Goal: Task Accomplishment & Management: Use online tool/utility

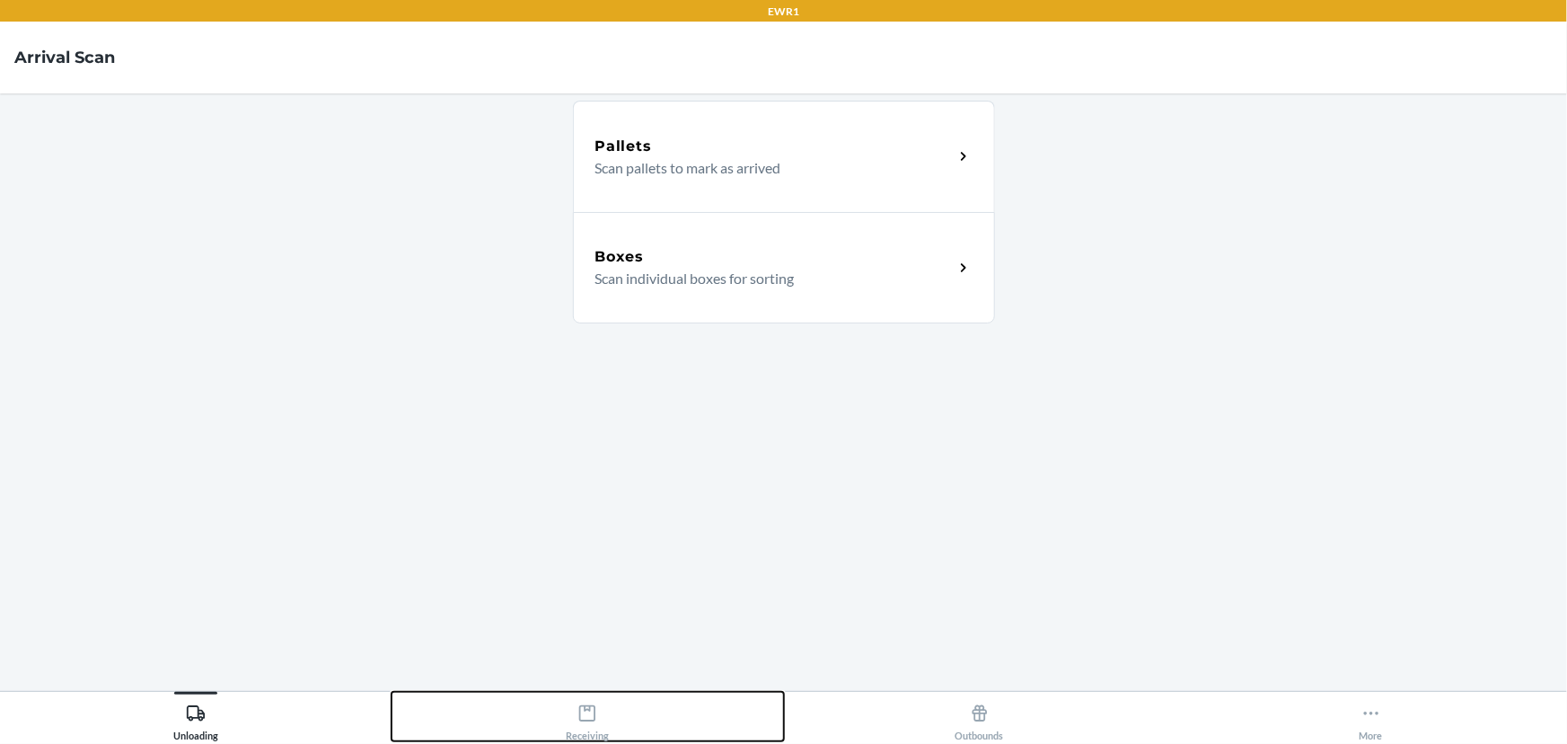
click at [561, 699] on button "Receiving" at bounding box center [588, 715] width 392 height 49
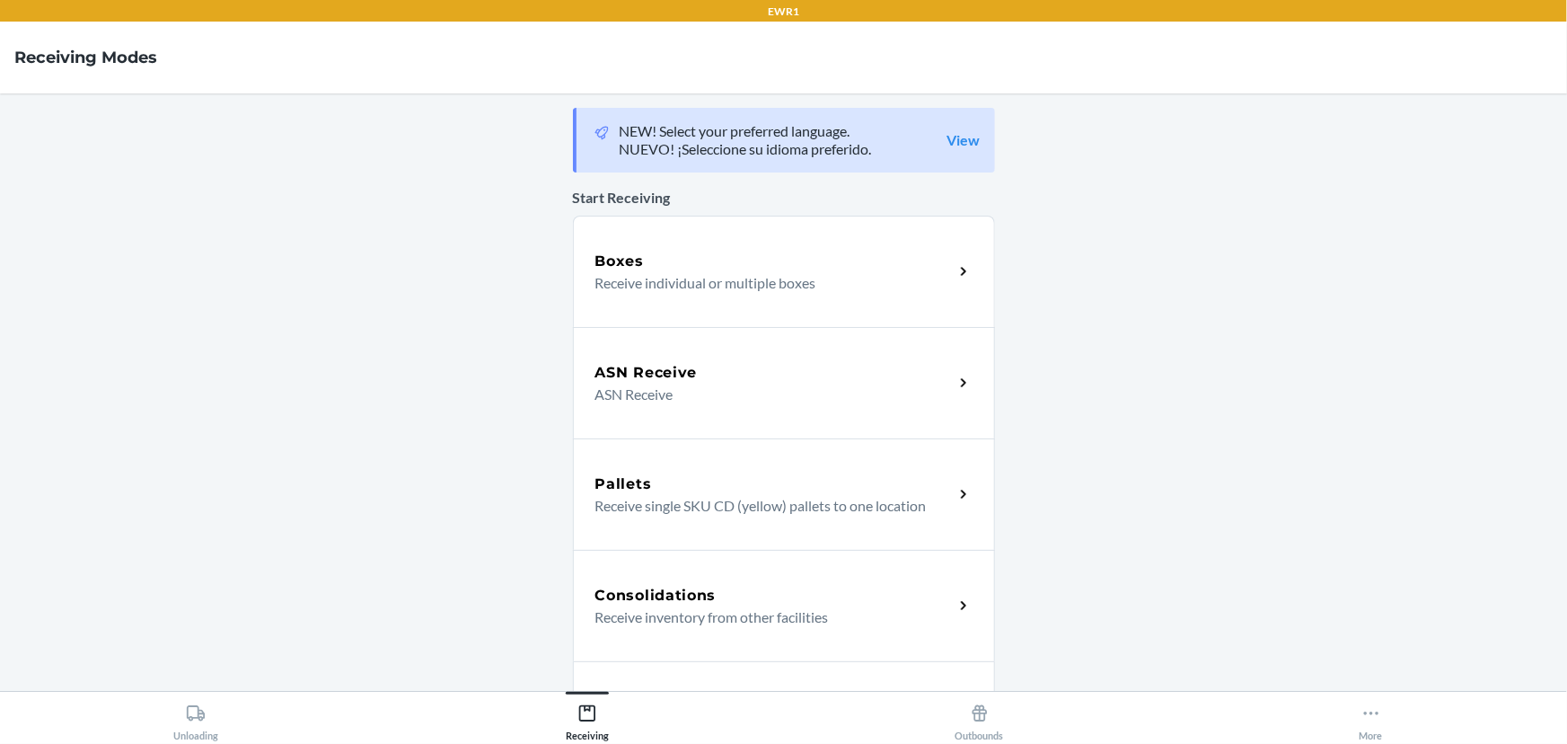
click at [685, 580] on div "Consolidations Receive inventory from other facilities" at bounding box center [784, 605] width 422 height 111
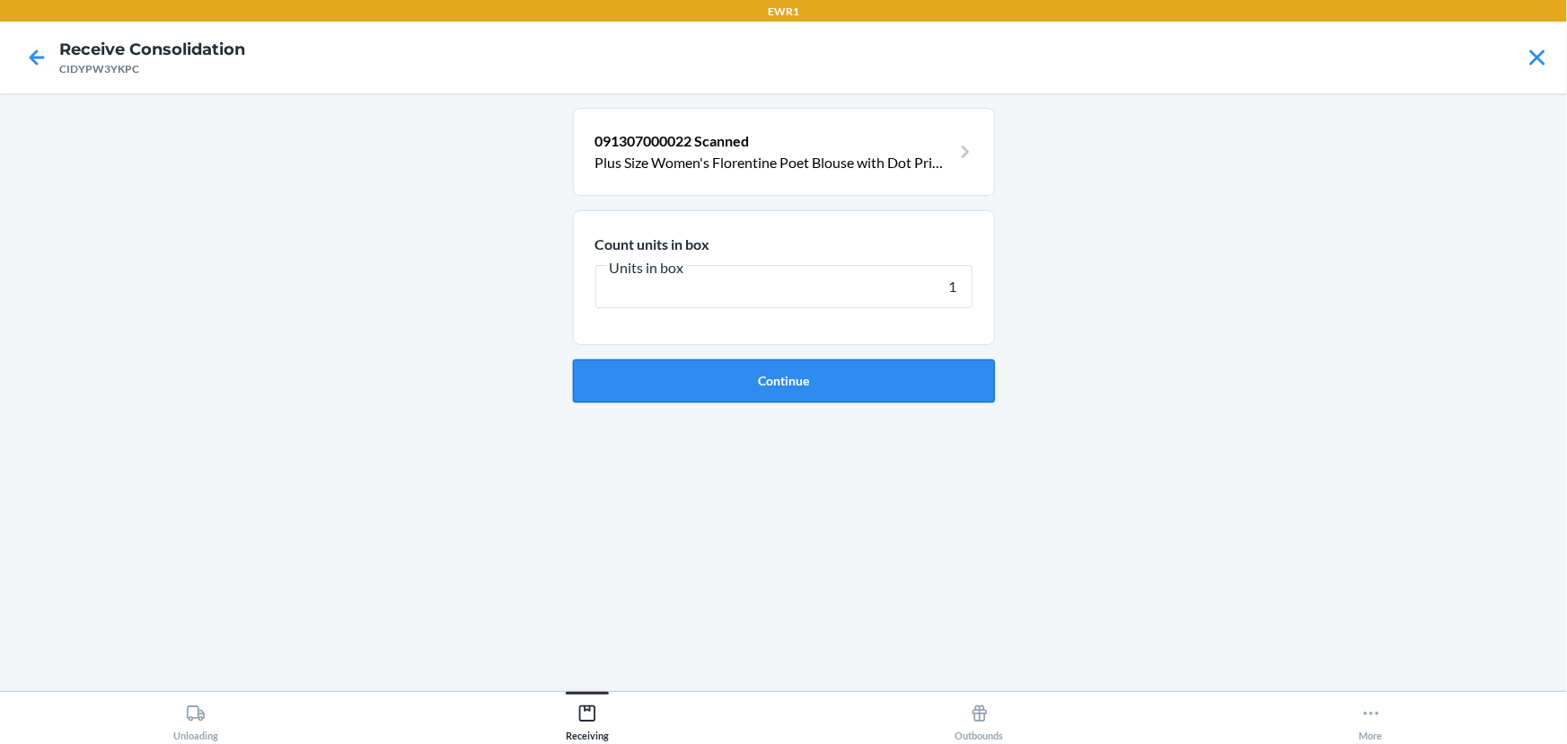
type input "1"
click at [925, 375] on button "Continue" at bounding box center [784, 380] width 422 height 43
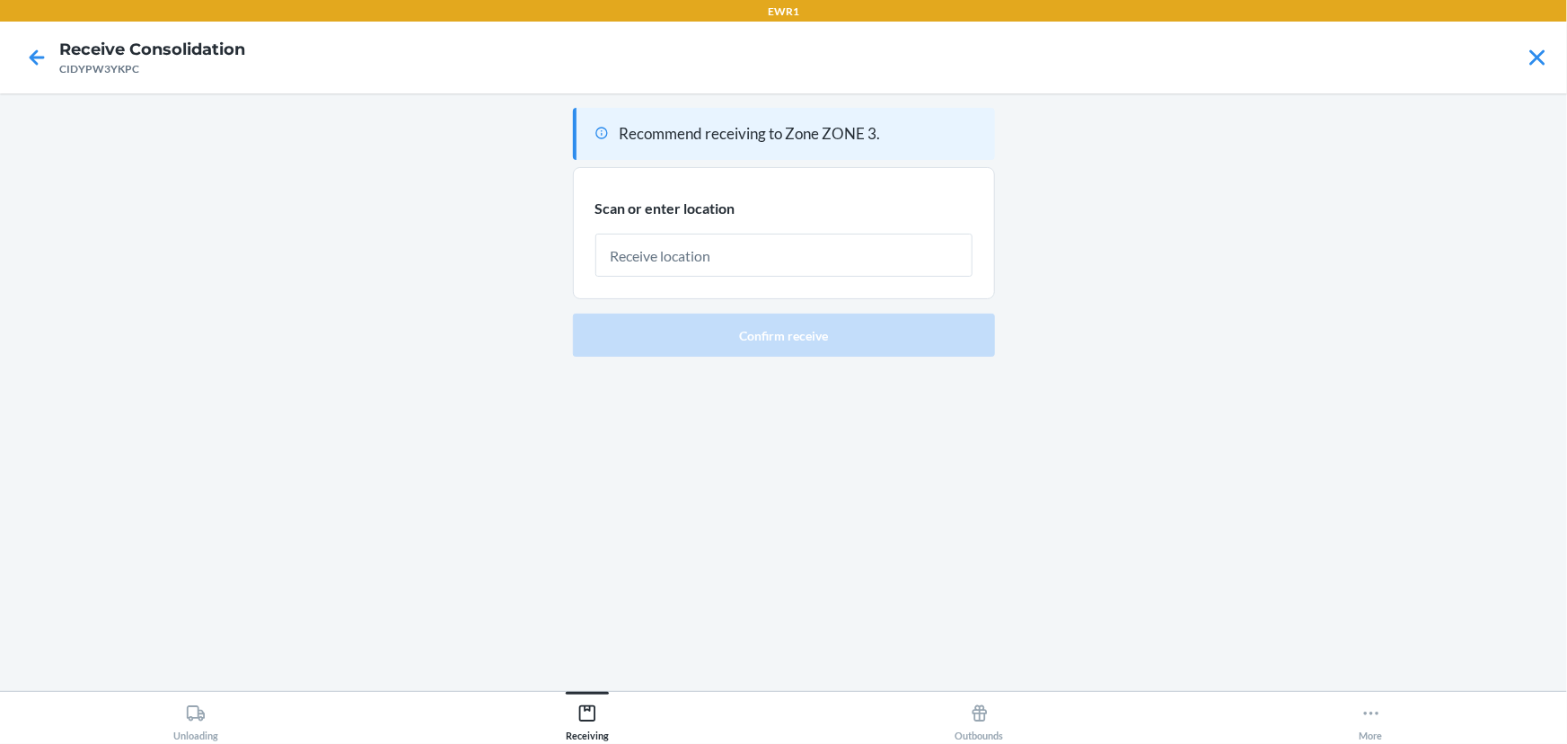
type input "1"
type input "RTOTE566"
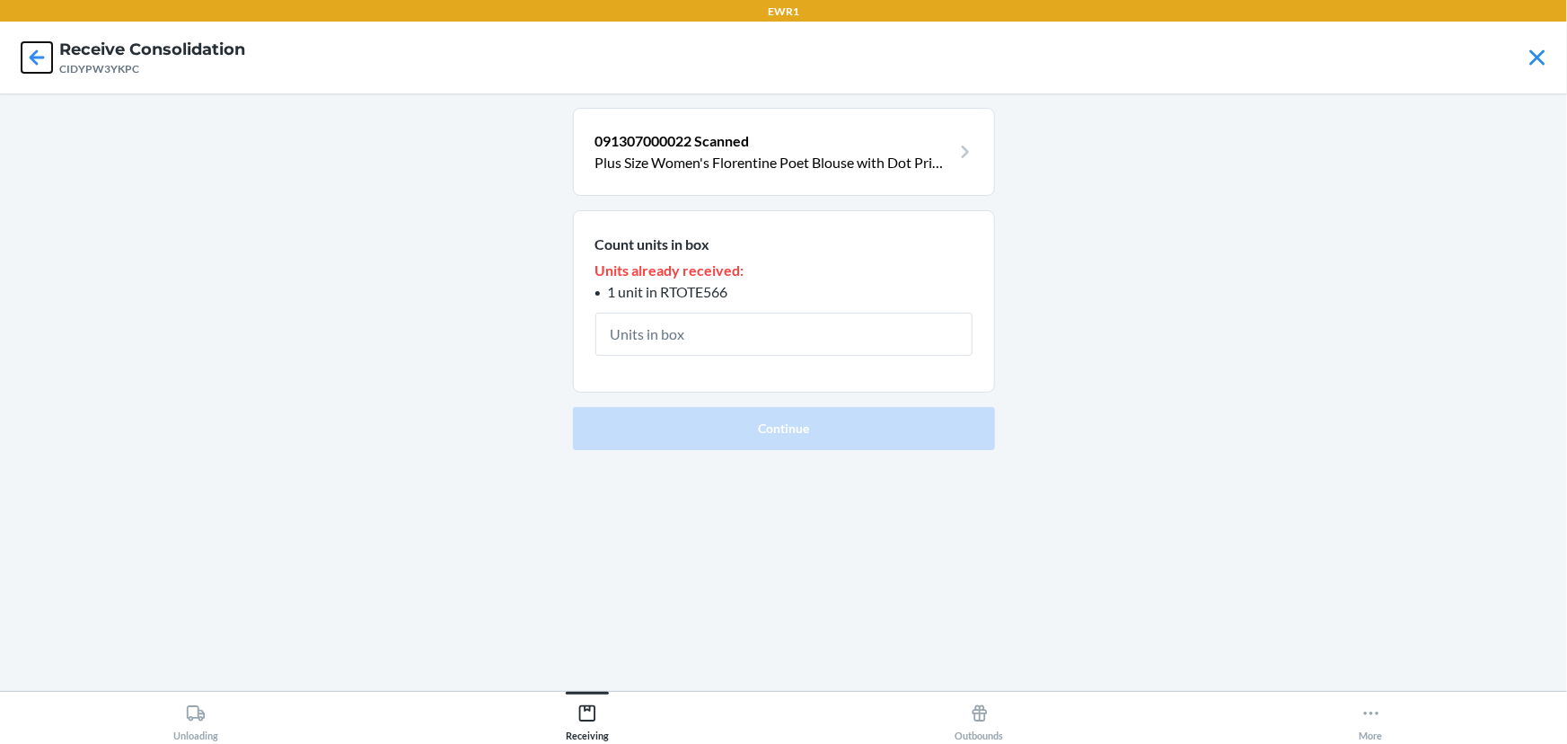
click at [41, 65] on icon at bounding box center [37, 57] width 31 height 31
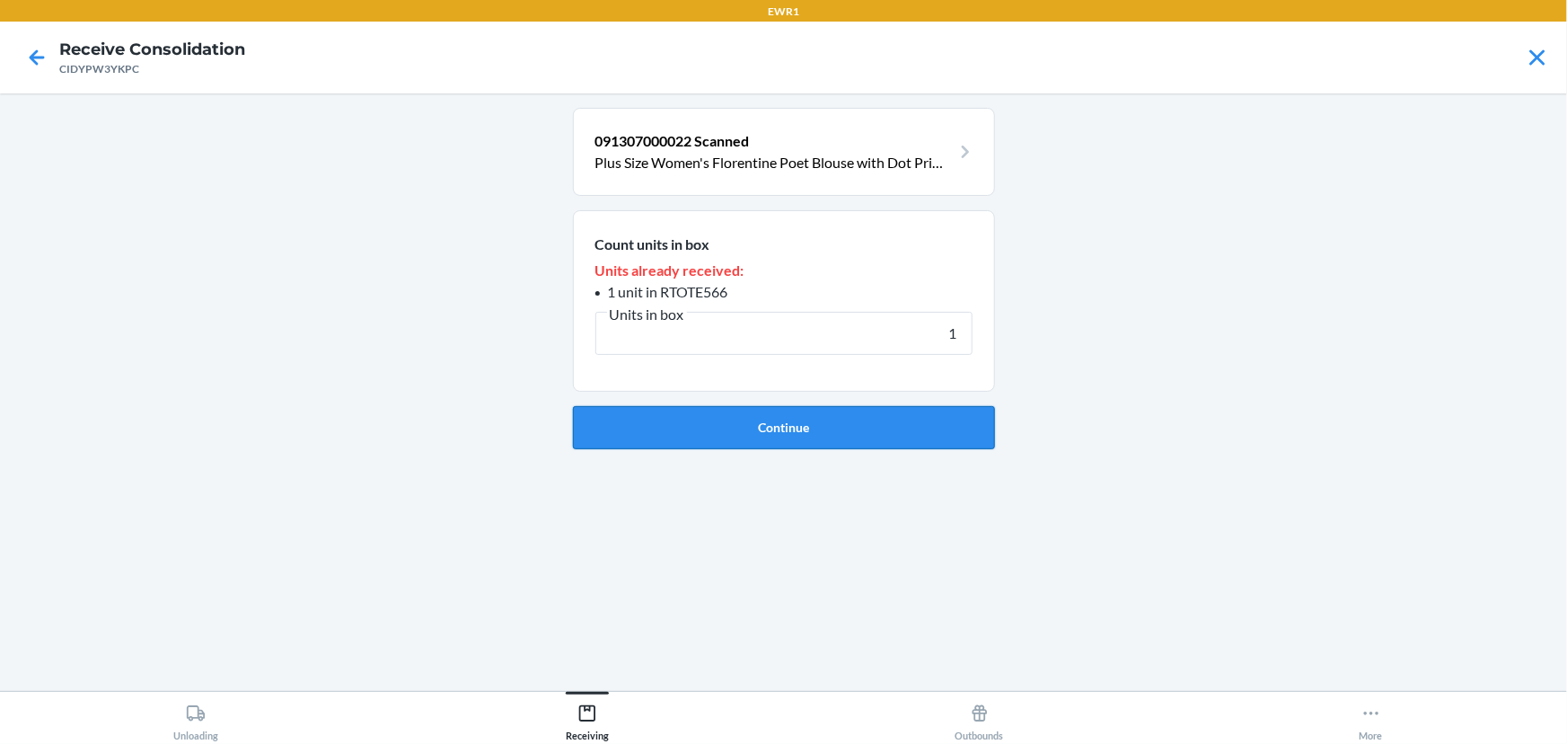
type input "1"
click at [764, 430] on button "Continue" at bounding box center [784, 427] width 422 height 43
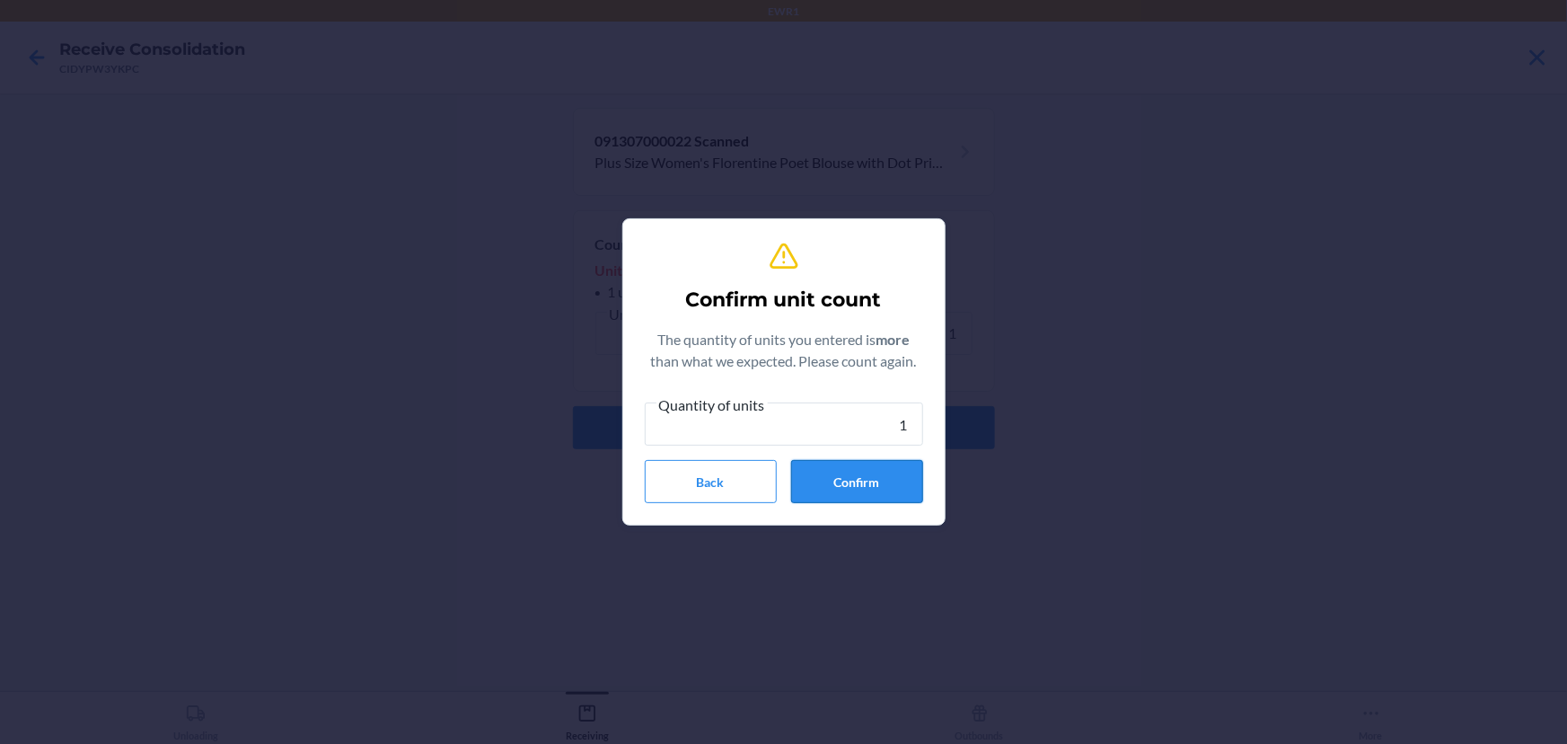
type input "1"
click at [839, 477] on button "Confirm" at bounding box center [857, 481] width 132 height 43
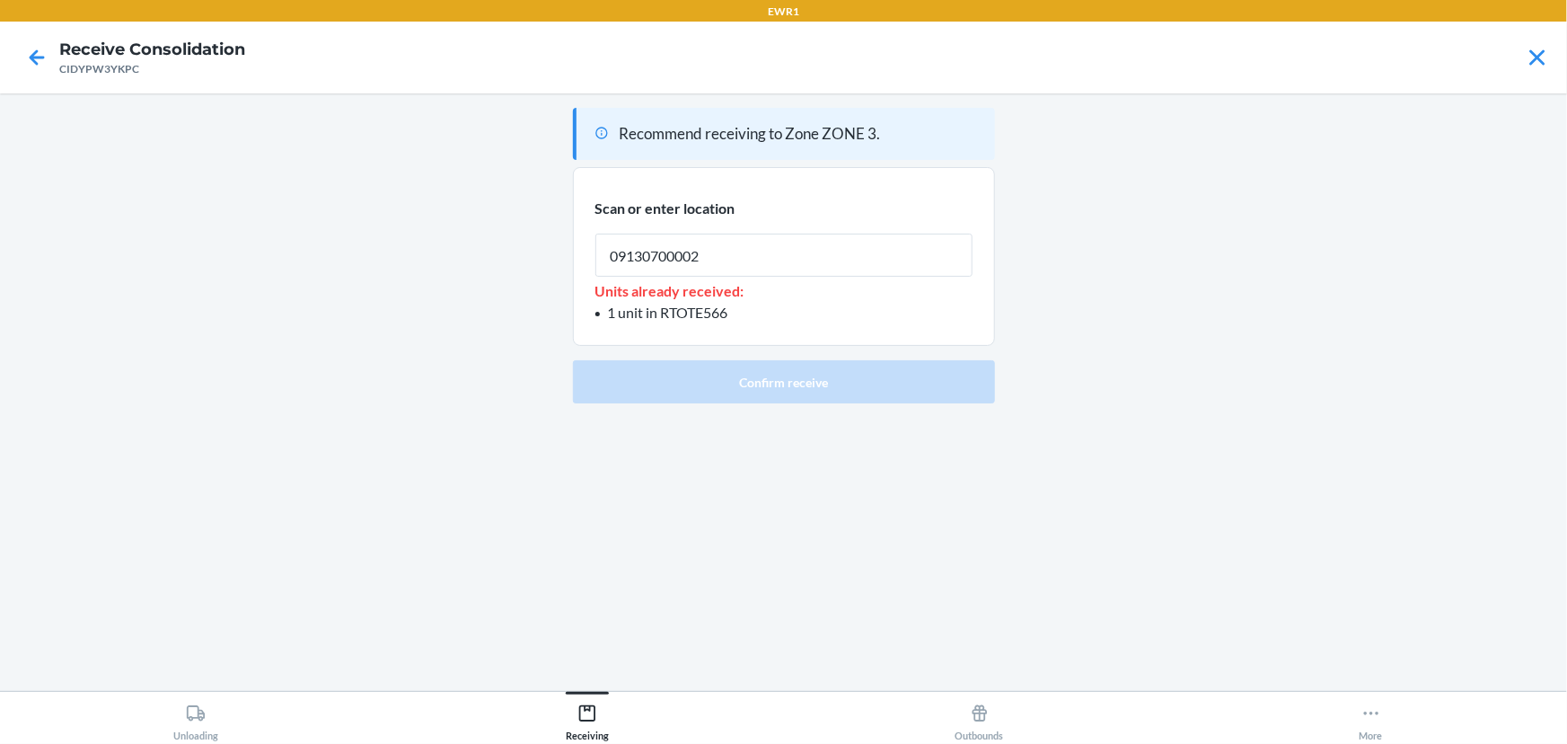
type input "091307000022"
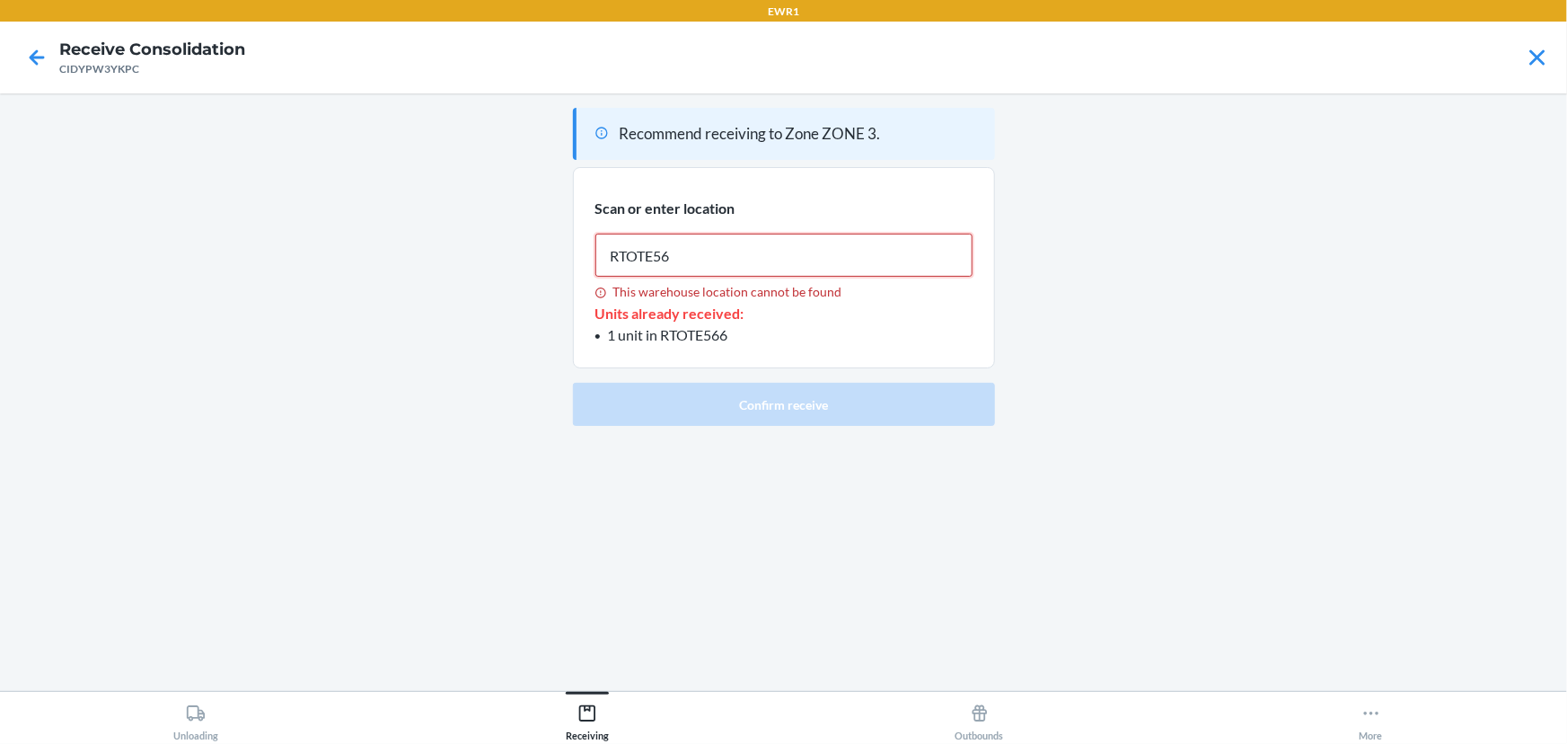
type input "RTOTE566"
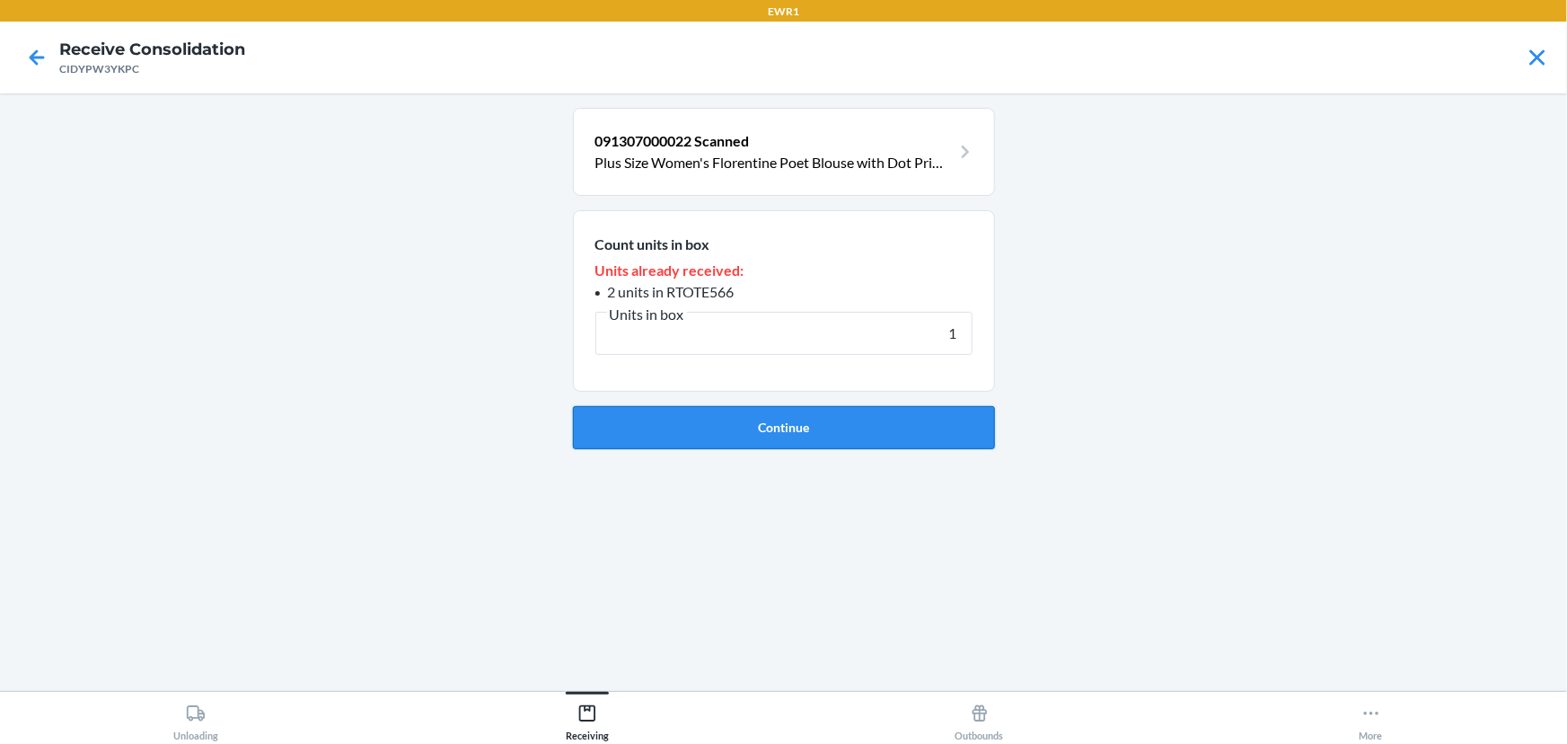
type input "1"
click at [741, 425] on button "Continue" at bounding box center [784, 427] width 422 height 43
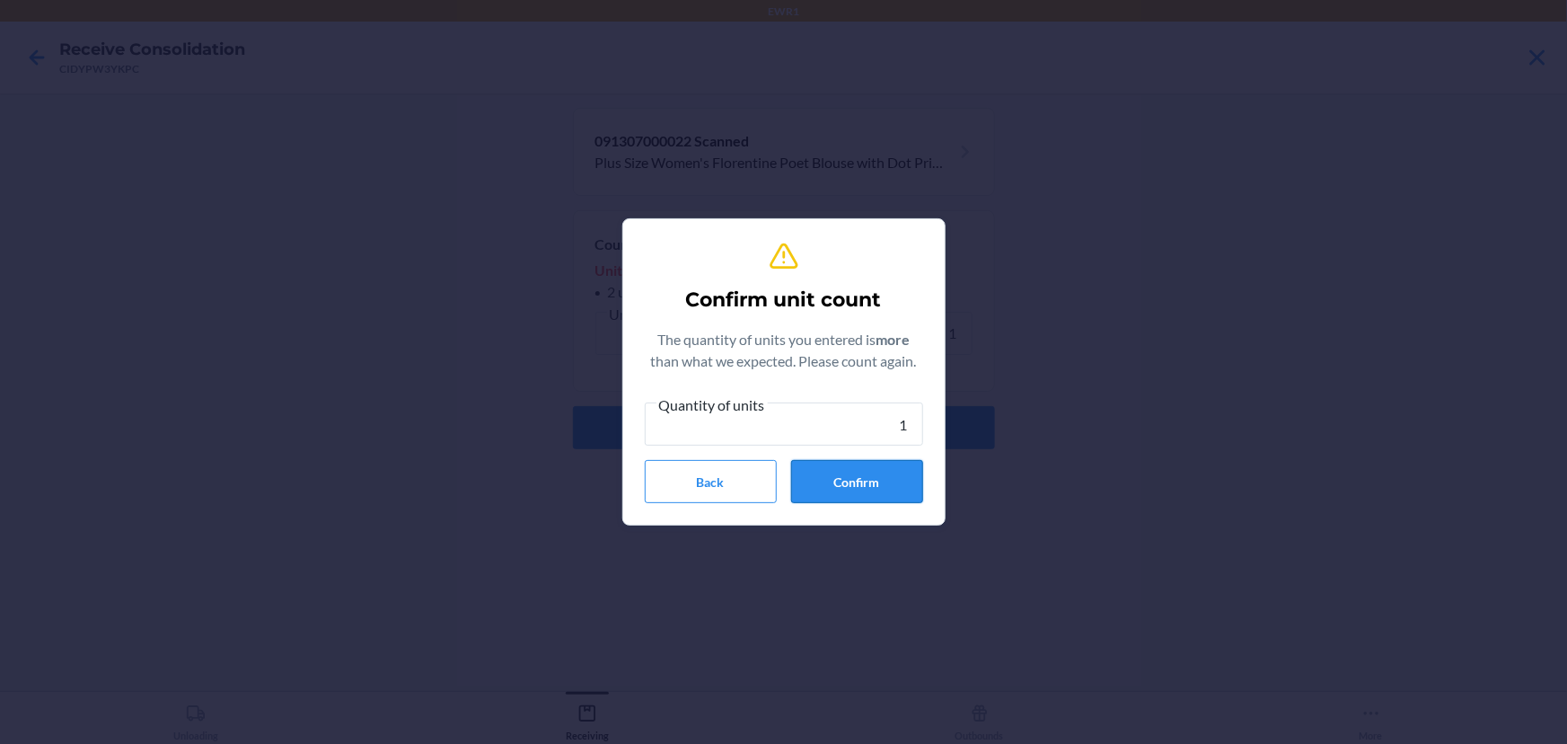
type input "1"
click at [858, 479] on button "Confirm" at bounding box center [857, 481] width 132 height 43
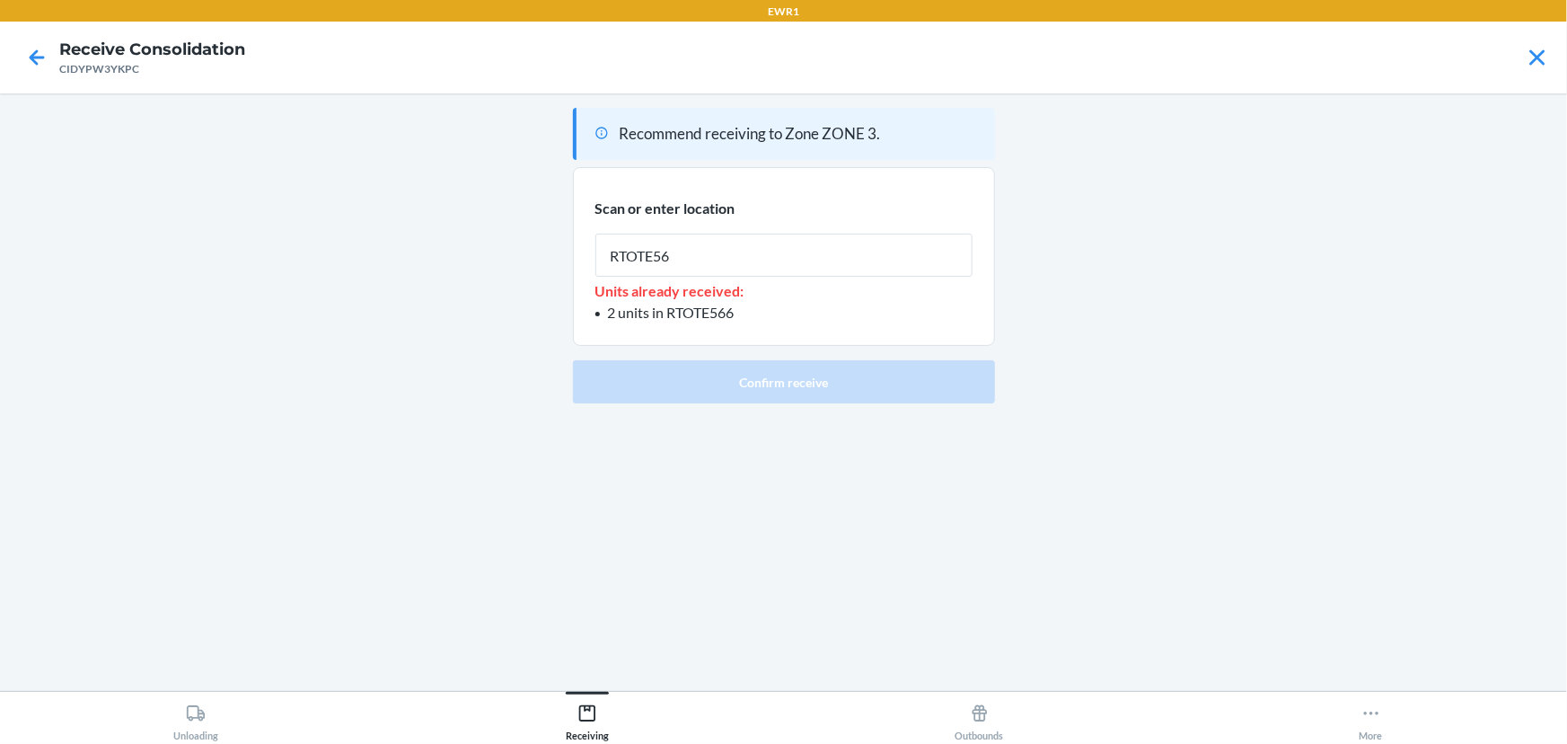
type input "RTOTE566"
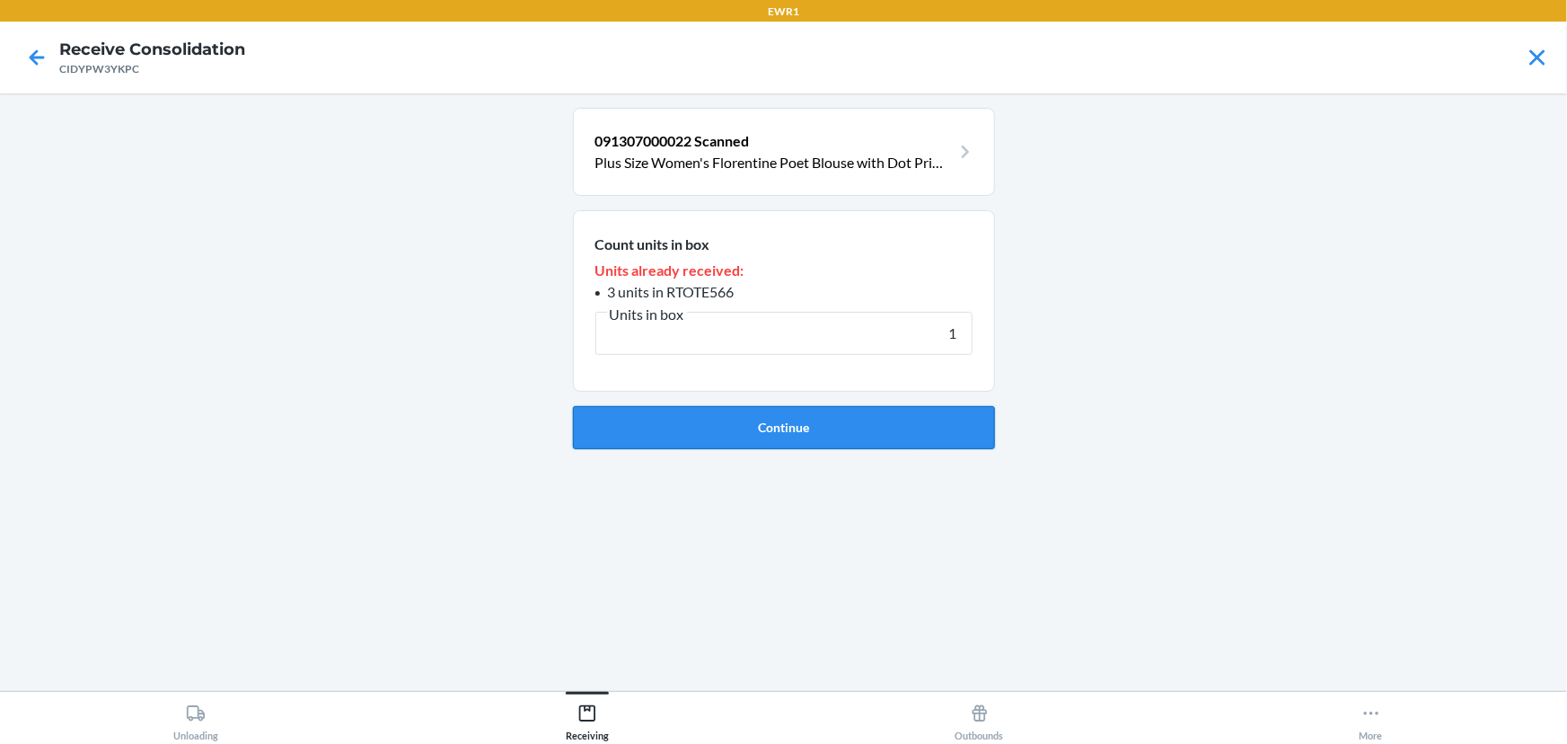
type input "1"
click at [774, 421] on button "Continue" at bounding box center [784, 427] width 422 height 43
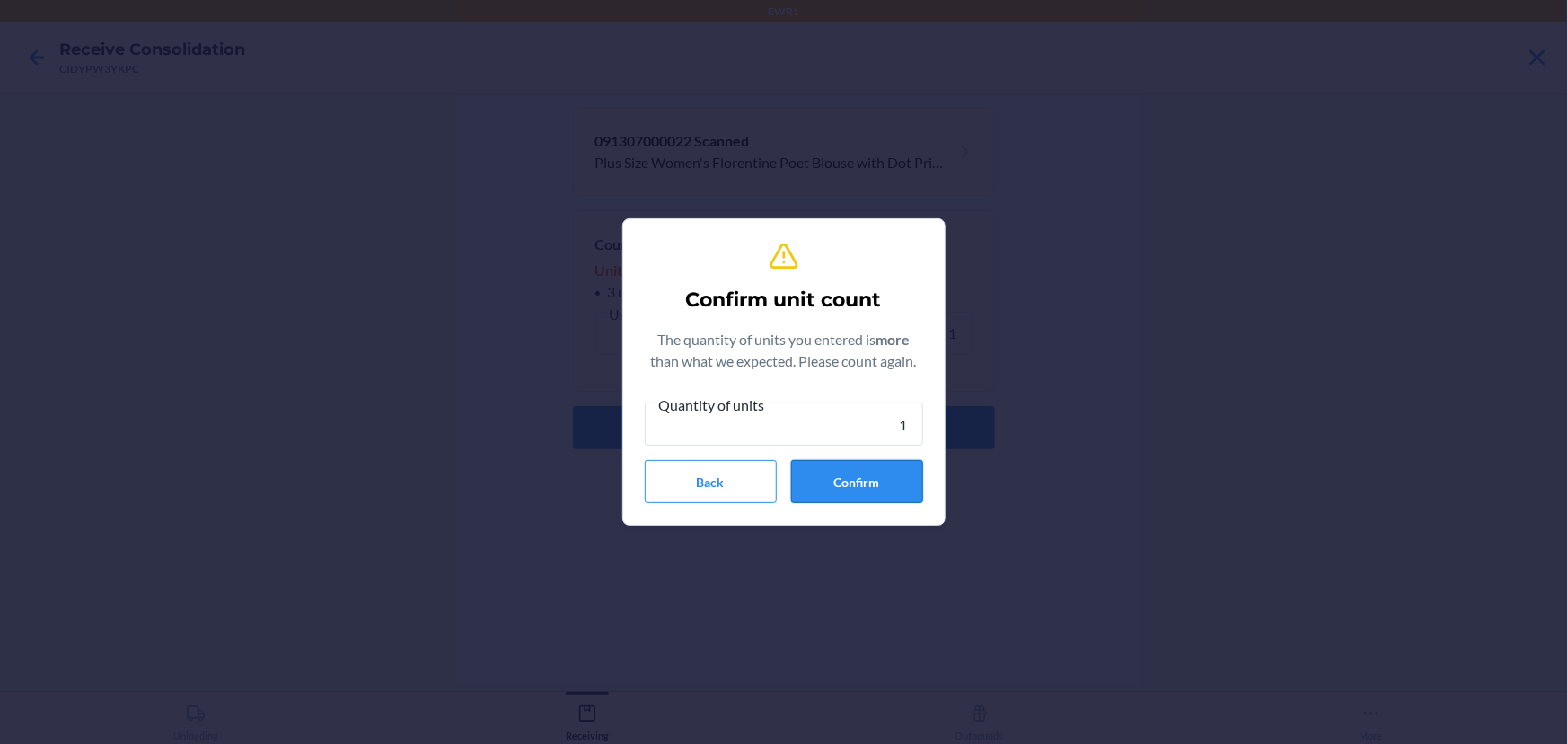
type input "1"
click at [841, 485] on button "Confirm" at bounding box center [857, 481] width 132 height 43
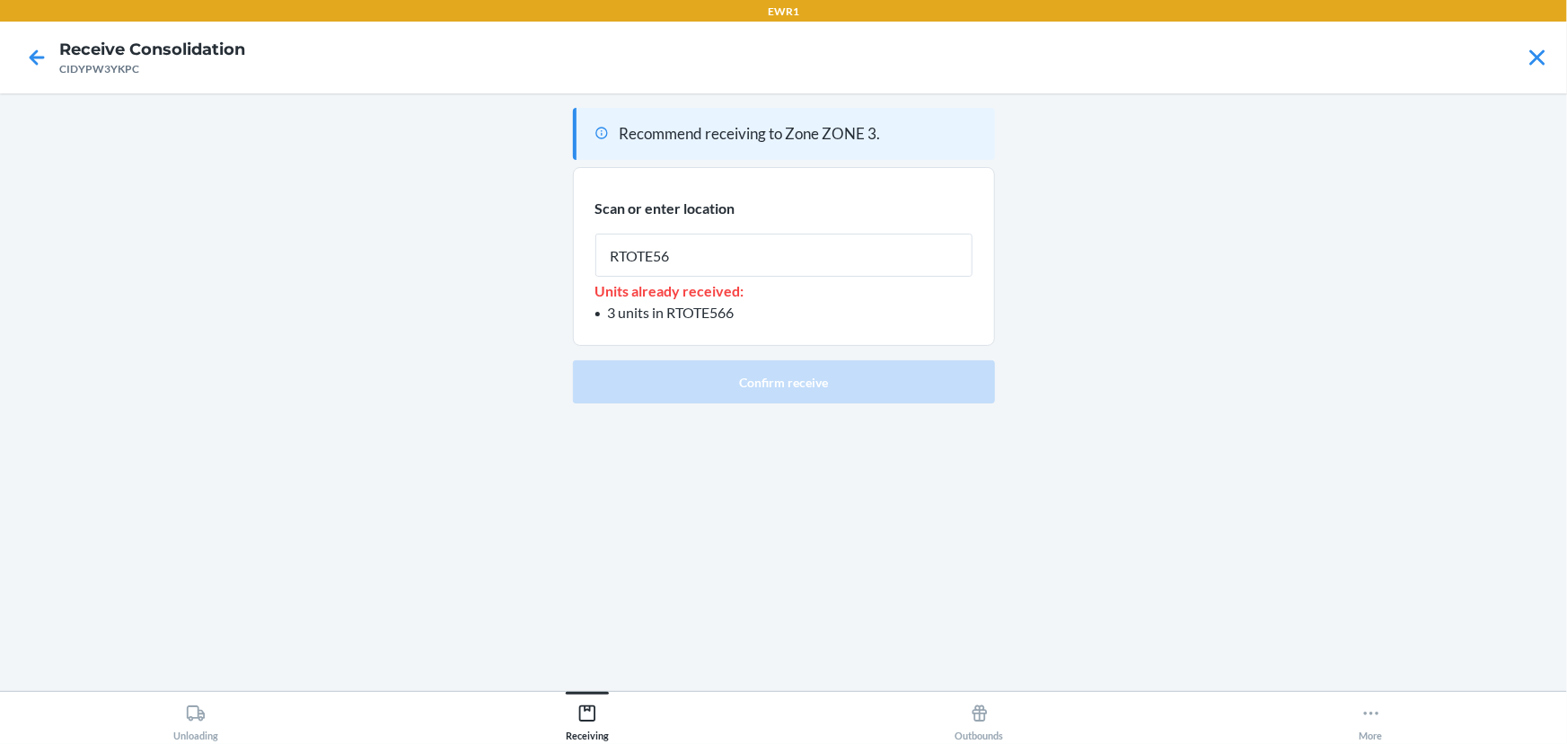
type input "RTOTE566"
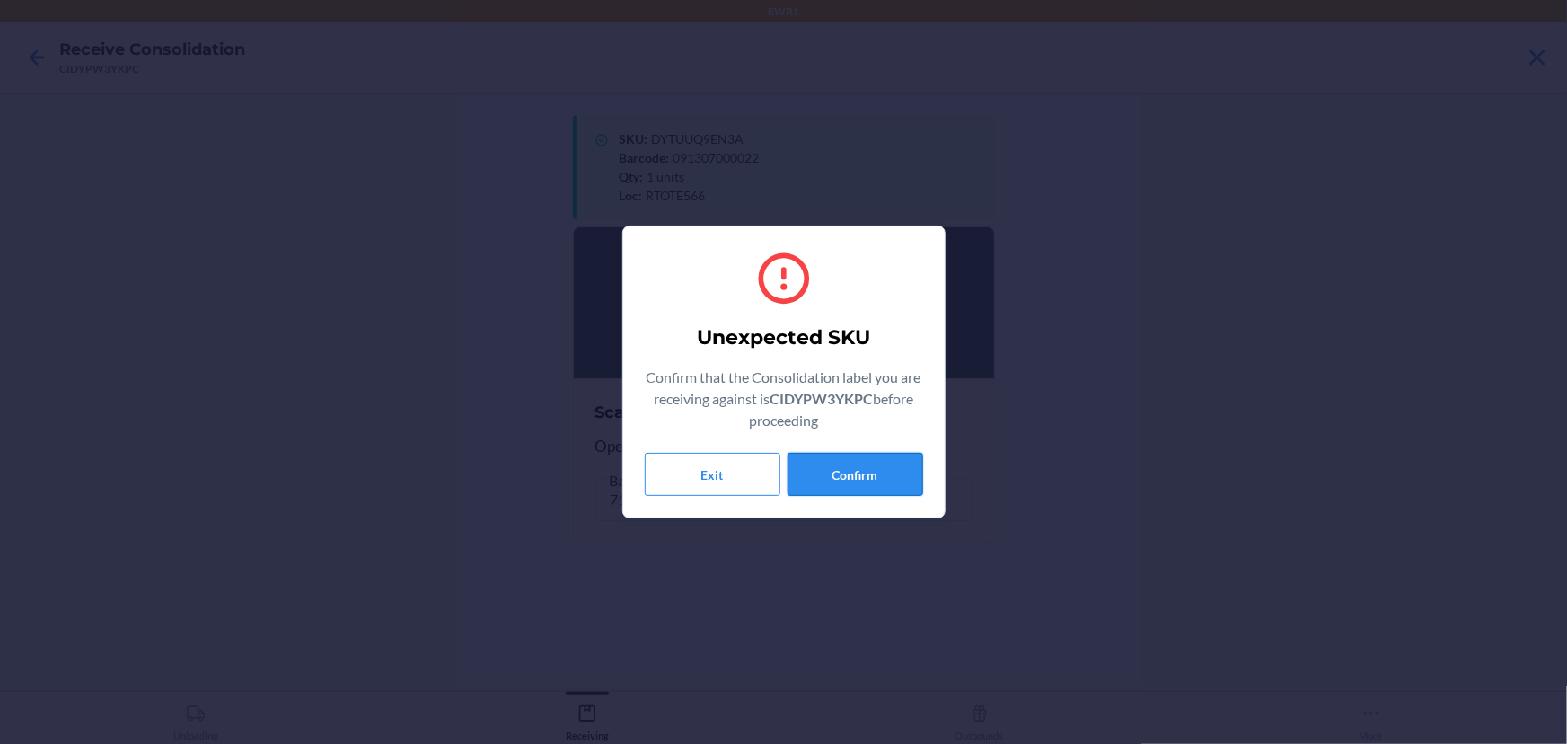
click at [831, 455] on button "Confirm" at bounding box center [856, 474] width 136 height 43
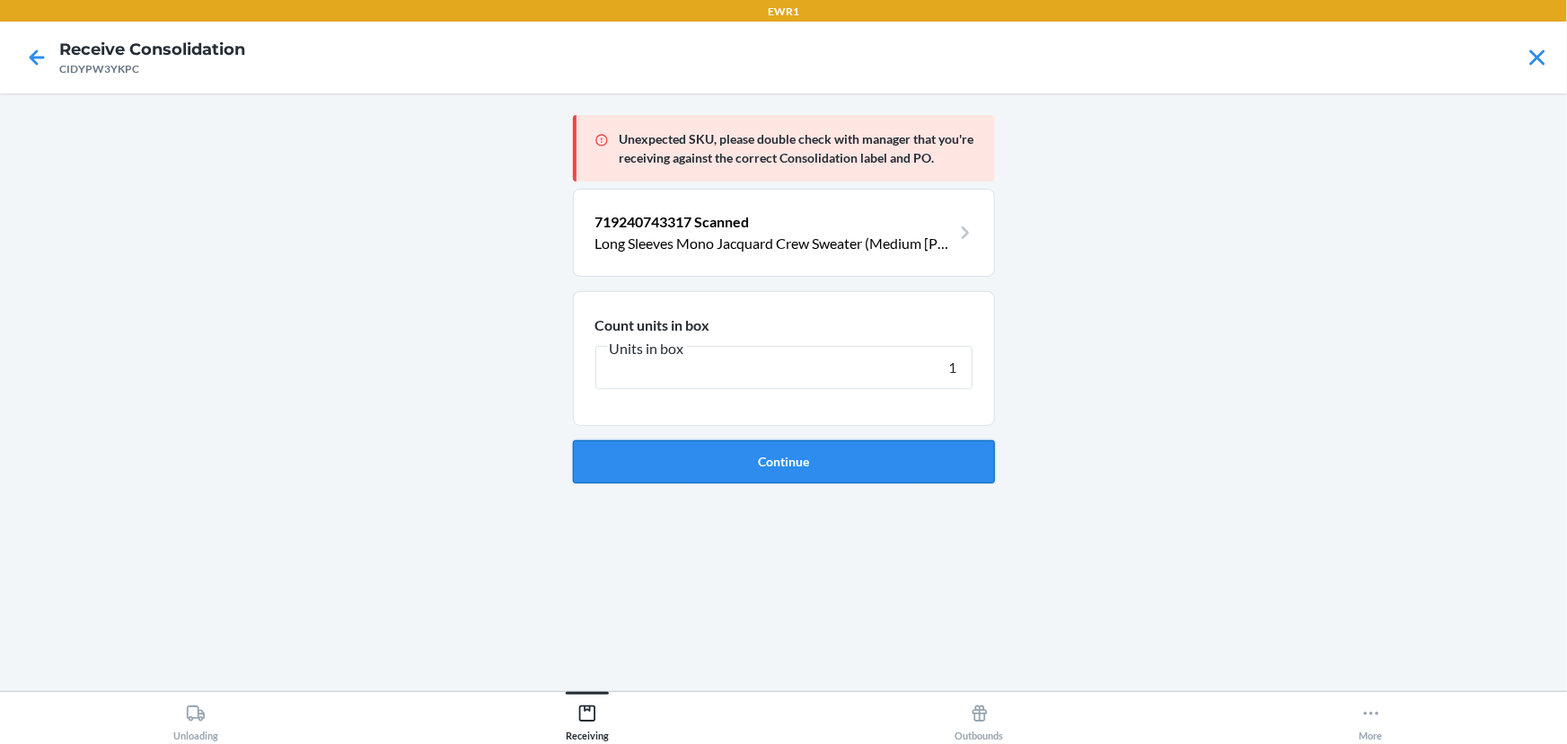
type input "1"
click at [862, 467] on button "Continue" at bounding box center [784, 461] width 422 height 43
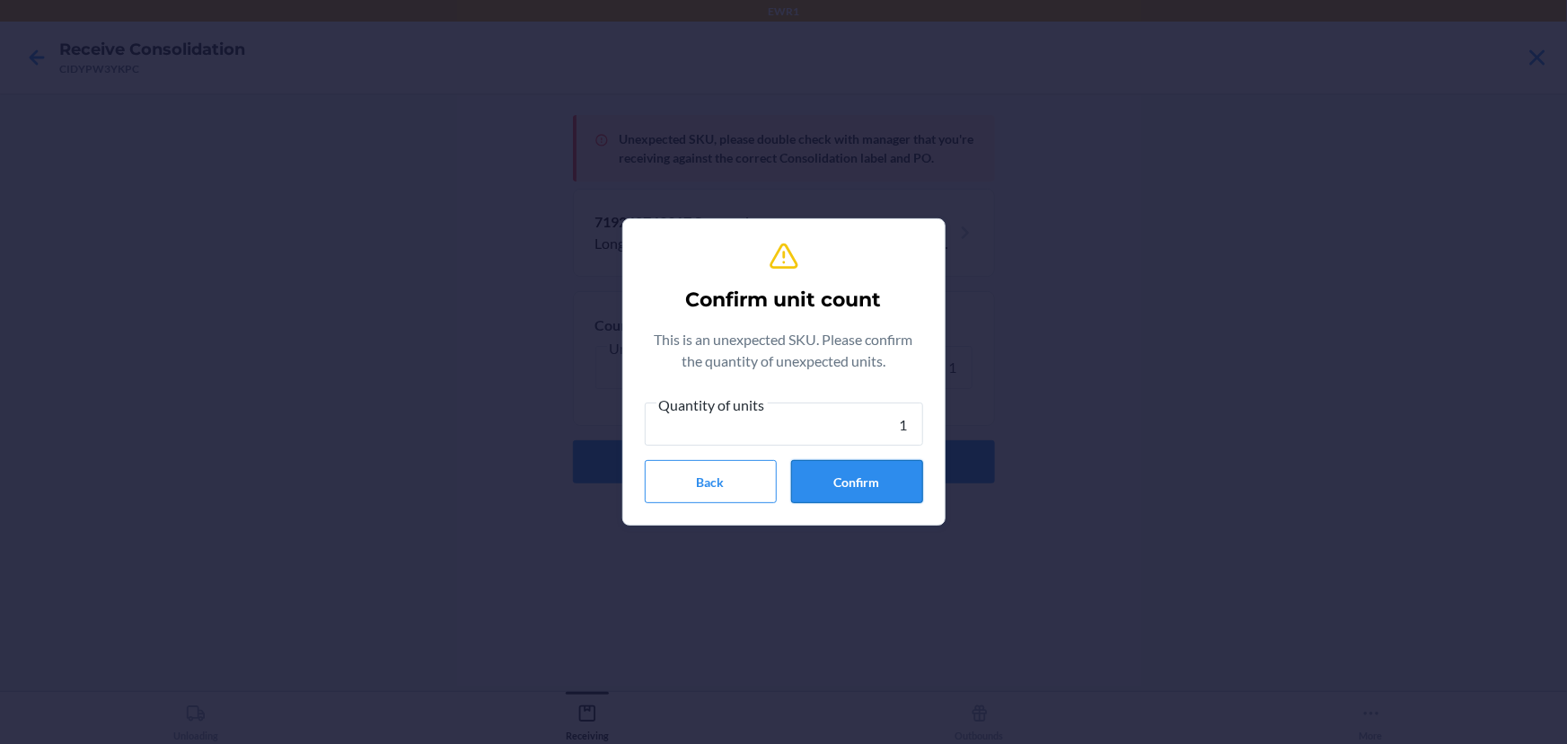
type input "1"
click at [851, 473] on button "Confirm" at bounding box center [857, 481] width 132 height 43
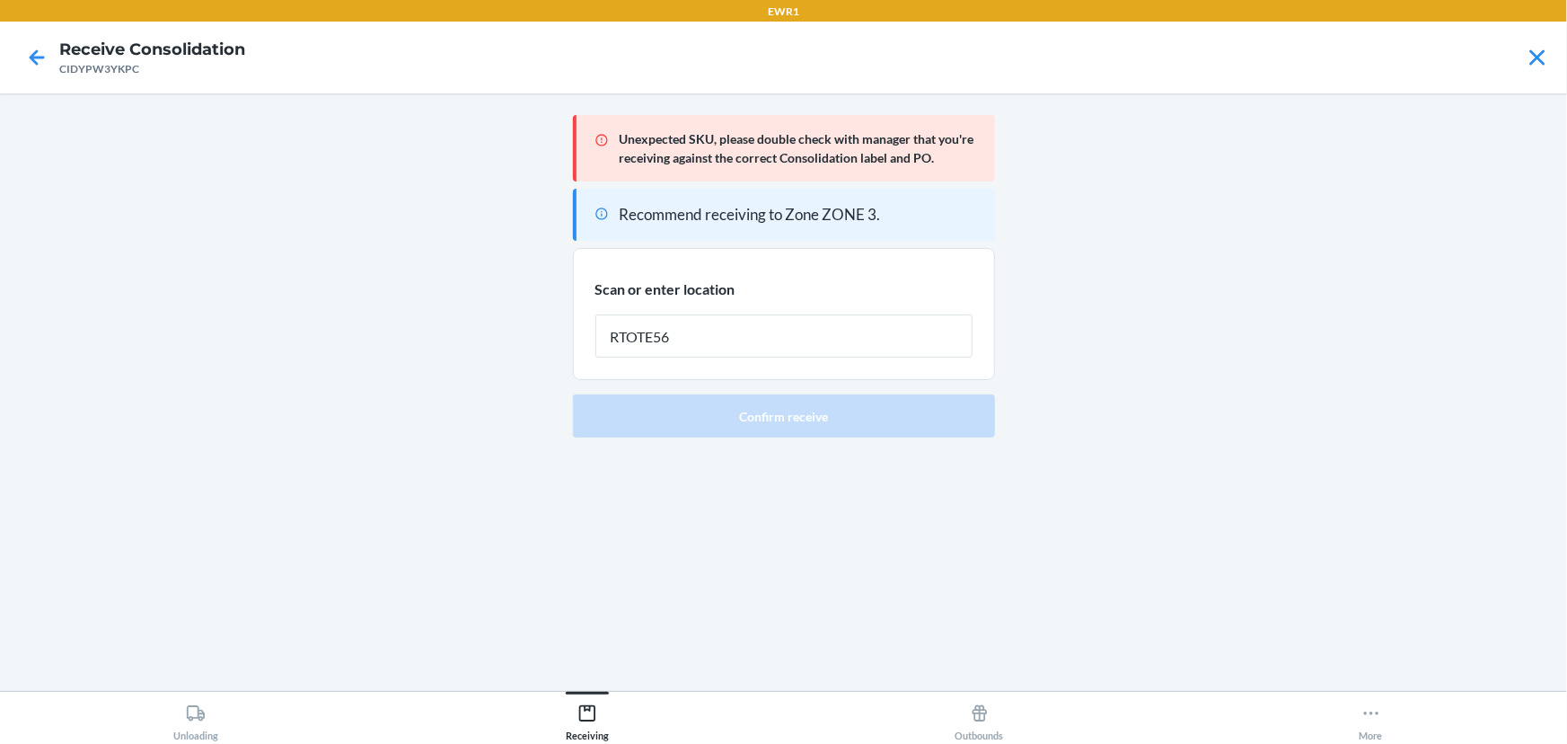
type input "RTOTE566"
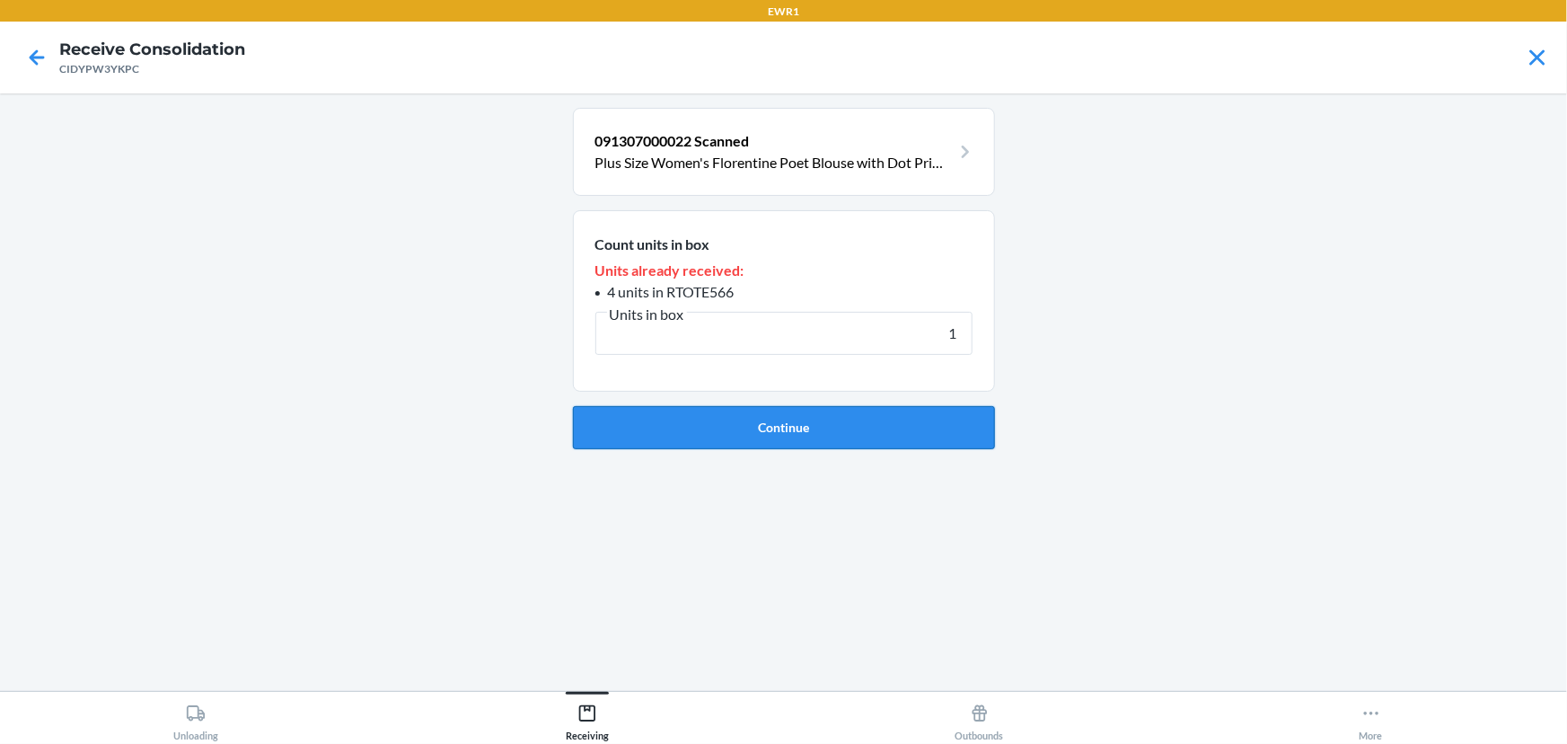
type input "1"
click at [771, 430] on button "Continue" at bounding box center [784, 427] width 422 height 43
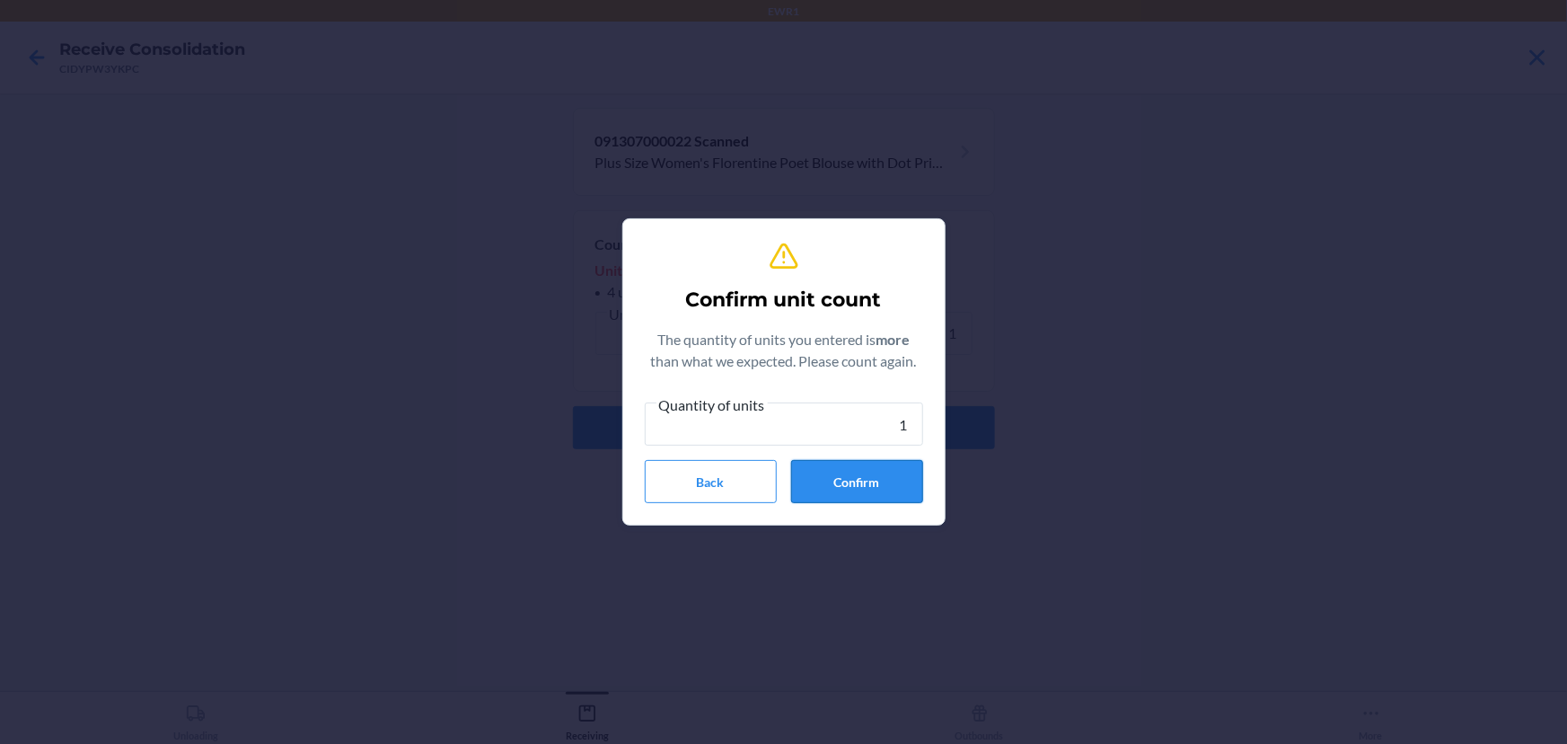
type input "1"
click at [859, 476] on button "Confirm" at bounding box center [857, 481] width 132 height 43
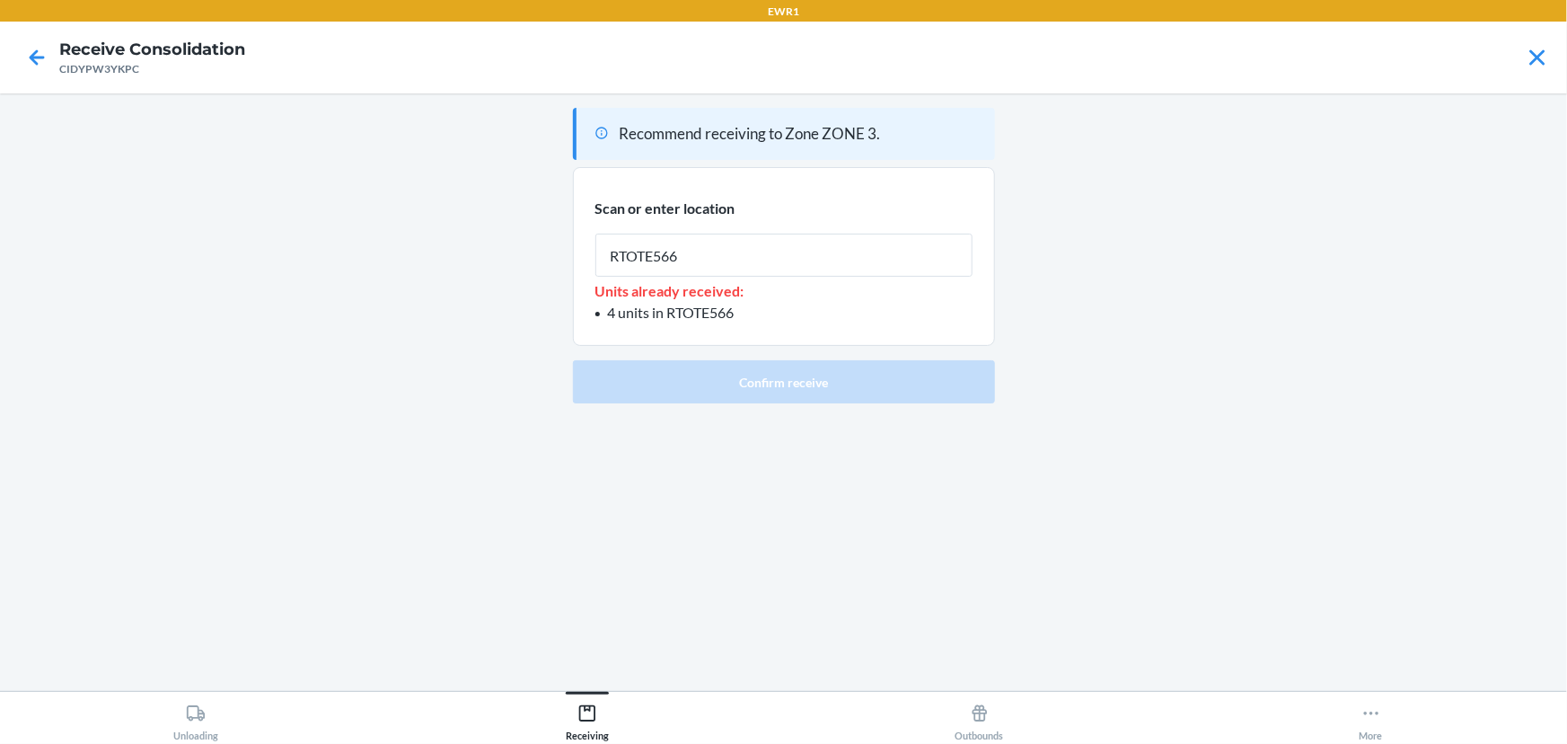
type input "RTOTE566"
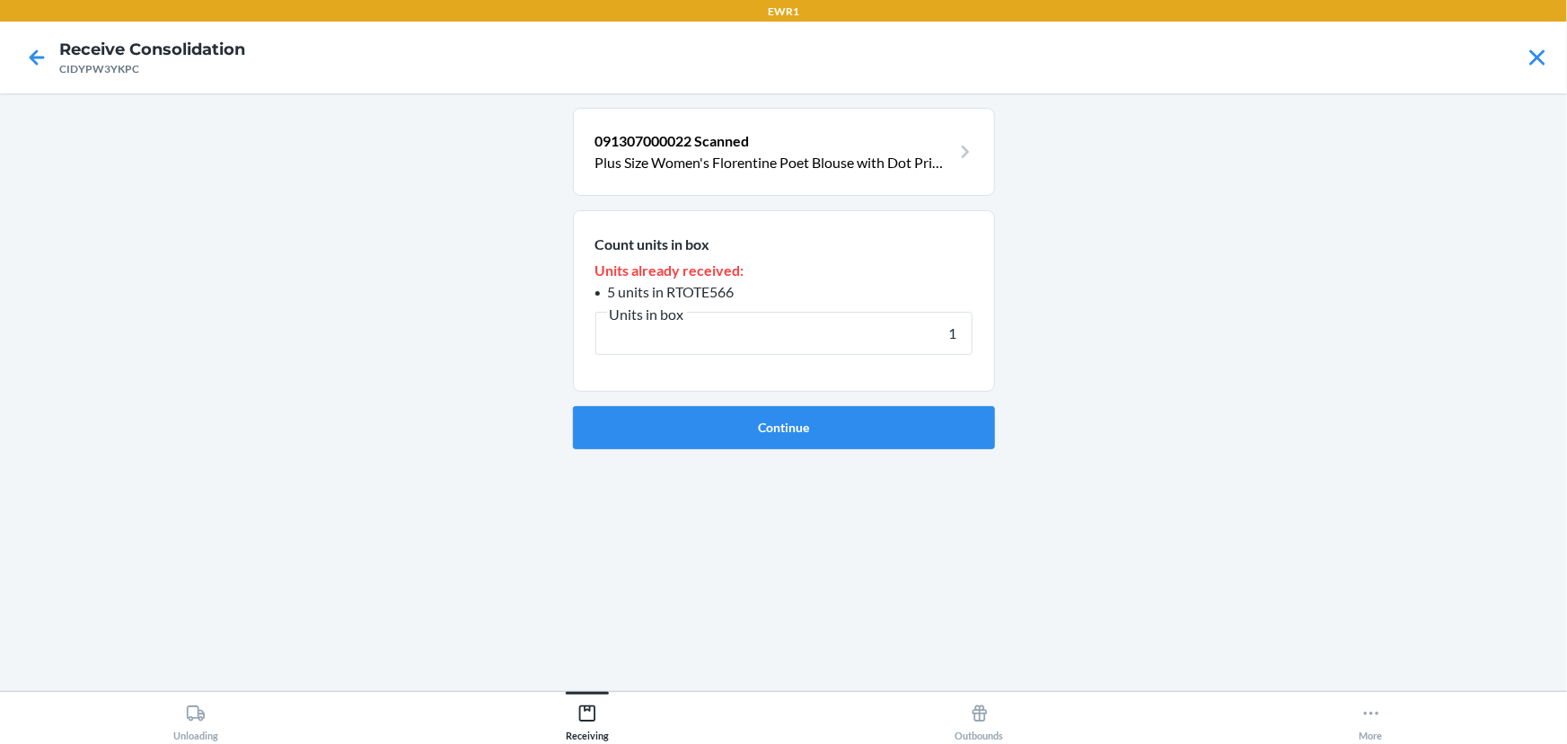
type input "1"
click at [701, 453] on div "091307000022 Scanned Plus Size Women's Florentine Poet Blouse with Dot Print De…" at bounding box center [784, 392] width 422 height 568
click at [708, 441] on button "Continue" at bounding box center [784, 427] width 422 height 43
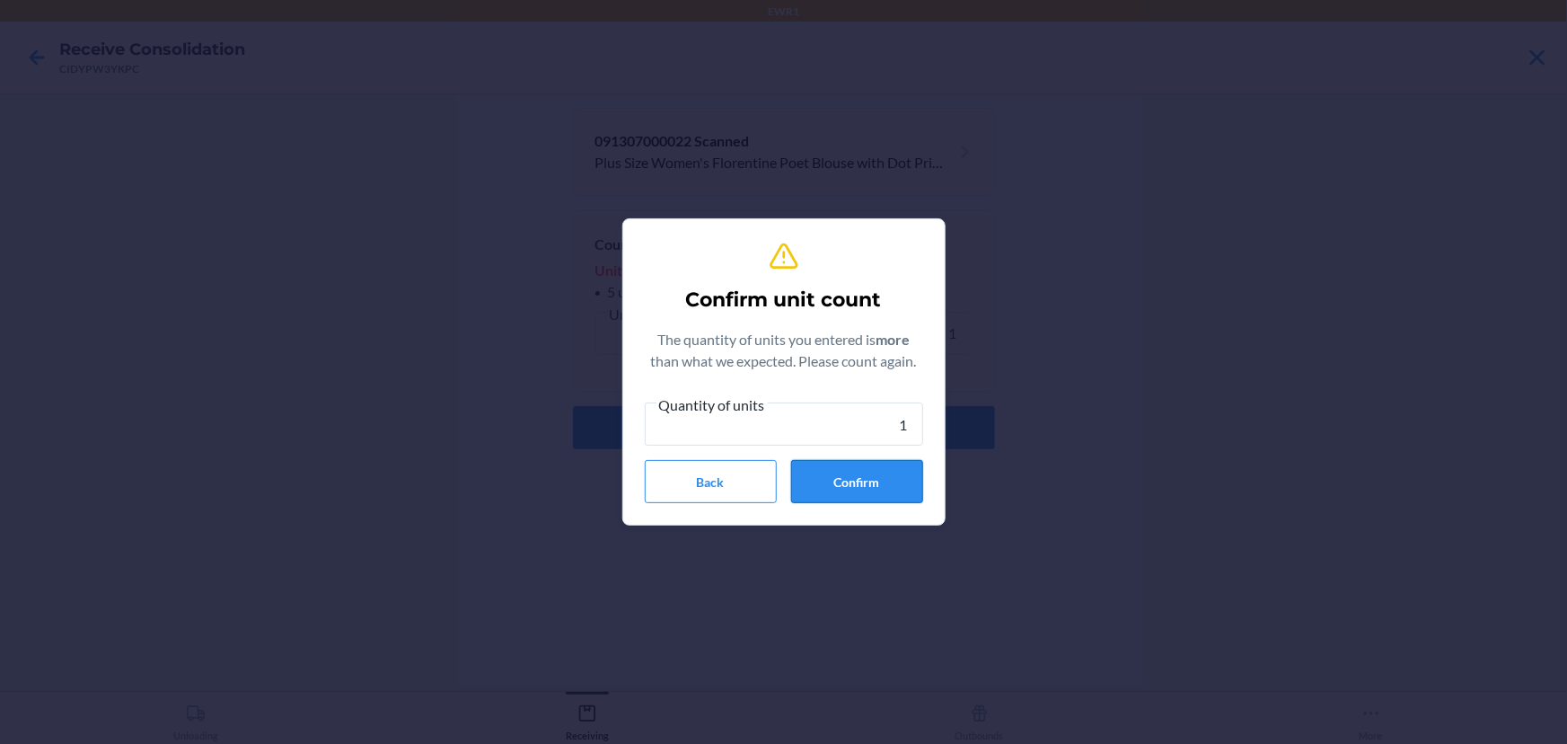
type input "1"
click at [829, 496] on button "Confirm" at bounding box center [857, 481] width 132 height 43
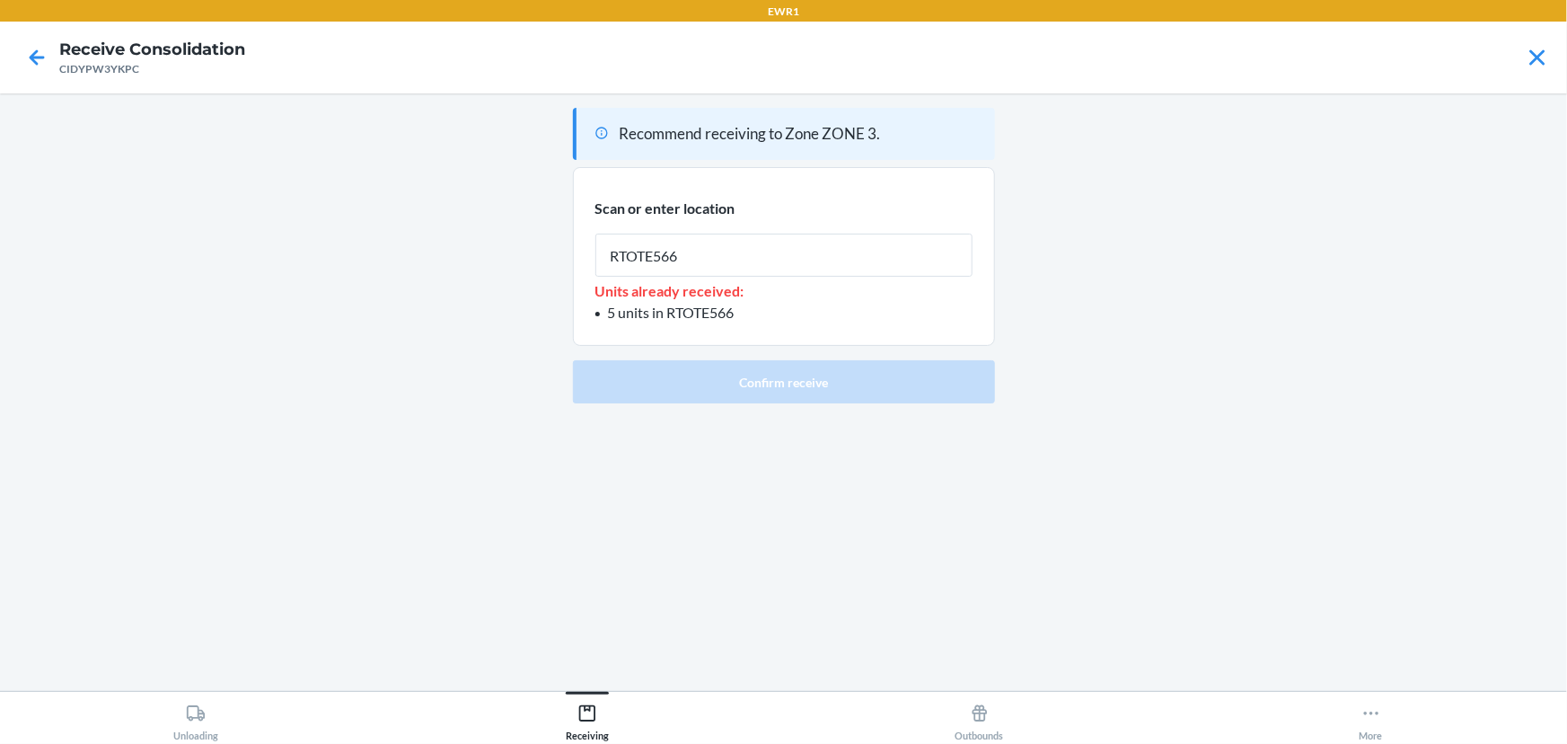
type input "RTOTE566"
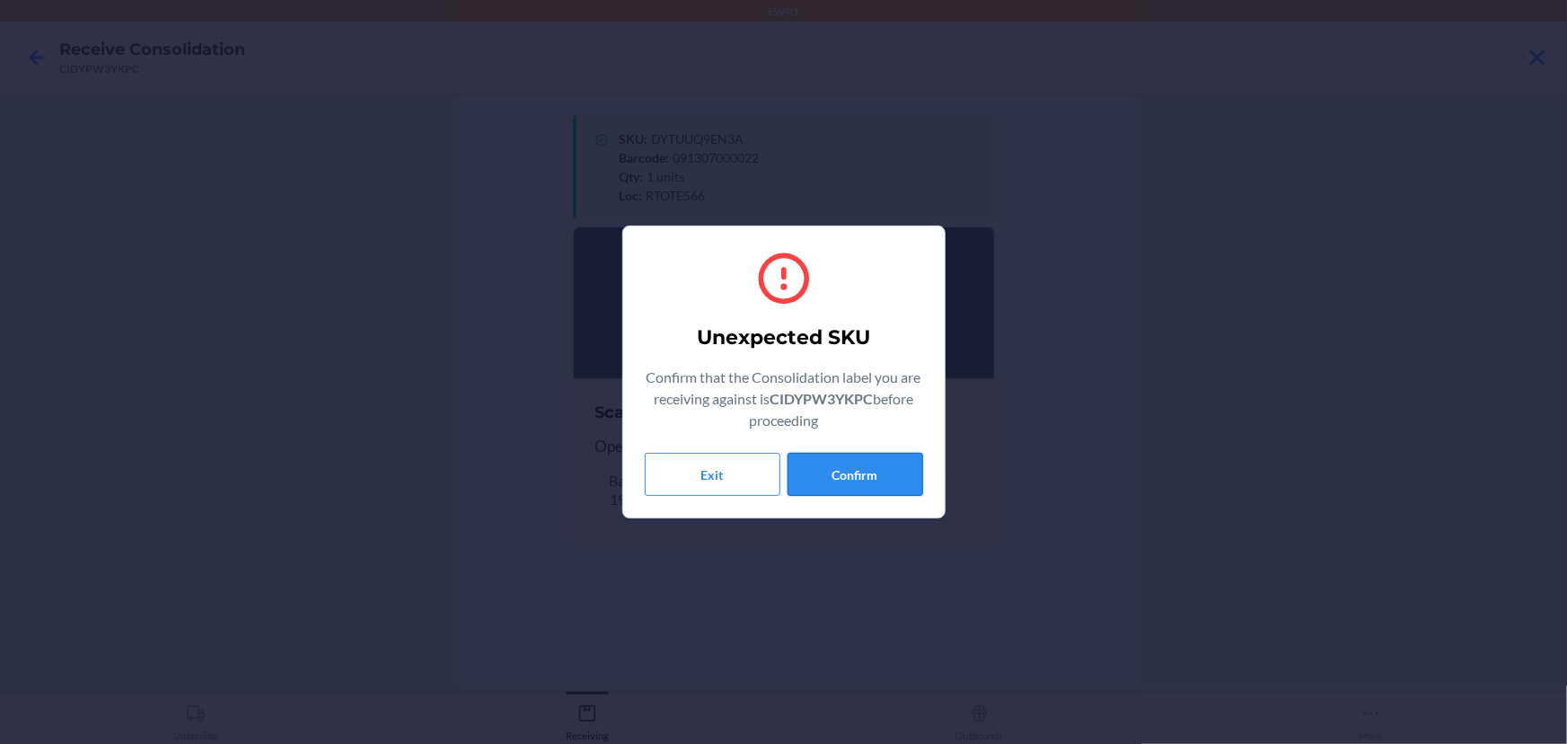
click at [825, 462] on button "Confirm" at bounding box center [856, 474] width 136 height 43
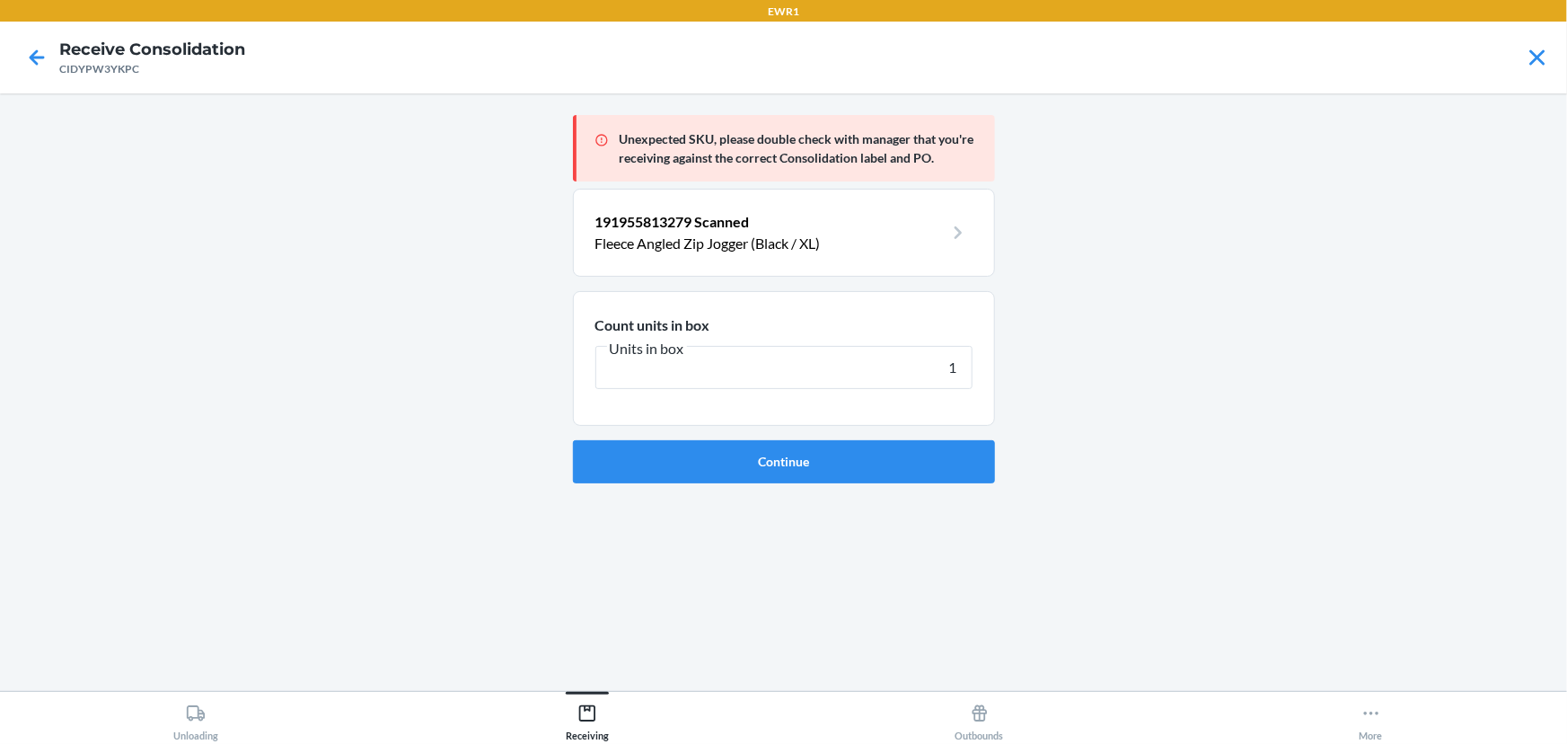
type input "1"
click at [825, 462] on button "Continue" at bounding box center [784, 461] width 422 height 43
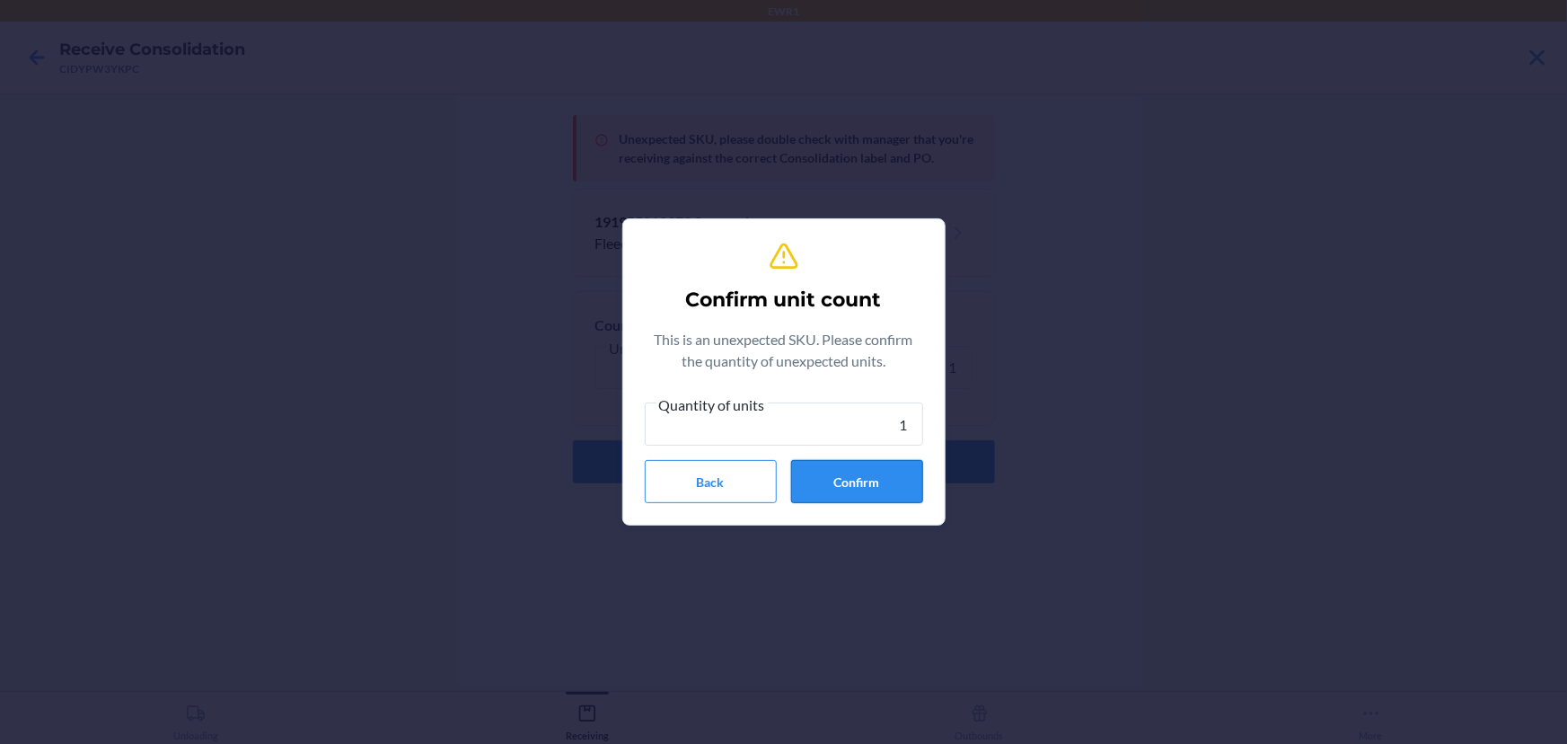
type input "1"
click at [817, 476] on button "Confirm" at bounding box center [857, 481] width 132 height 43
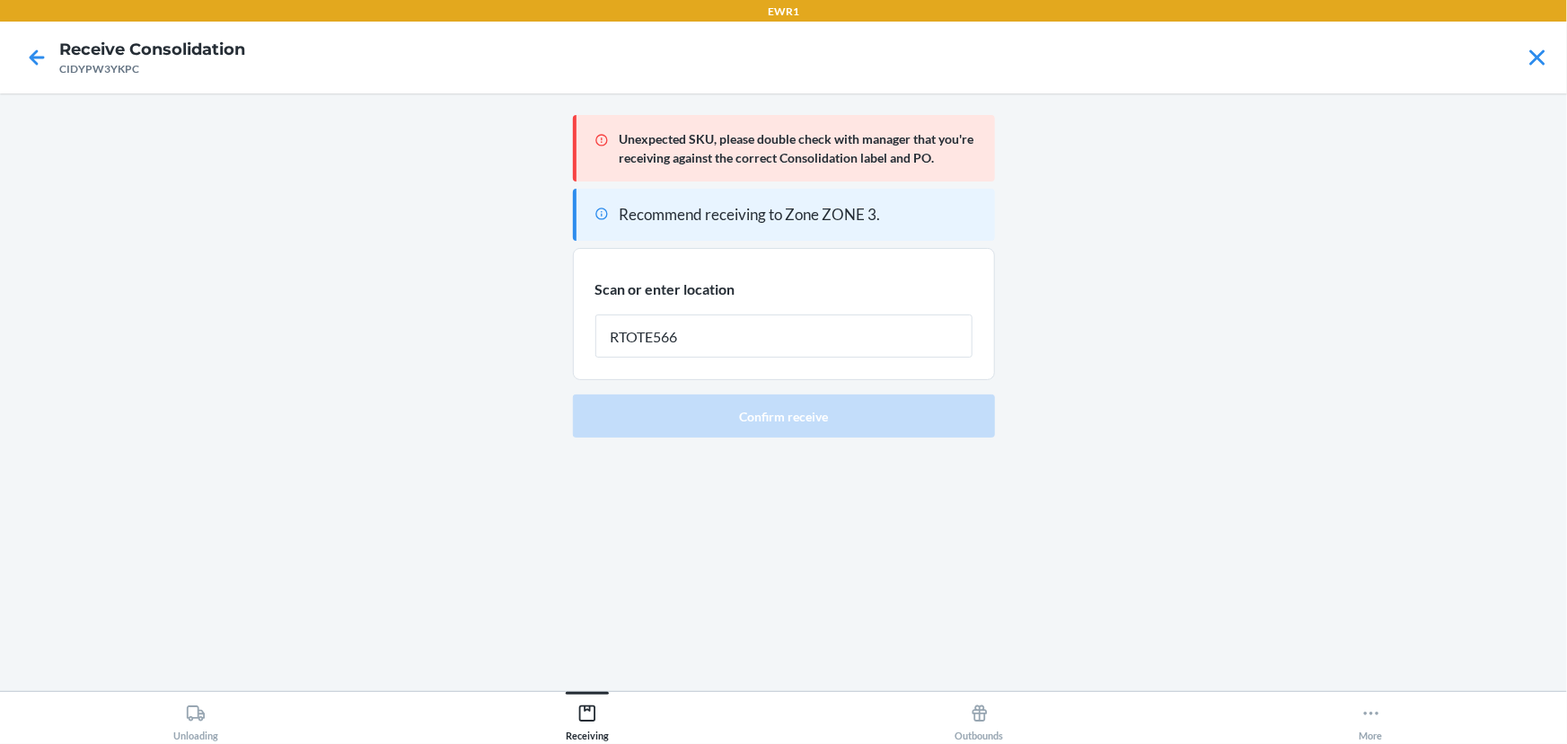
type input "RTOTE566"
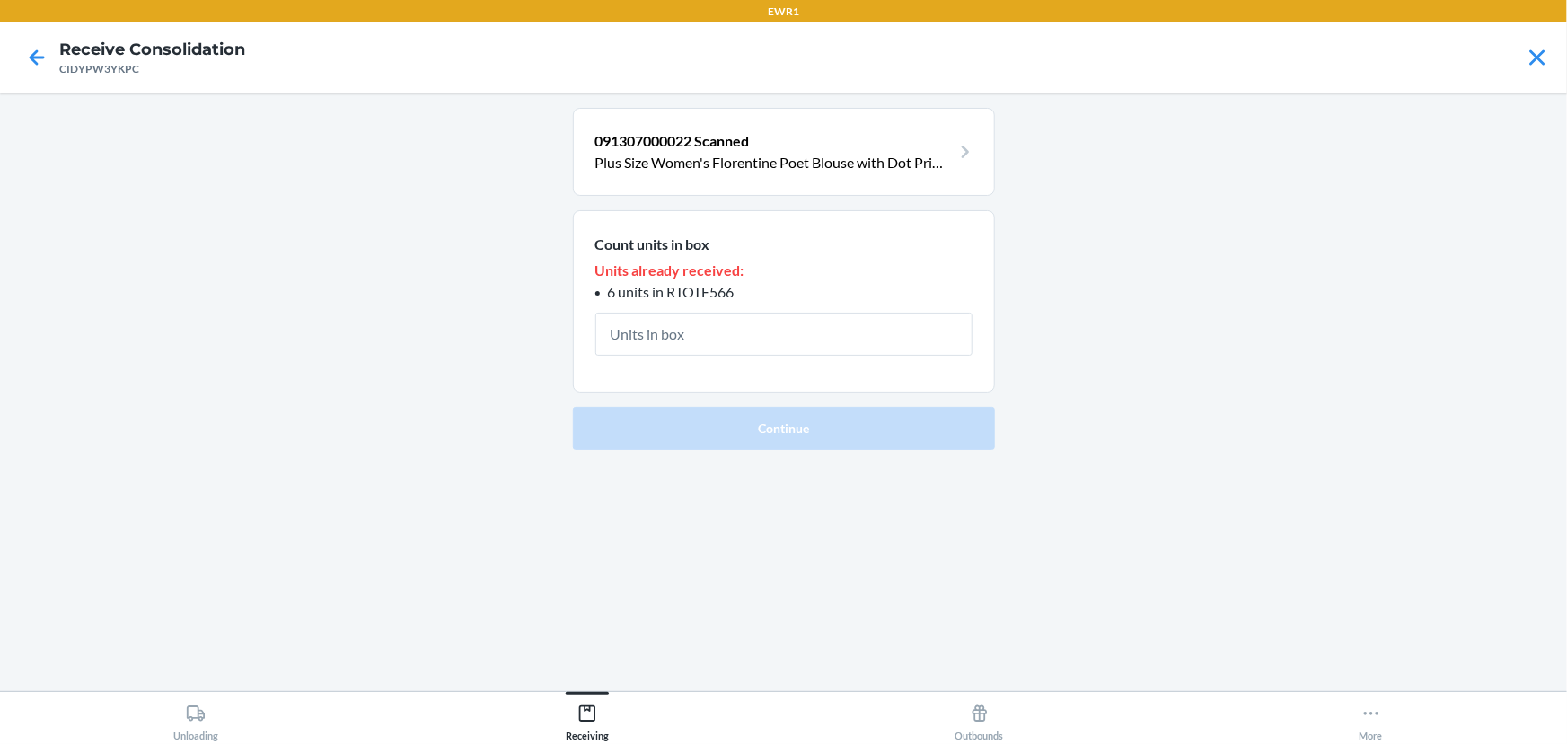
click at [621, 322] on input "text" at bounding box center [783, 333] width 377 height 43
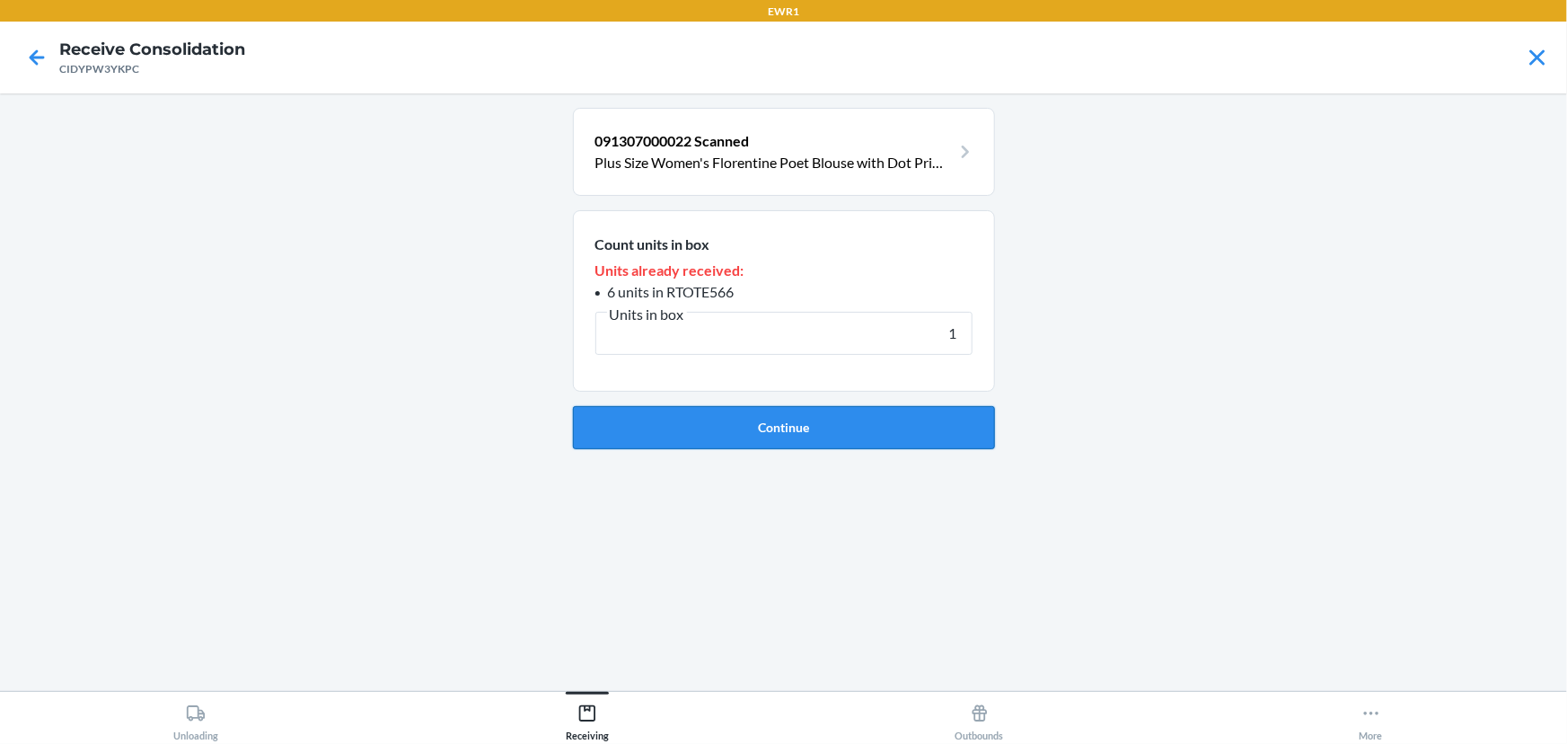
type input "1"
click at [825, 416] on button "Continue" at bounding box center [784, 427] width 422 height 43
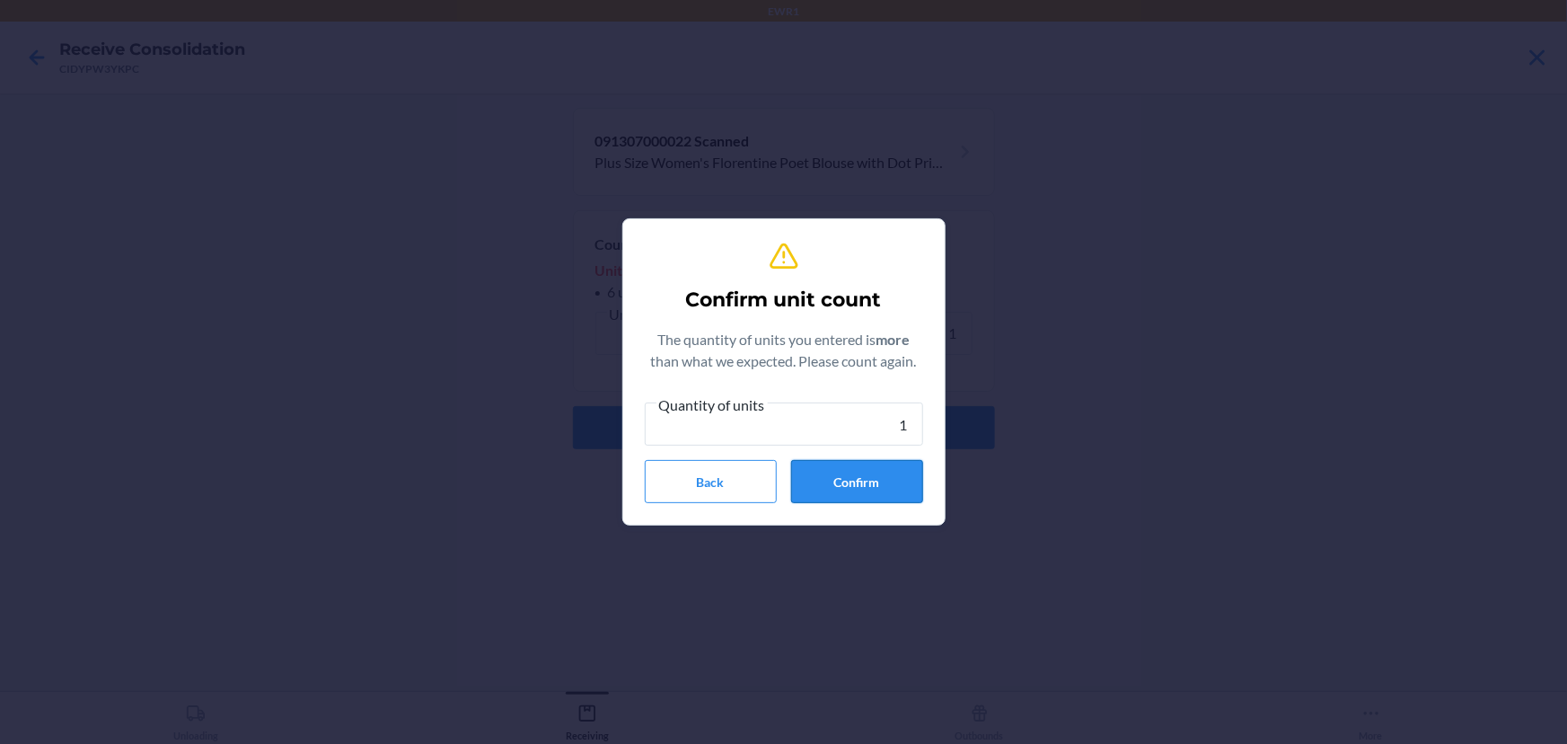
type input "1"
click at [817, 470] on button "Confirm" at bounding box center [857, 481] width 132 height 43
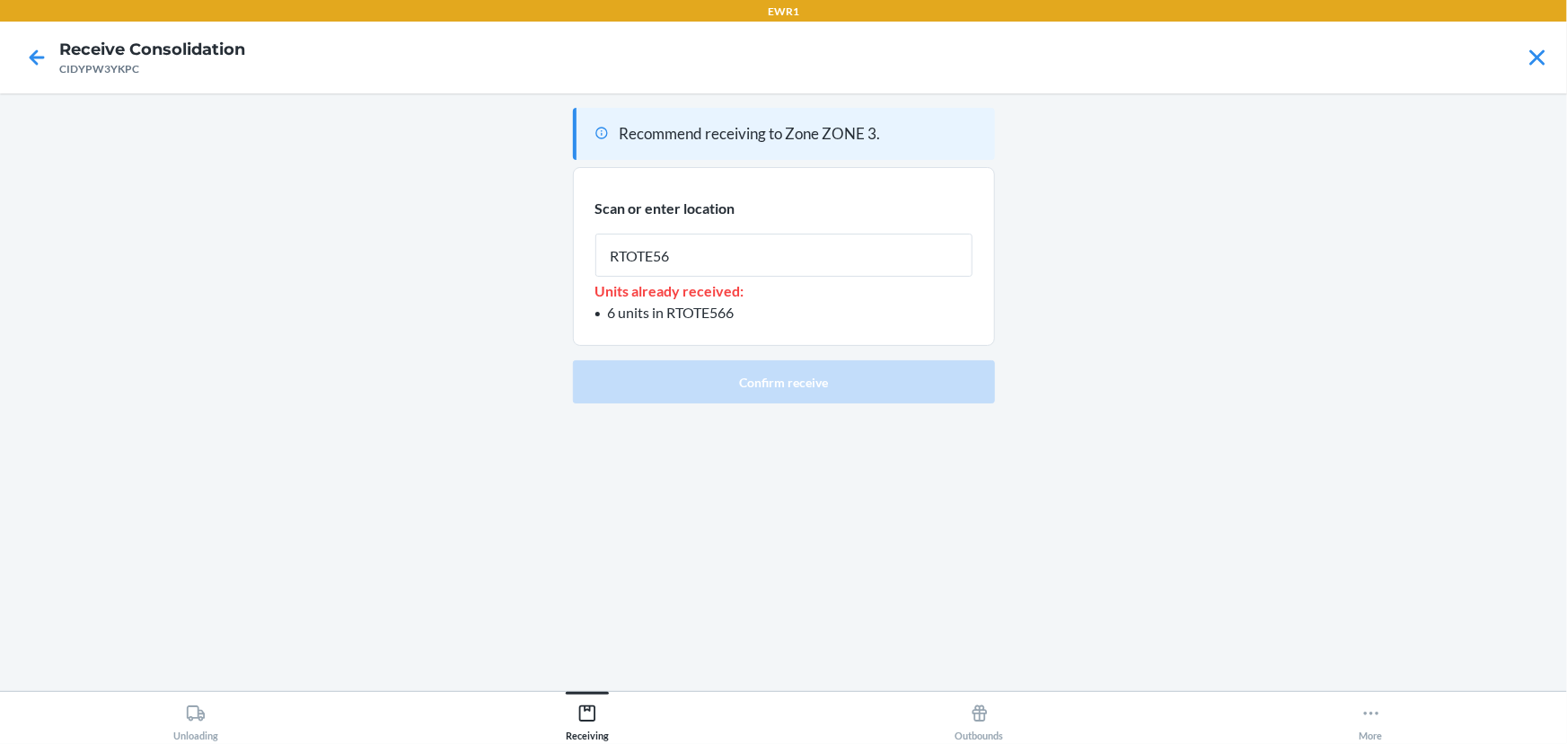
type input "RTOTE566"
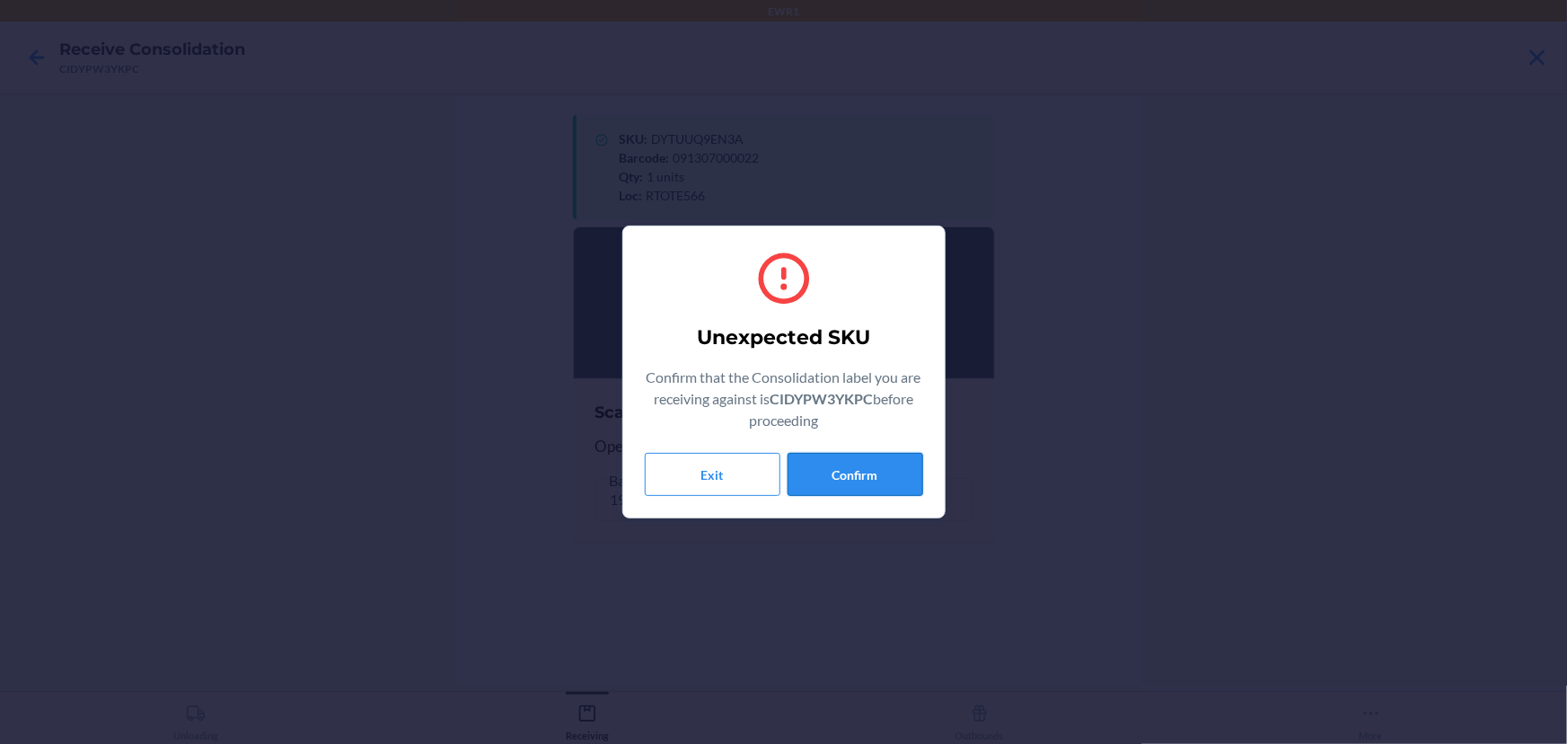
click at [861, 462] on button "Confirm" at bounding box center [856, 474] width 136 height 43
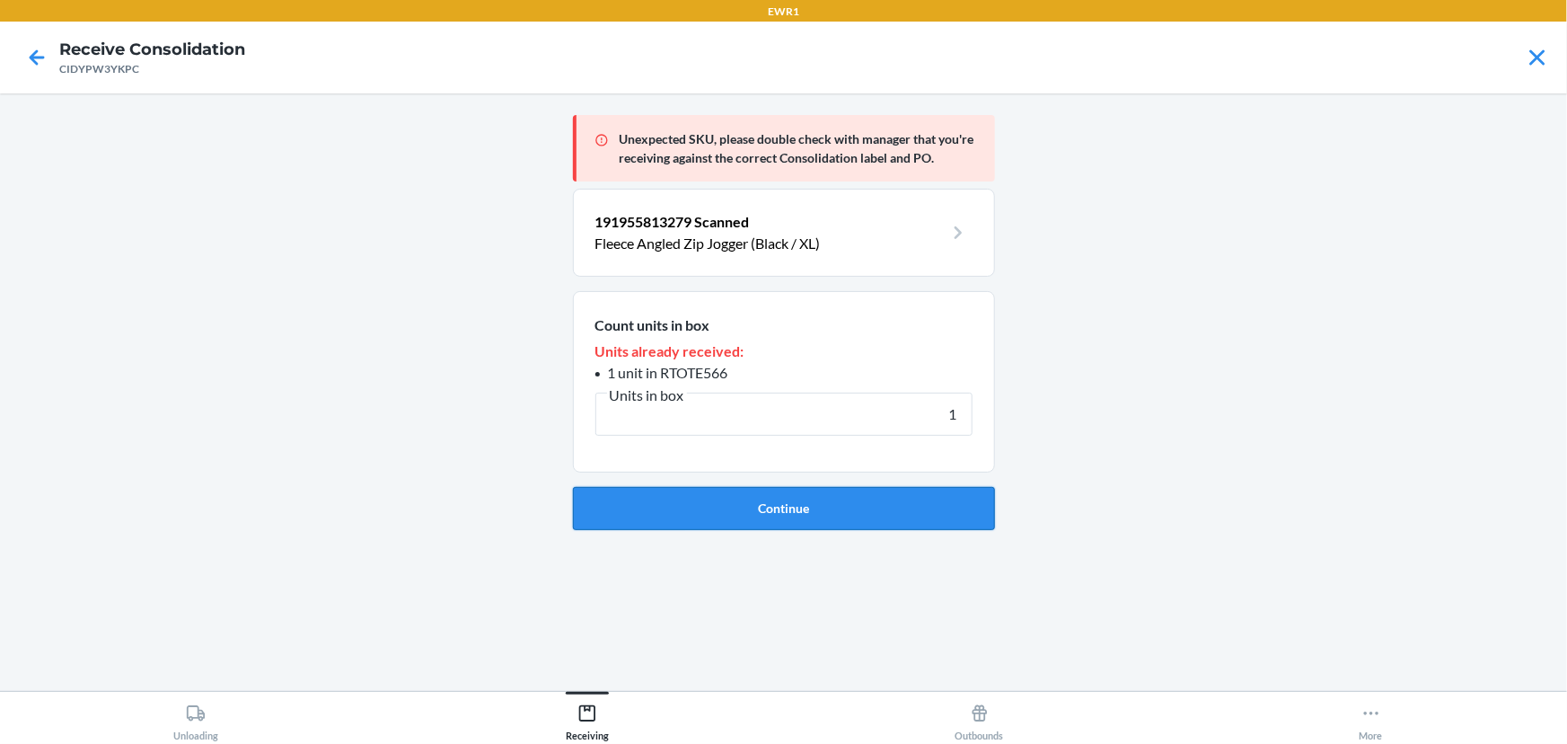
type input "1"
click at [761, 517] on button "Continue" at bounding box center [784, 508] width 422 height 43
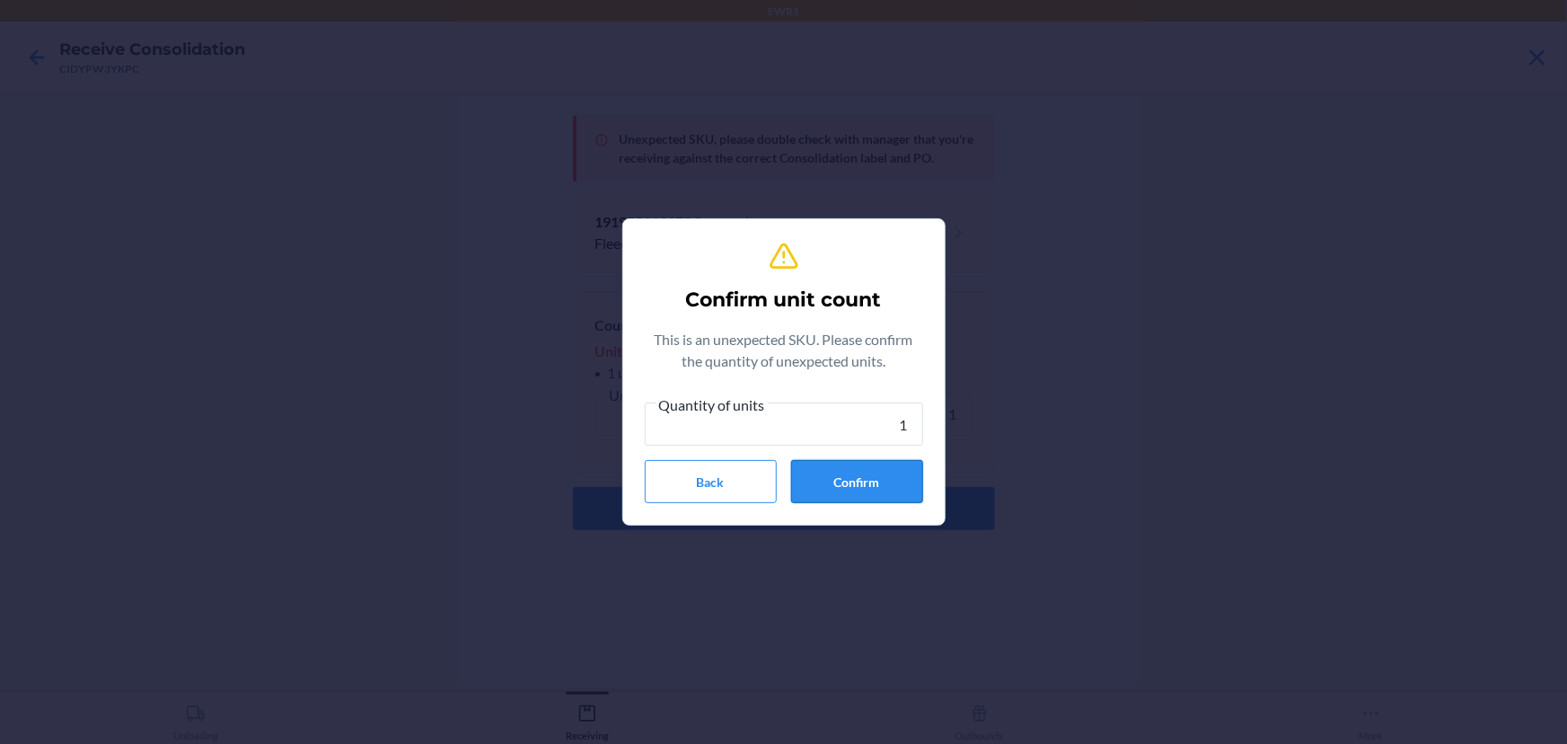
type input "1"
click at [841, 493] on button "Confirm" at bounding box center [857, 481] width 132 height 43
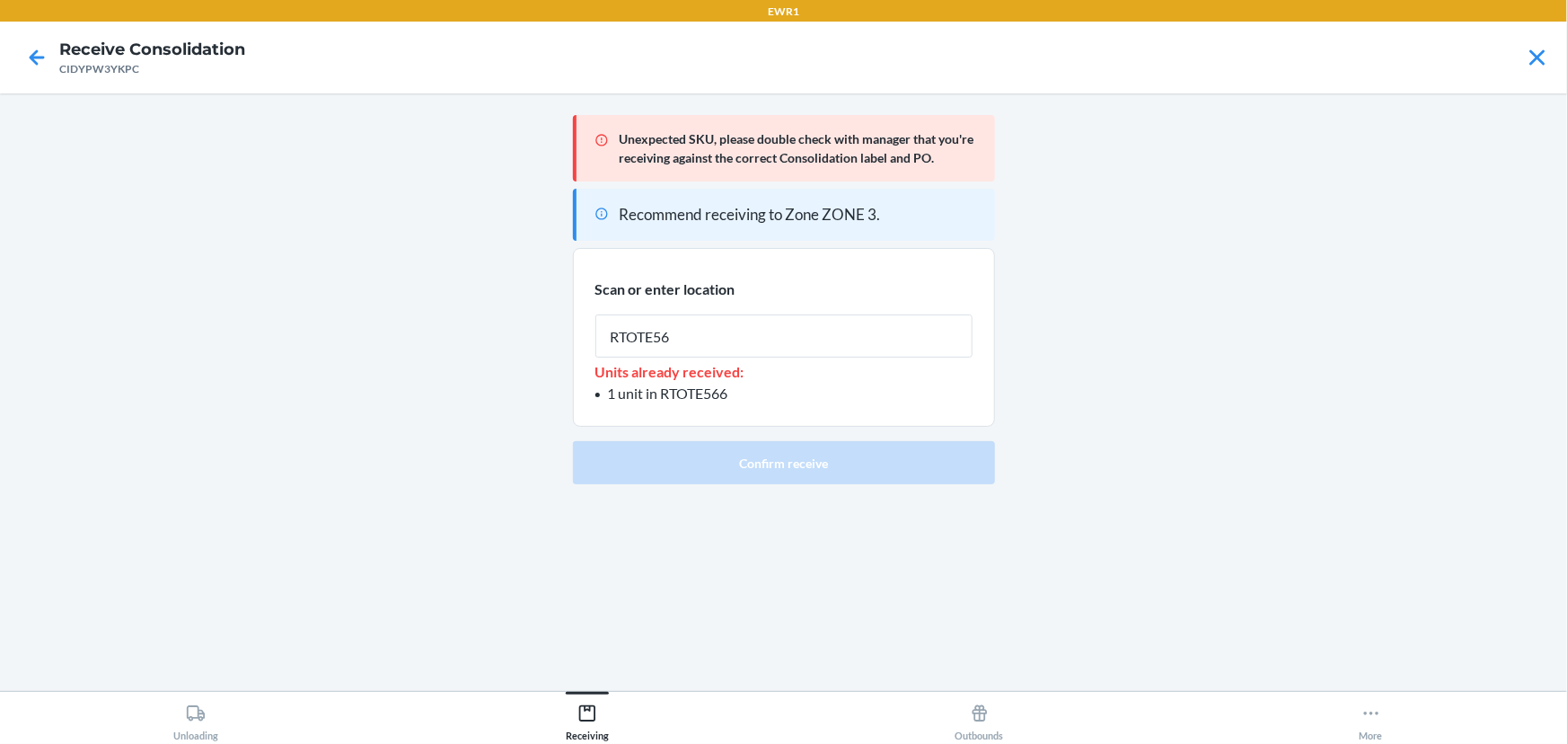
type input "RTOTE566"
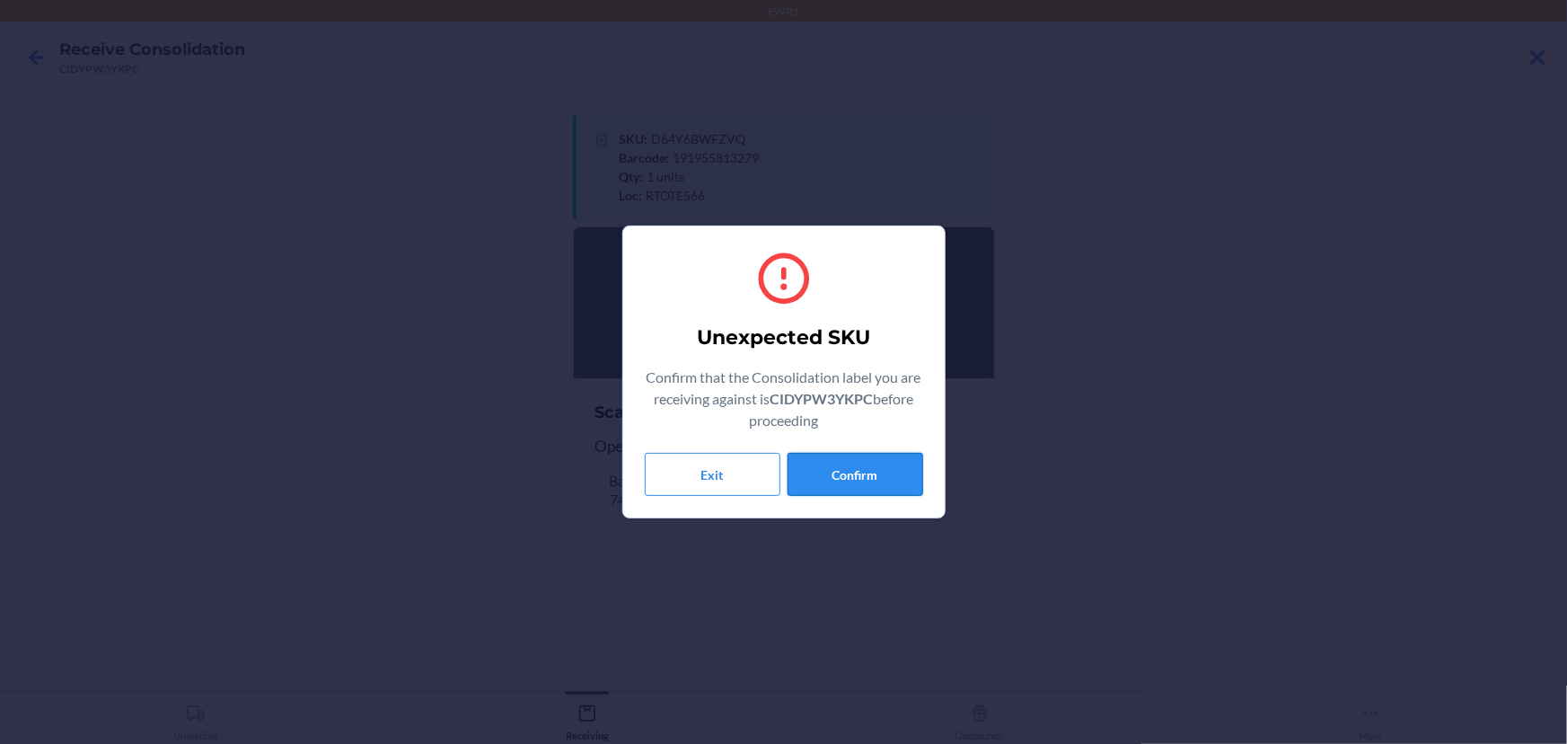
click at [837, 472] on button "Confirm" at bounding box center [856, 474] width 136 height 43
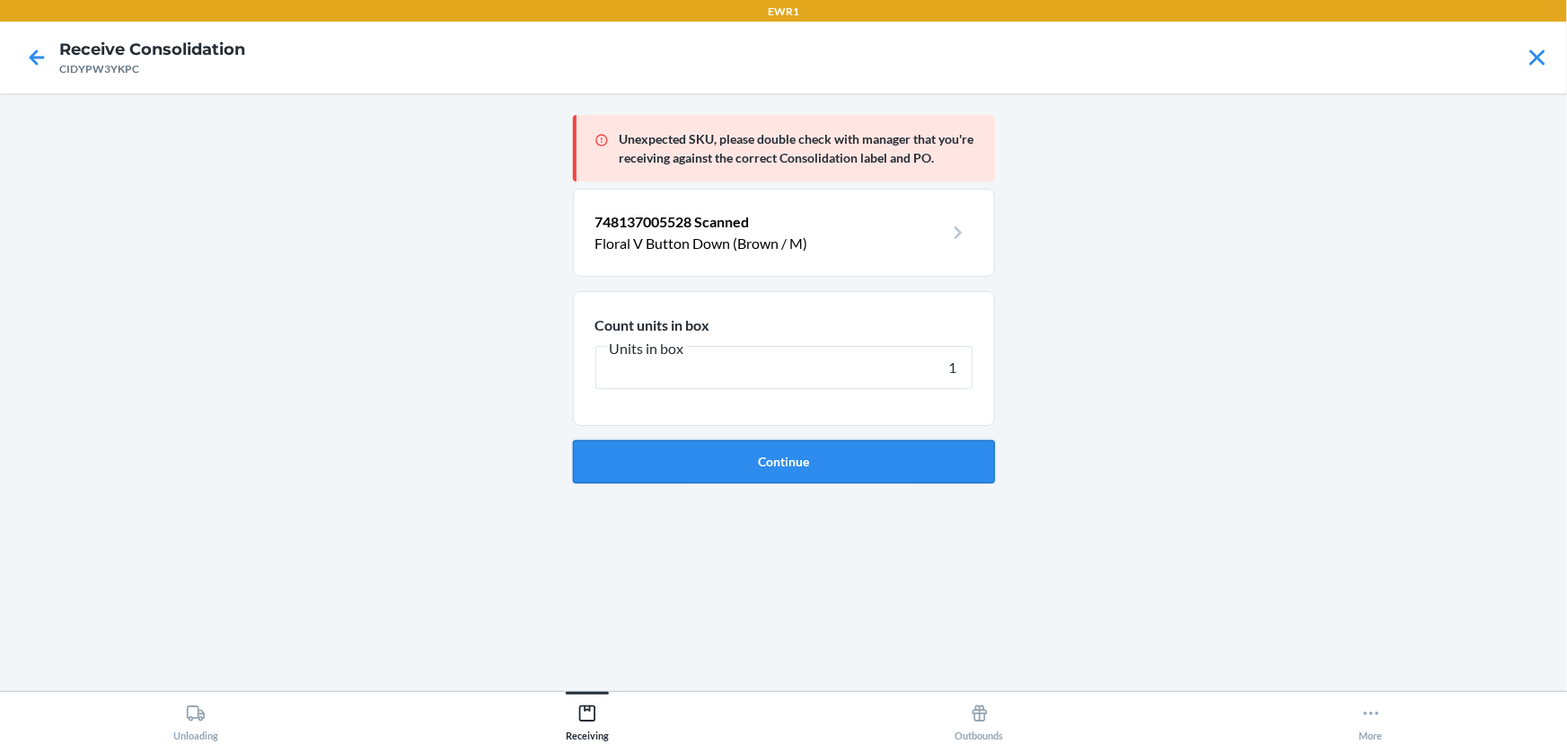
type input "1"
click at [837, 458] on button "Continue" at bounding box center [784, 461] width 422 height 43
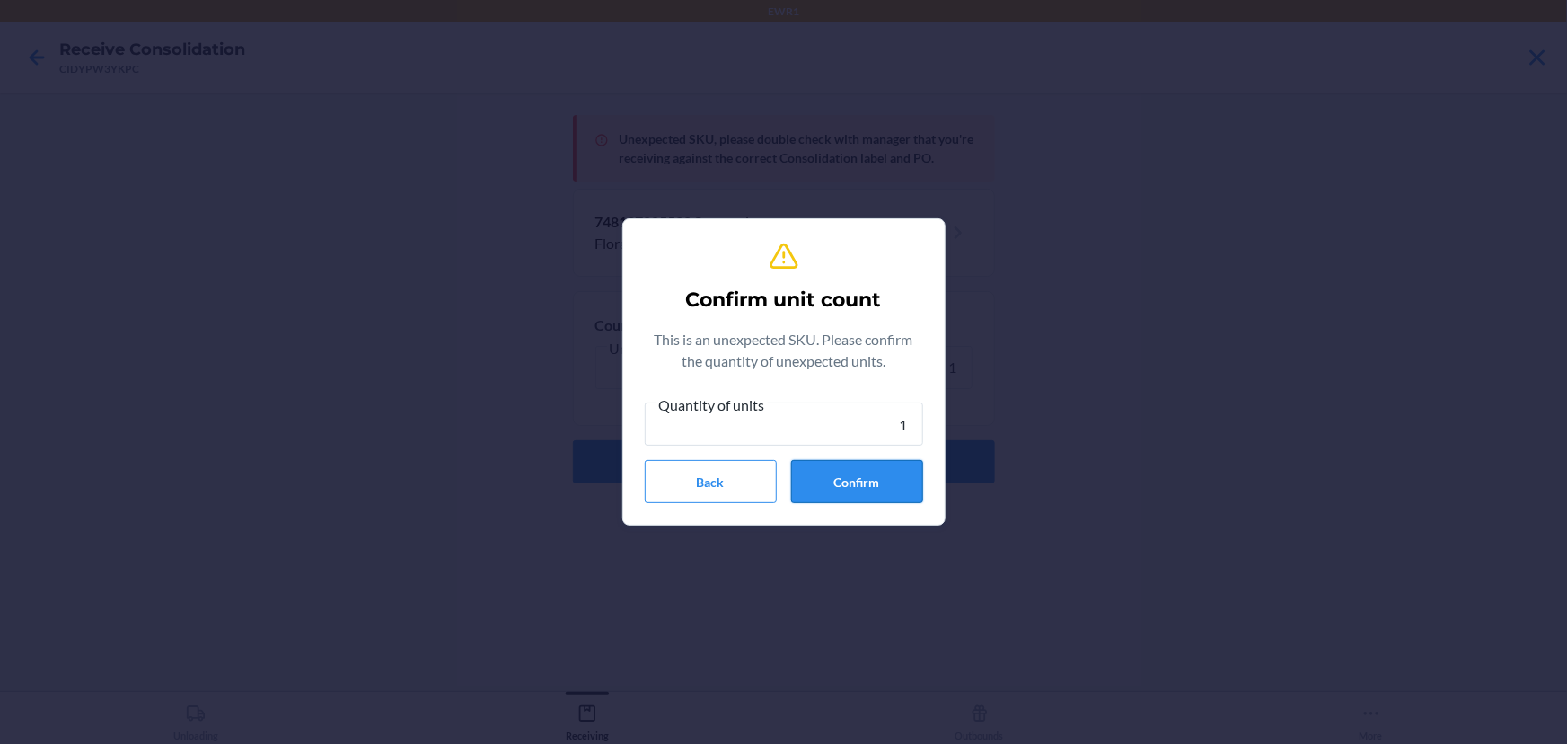
type input "1"
click at [824, 483] on button "Confirm" at bounding box center [857, 481] width 132 height 43
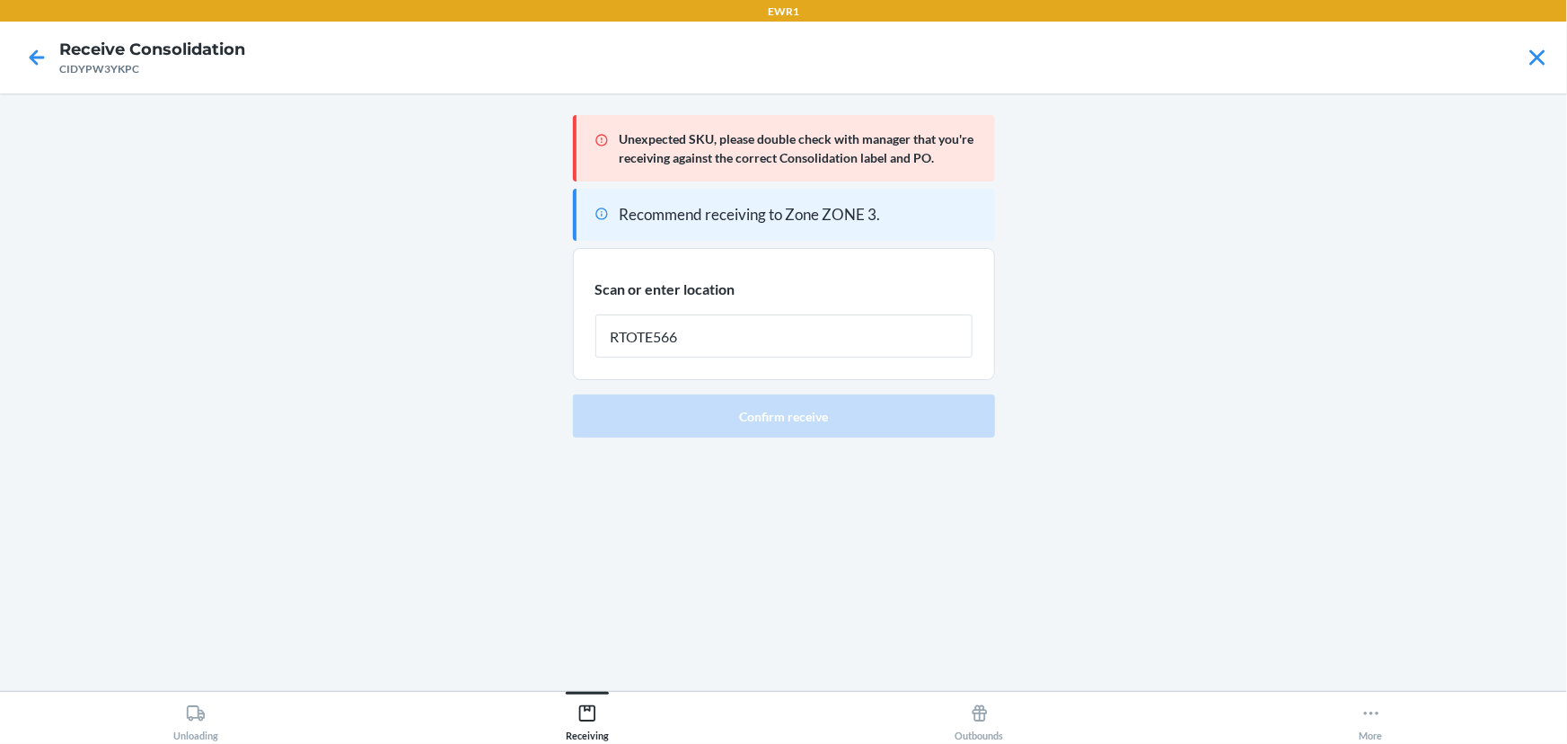
type input "RTOTE566"
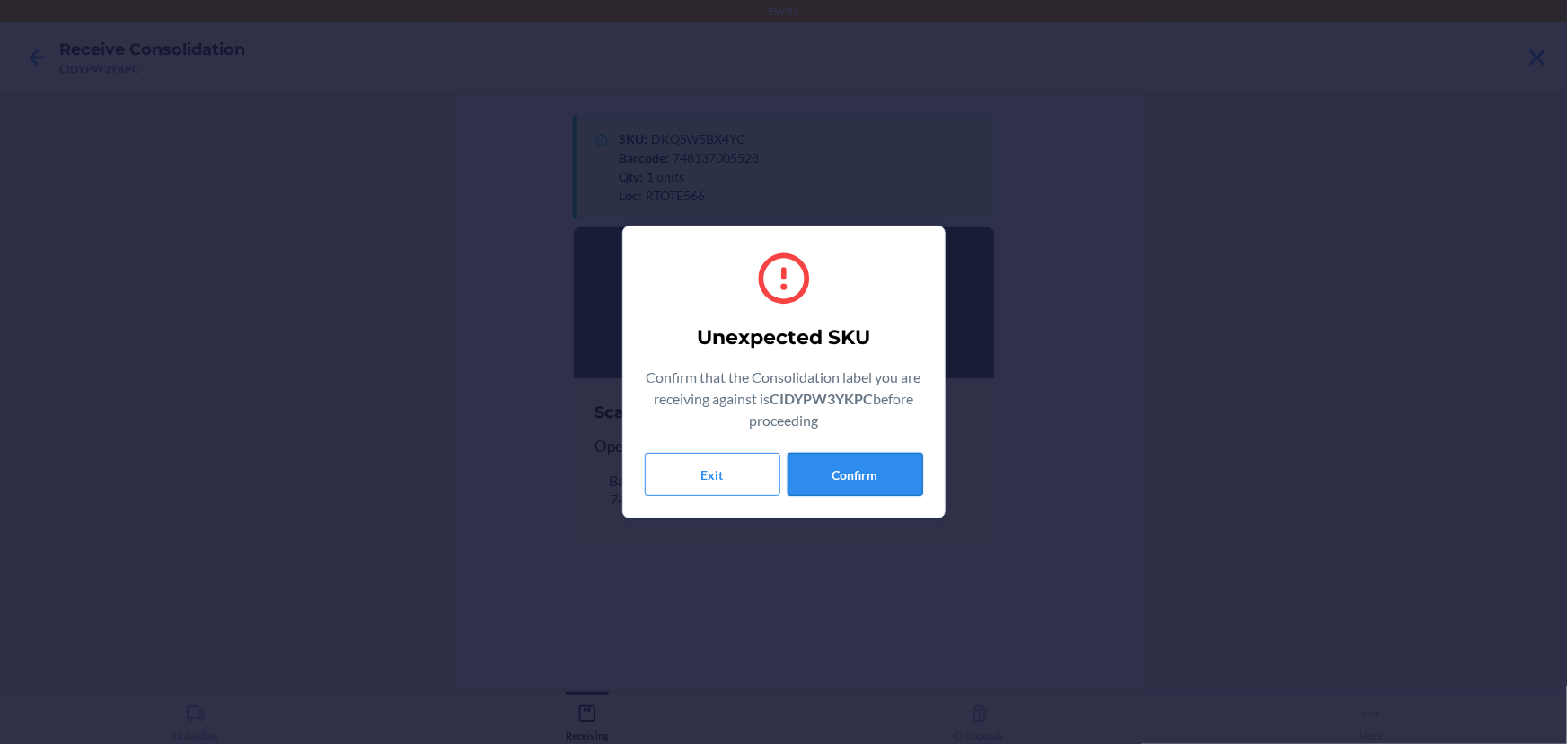
click at [874, 485] on button "Confirm" at bounding box center [856, 474] width 136 height 43
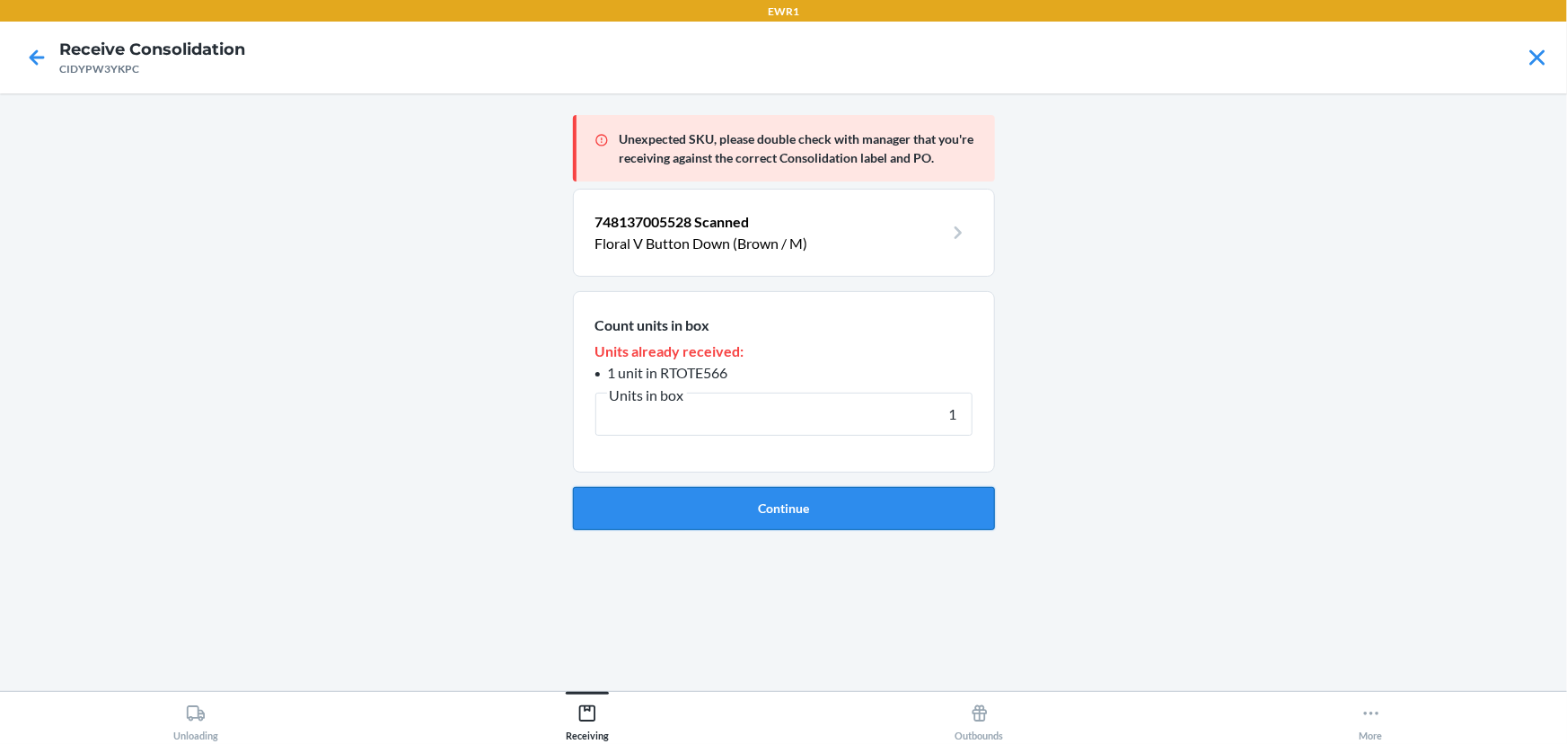
type input "1"
click at [783, 507] on button "Continue" at bounding box center [784, 508] width 422 height 43
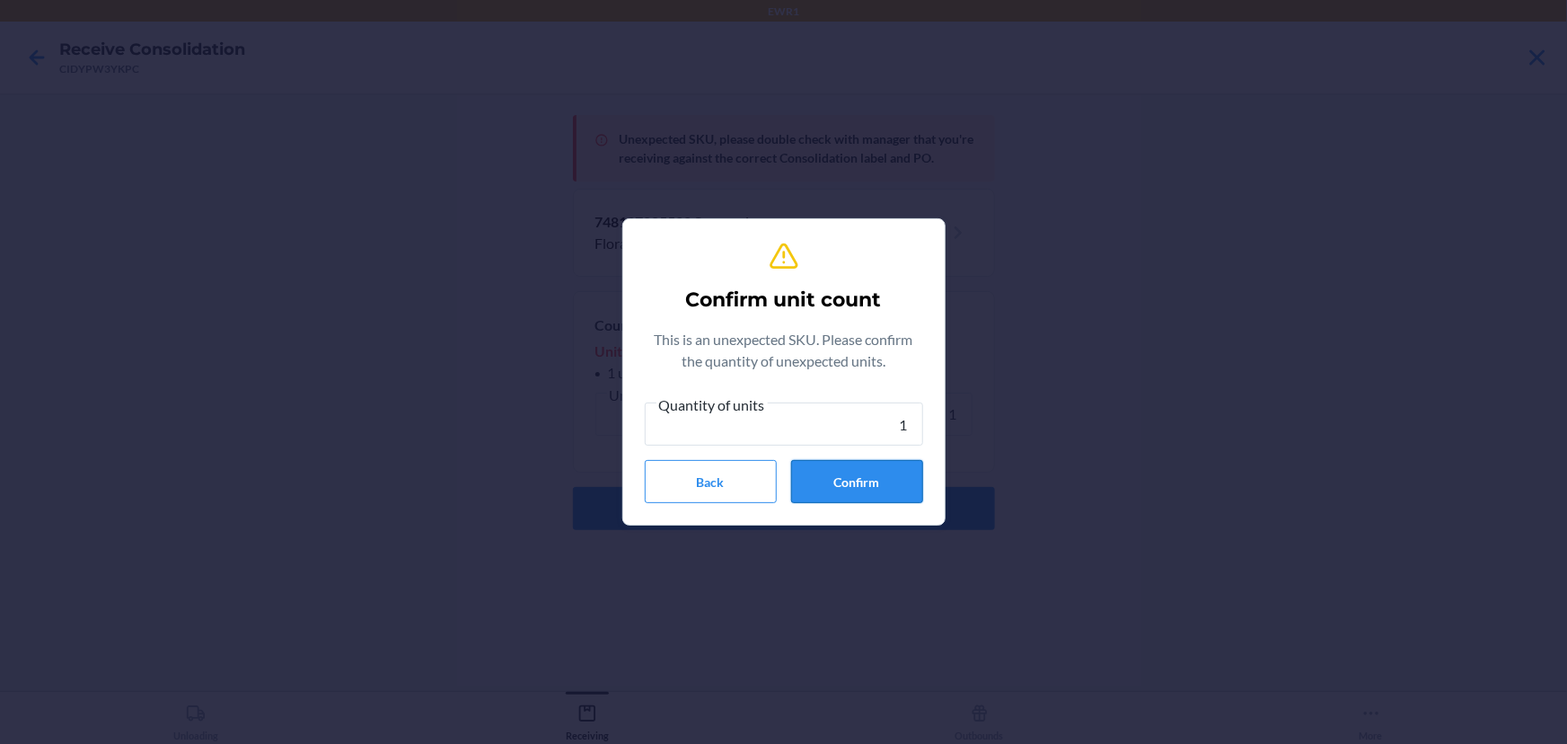
type input "1"
click at [843, 483] on button "Confirm" at bounding box center [857, 481] width 132 height 43
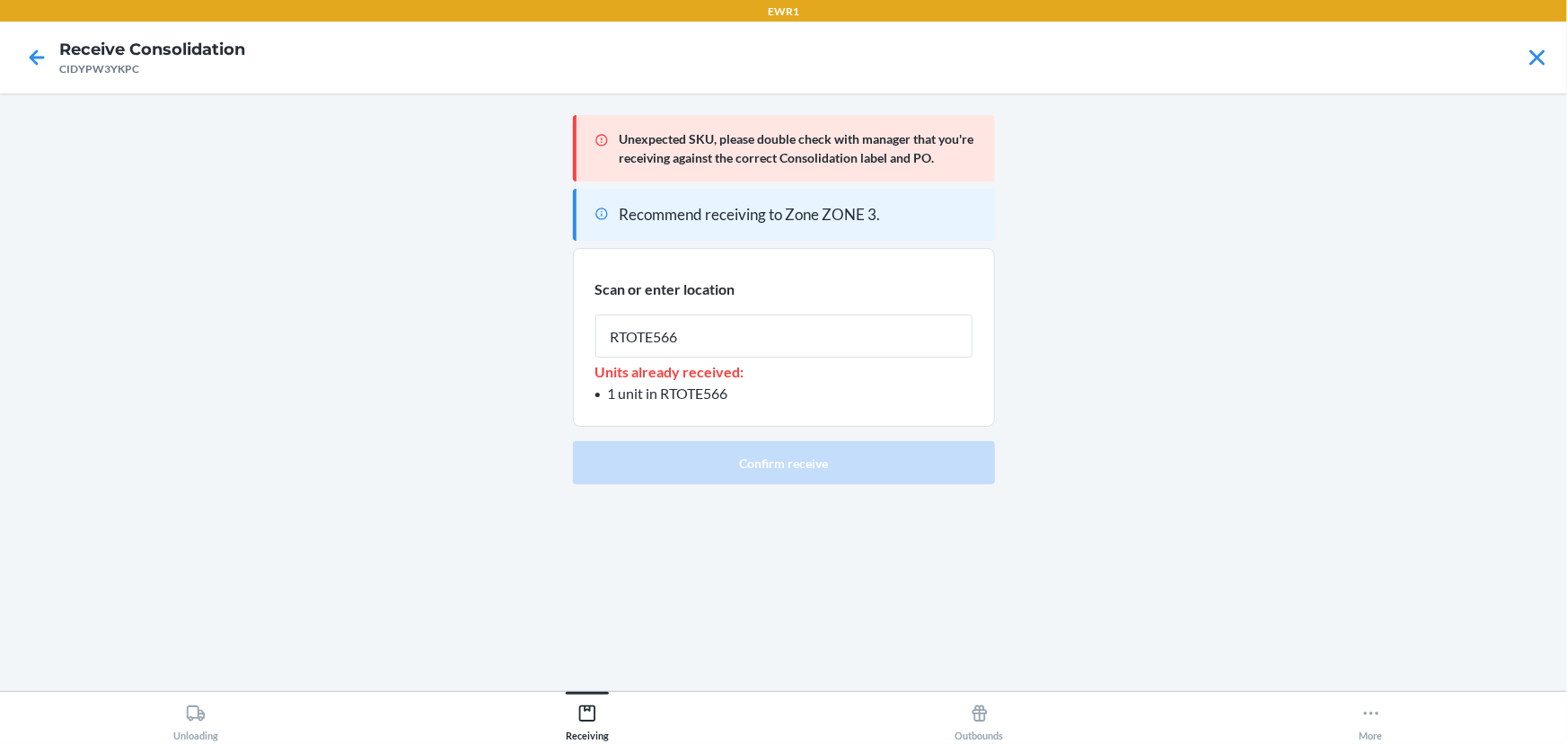
type input "RTOTE566"
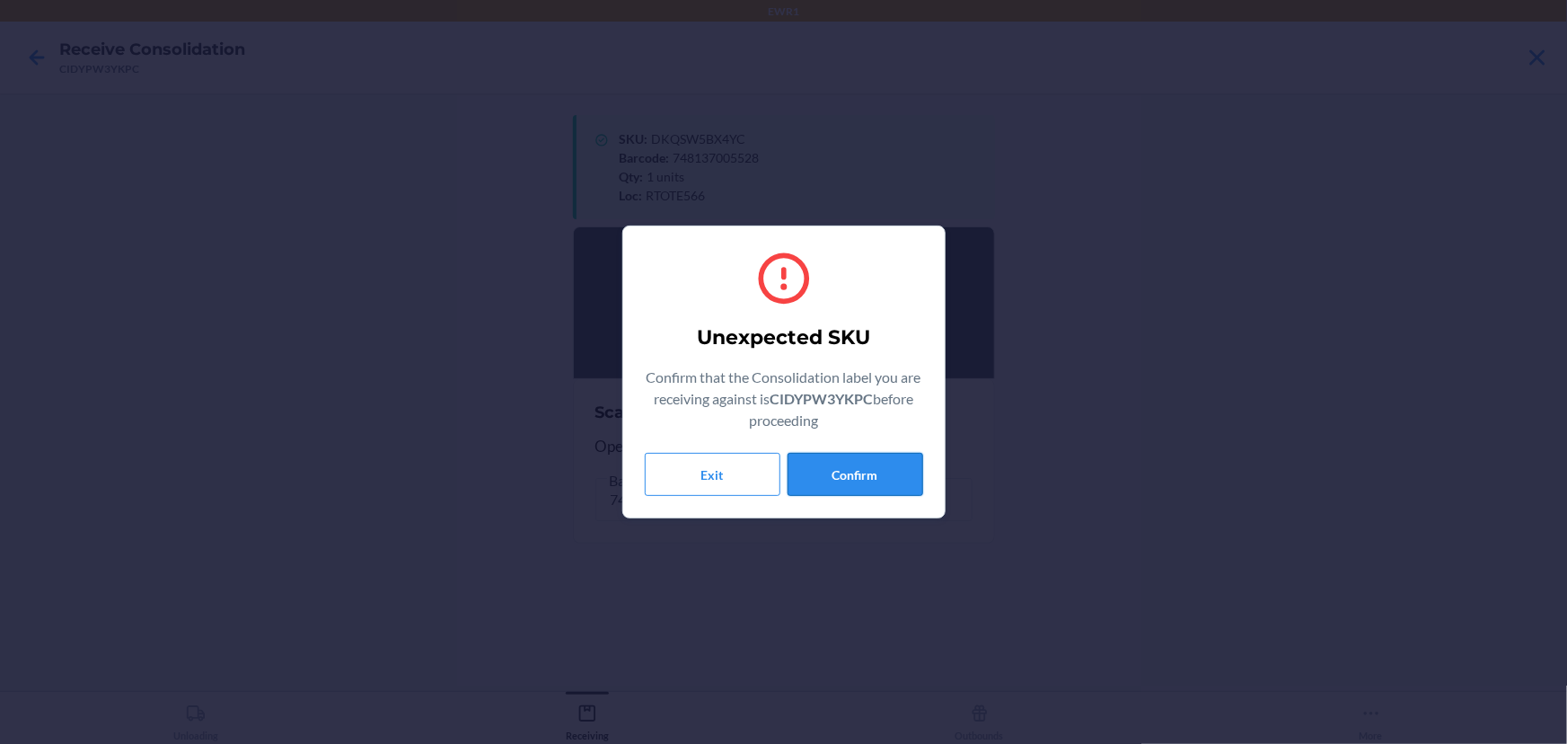
click at [900, 483] on button "Confirm" at bounding box center [856, 474] width 136 height 43
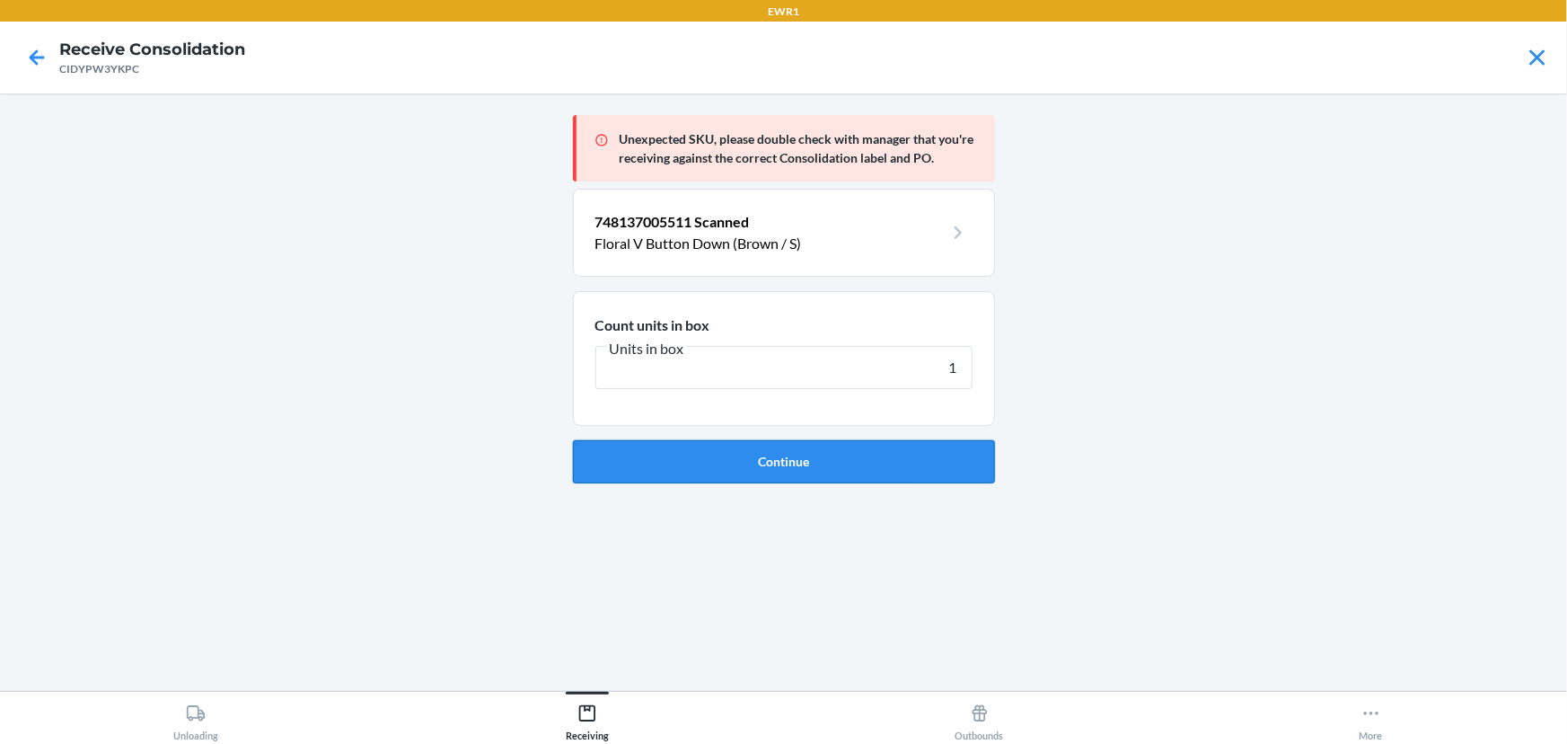
type input "1"
click at [834, 465] on button "Continue" at bounding box center [784, 461] width 422 height 43
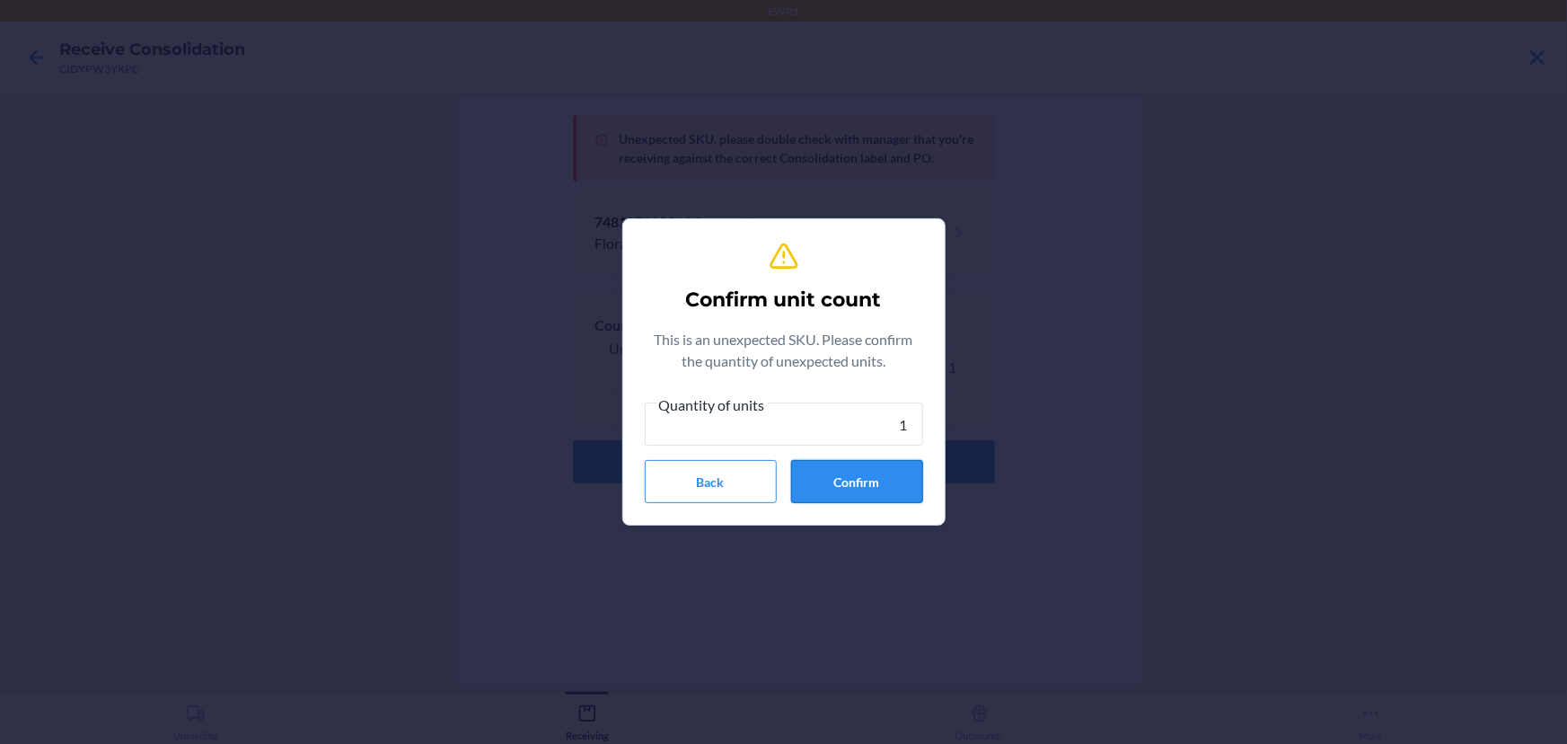
type input "1"
click at [837, 480] on button "Confirm" at bounding box center [857, 481] width 132 height 43
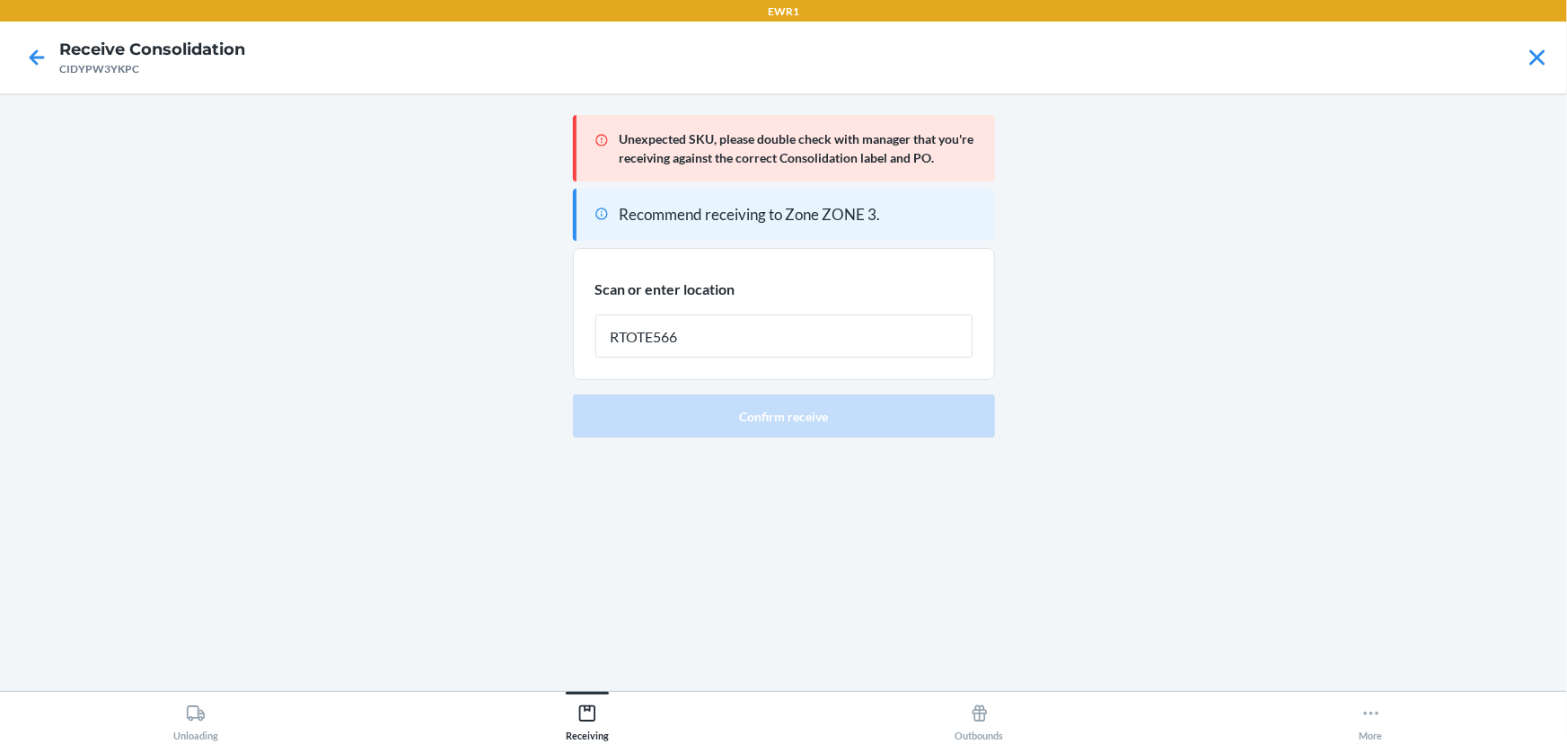
type input "RTOTE566"
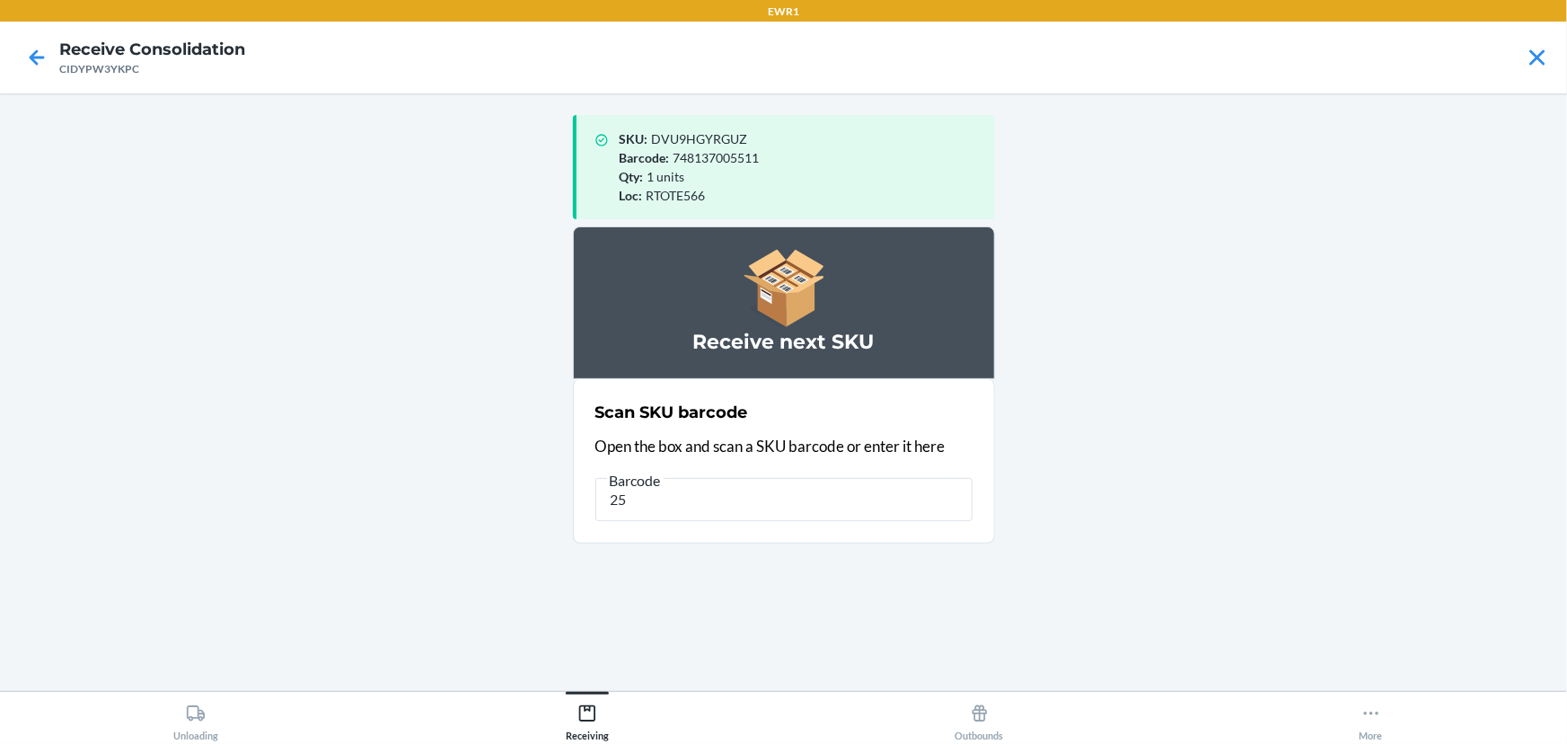
type input "2"
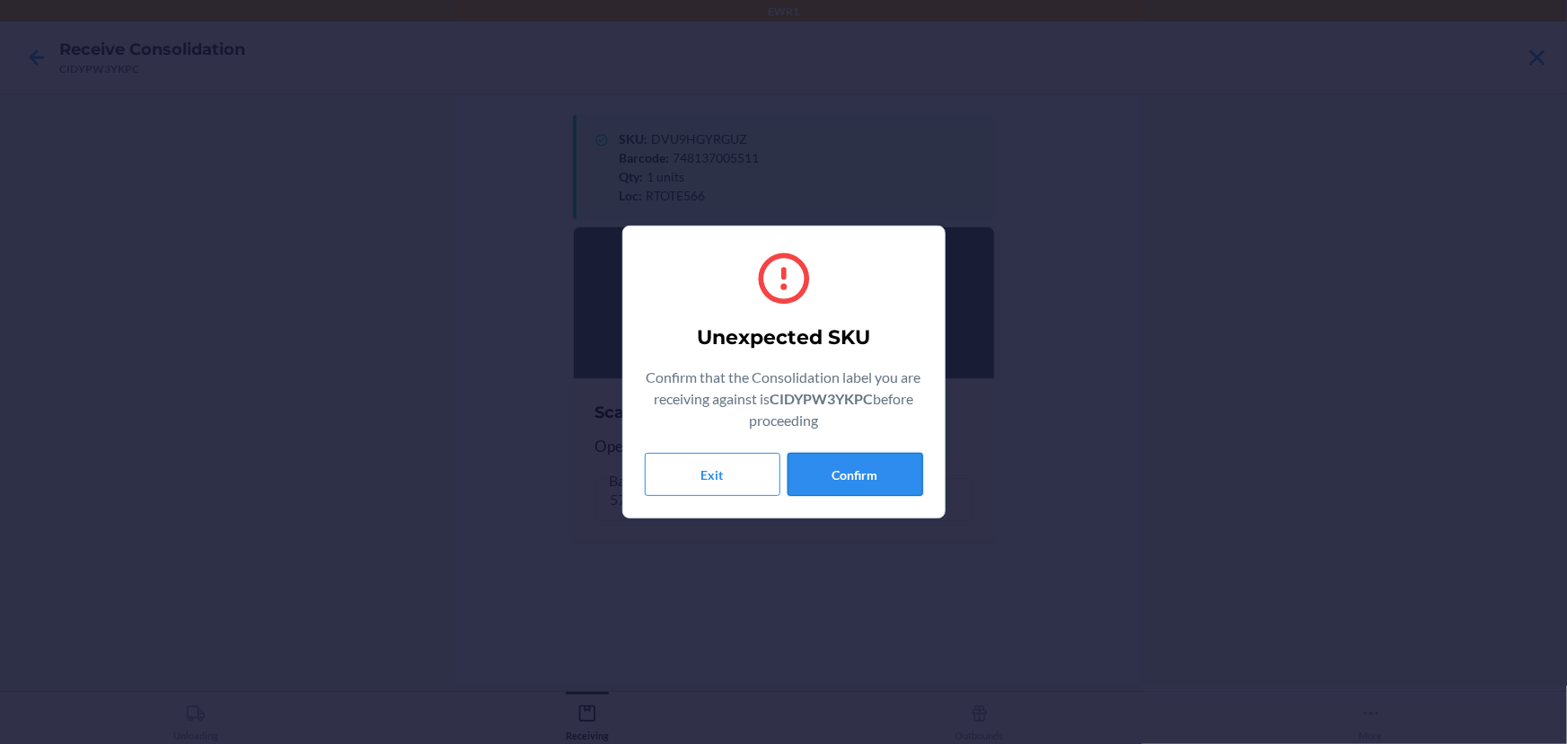
click at [886, 453] on button "Confirm" at bounding box center [856, 474] width 136 height 43
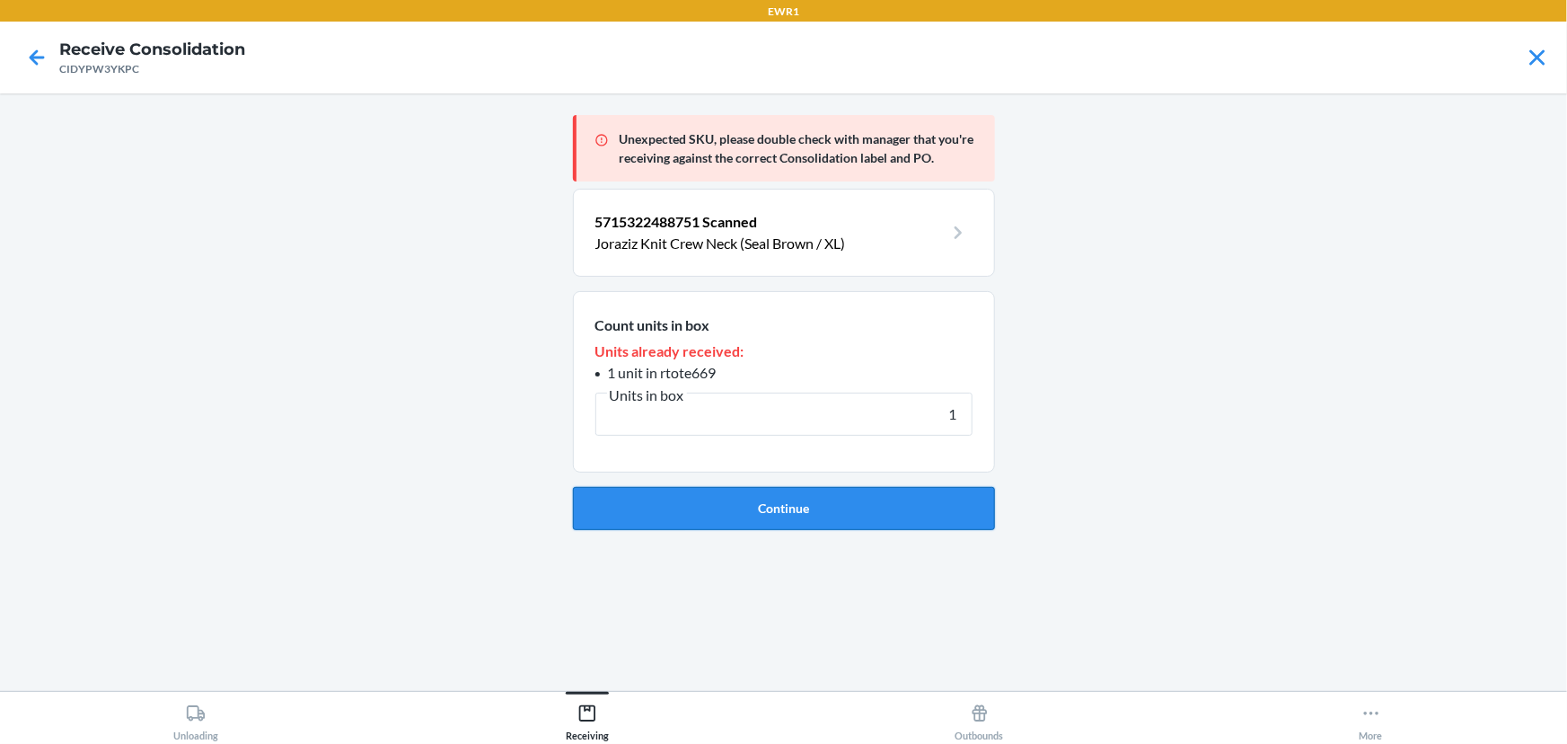
type input "1"
click at [866, 498] on button "Continue" at bounding box center [784, 508] width 422 height 43
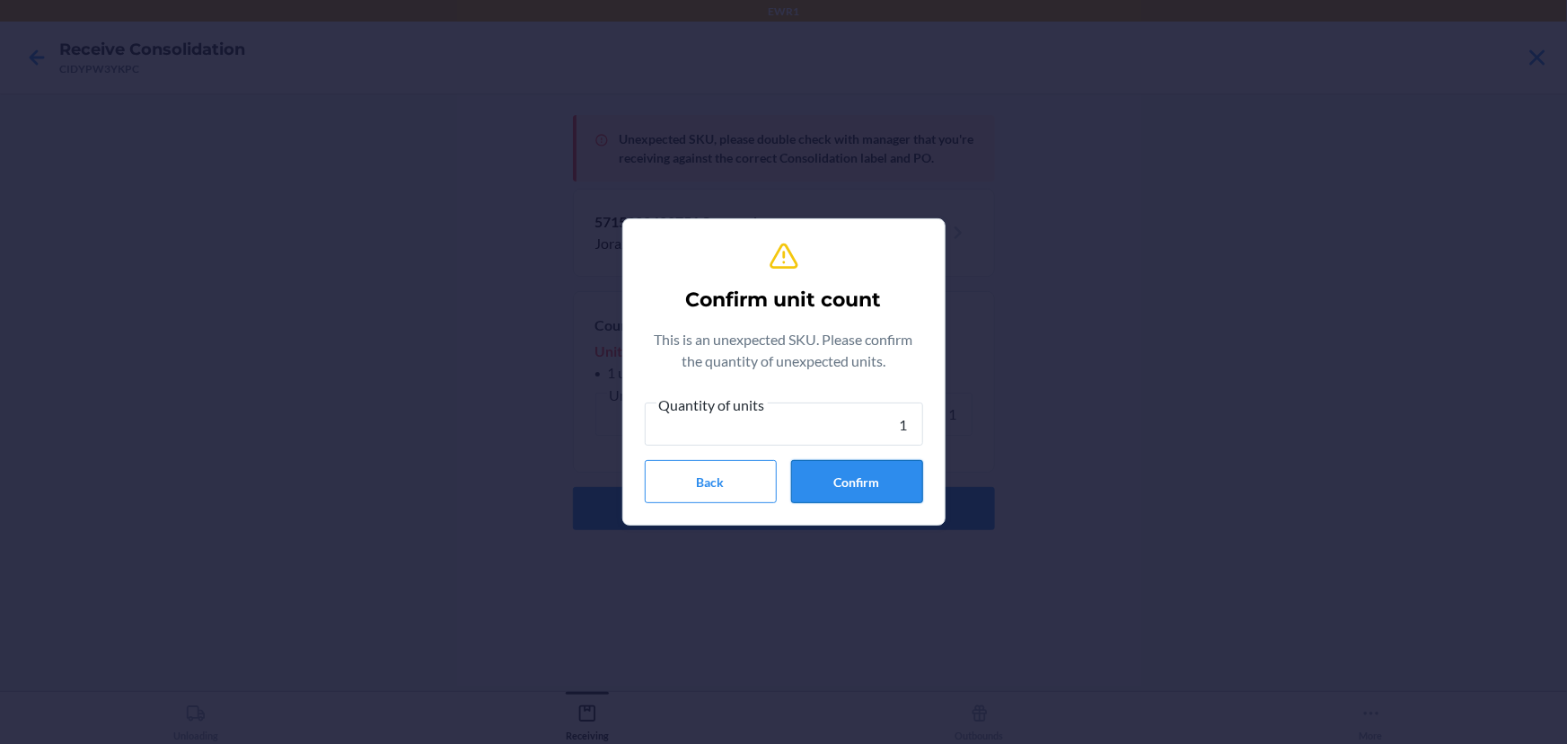
type input "1"
click at [866, 496] on button "Confirm" at bounding box center [857, 481] width 132 height 43
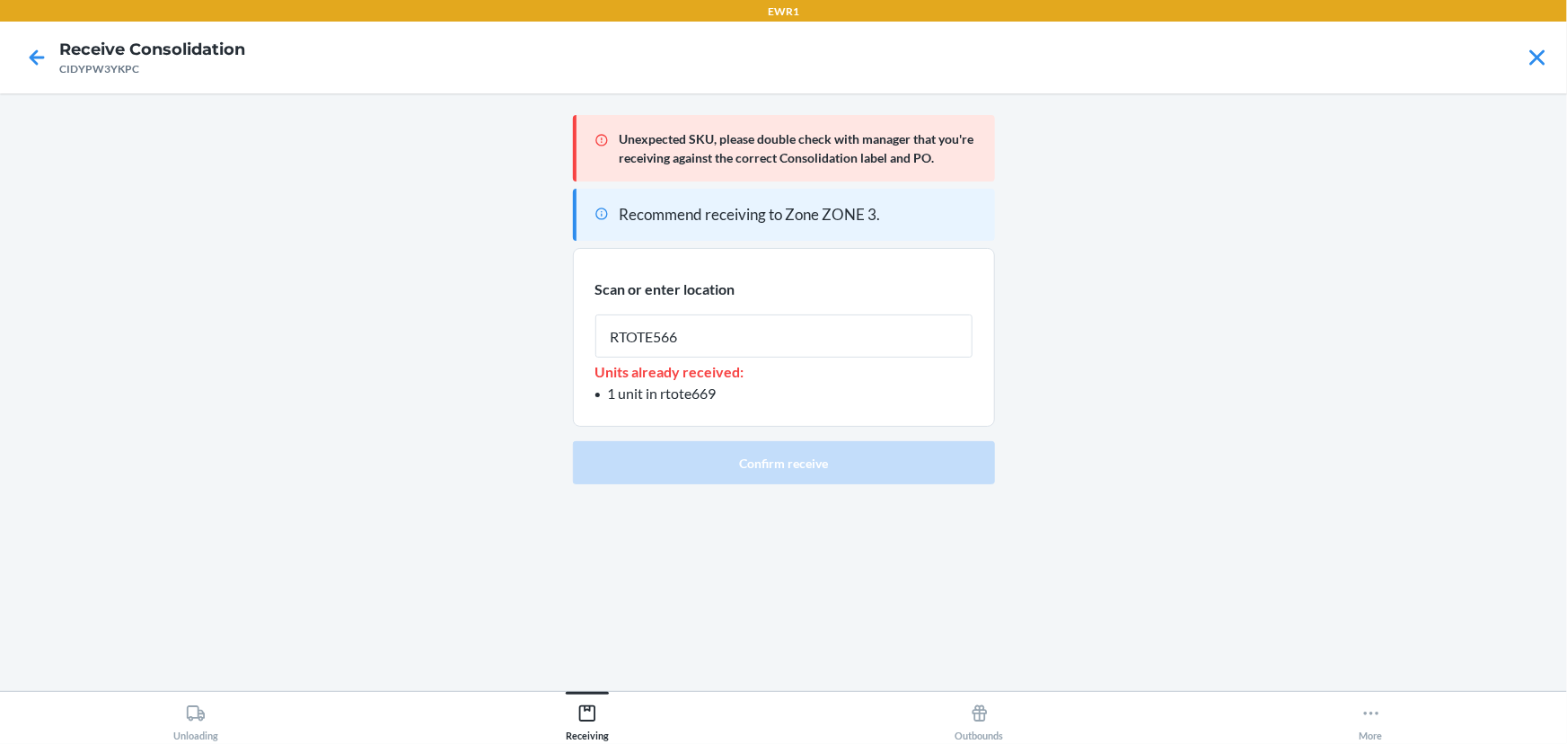
type input "RTOTE566"
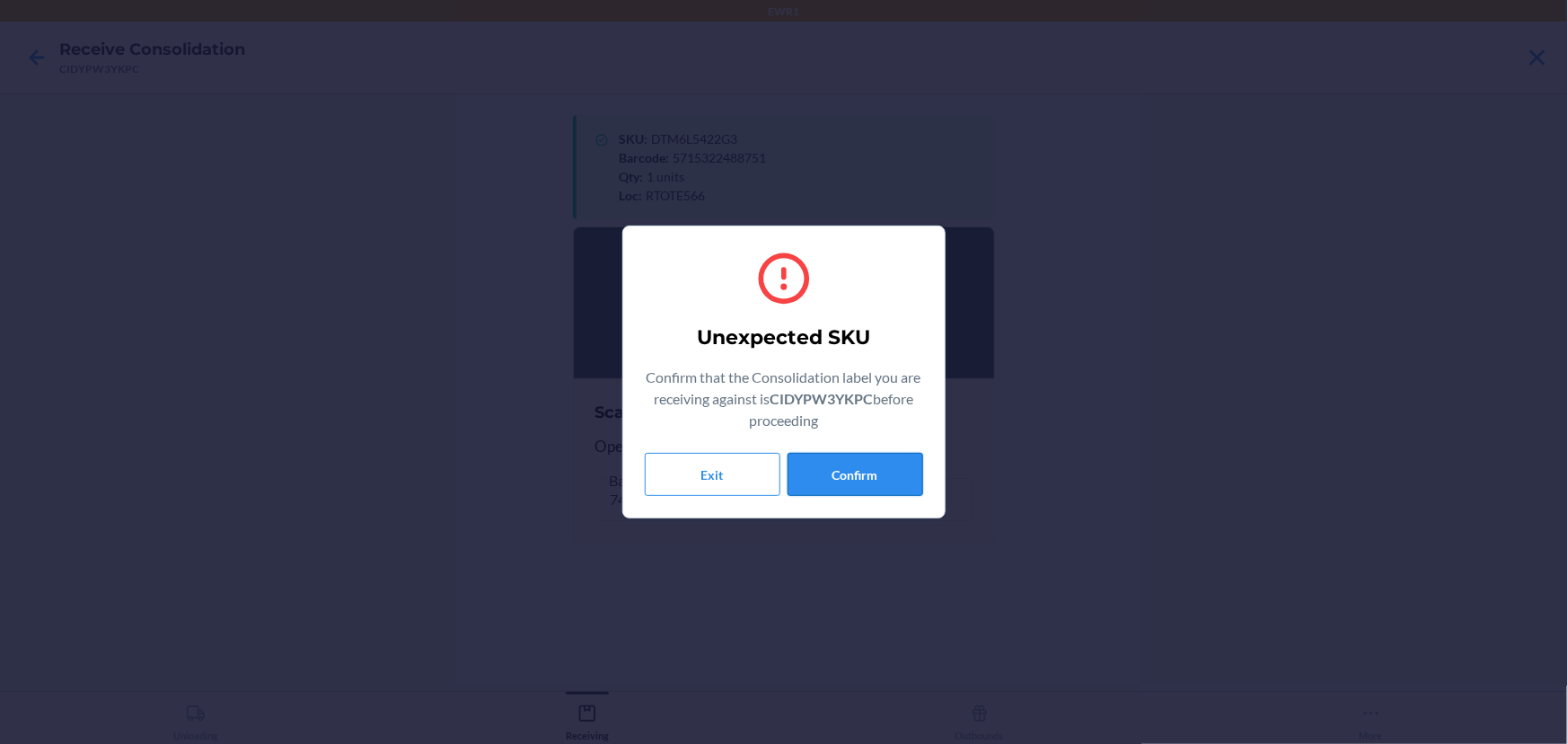
click at [858, 464] on button "Confirm" at bounding box center [856, 474] width 136 height 43
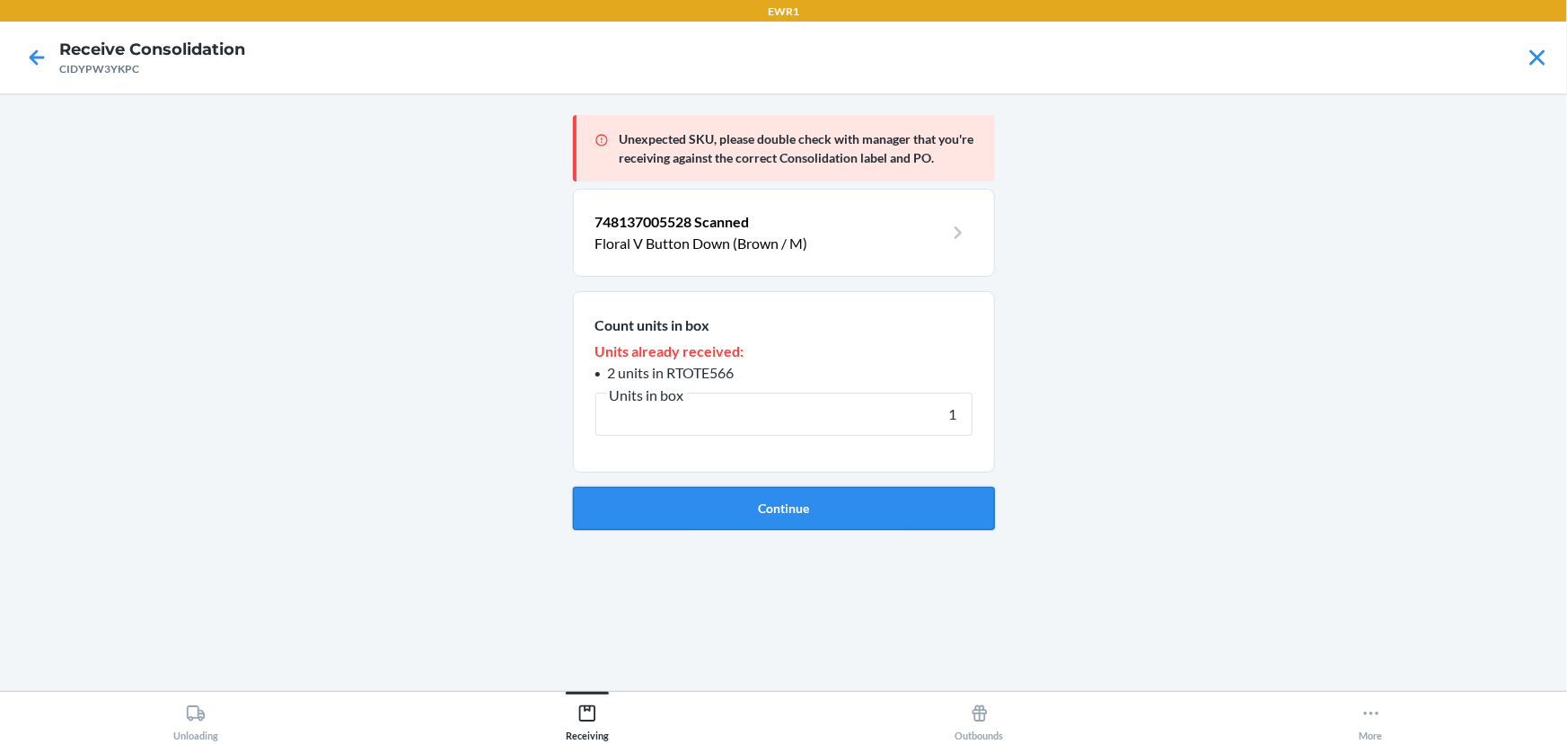
type input "1"
click at [844, 512] on button "Continue" at bounding box center [784, 508] width 422 height 43
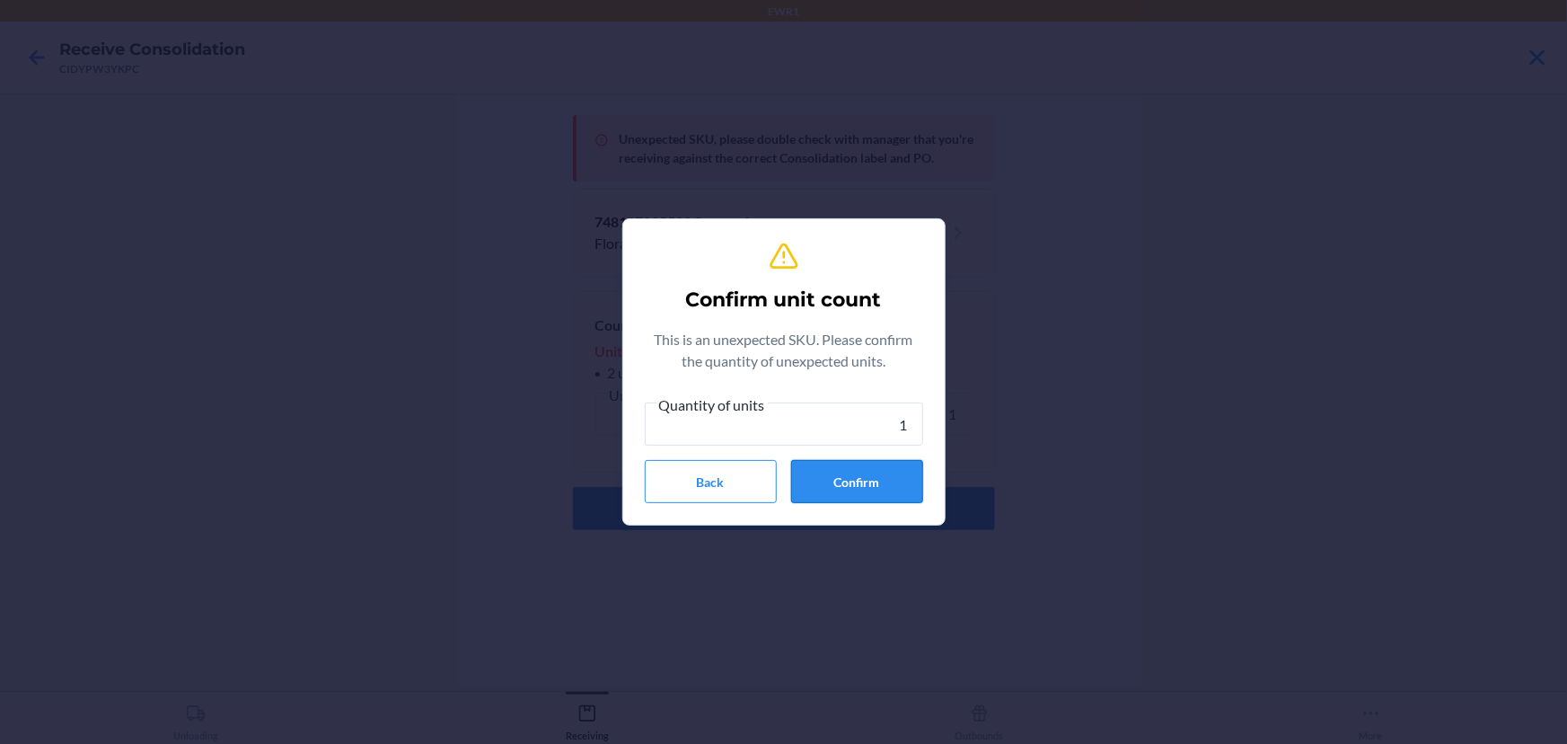
type input "1"
click at [843, 486] on button "Confirm" at bounding box center [857, 481] width 132 height 43
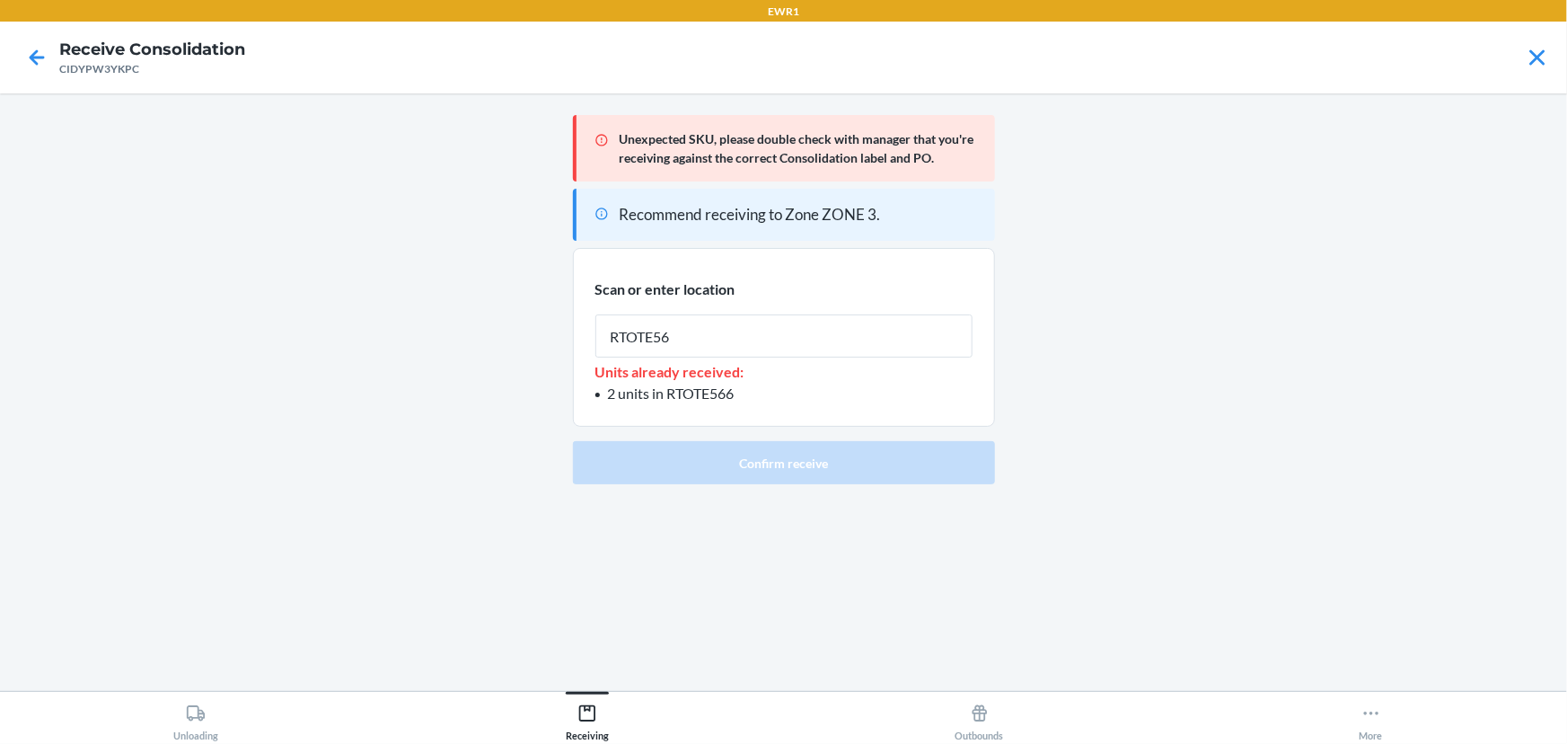
type input "RTOTE566"
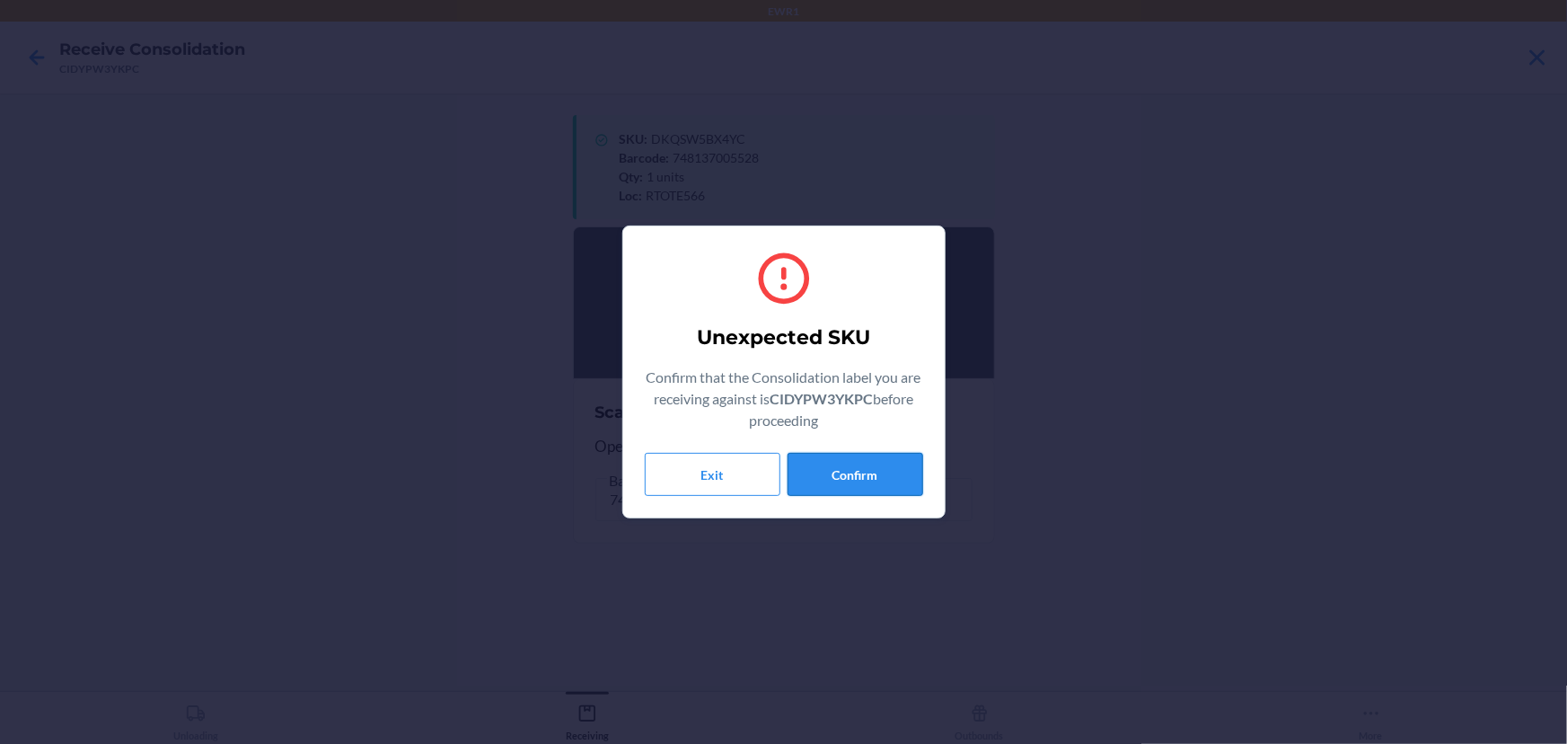
click at [865, 492] on button "Confirm" at bounding box center [856, 474] width 136 height 43
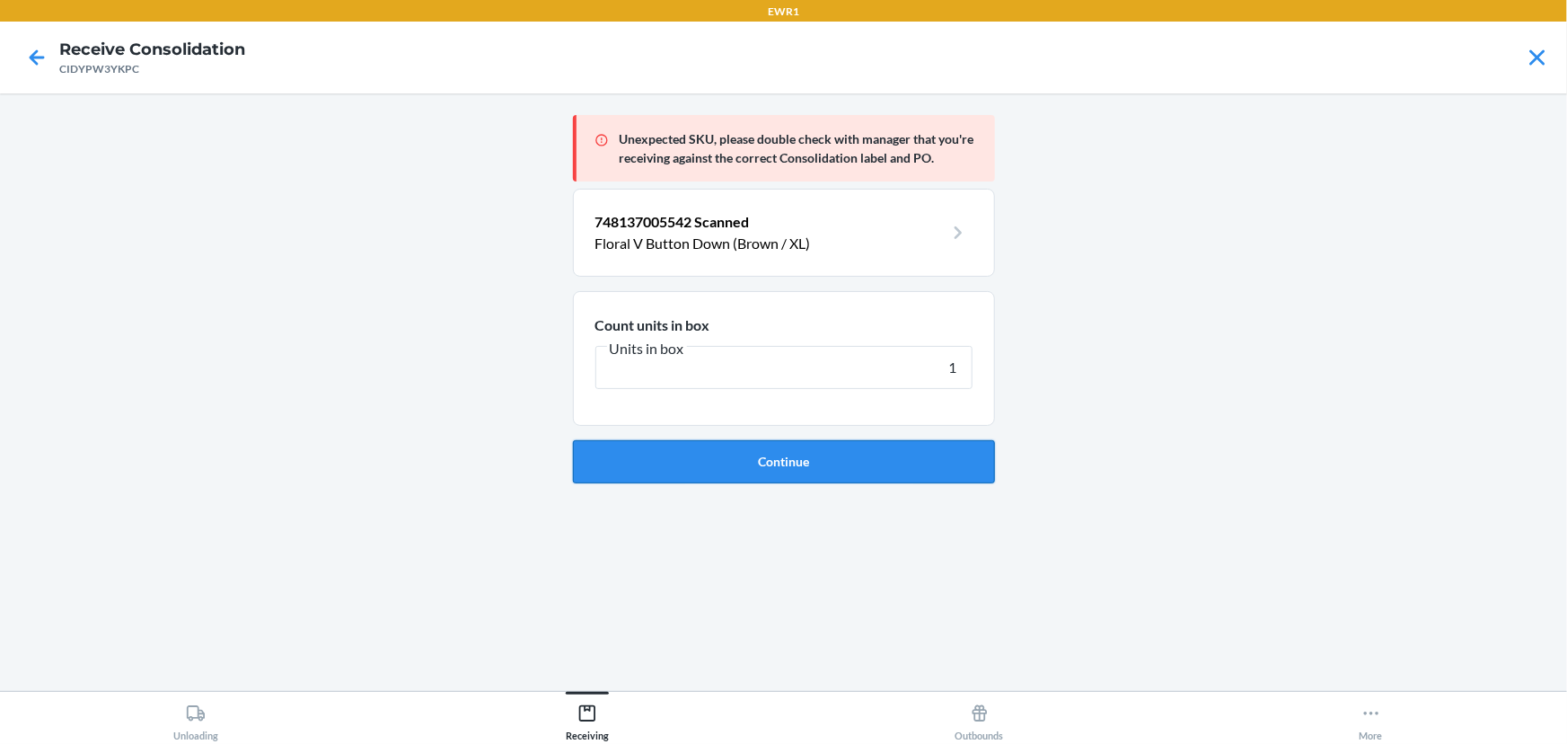
type input "1"
click at [816, 459] on button "Continue" at bounding box center [784, 461] width 422 height 43
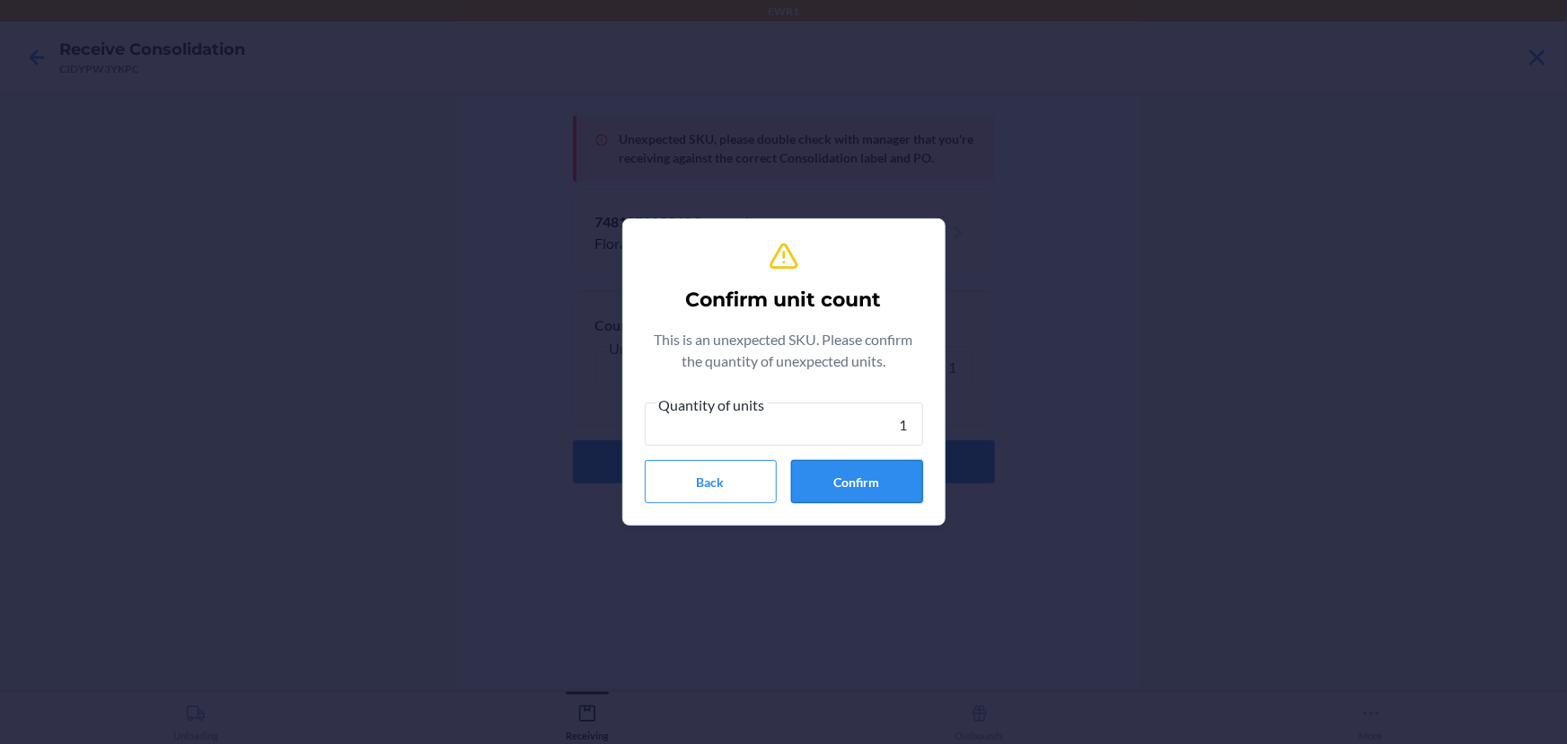
type input "1"
click at [838, 478] on button "Confirm" at bounding box center [857, 481] width 132 height 43
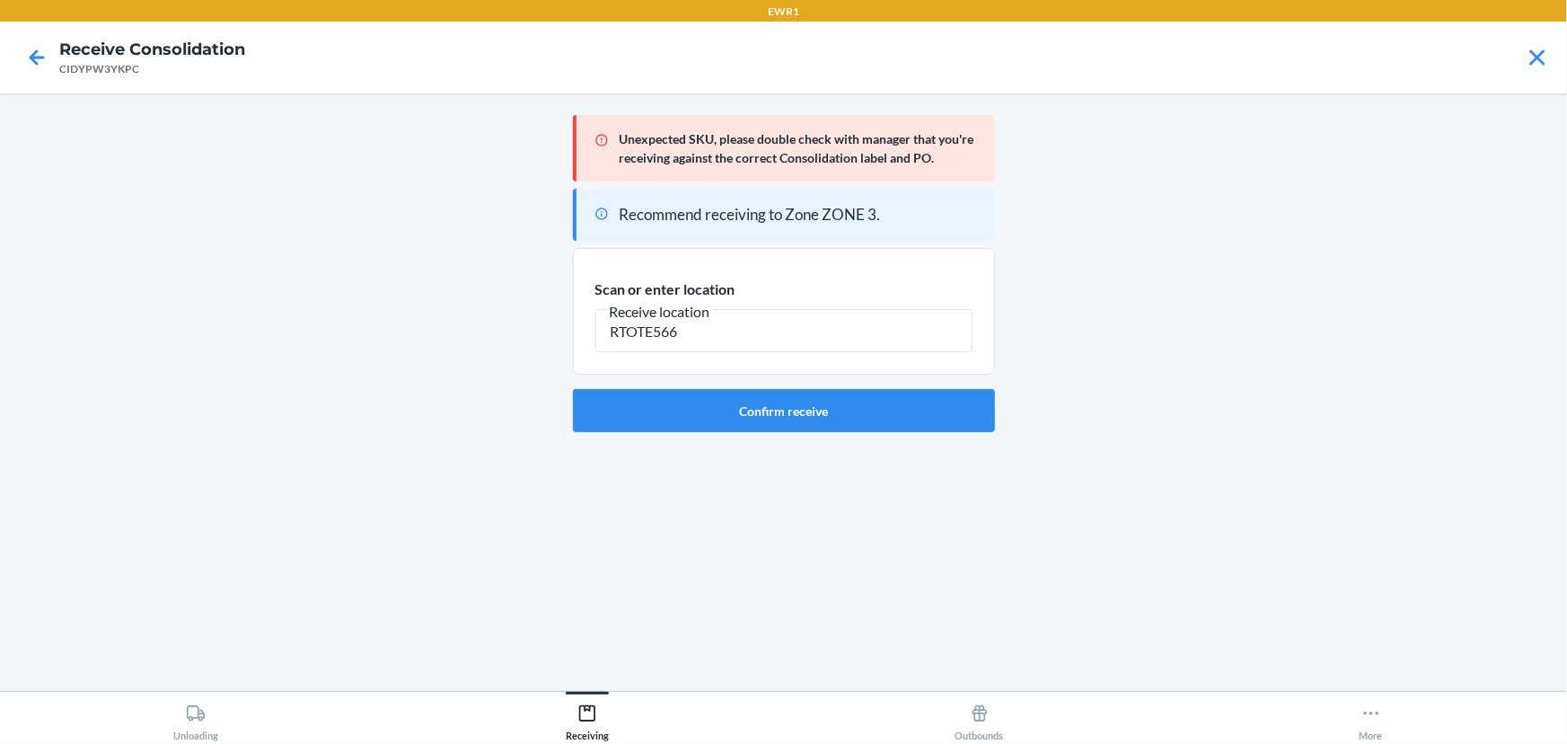
type input "RTOTE566"
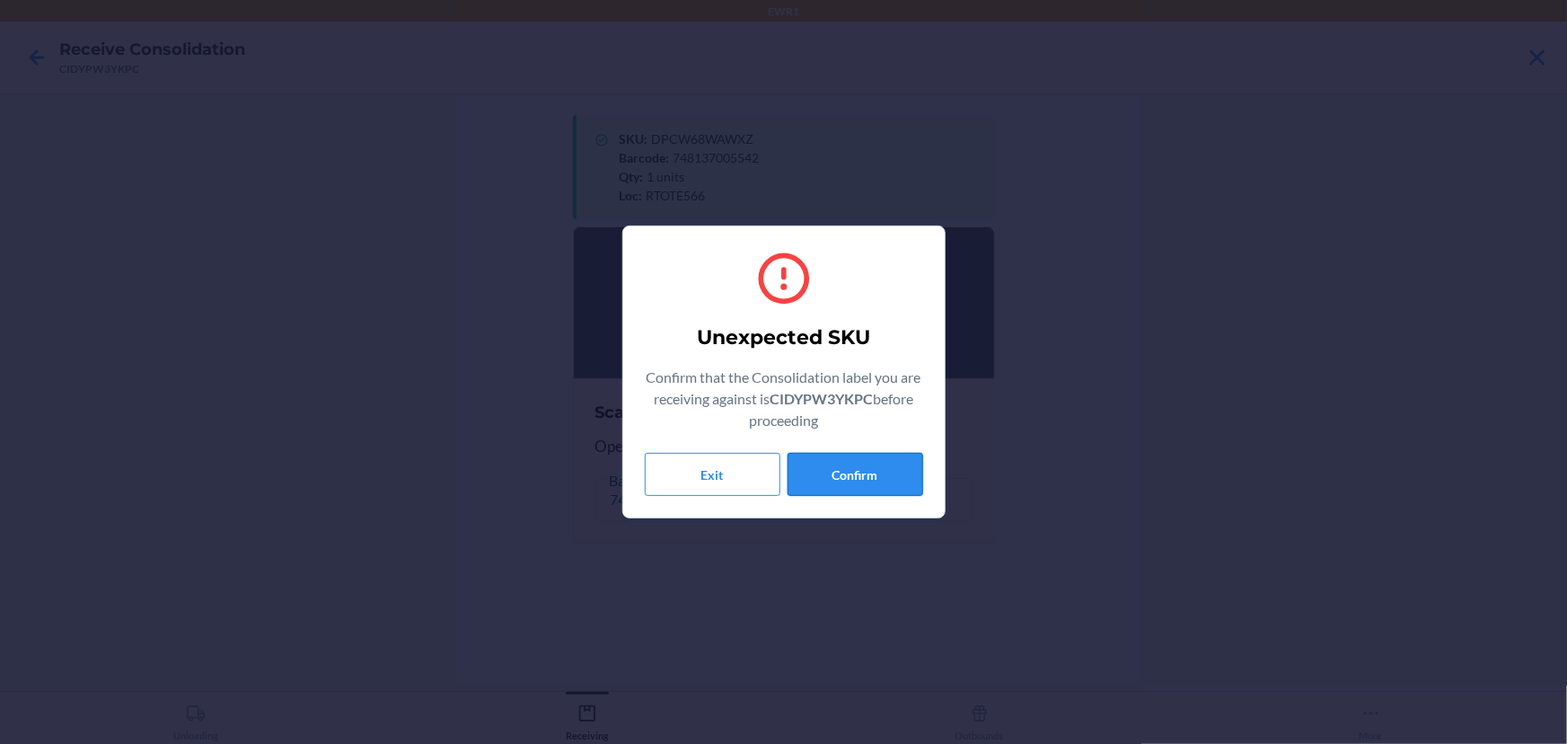
click at [904, 473] on button "Confirm" at bounding box center [856, 474] width 136 height 43
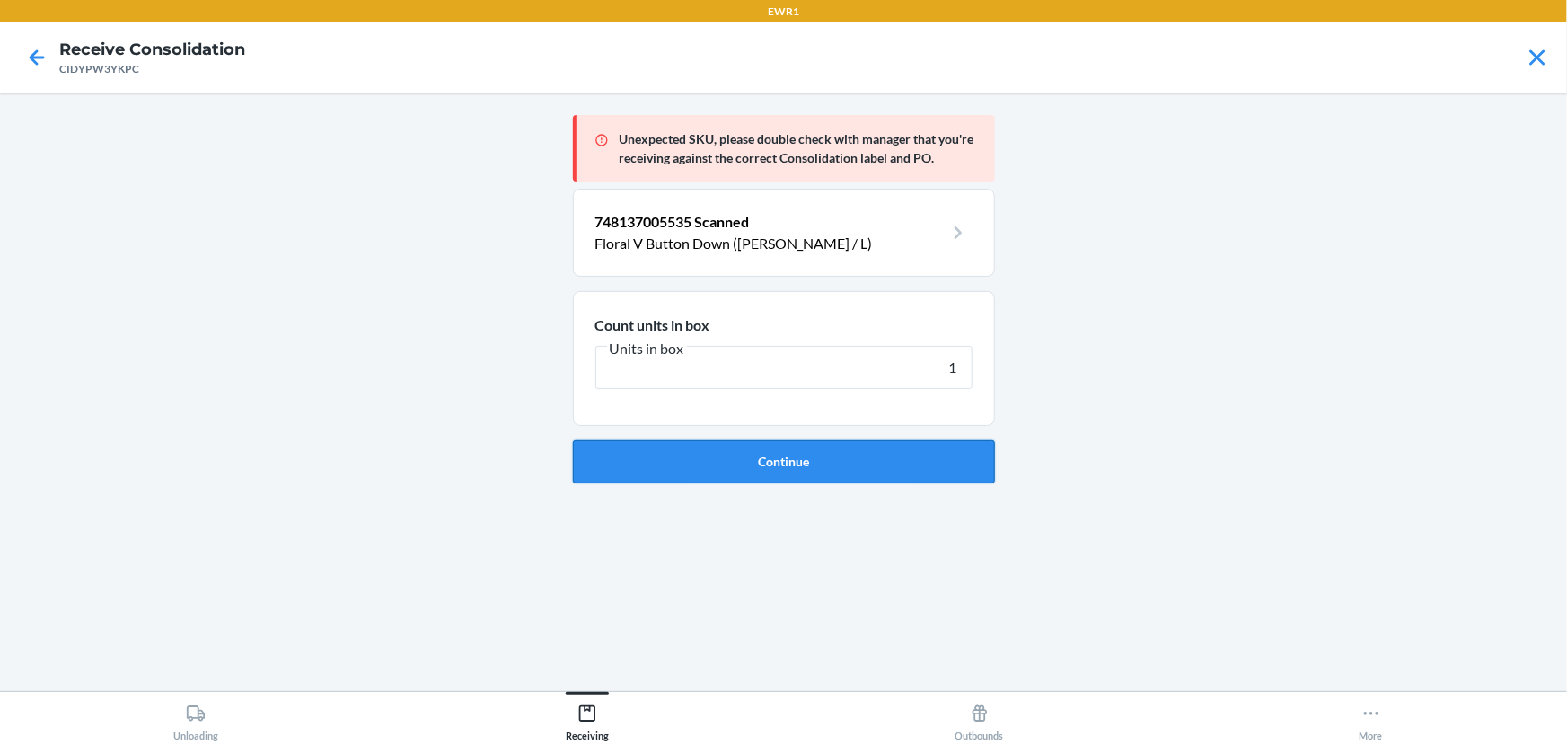
type input "1"
click at [814, 467] on button "Continue" at bounding box center [784, 461] width 422 height 43
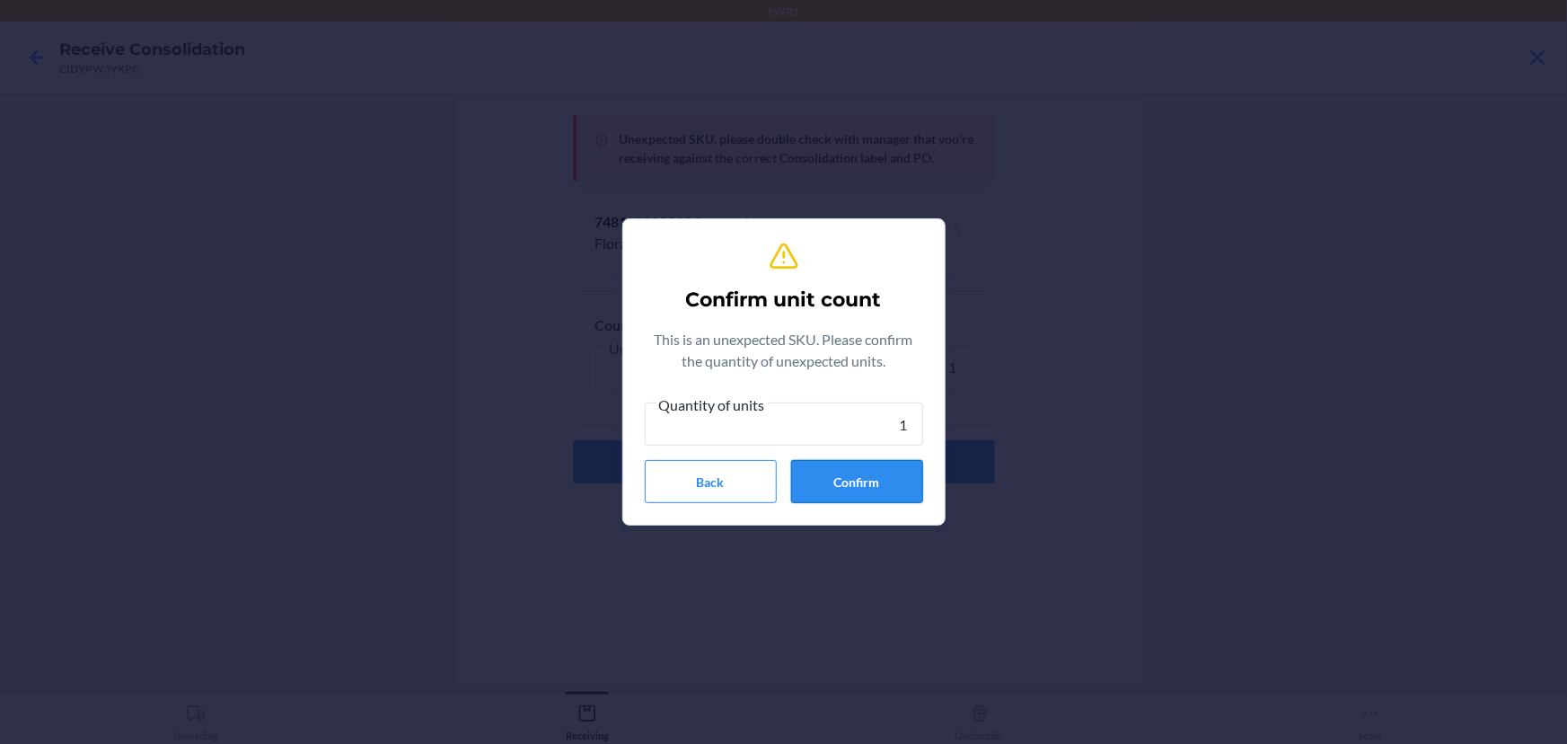
type input "1"
click at [864, 472] on button "Confirm" at bounding box center [857, 481] width 132 height 43
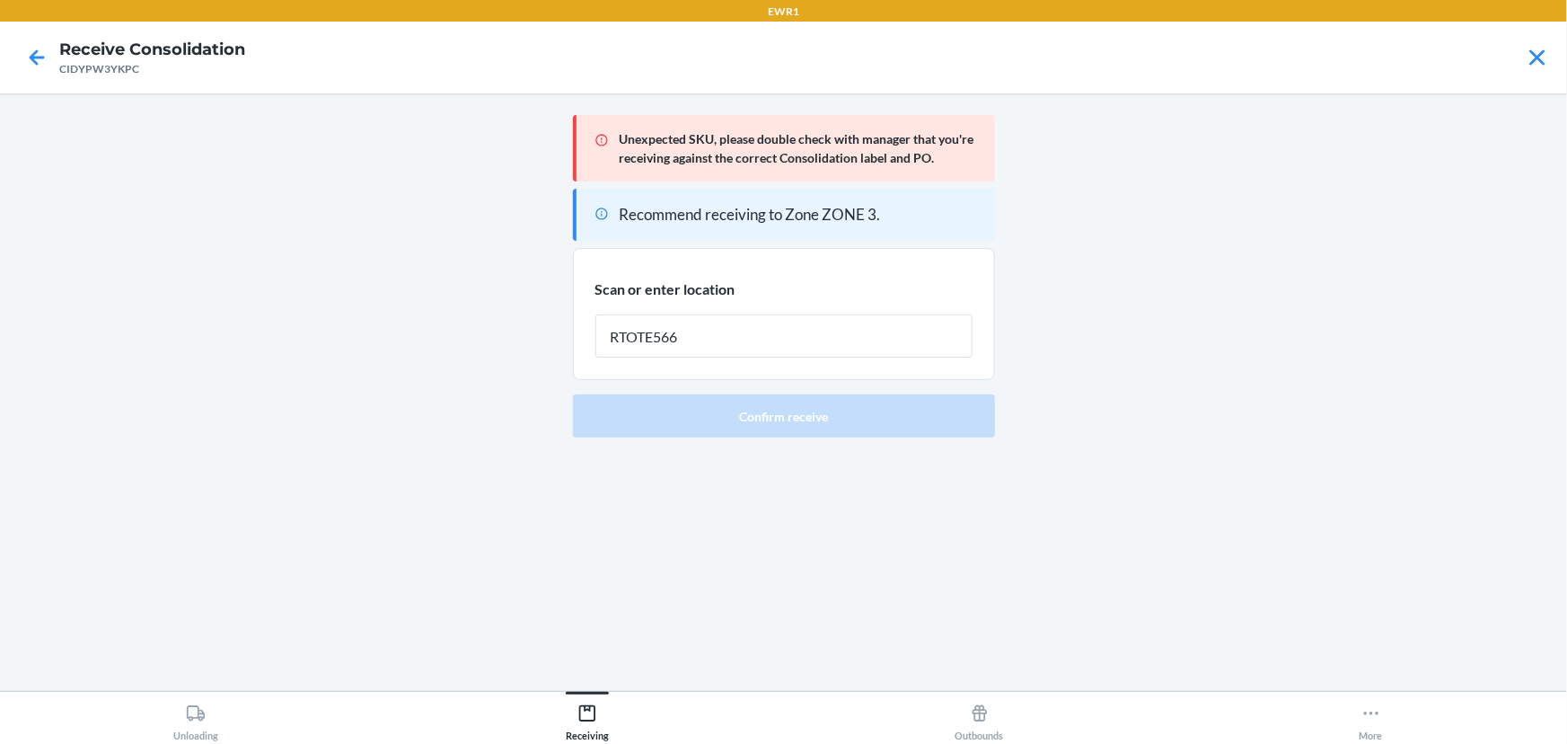
type input "RTOTE566"
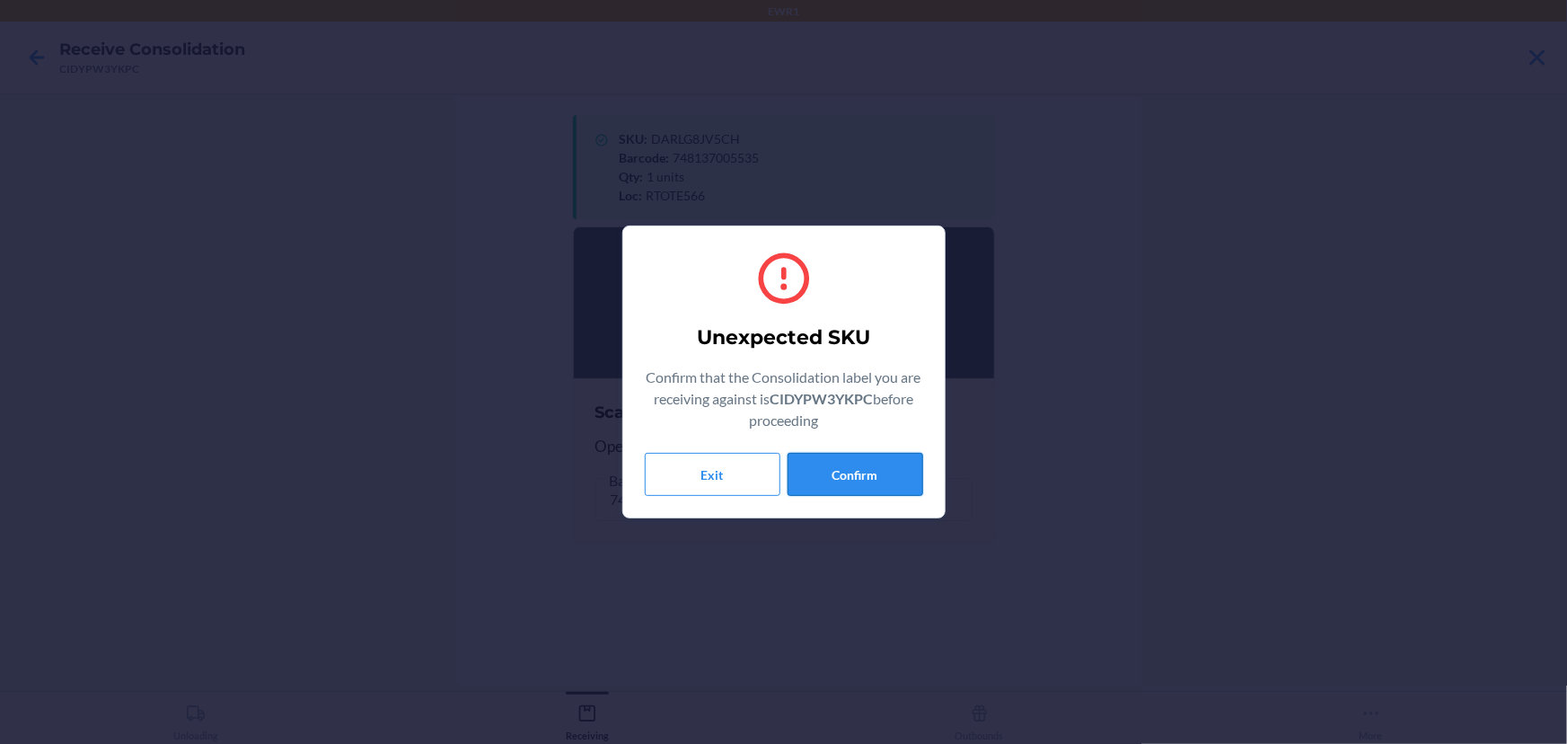
click at [902, 466] on button "Confirm" at bounding box center [856, 474] width 136 height 43
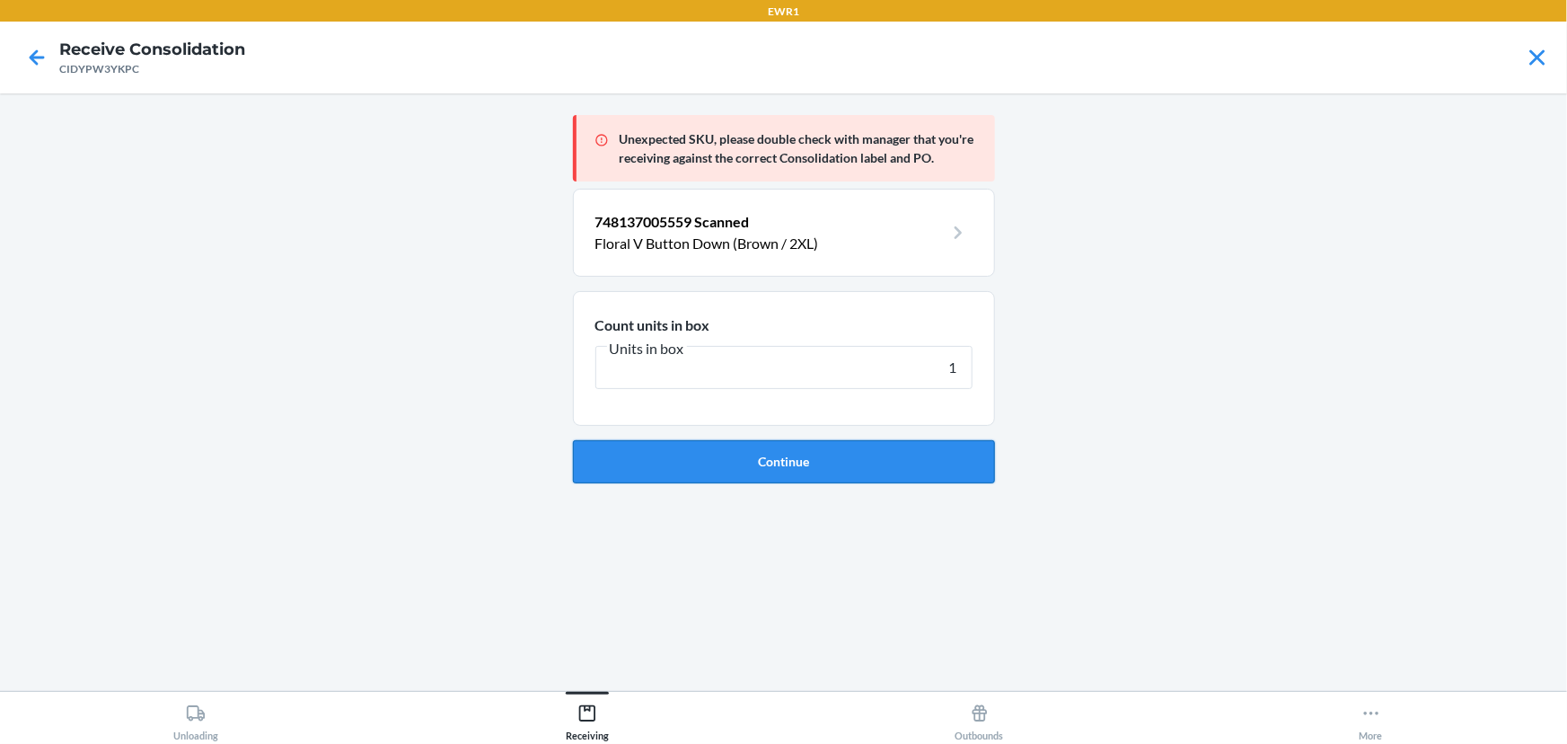
type input "1"
click at [791, 446] on button "Continue" at bounding box center [784, 461] width 422 height 43
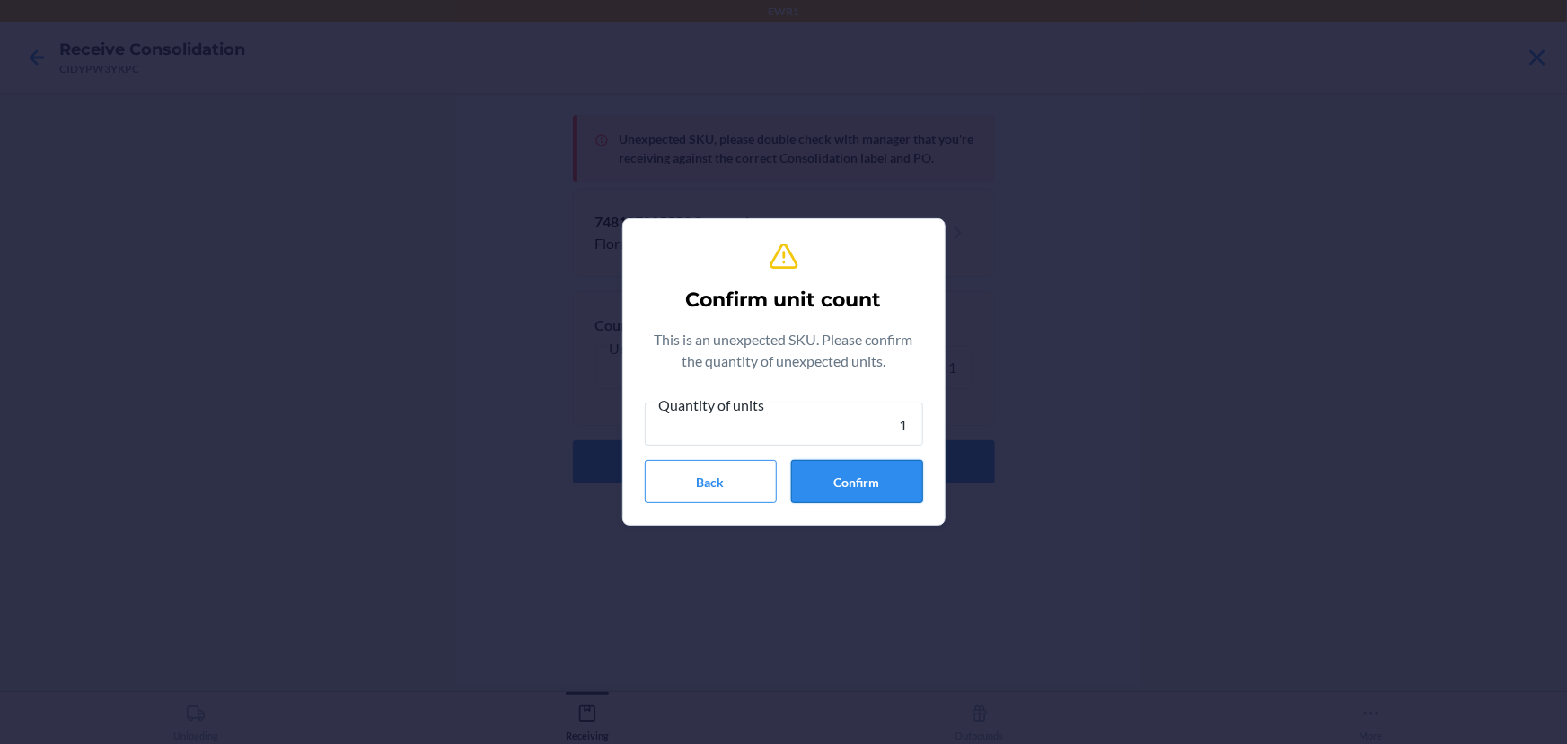
type input "1"
click at [841, 471] on button "Confirm" at bounding box center [857, 481] width 132 height 43
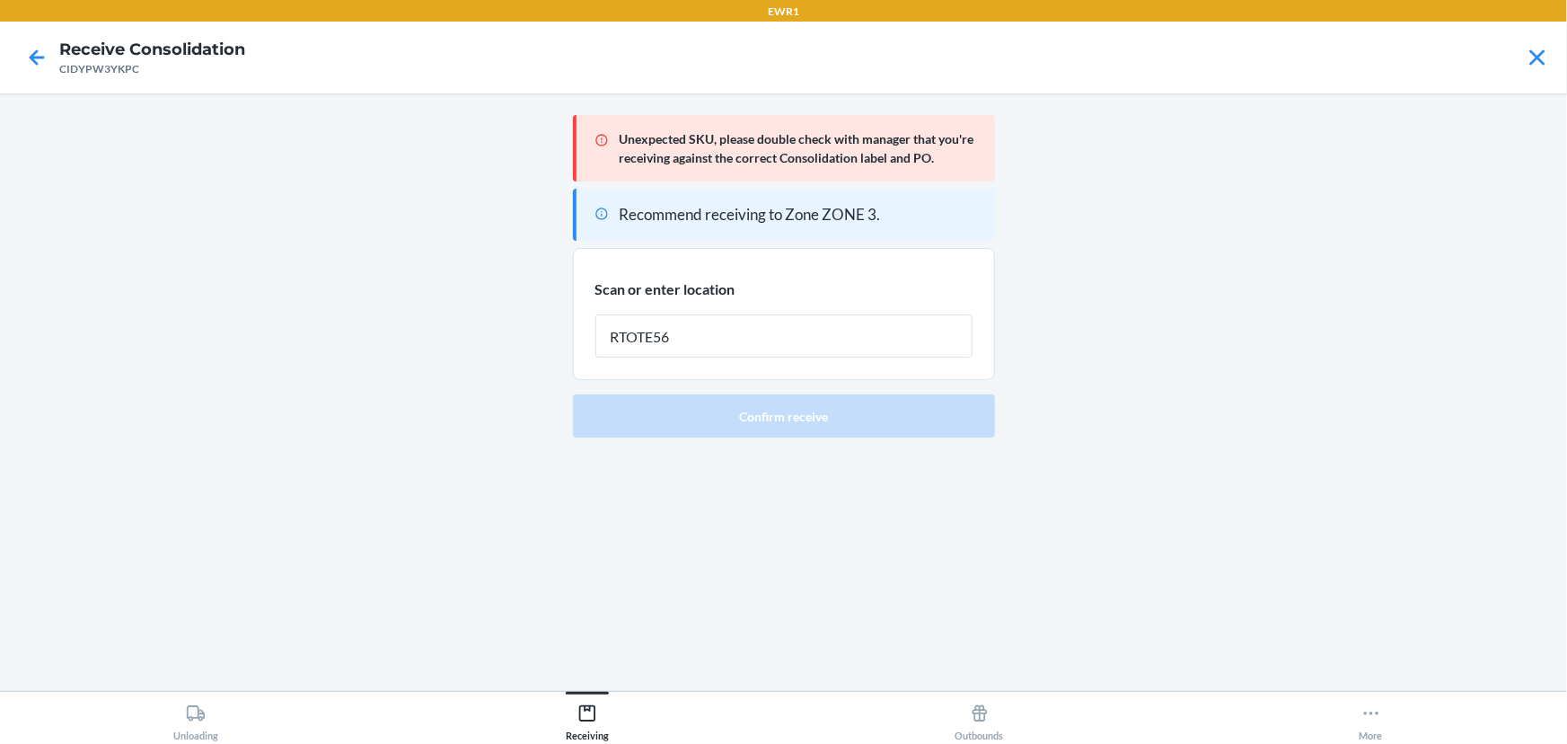
type input "RTOTE566"
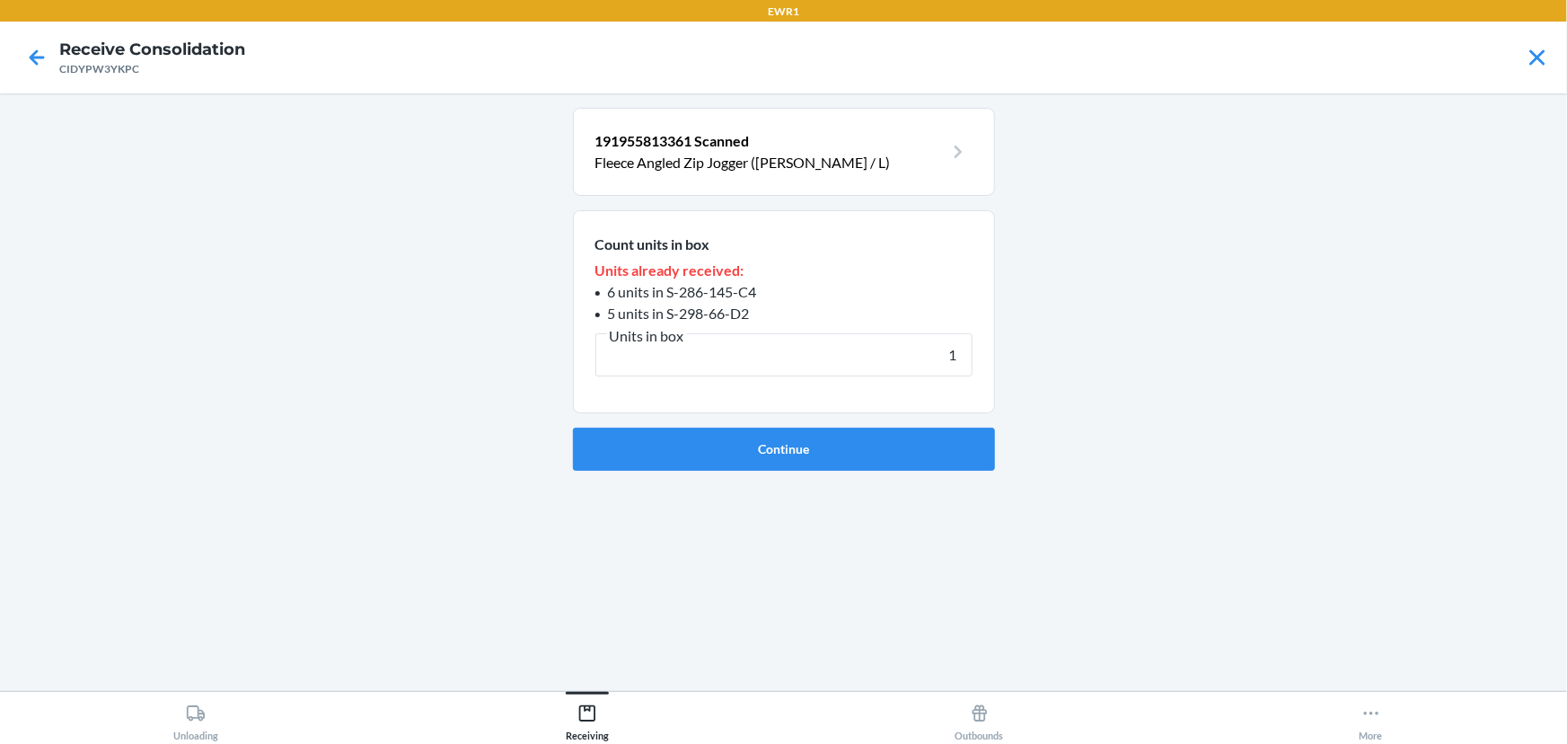
type input "1"
drag, startPoint x: 787, startPoint y: 418, endPoint x: 787, endPoint y: 441, distance: 22.4
click at [787, 439] on form "Count units in box Units already received: 6 units in S-286-145-C4 5 units in S…" at bounding box center [784, 340] width 422 height 260
click at [787, 442] on button "Continue" at bounding box center [784, 448] width 422 height 43
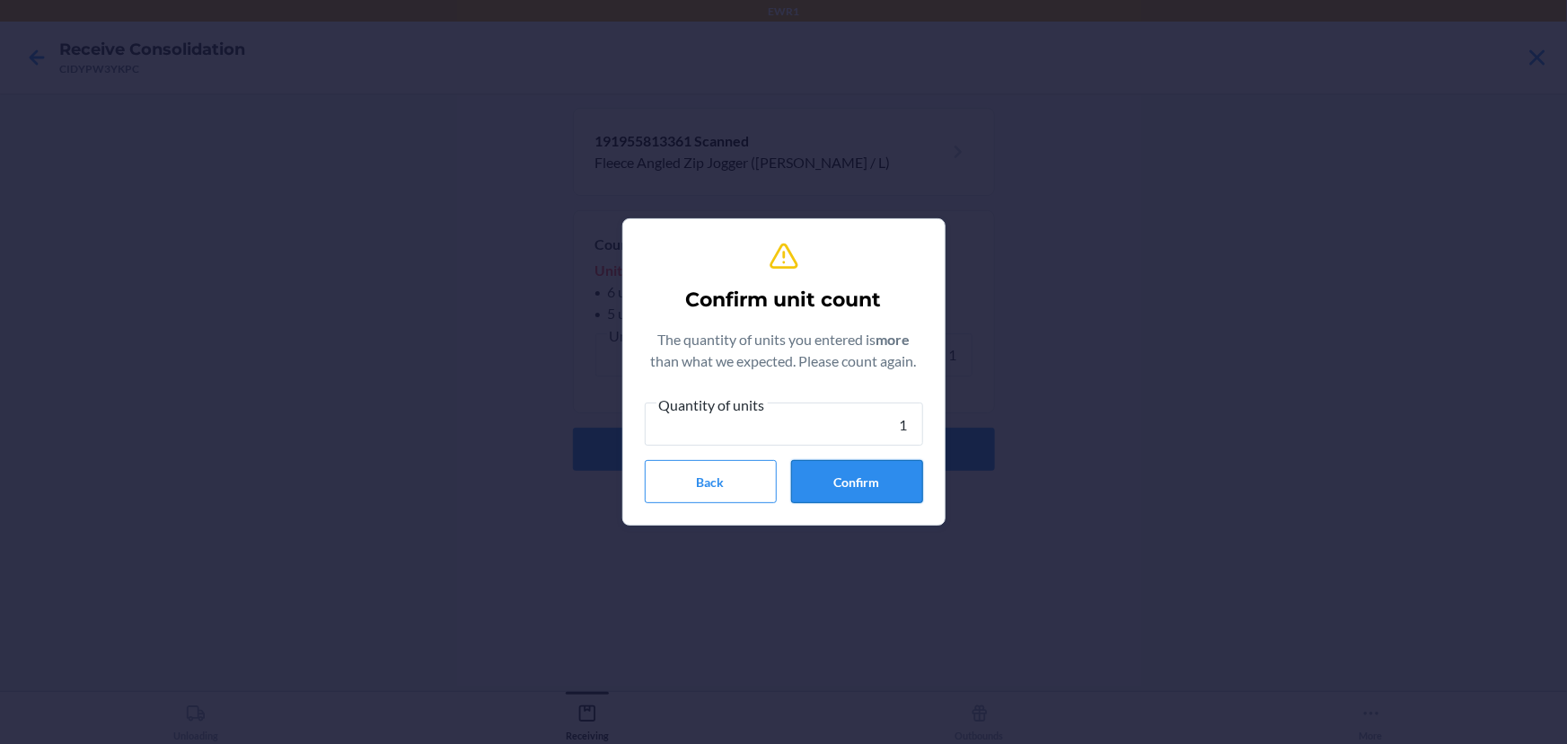
type input "1"
click at [833, 483] on button "Confirm" at bounding box center [857, 481] width 132 height 43
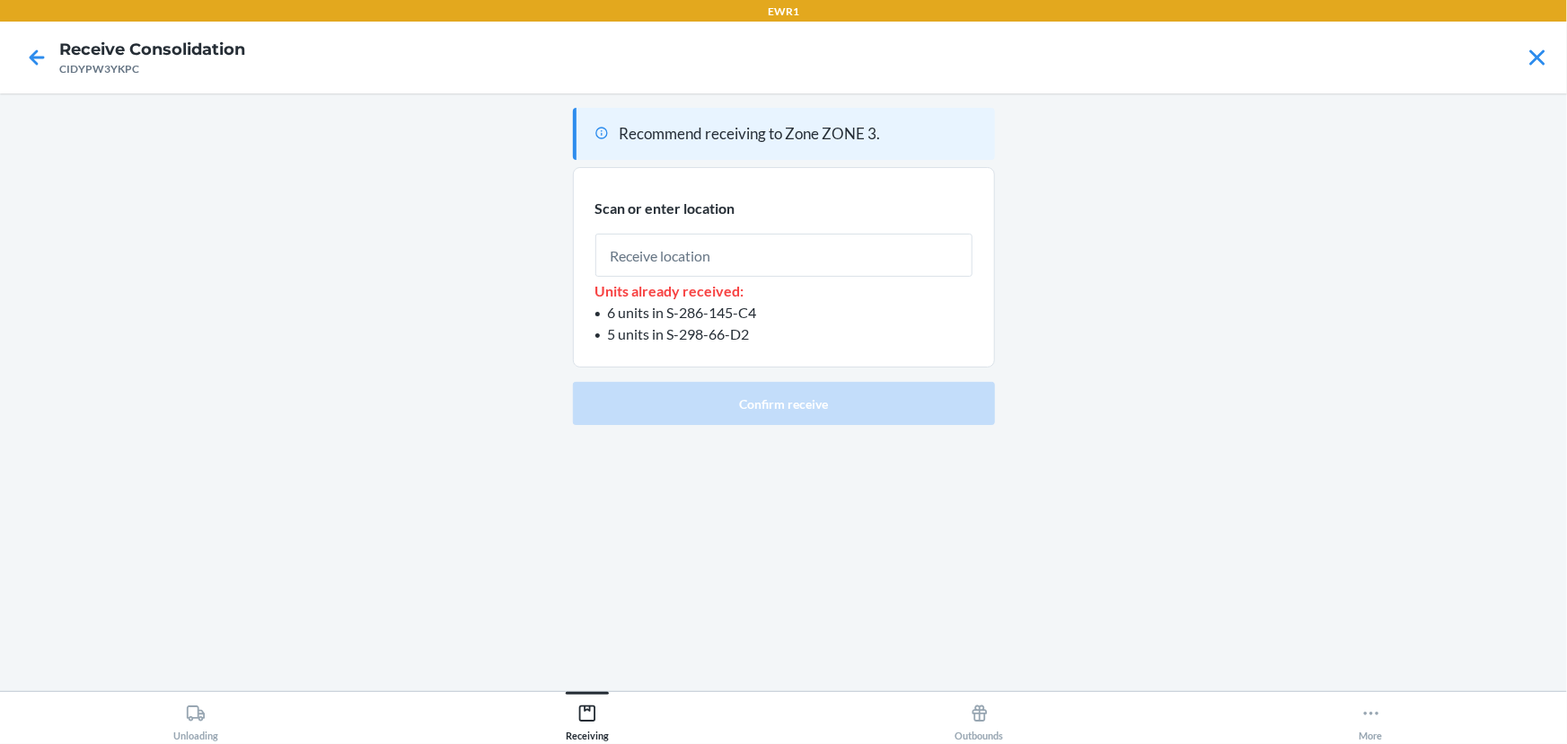
click at [646, 241] on input "text" at bounding box center [783, 254] width 377 height 43
type input "RTOTE566"
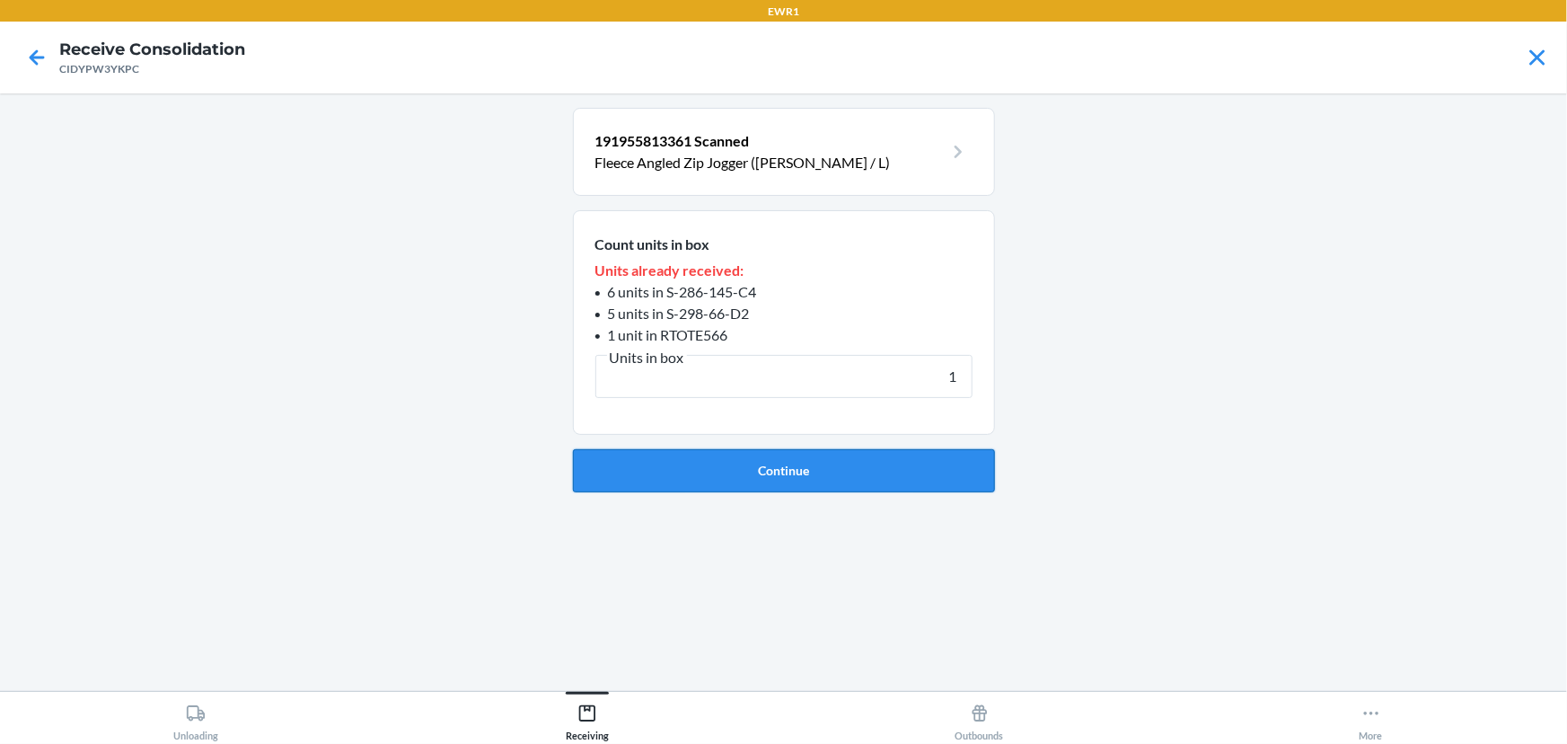
type input "1"
click at [814, 458] on button "Continue" at bounding box center [784, 470] width 422 height 43
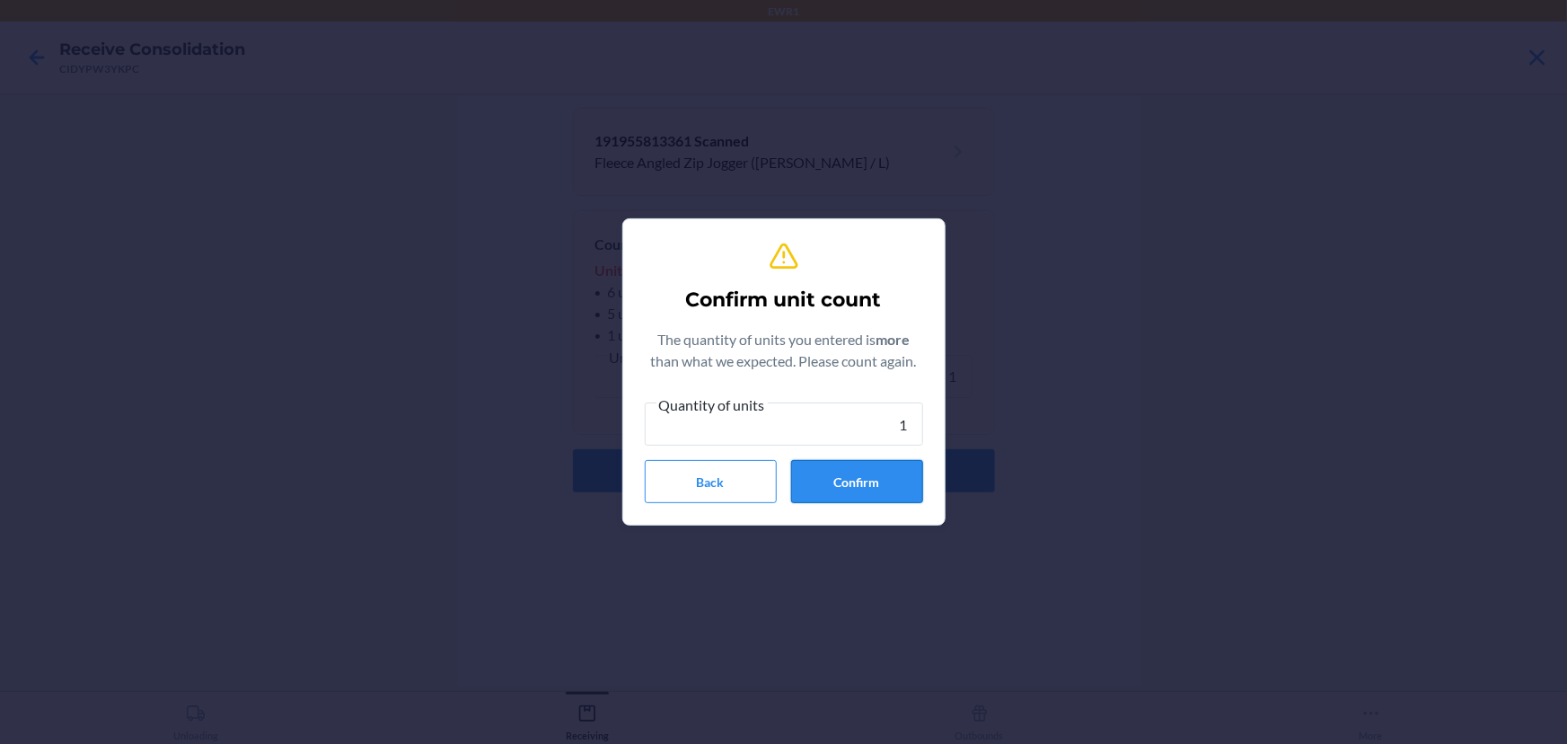
type input "1"
click at [840, 471] on button "Confirm" at bounding box center [857, 481] width 132 height 43
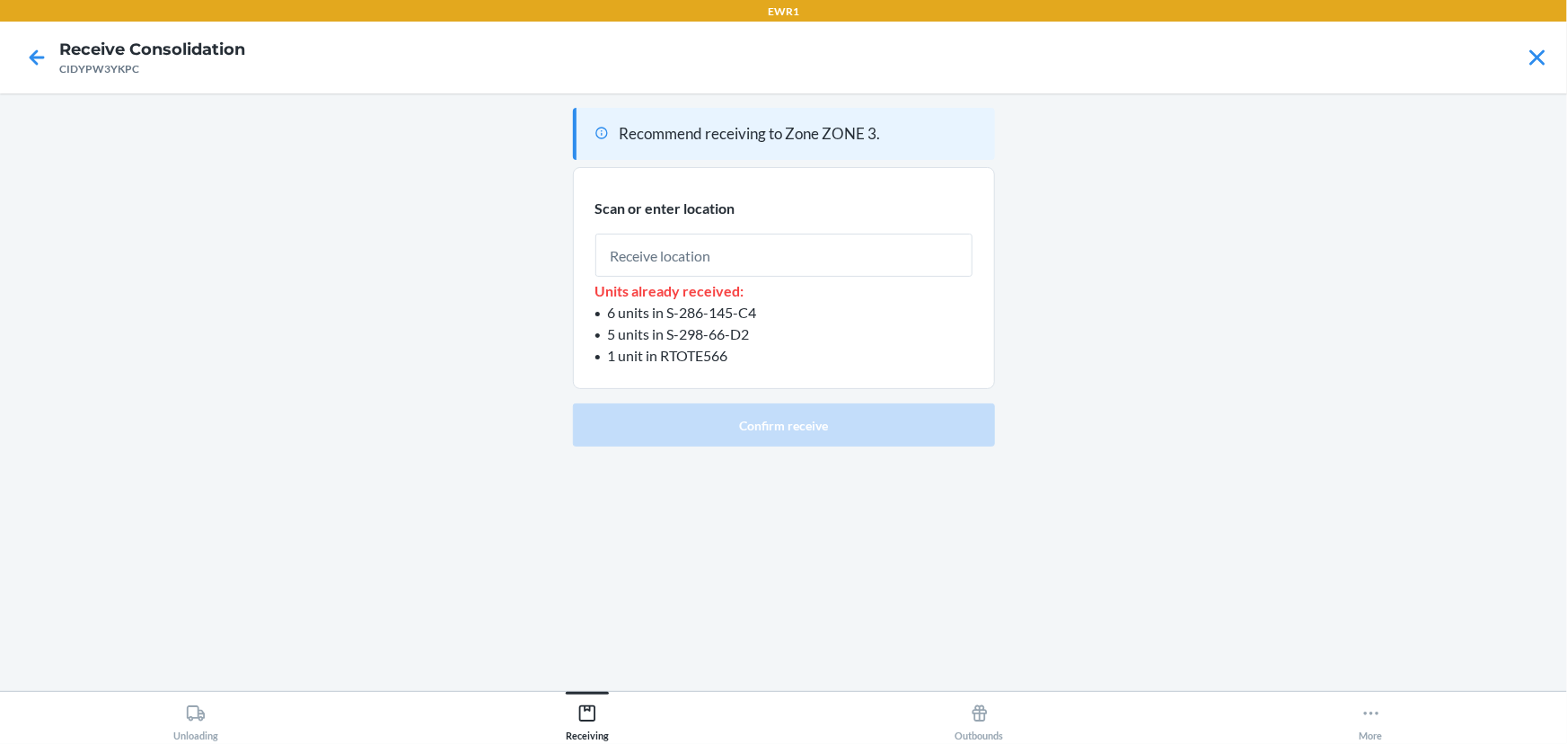
click at [663, 246] on input "text" at bounding box center [783, 254] width 377 height 43
type input "RTOTE566"
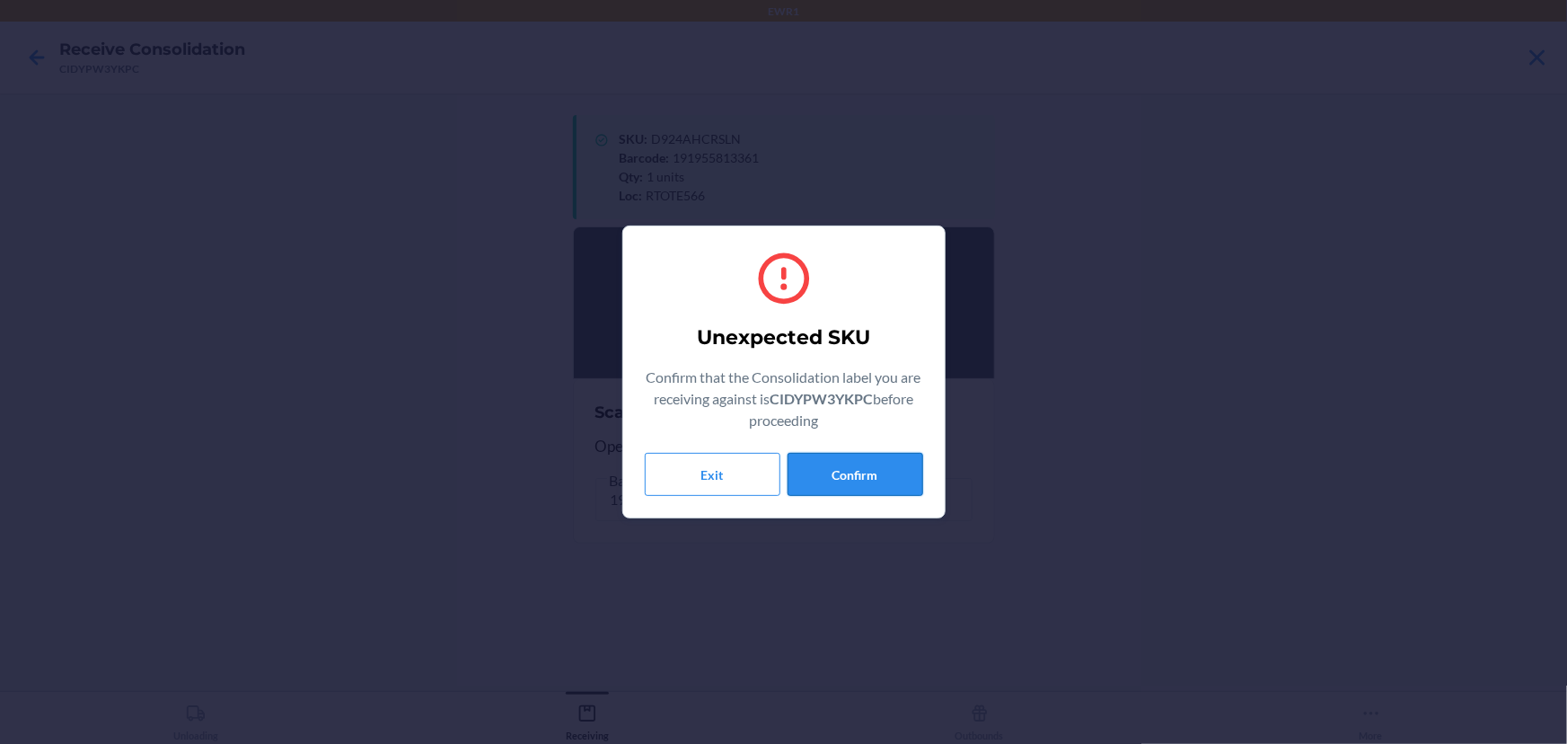
click at [832, 480] on button "Confirm" at bounding box center [856, 474] width 136 height 43
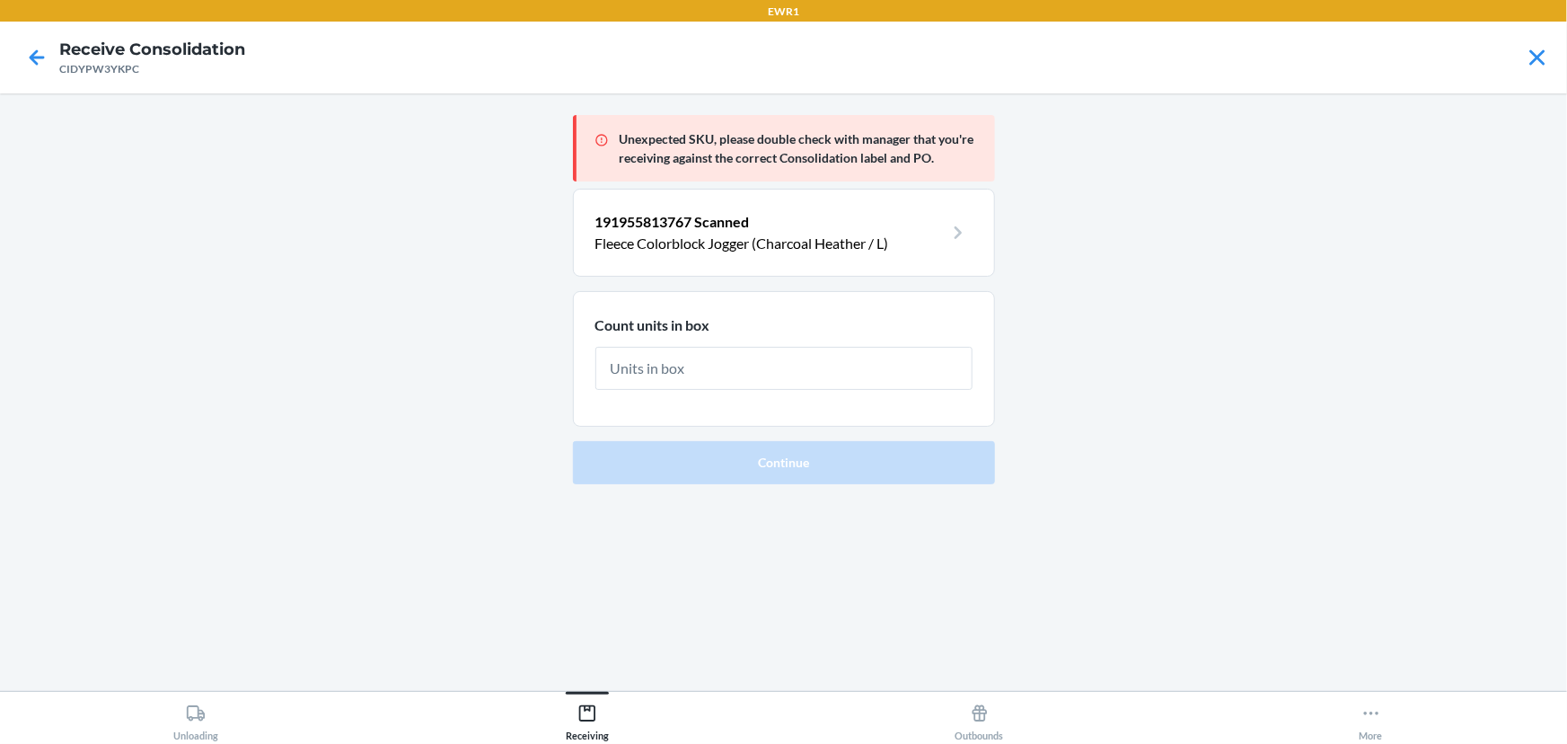
click at [639, 350] on input "text" at bounding box center [783, 368] width 377 height 43
click at [640, 367] on input "text" at bounding box center [783, 368] width 377 height 43
click at [660, 349] on input "text" at bounding box center [783, 368] width 377 height 43
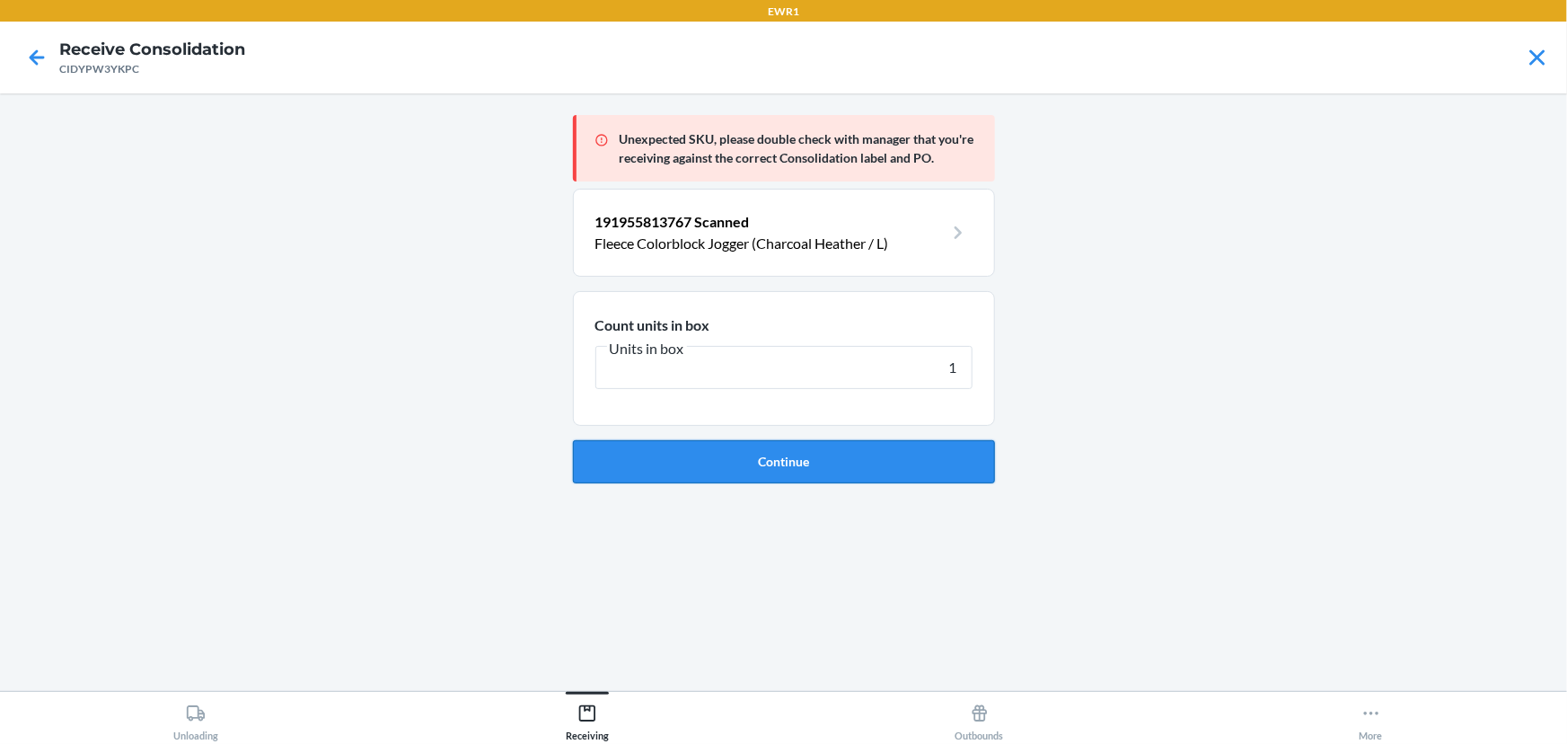
type input "1"
click at [884, 467] on button "Continue" at bounding box center [784, 461] width 422 height 43
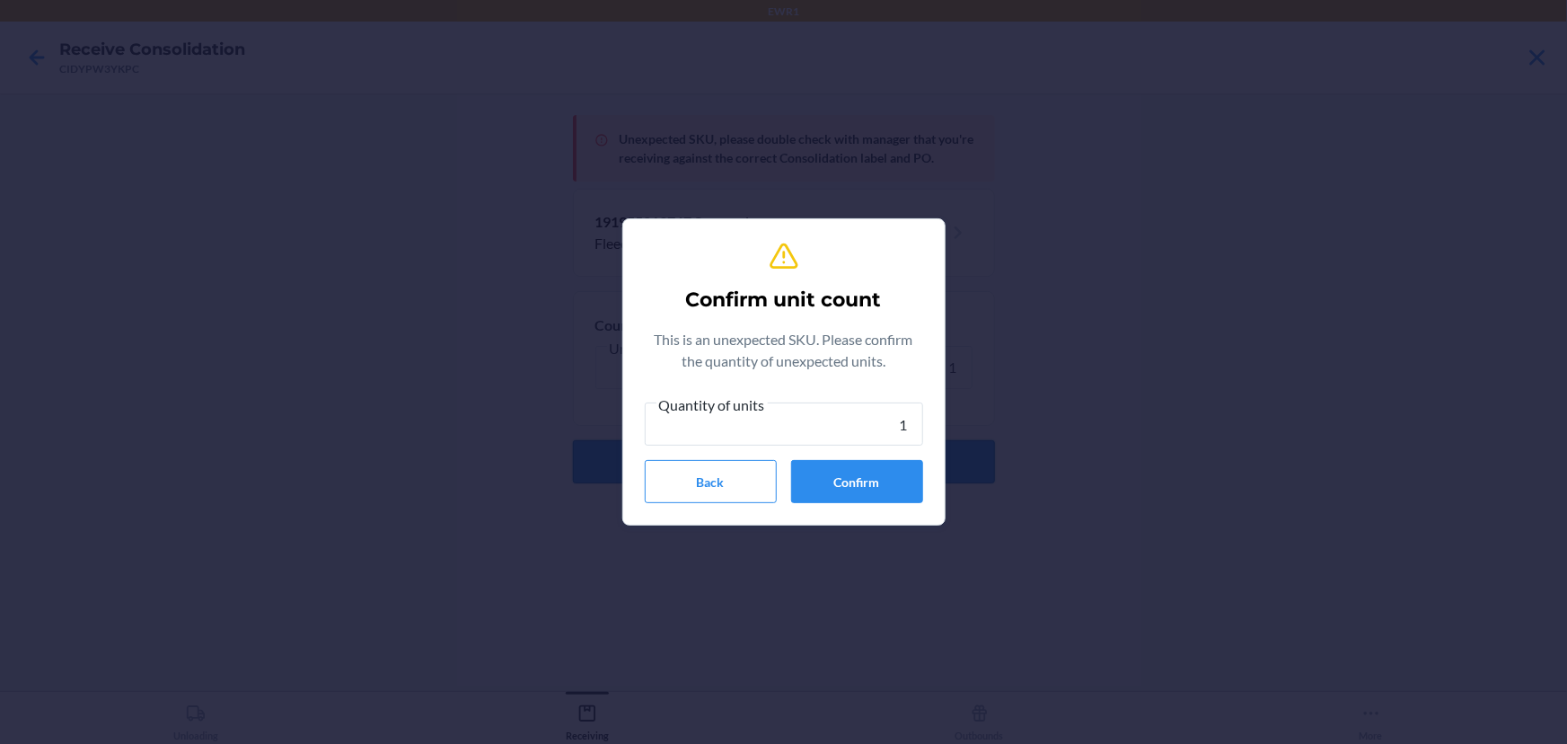
type input "1"
click at [884, 467] on button "Confirm" at bounding box center [857, 481] width 132 height 43
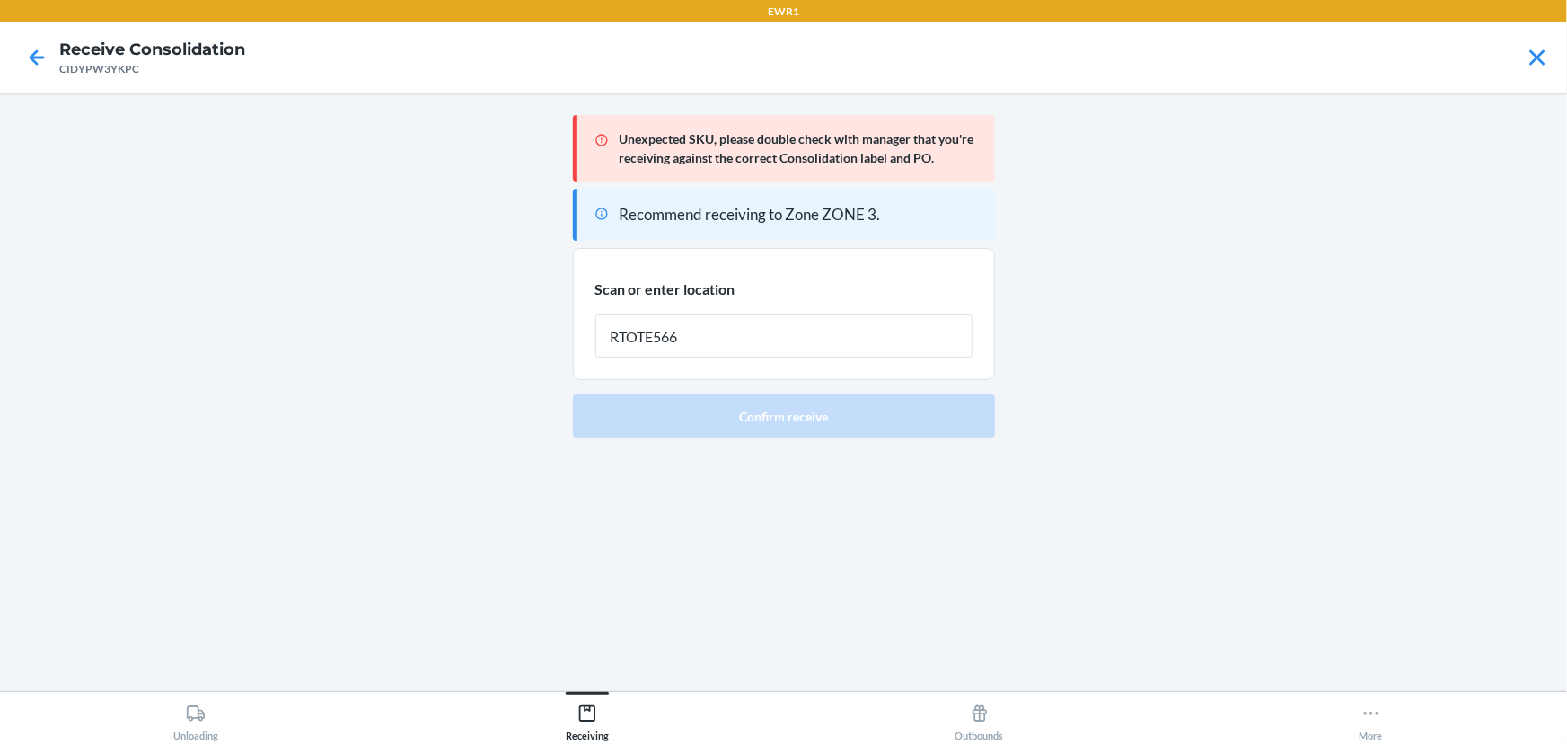
type input "RTOTE566"
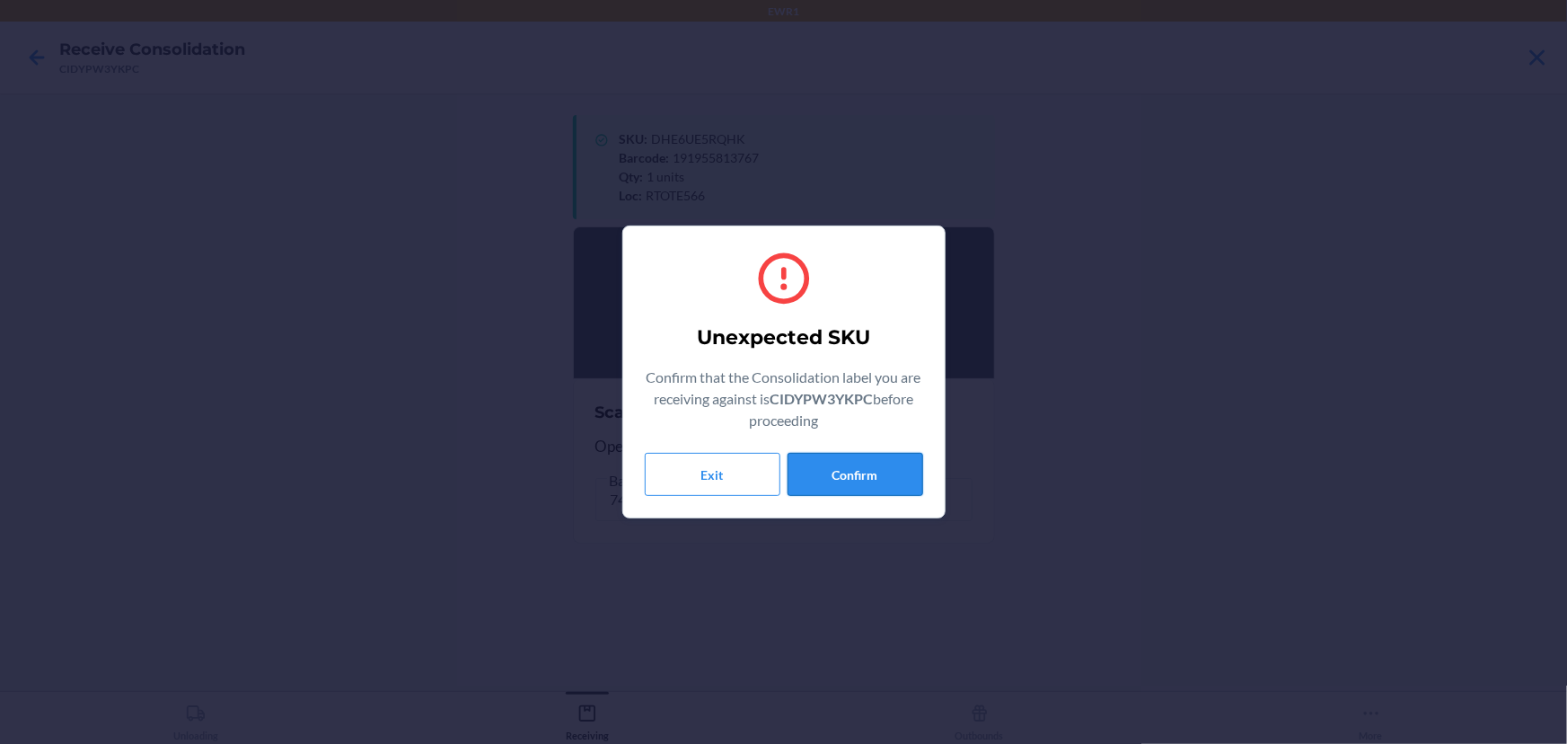
click at [870, 475] on button "Confirm" at bounding box center [856, 474] width 136 height 43
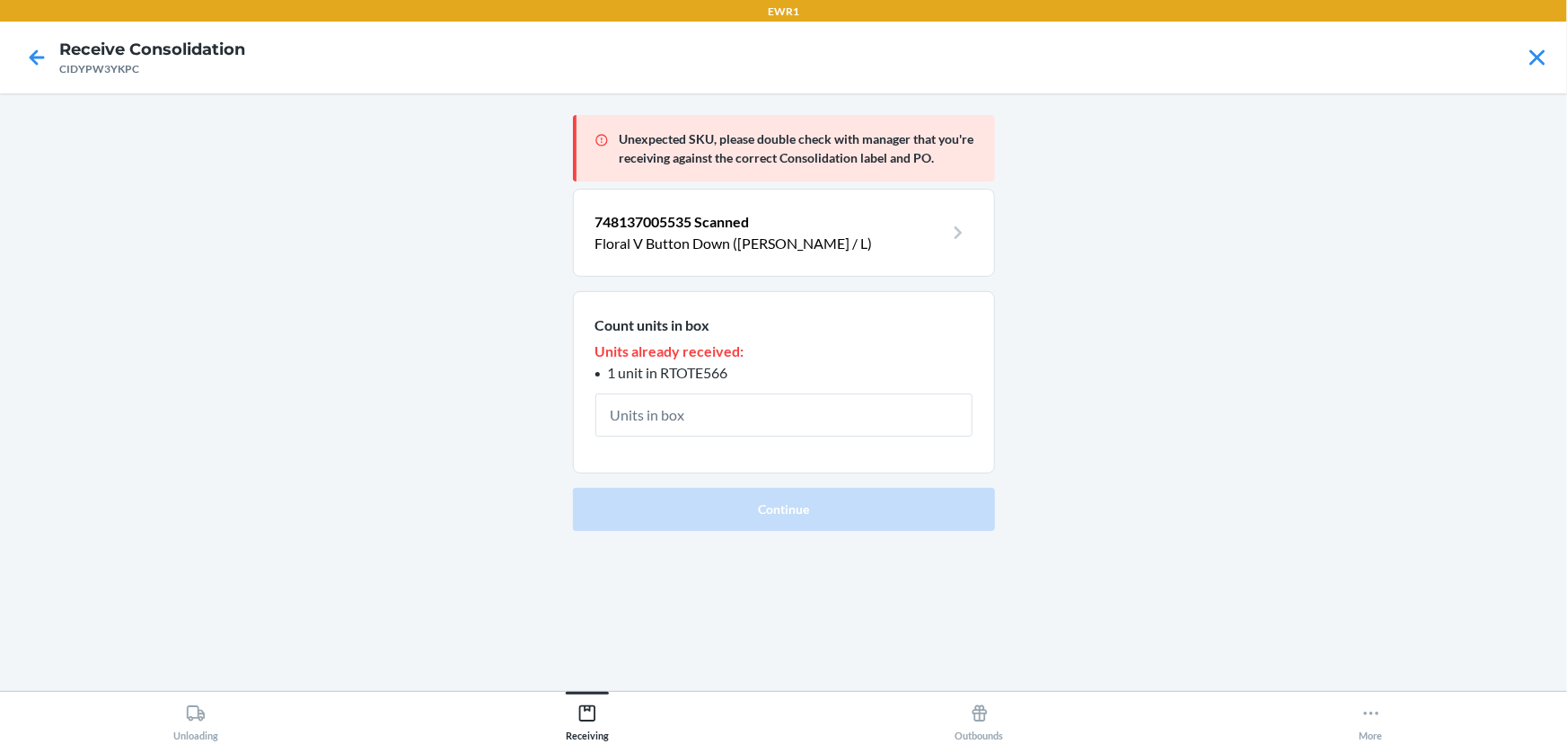
click at [641, 409] on input "text" at bounding box center [783, 414] width 377 height 43
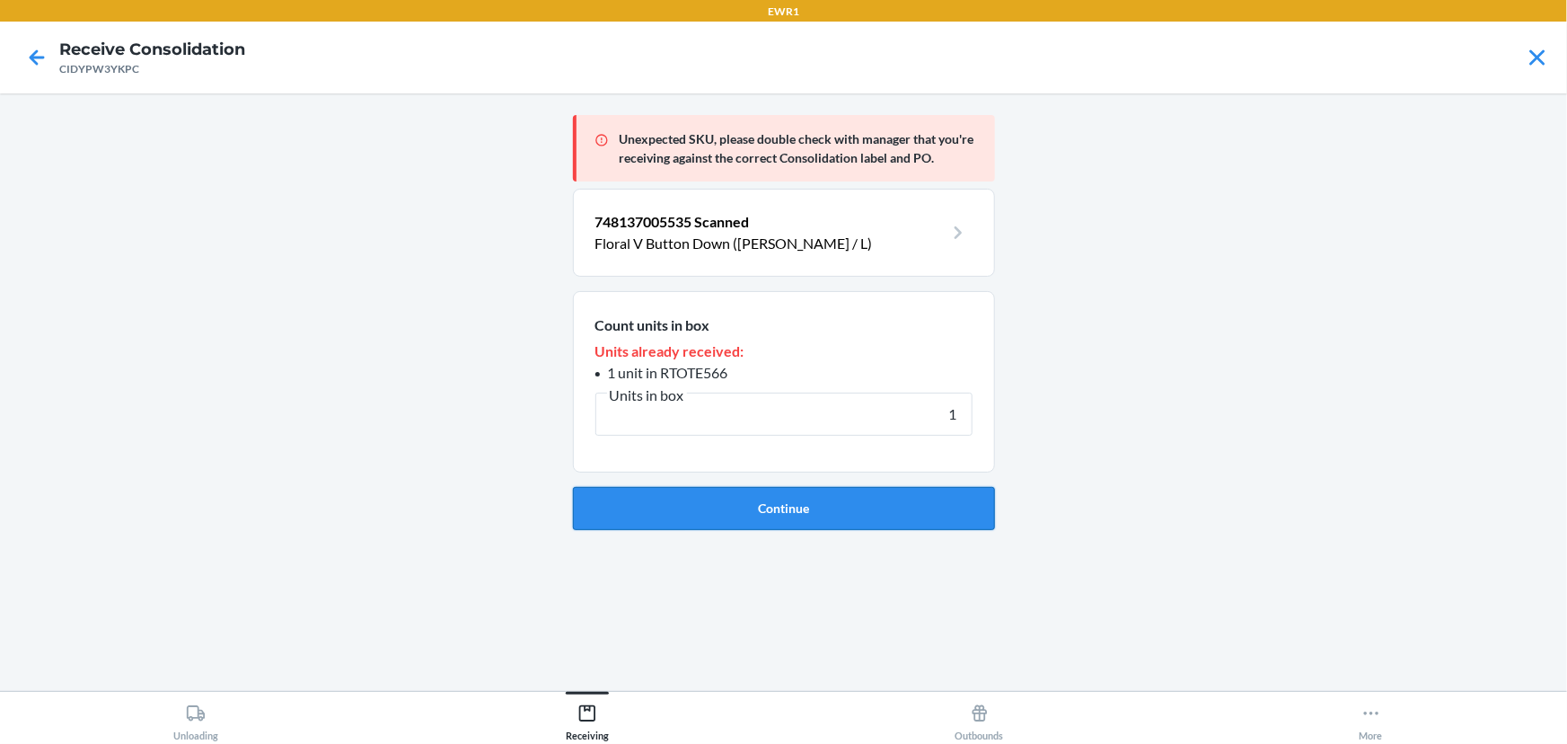
type input "1"
click at [758, 517] on button "Continue" at bounding box center [784, 508] width 422 height 43
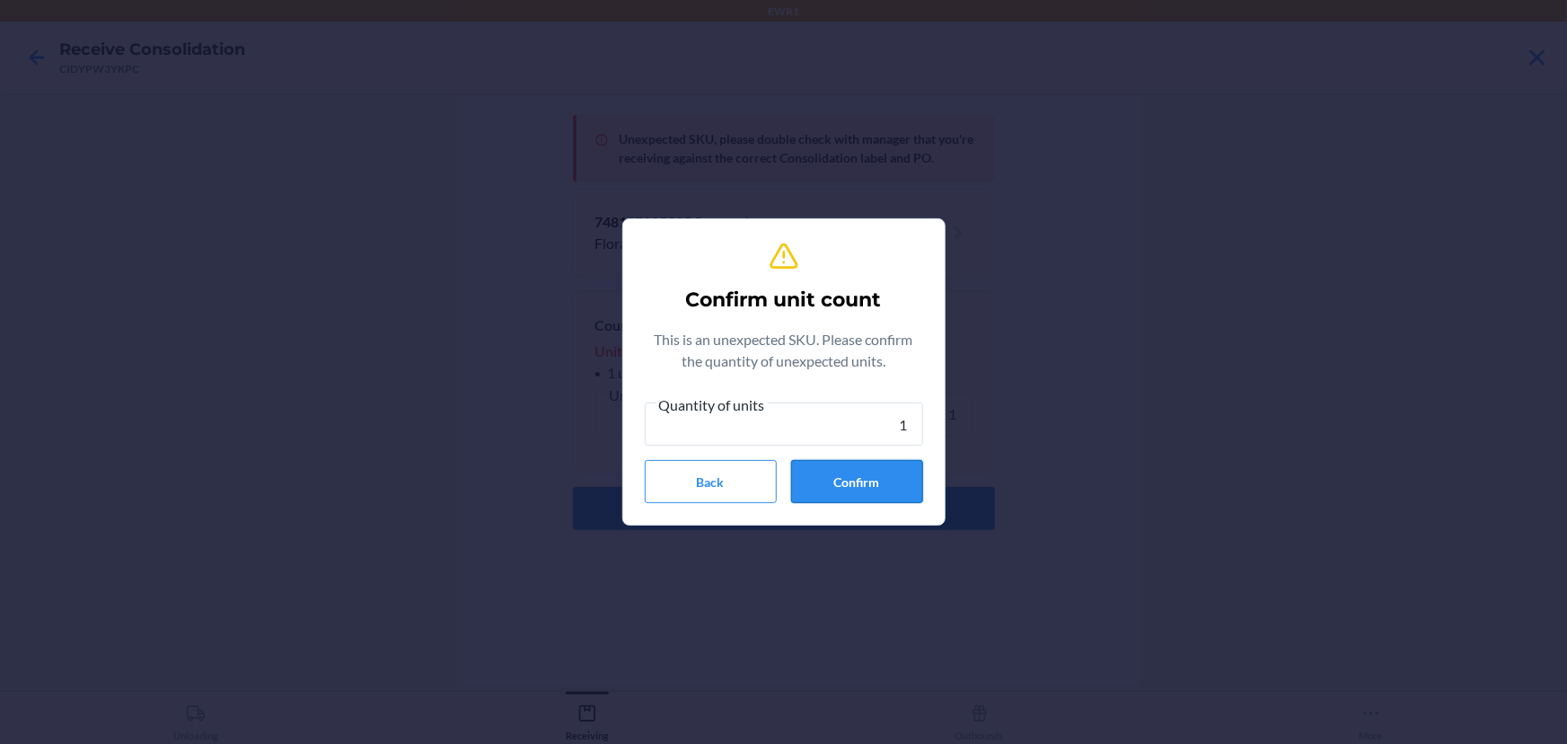
type input "1"
click at [886, 487] on button "Confirm" at bounding box center [857, 481] width 132 height 43
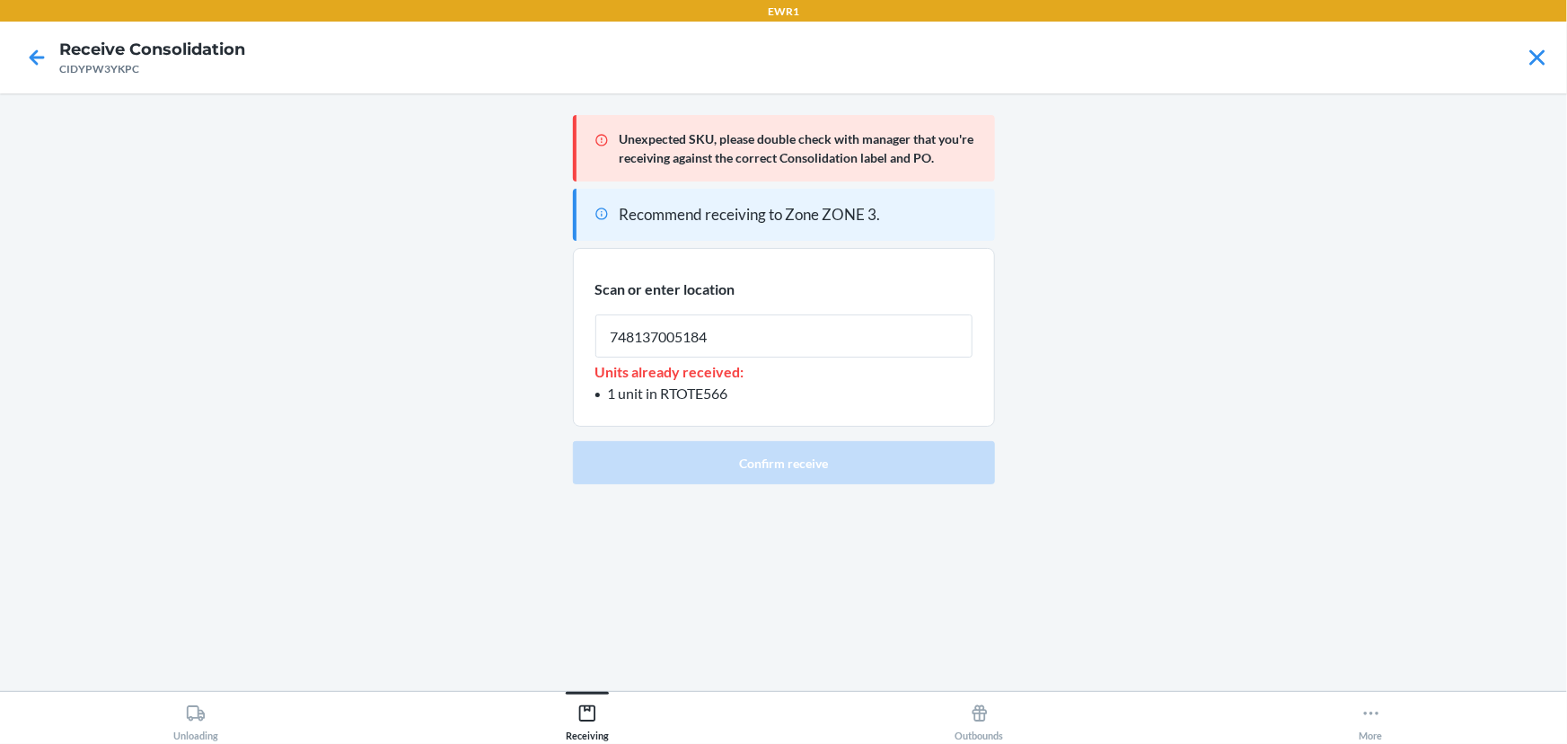
type input "748137005184"
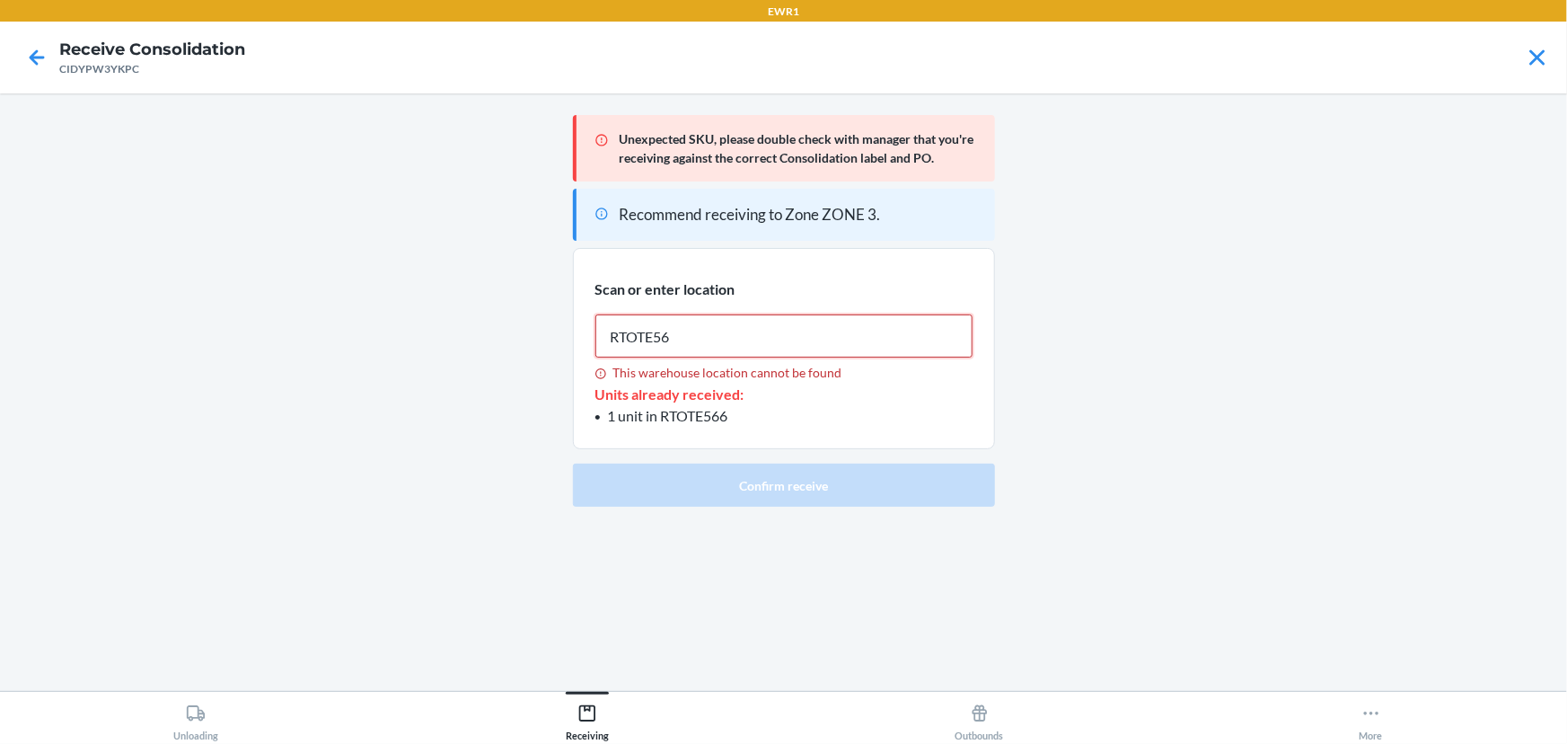
type input "RTOTE566"
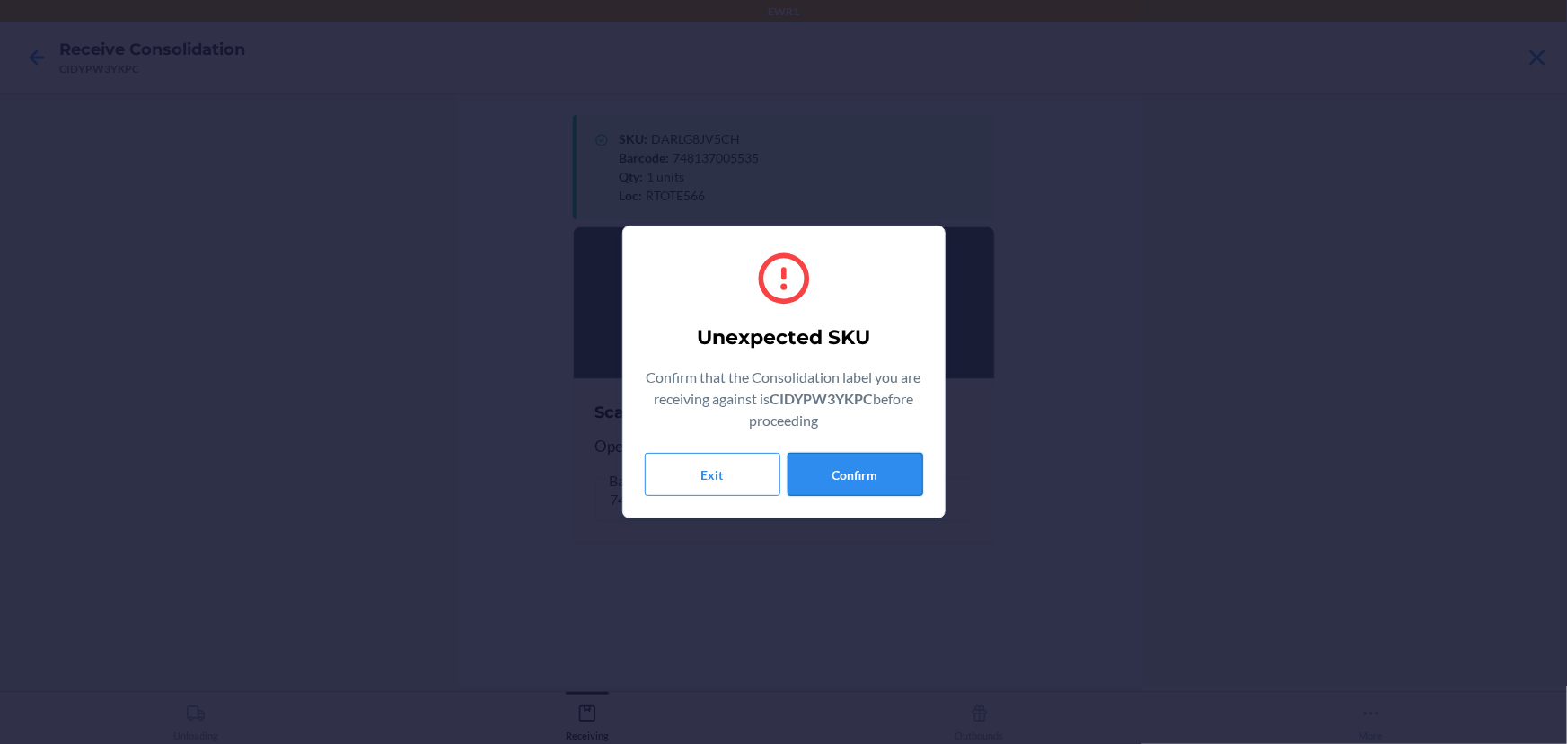
click at [884, 471] on button "Confirm" at bounding box center [856, 474] width 136 height 43
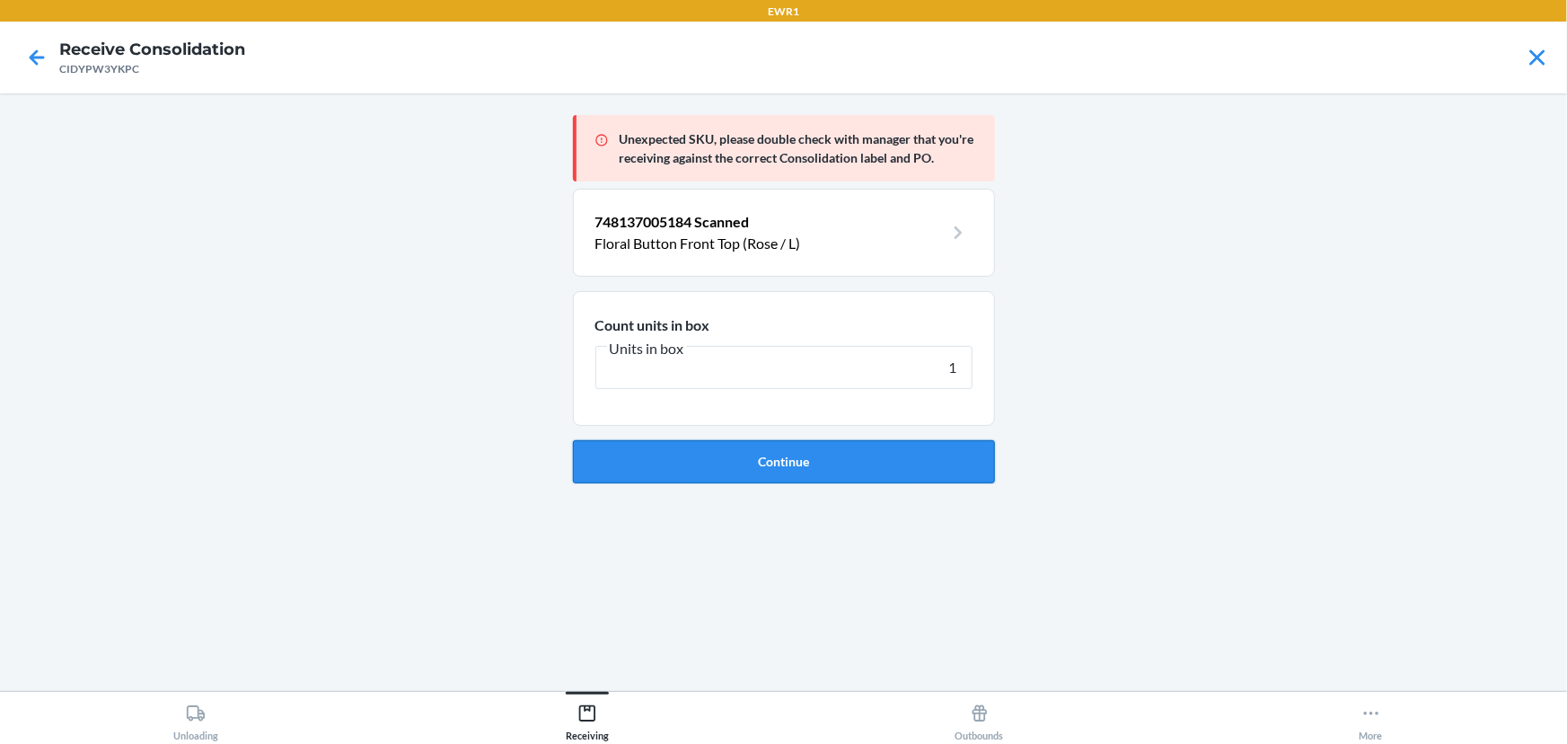
type input "1"
click at [877, 457] on button "Continue" at bounding box center [784, 461] width 422 height 43
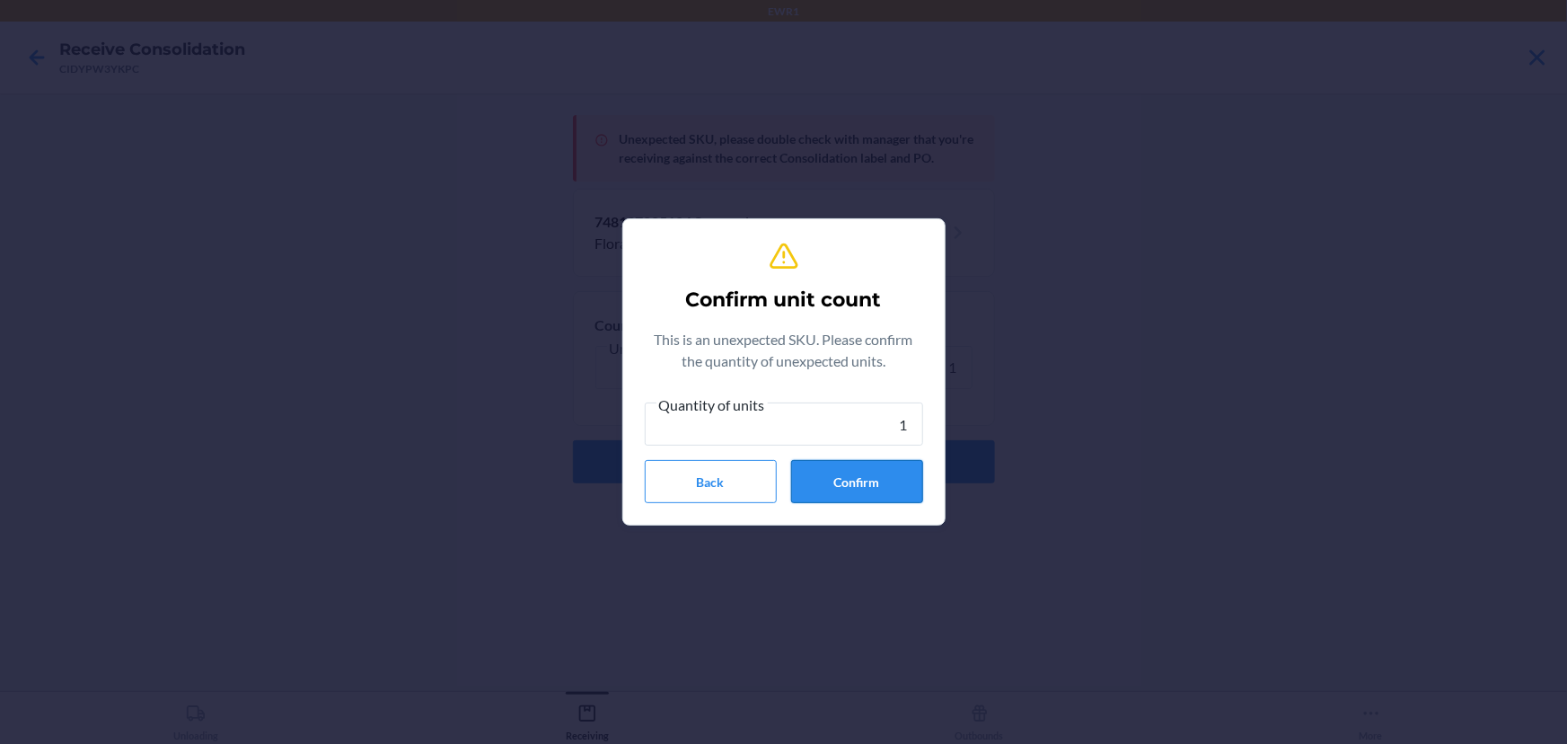
type input "1"
click at [867, 466] on button "Confirm" at bounding box center [857, 481] width 132 height 43
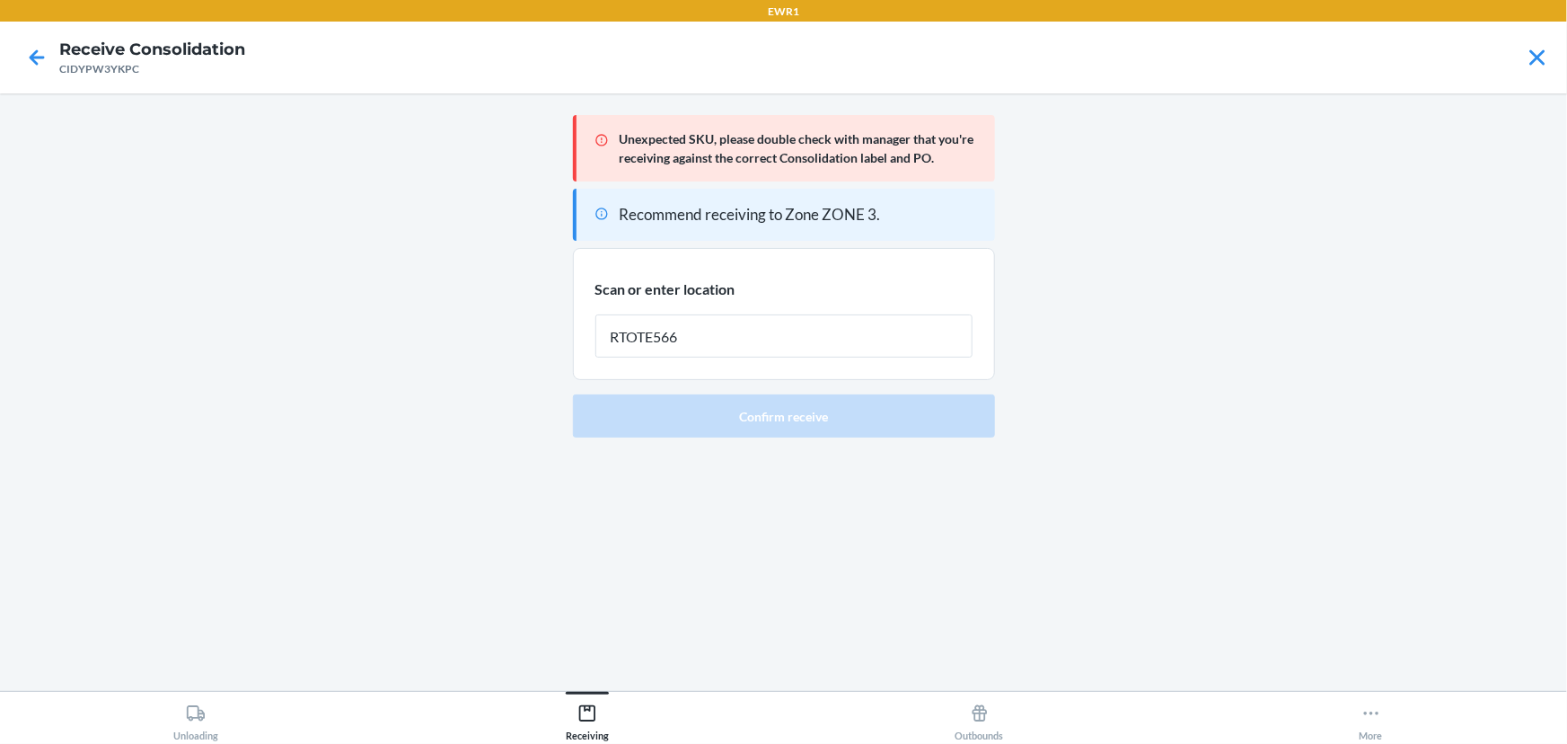
type input "RTOTE566"
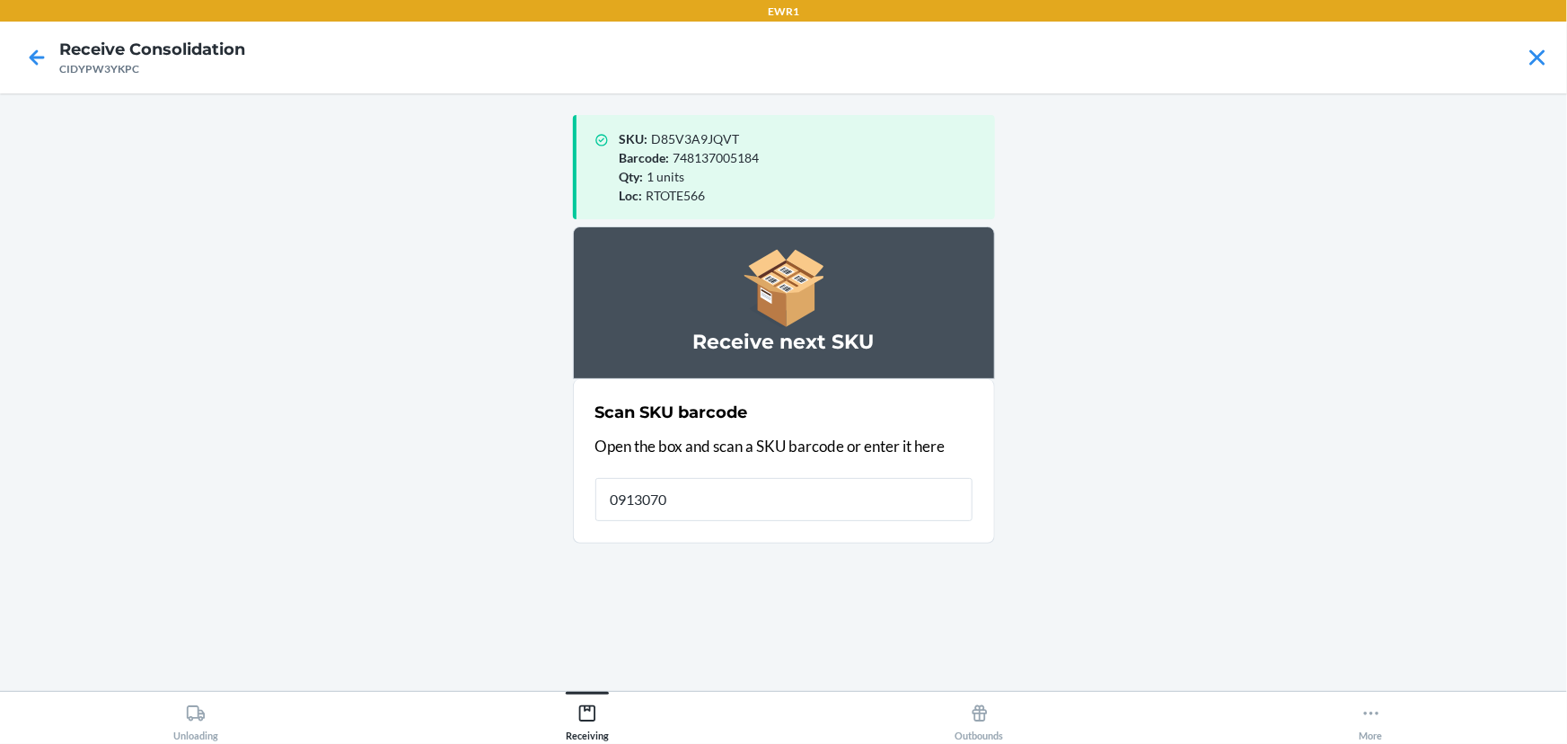
type input "09130700"
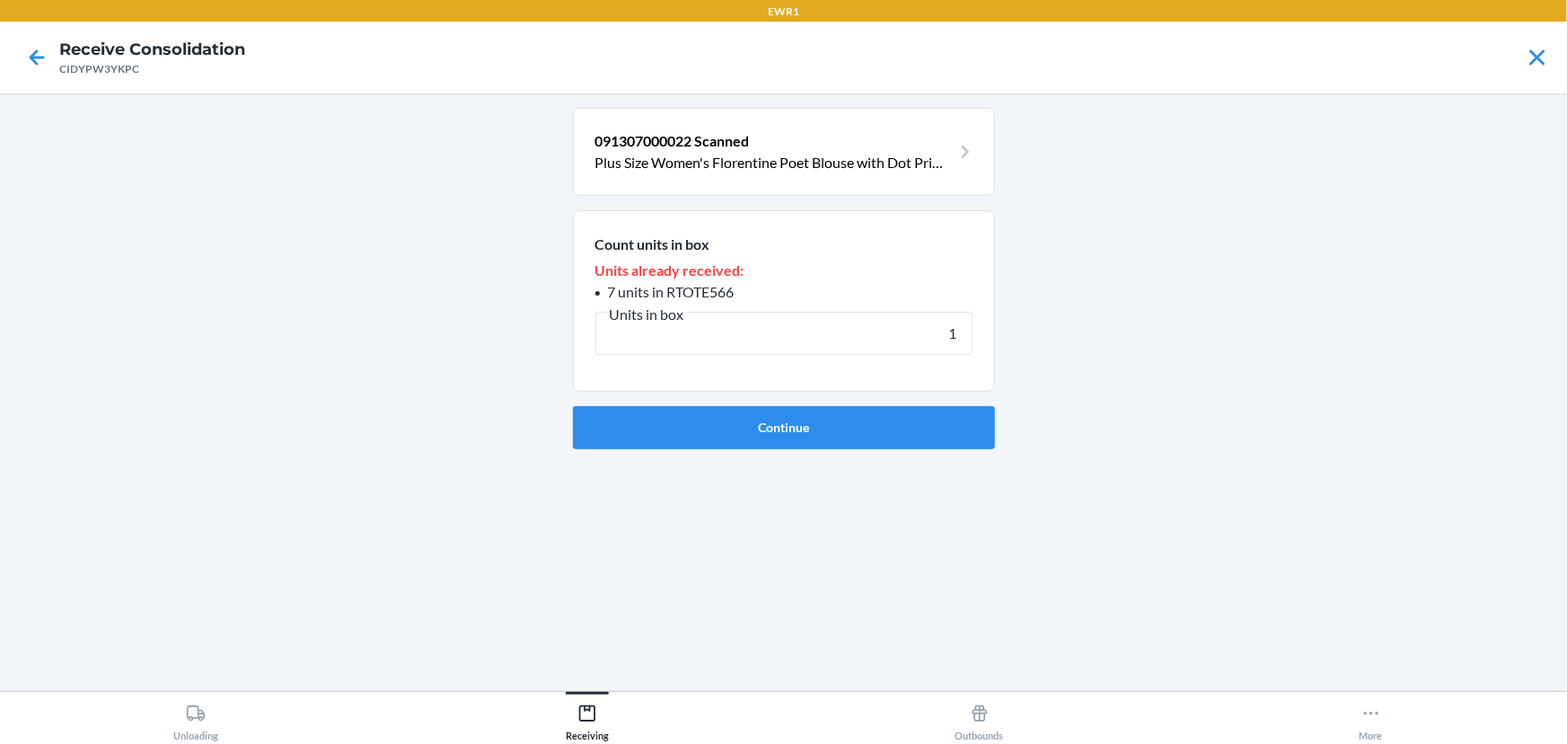
type input "1"
click at [573, 406] on button "Continue" at bounding box center [784, 427] width 422 height 43
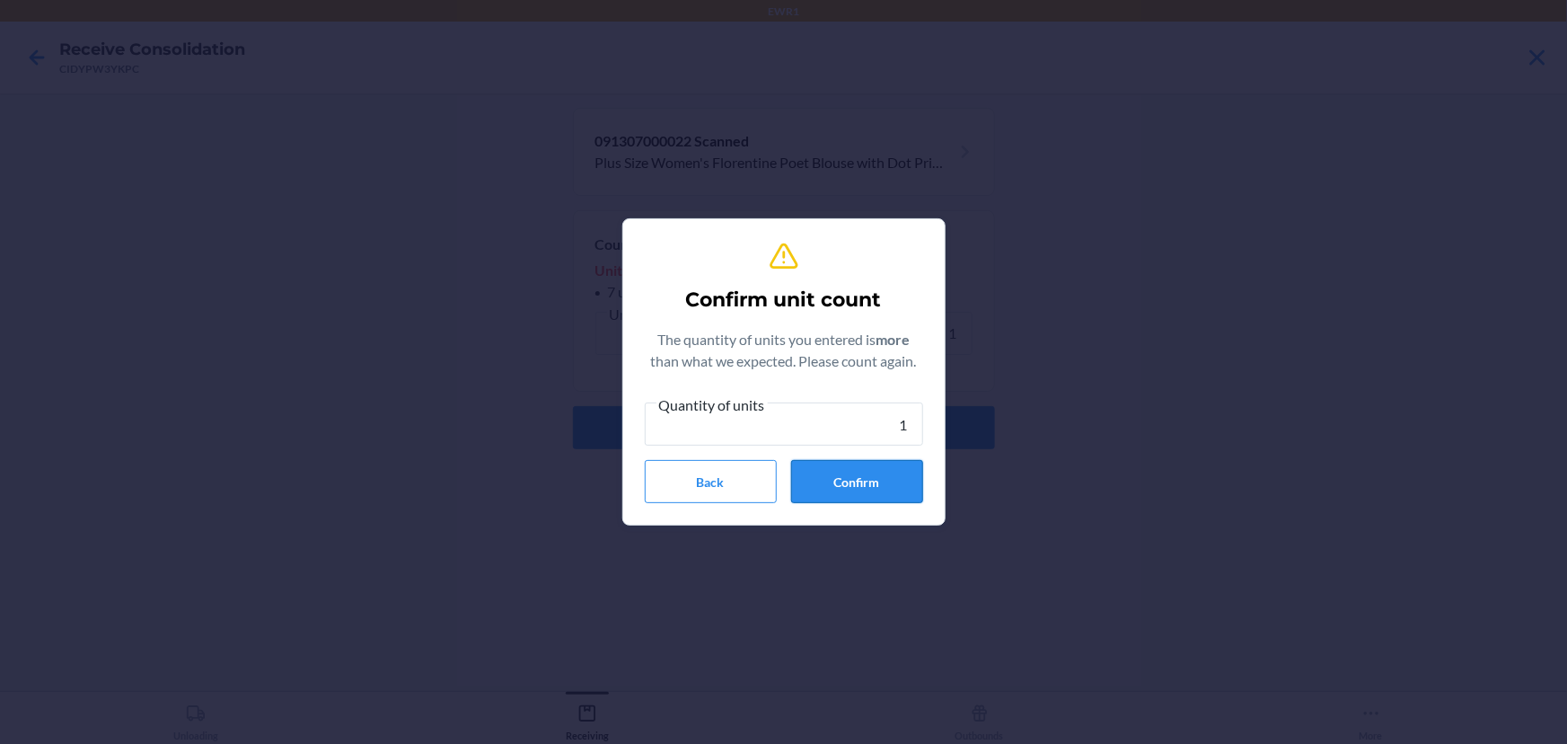
type input "1"
click at [823, 495] on button "Confirm" at bounding box center [857, 481] width 132 height 43
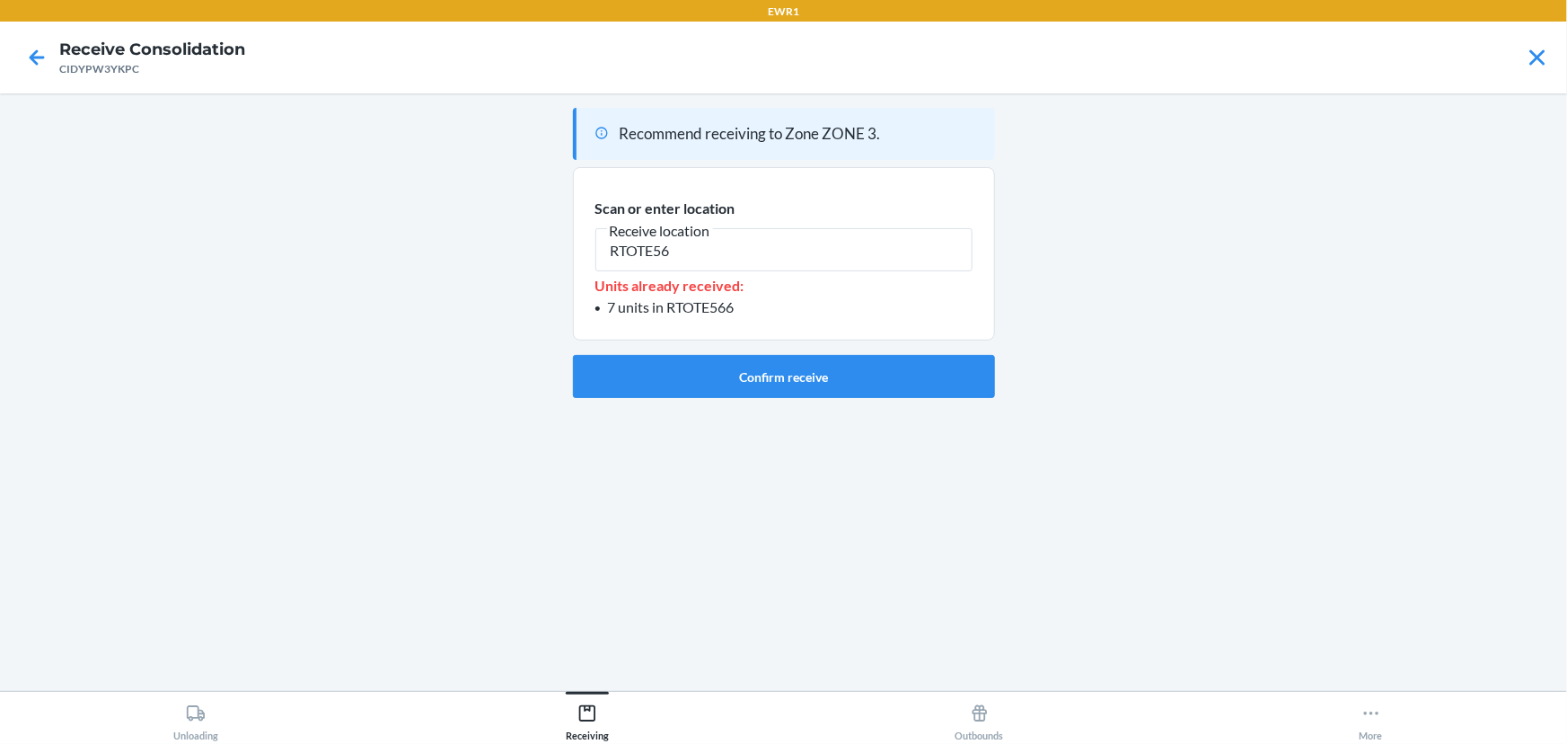
type input "RTOTE566"
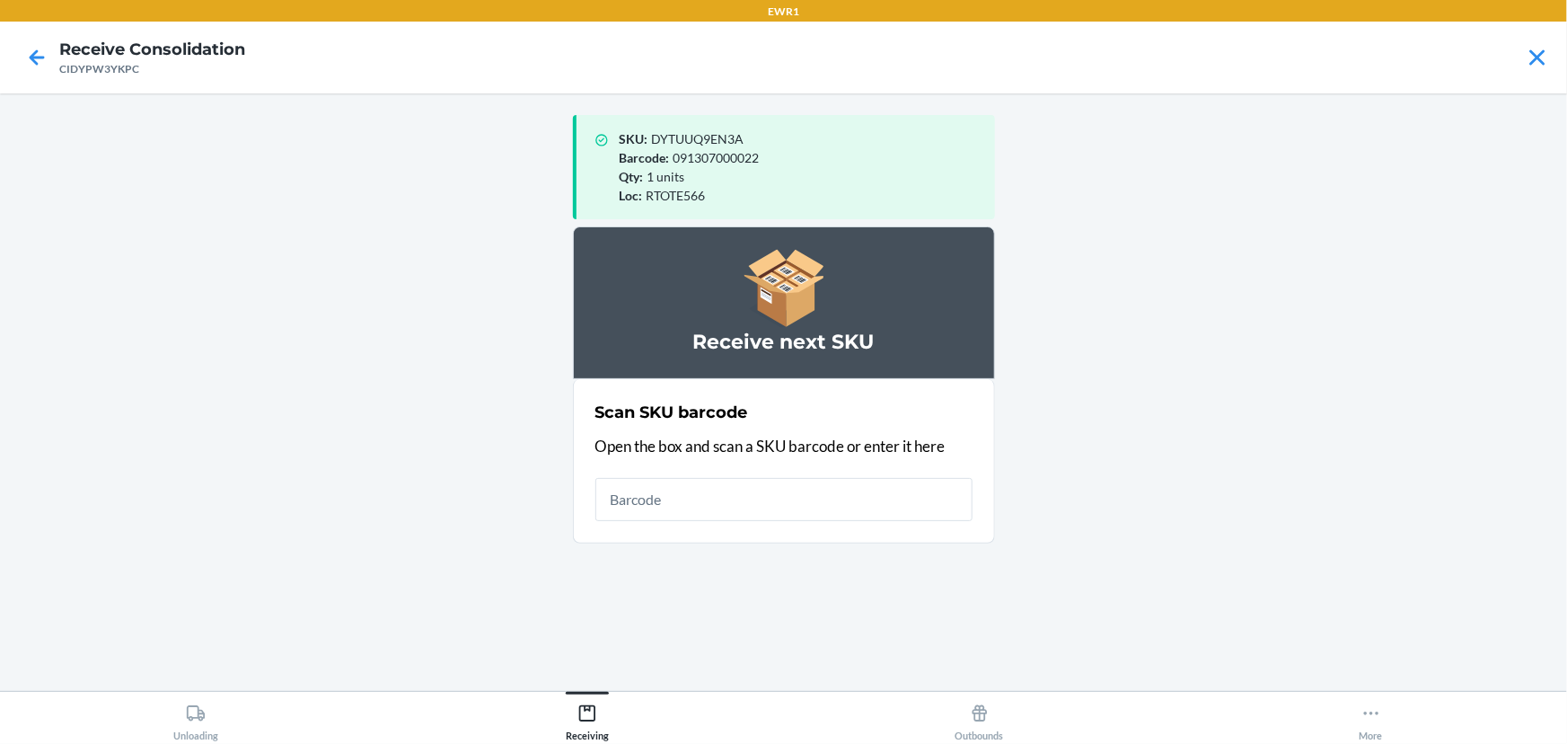
click at [674, 492] on input "text" at bounding box center [783, 499] width 377 height 43
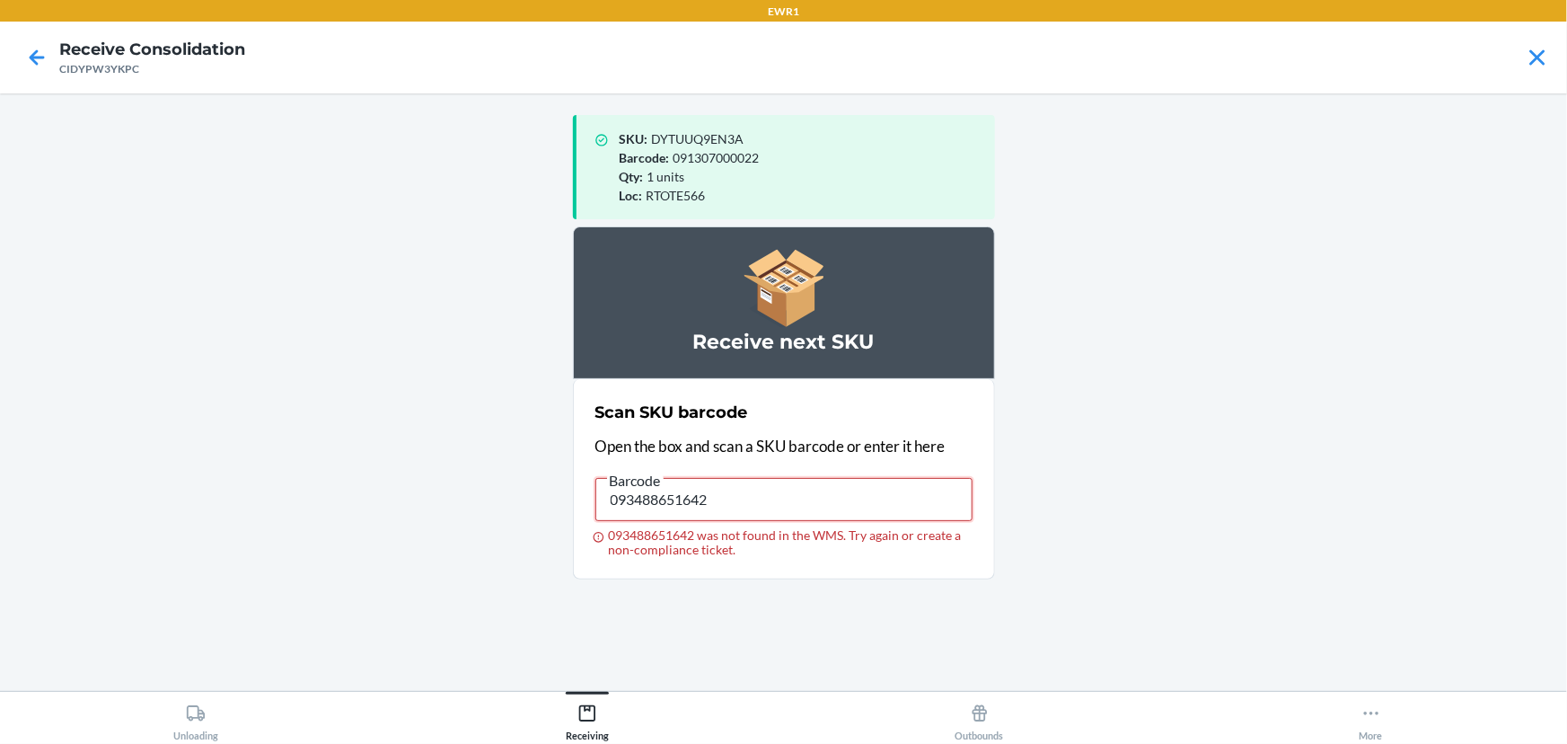
drag, startPoint x: 759, startPoint y: 496, endPoint x: 499, endPoint y: 517, distance: 260.4
click at [499, 517] on main "SKU : DYTUUQ9EN3A Barcode : 091307000022 Qty : 1 units Loc : RTOTE566 Receive n…" at bounding box center [783, 391] width 1567 height 597
type input "013283237438"
drag, startPoint x: 735, startPoint y: 512, endPoint x: 405, endPoint y: 530, distance: 330.9
click at [405, 530] on main "SKU : DYTUUQ9EN3A Barcode : 091307000022 Qty : 1 units Loc : RTOTE566 Receive n…" at bounding box center [783, 391] width 1567 height 597
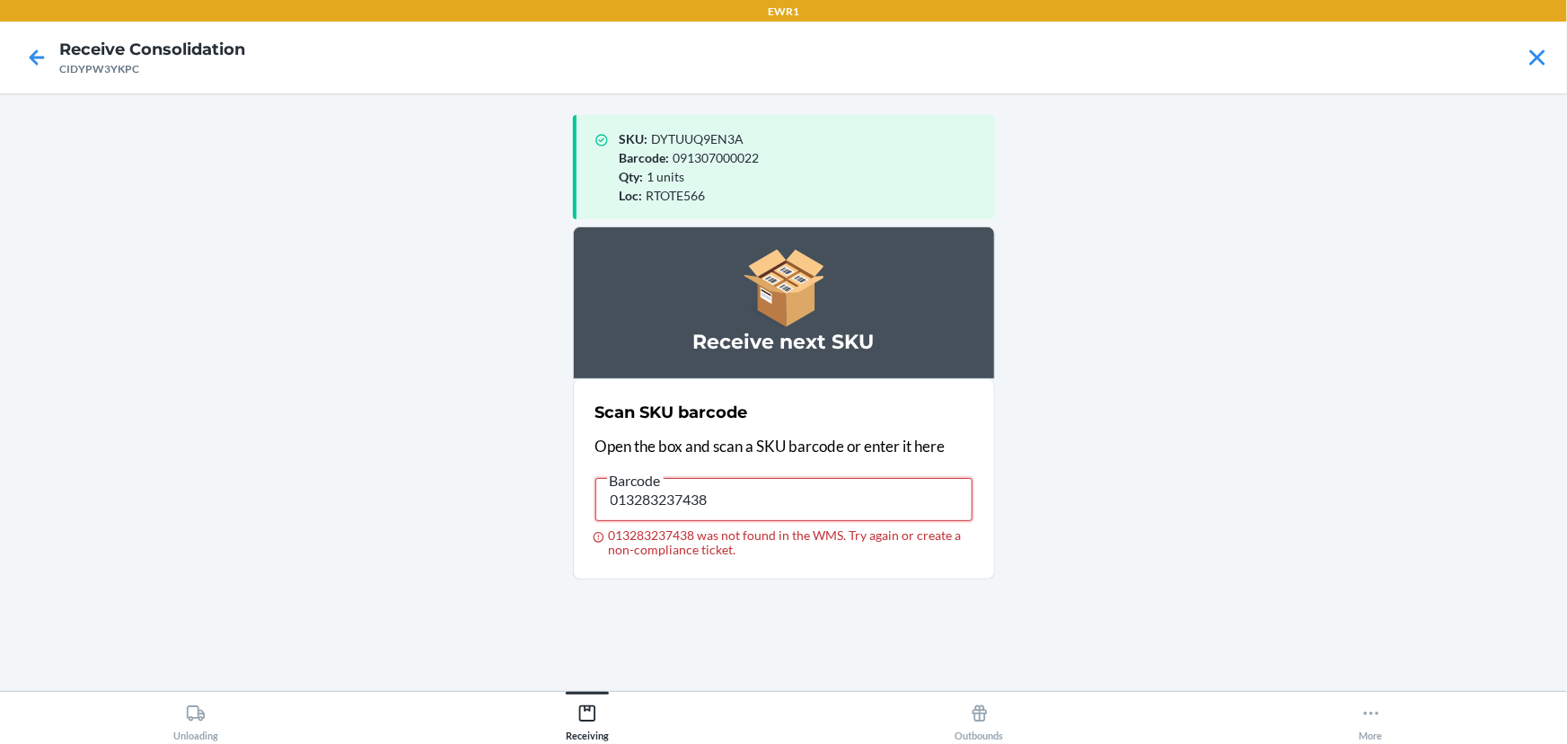
drag, startPoint x: 754, startPoint y: 492, endPoint x: 566, endPoint y: 554, distance: 198.5
click at [566, 554] on main "SKU : DYTUUQ9EN3A Barcode : 091307000022 Qty : 1 units Loc : RTOTE566 Receive n…" at bounding box center [783, 391] width 1567 height 597
drag, startPoint x: 735, startPoint y: 496, endPoint x: 578, endPoint y: 548, distance: 165.6
click at [578, 548] on section "Scan SKU barcode Open the box and scan a SKU barcode or enter it here Barcode 0…" at bounding box center [784, 479] width 422 height 200
type input "088541955898"
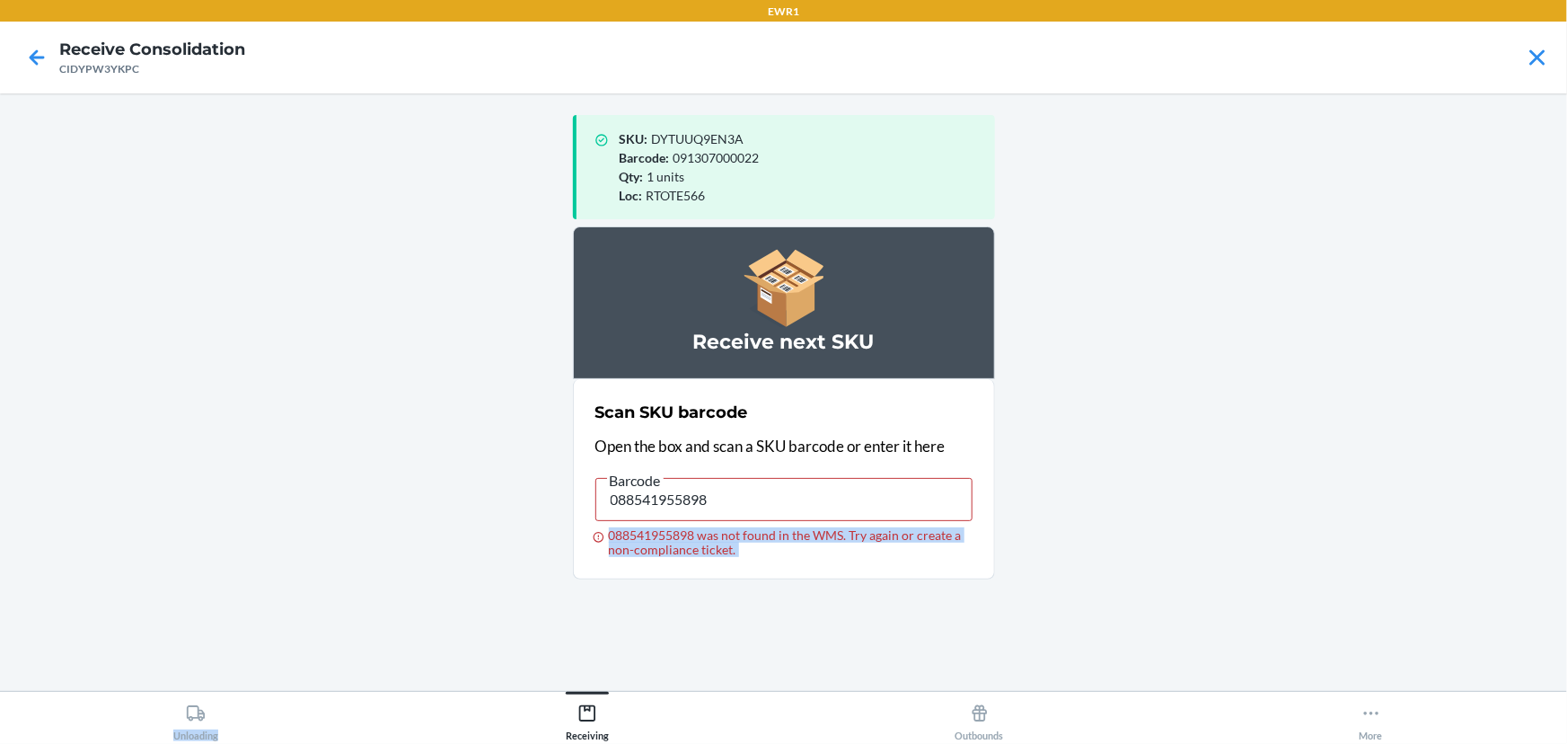
click at [491, 743] on html "EWR1 Receive Consolidation CIDYPW3YKPC SKU : DYTUUQ9EN3A Barcode : 091307000022…" at bounding box center [783, 372] width 1567 height 744
click at [809, 495] on input "088541955898" at bounding box center [783, 499] width 377 height 43
type input "088541955959"
drag, startPoint x: 809, startPoint y: 495, endPoint x: 816, endPoint y: 536, distance: 41.9
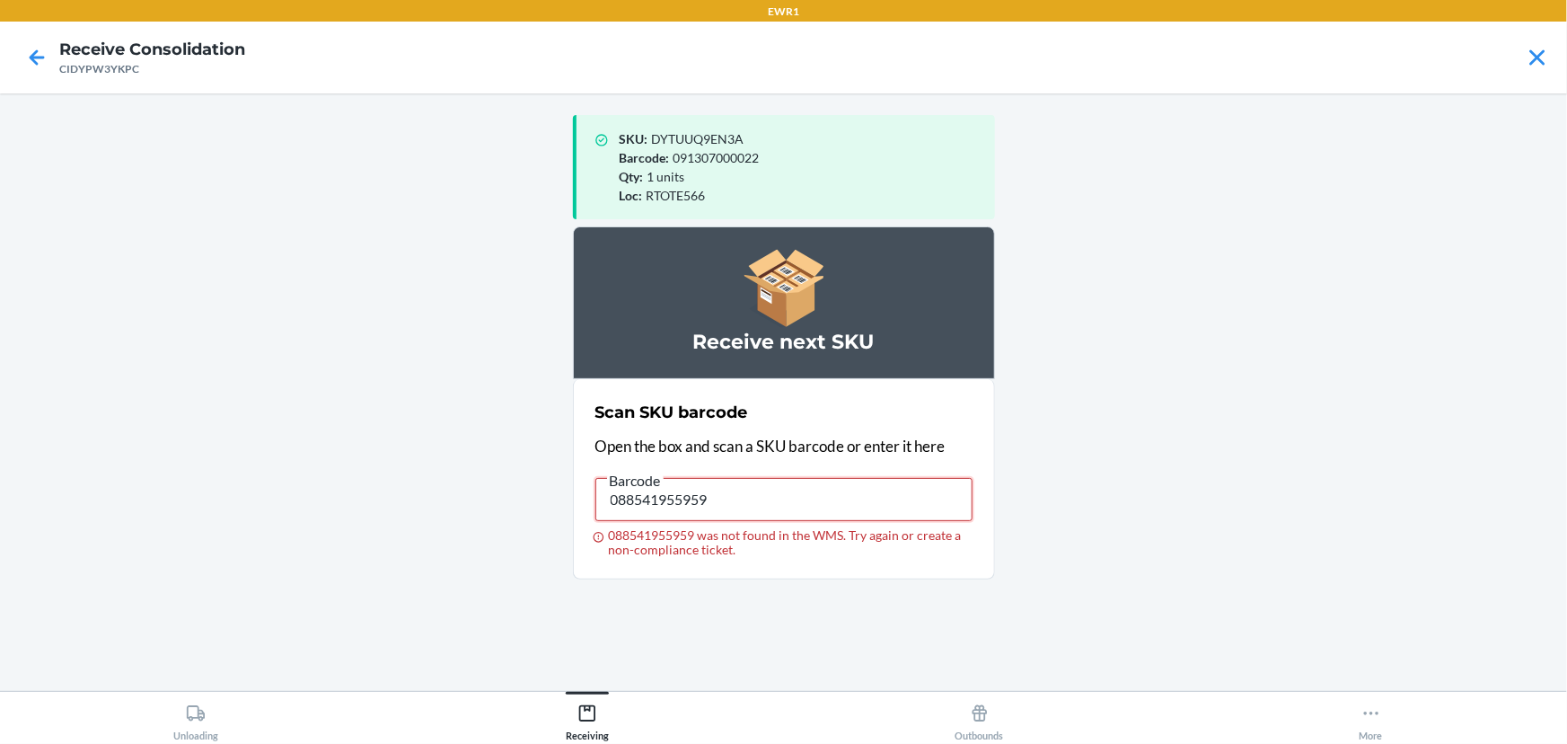
click at [816, 536] on label "Barcode 088541955959 088541955959 was not found in the WMS. Try again or create…" at bounding box center [783, 513] width 377 height 88
click at [816, 521] on input "088541955959" at bounding box center [783, 499] width 377 height 43
click at [816, 536] on div "088541955959 was not found in the WMS. Try again or create a non-compliance tic…" at bounding box center [783, 542] width 377 height 29
click at [816, 521] on input "088541955959" at bounding box center [783, 499] width 377 height 43
click at [726, 450] on p "Open the box and scan a SKU barcode or enter it here" at bounding box center [783, 446] width 377 height 23
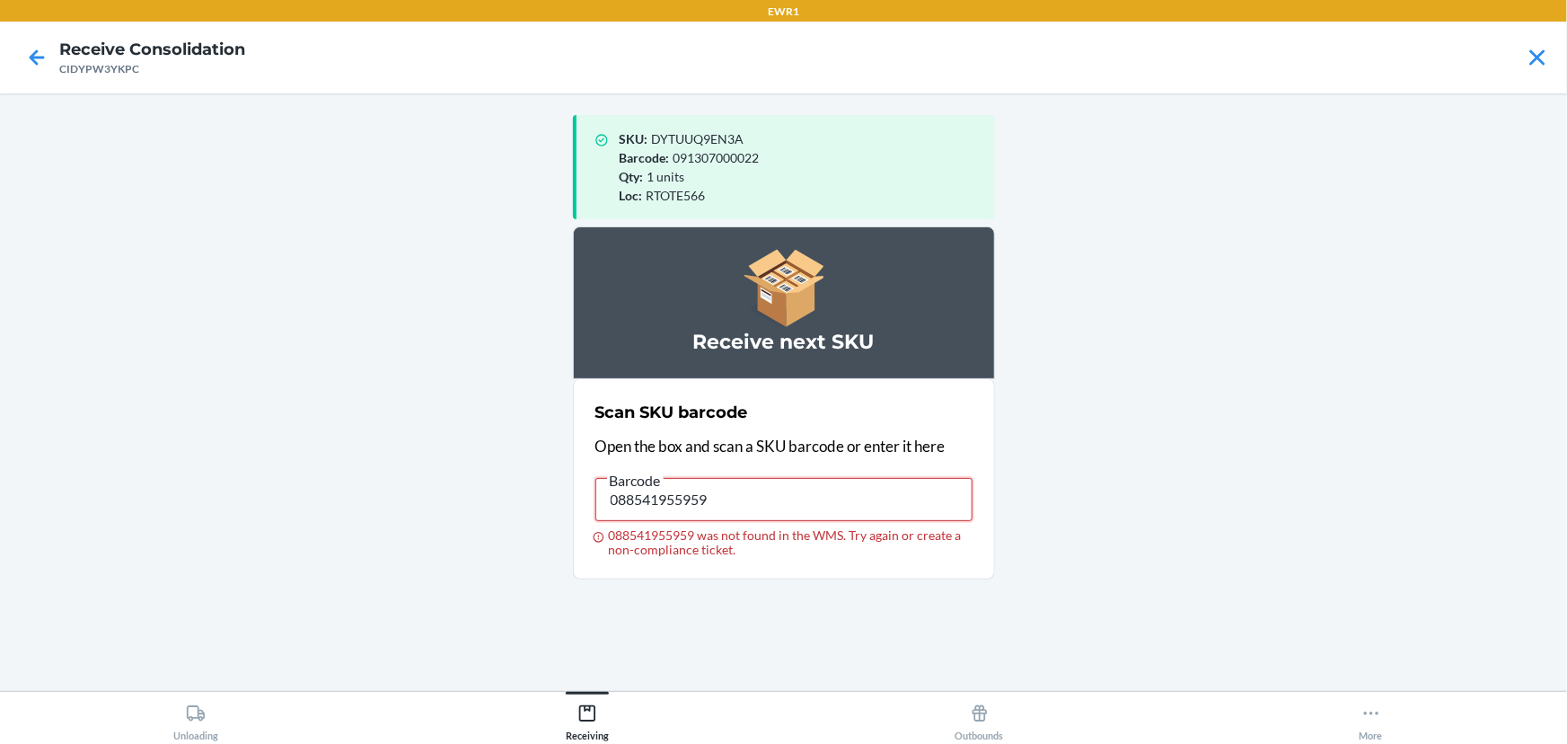
click at [764, 510] on input "088541955959" at bounding box center [783, 499] width 377 height 43
click at [764, 510] on input "719240807842" at bounding box center [783, 499] width 377 height 43
type input "719240807842"
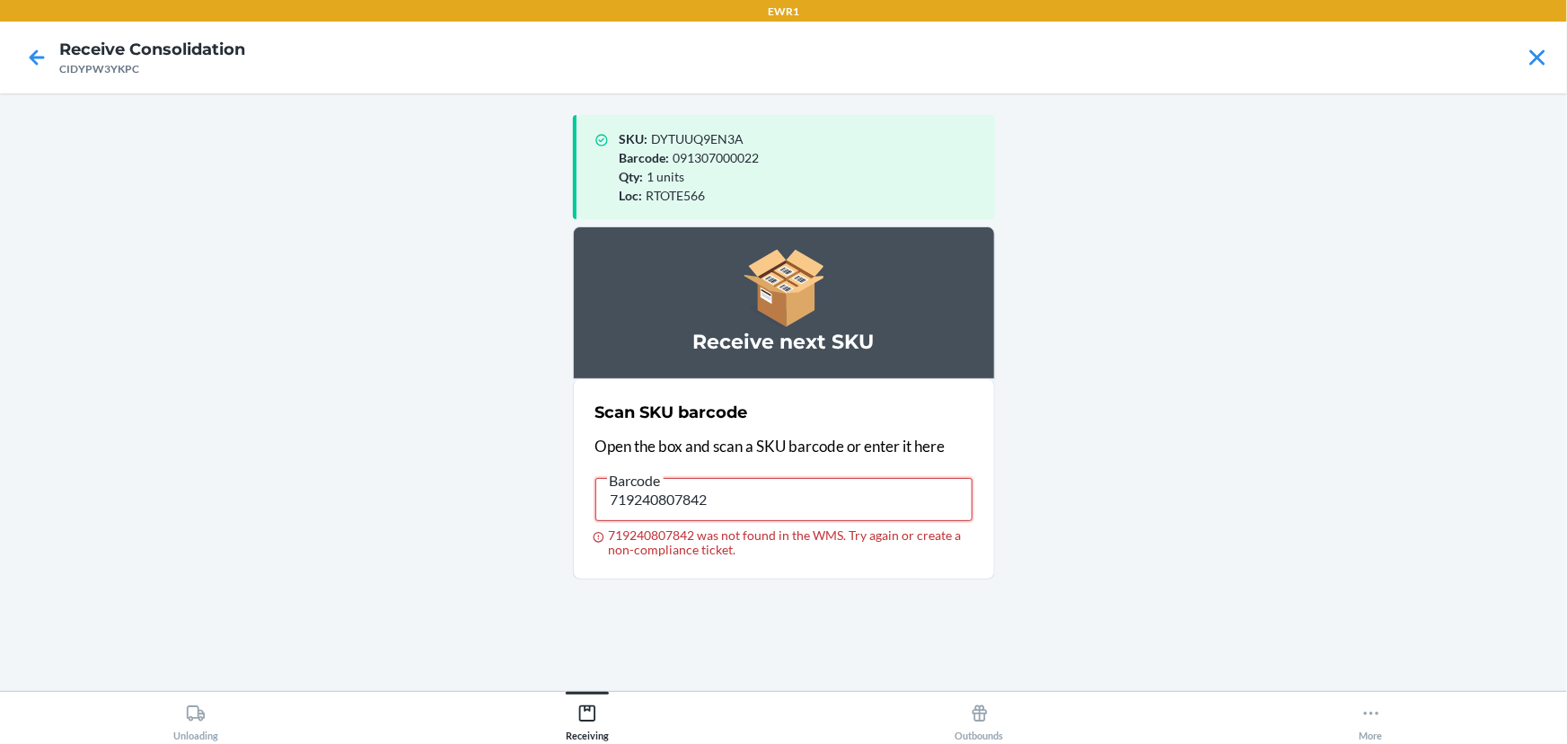
drag, startPoint x: 764, startPoint y: 510, endPoint x: 578, endPoint y: 507, distance: 185.9
click at [578, 507] on section "Scan SKU barcode Open the box and scan a SKU barcode or enter it here Barcode 7…" at bounding box center [784, 479] width 422 height 200
type input "719240807842"
click at [733, 494] on input "719240807842" at bounding box center [783, 499] width 377 height 43
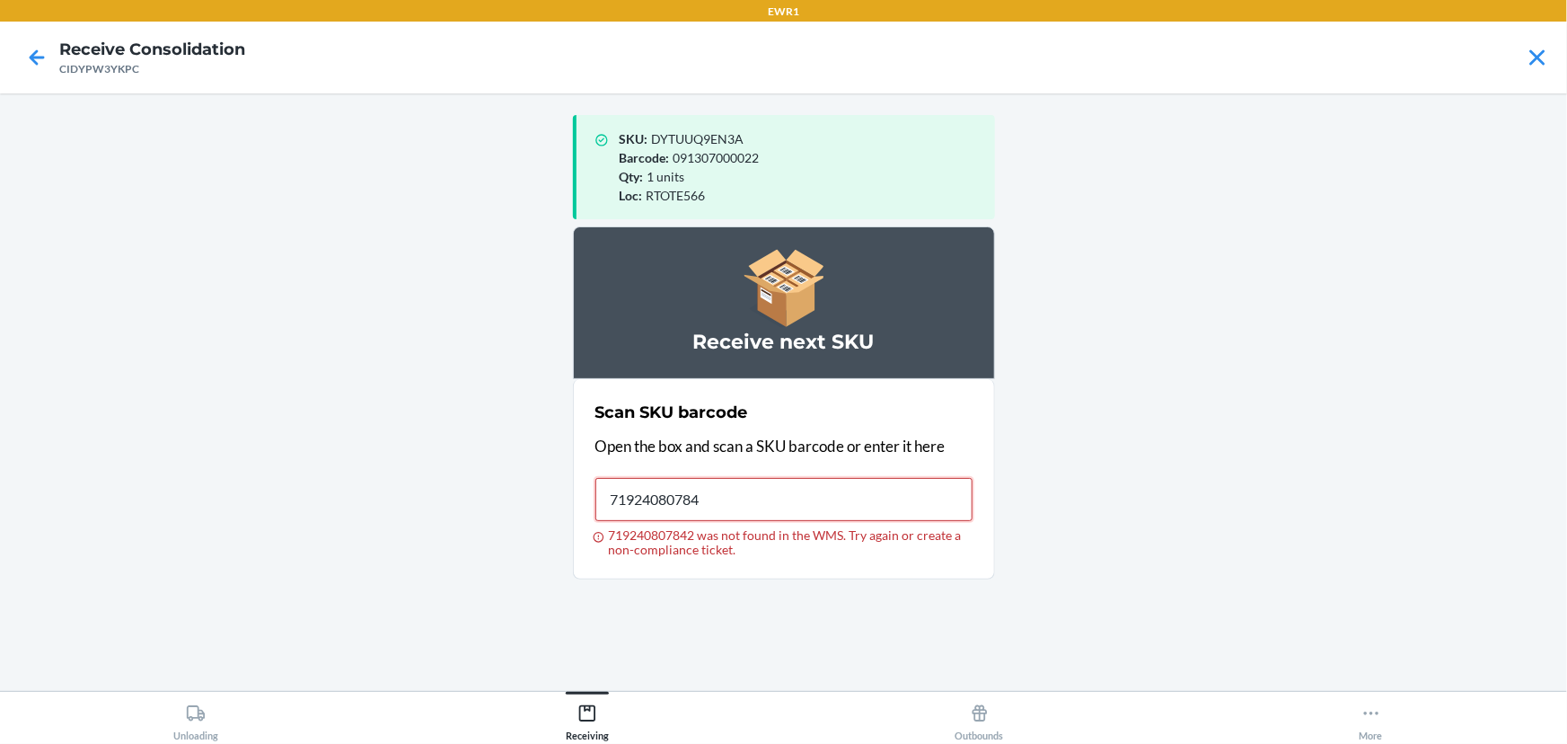
type input "719240807842"
drag, startPoint x: 733, startPoint y: 494, endPoint x: 510, endPoint y: 508, distance: 223.2
click at [510, 508] on main "SKU : DYTUUQ9EN3A Barcode : 091307000022 Qty : 1 units Loc : RTOTE566 Receive n…" at bounding box center [783, 391] width 1567 height 597
type input "842059156013"
drag, startPoint x: 793, startPoint y: 516, endPoint x: 512, endPoint y: 511, distance: 281.1
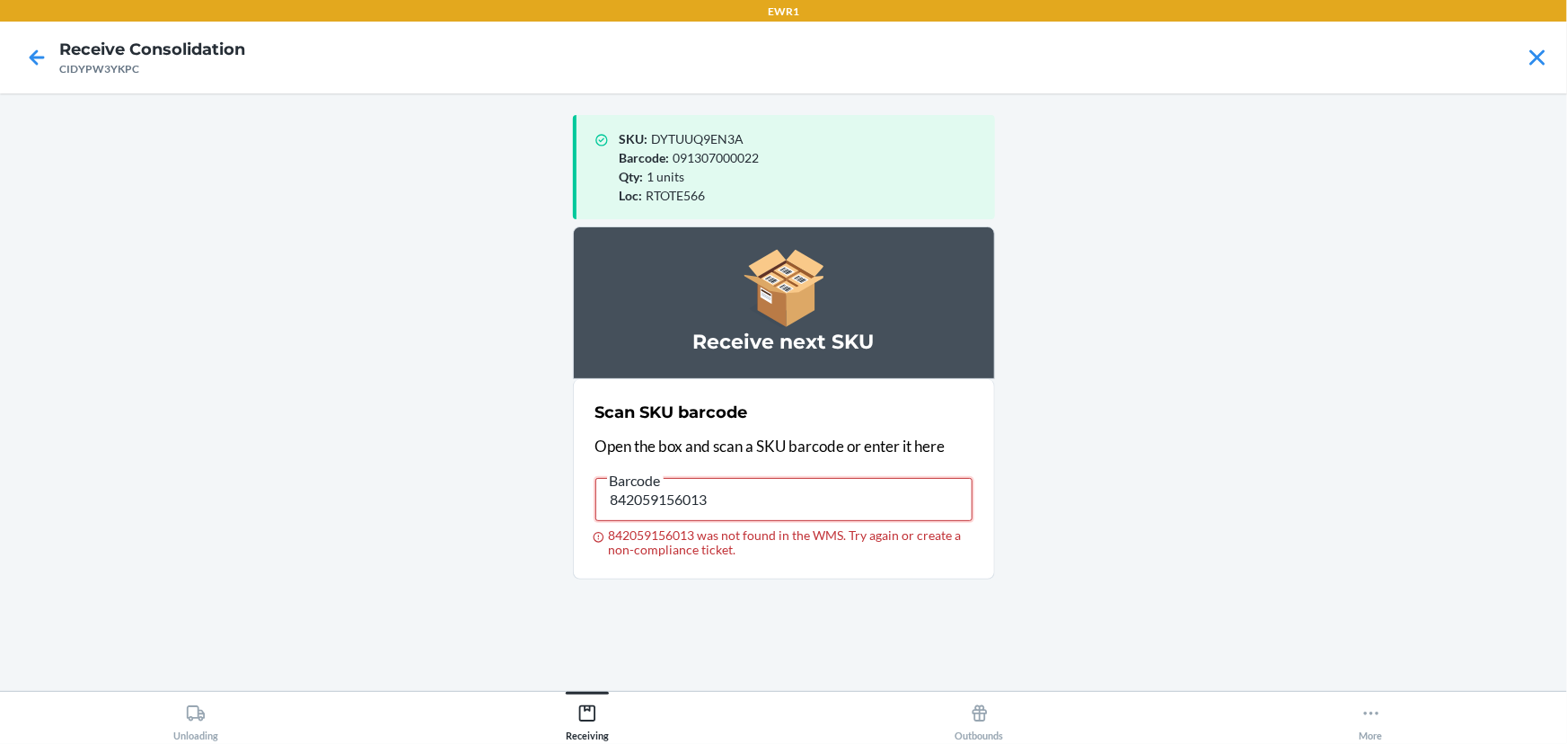
click at [512, 511] on main "SKU : DYTUUQ9EN3A Barcode : 091307000022 Qty : 1 units Loc : RTOTE566 Receive n…" at bounding box center [783, 391] width 1567 height 597
click at [745, 480] on input "842059133854" at bounding box center [783, 499] width 377 height 43
click at [745, 480] on input "842059133854 was not found in the WMS. Try again or create a non-compliance tic…" at bounding box center [783, 499] width 377 height 43
type input "091307489612"
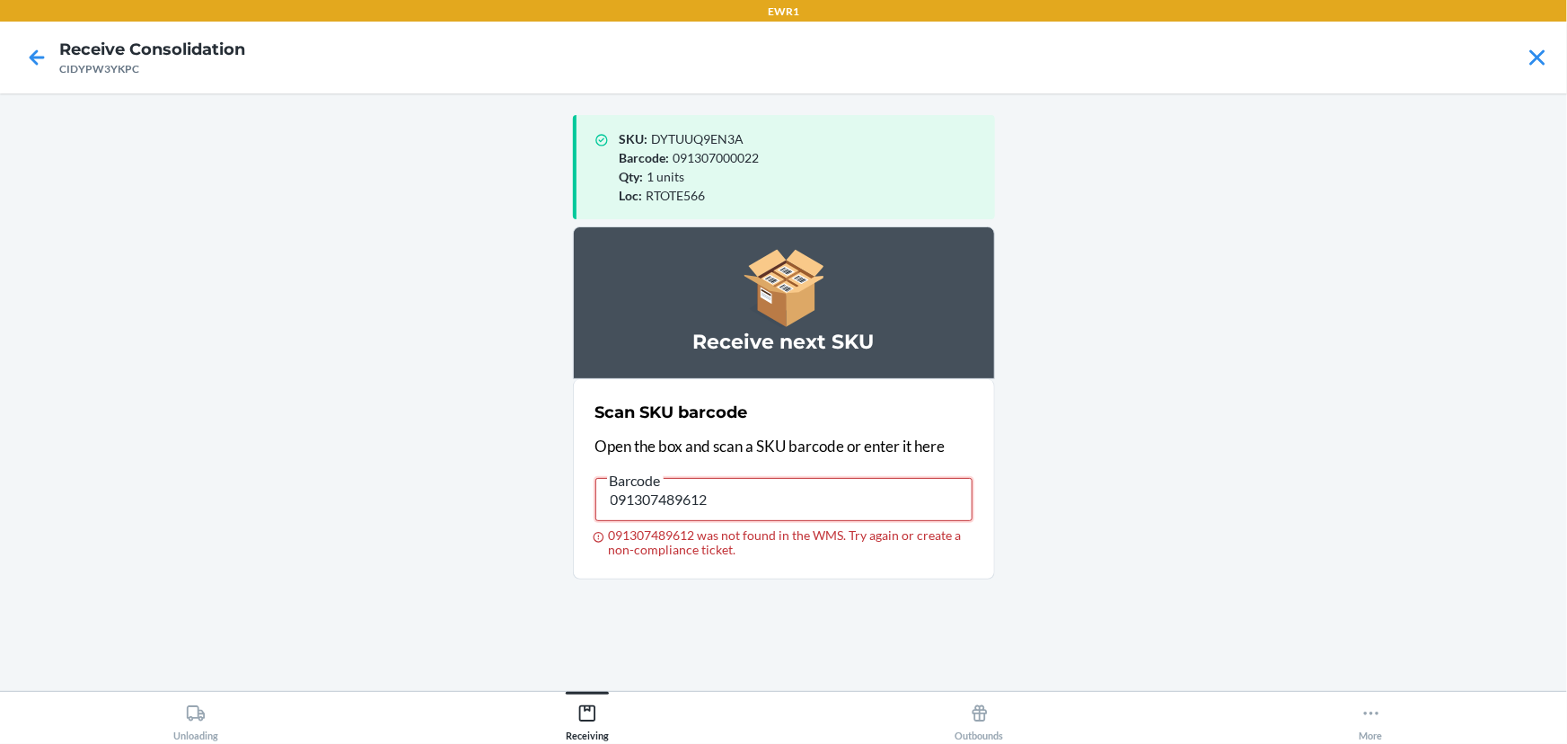
click at [747, 481] on input "091307489612" at bounding box center [783, 499] width 377 height 43
drag, startPoint x: 754, startPoint y: 485, endPoint x: 563, endPoint y: 472, distance: 191.7
click at [563, 472] on main "SKU : DYTUUQ9EN3A Barcode : 091307000022 Qty : 1 units Loc : RTOTE566 Receive n…" at bounding box center [783, 391] width 1567 height 597
drag, startPoint x: 747, startPoint y: 501, endPoint x: 593, endPoint y: 494, distance: 154.6
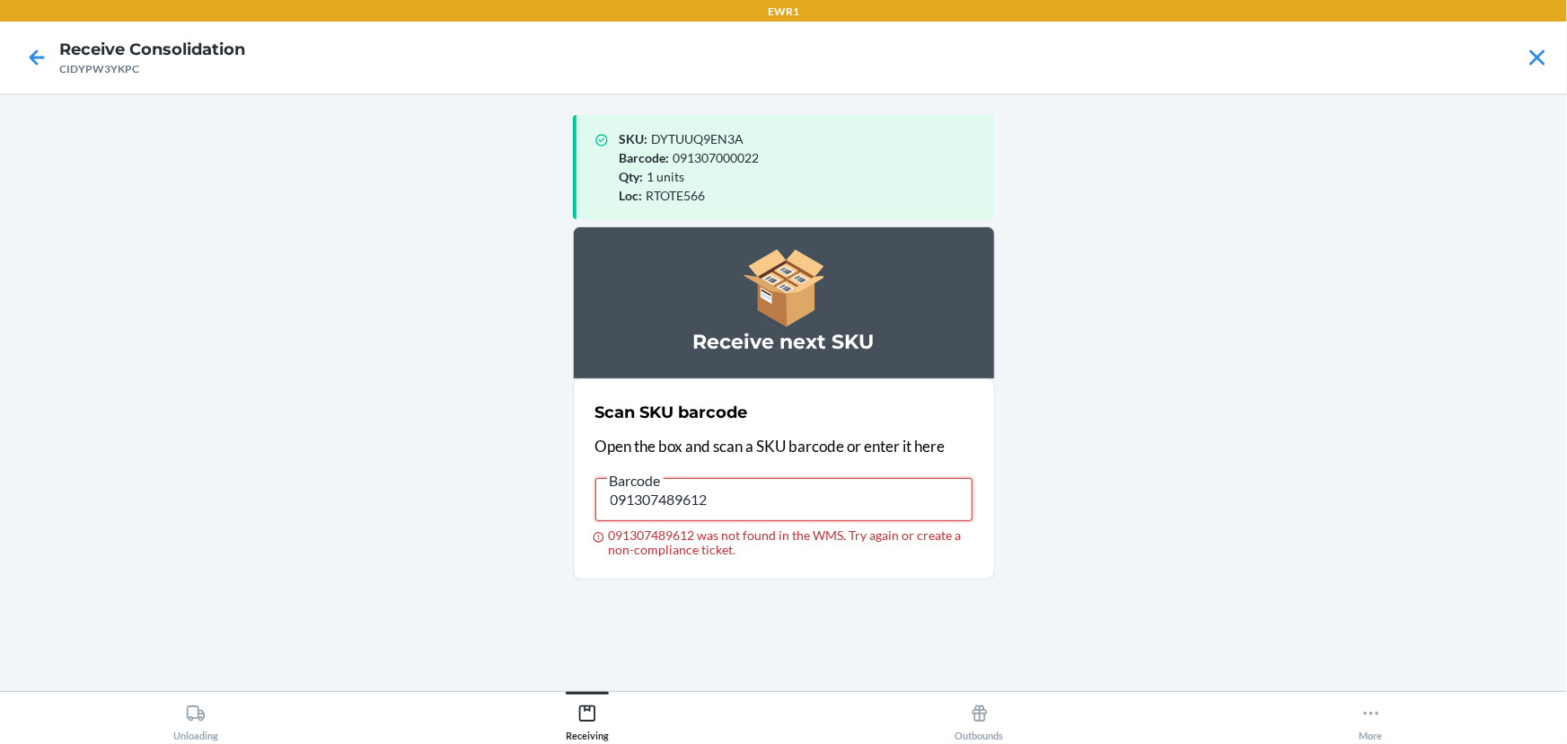
click at [593, 494] on section "Scan SKU barcode Open the box and scan a SKU barcode or enter it here Barcode 0…" at bounding box center [784, 479] width 422 height 200
drag, startPoint x: 753, startPoint y: 501, endPoint x: 530, endPoint y: 507, distance: 223.7
click at [530, 507] on main "SKU : DYTUUQ9EN3A Barcode : 091307000022 Qty : 1 units Loc : RTOTE566 Receive n…" at bounding box center [783, 391] width 1567 height 597
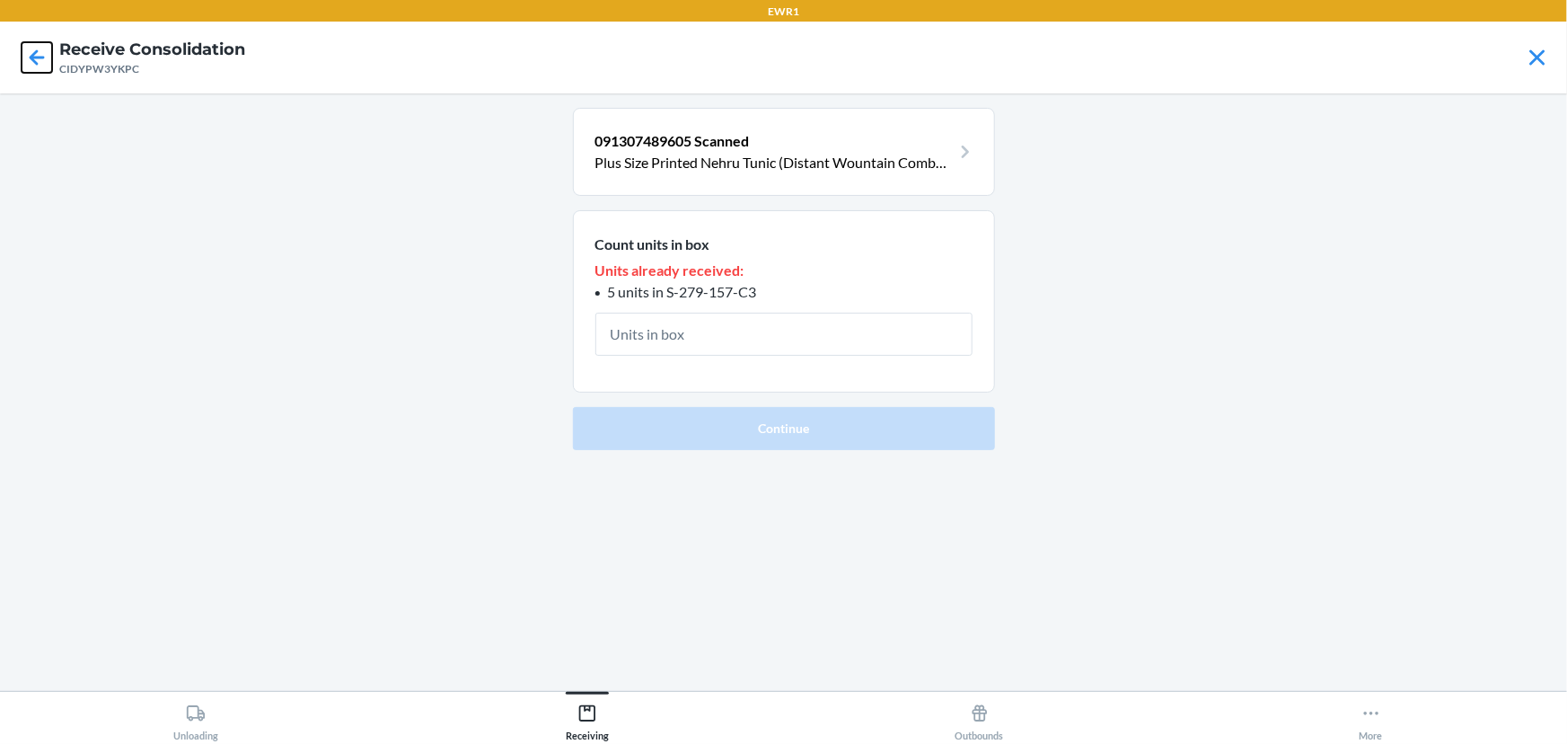
click at [31, 63] on icon at bounding box center [37, 57] width 31 height 31
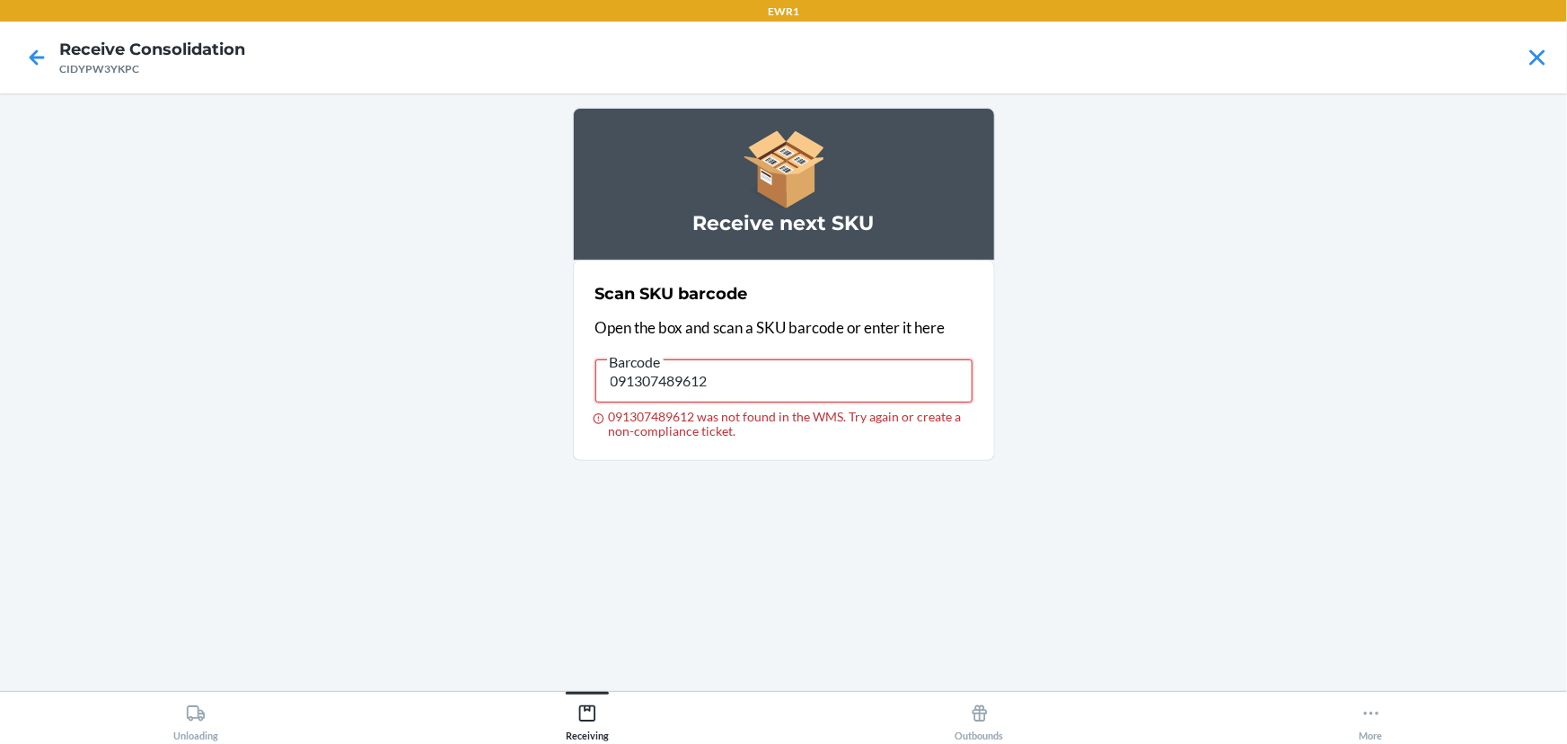
click at [763, 379] on input "091307489612" at bounding box center [783, 380] width 377 height 43
type input "091307489605"
click at [747, 357] on div "Barcode" at bounding box center [783, 354] width 377 height 9
click at [747, 359] on input "091307489612" at bounding box center [783, 380] width 377 height 43
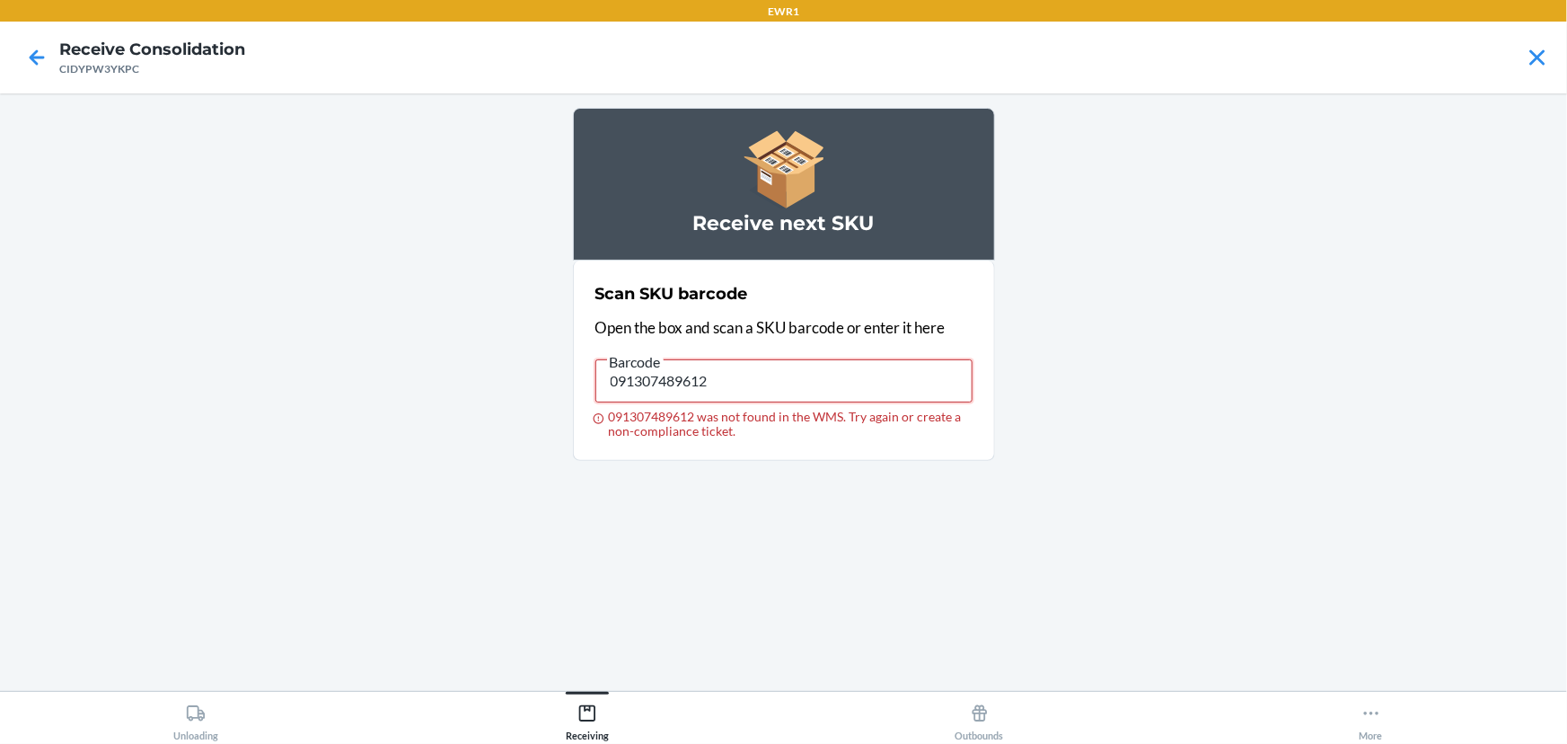
click at [733, 387] on input "091307489612" at bounding box center [783, 380] width 377 height 43
type input "091307489605"
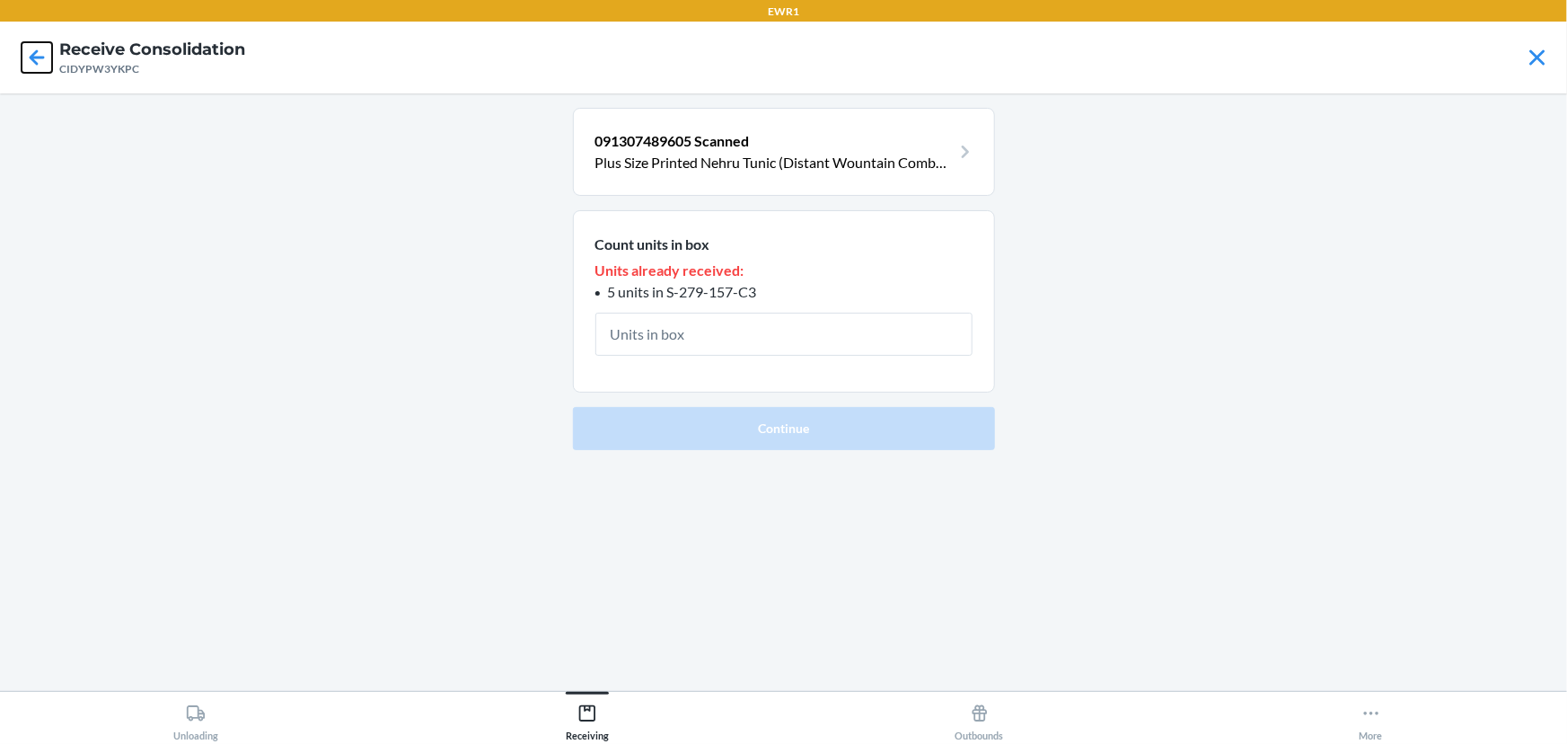
drag, startPoint x: 31, startPoint y: 67, endPoint x: 1566, endPoint y: 663, distance: 1646.1
click at [41, 72] on icon at bounding box center [37, 57] width 31 height 31
click at [37, 58] on icon at bounding box center [37, 57] width 31 height 31
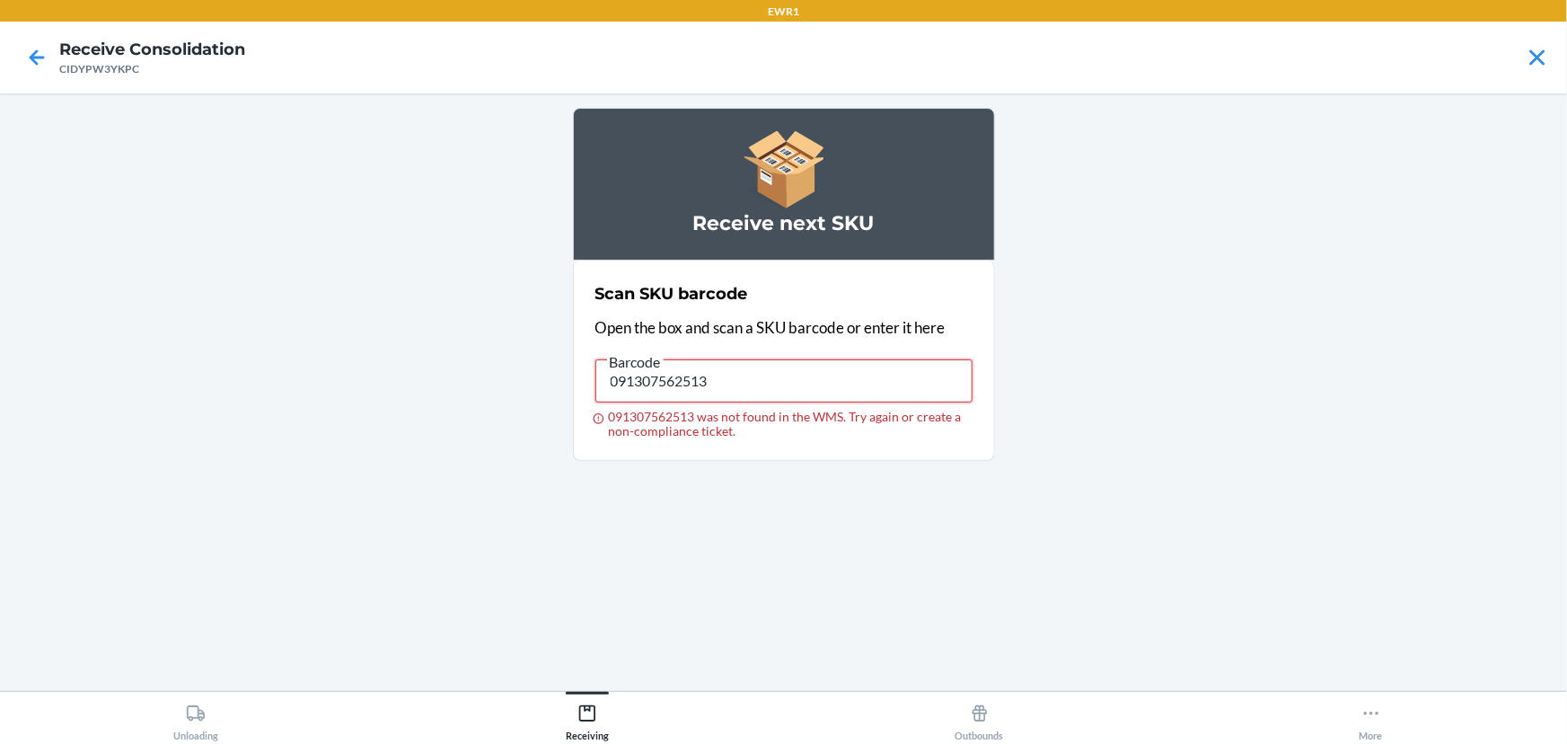
click at [910, 383] on input "091307562513" at bounding box center [783, 380] width 377 height 43
drag, startPoint x: 937, startPoint y: 360, endPoint x: 416, endPoint y: 336, distance: 521.4
click at [416, 336] on main "Receive next SKU Scan SKU barcode Open the box and scan a SKU barcode or enter …" at bounding box center [783, 391] width 1567 height 597
type input "091307562513"
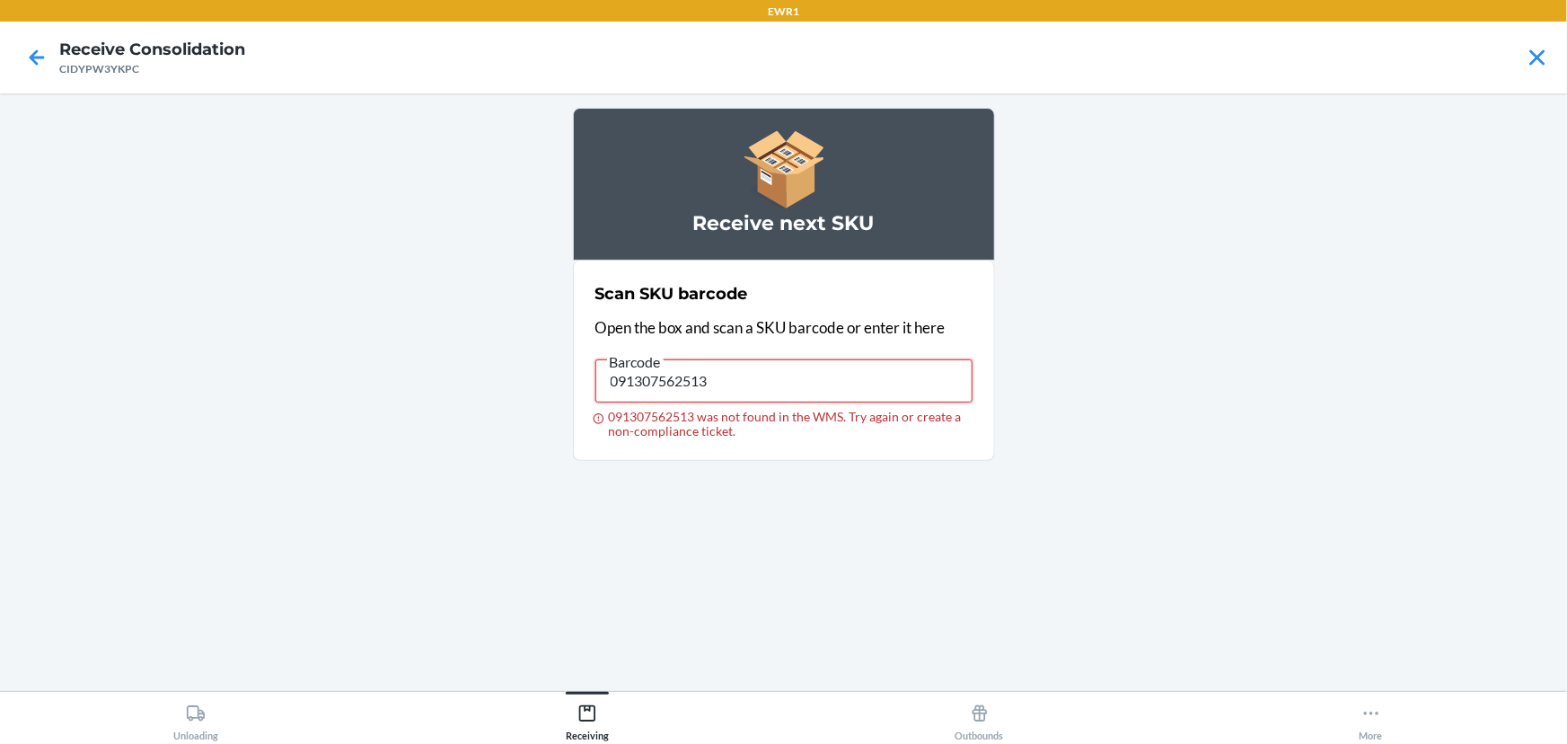
click at [770, 396] on input "091307562513" at bounding box center [783, 380] width 377 height 43
type input "091307489605"
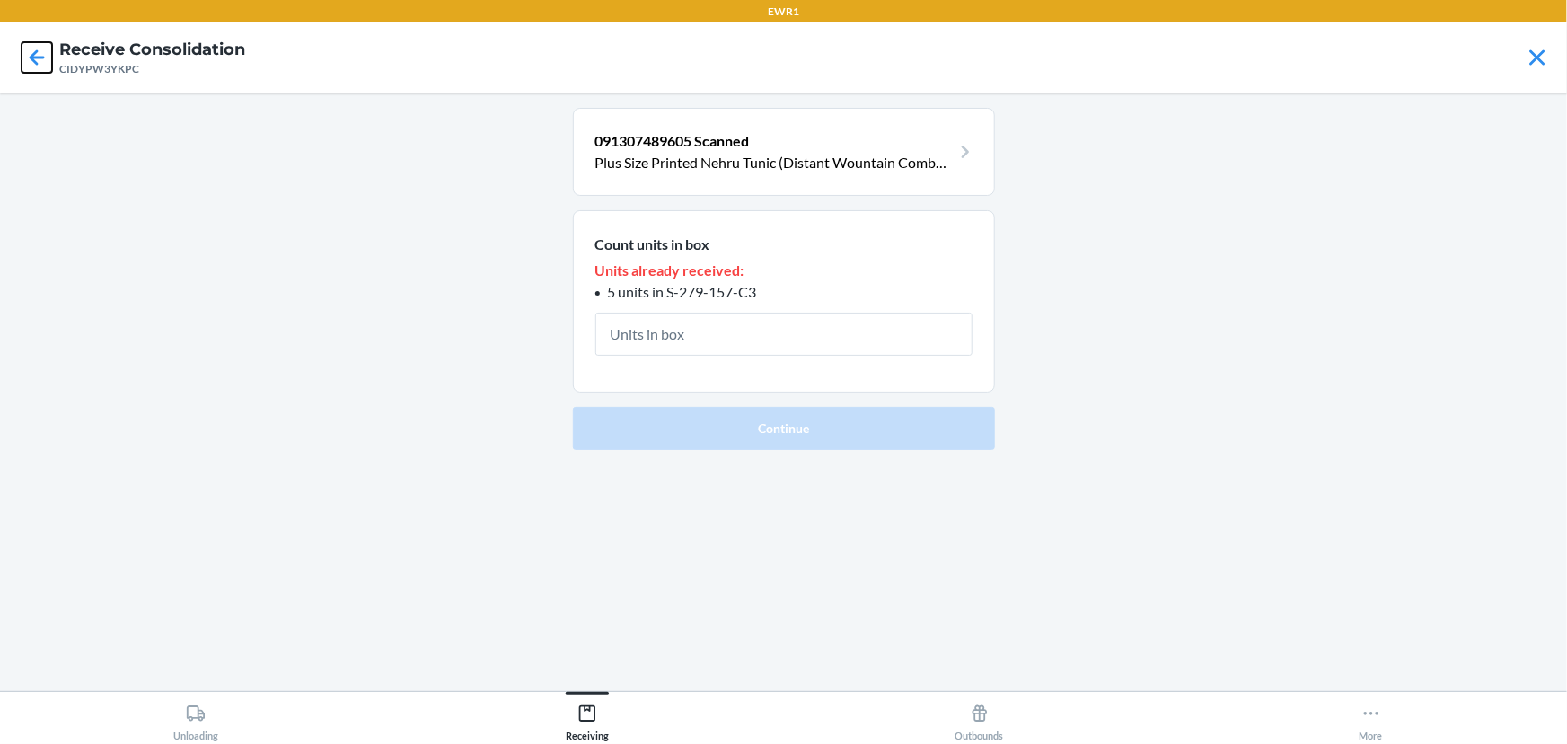
click at [26, 45] on icon at bounding box center [37, 57] width 31 height 31
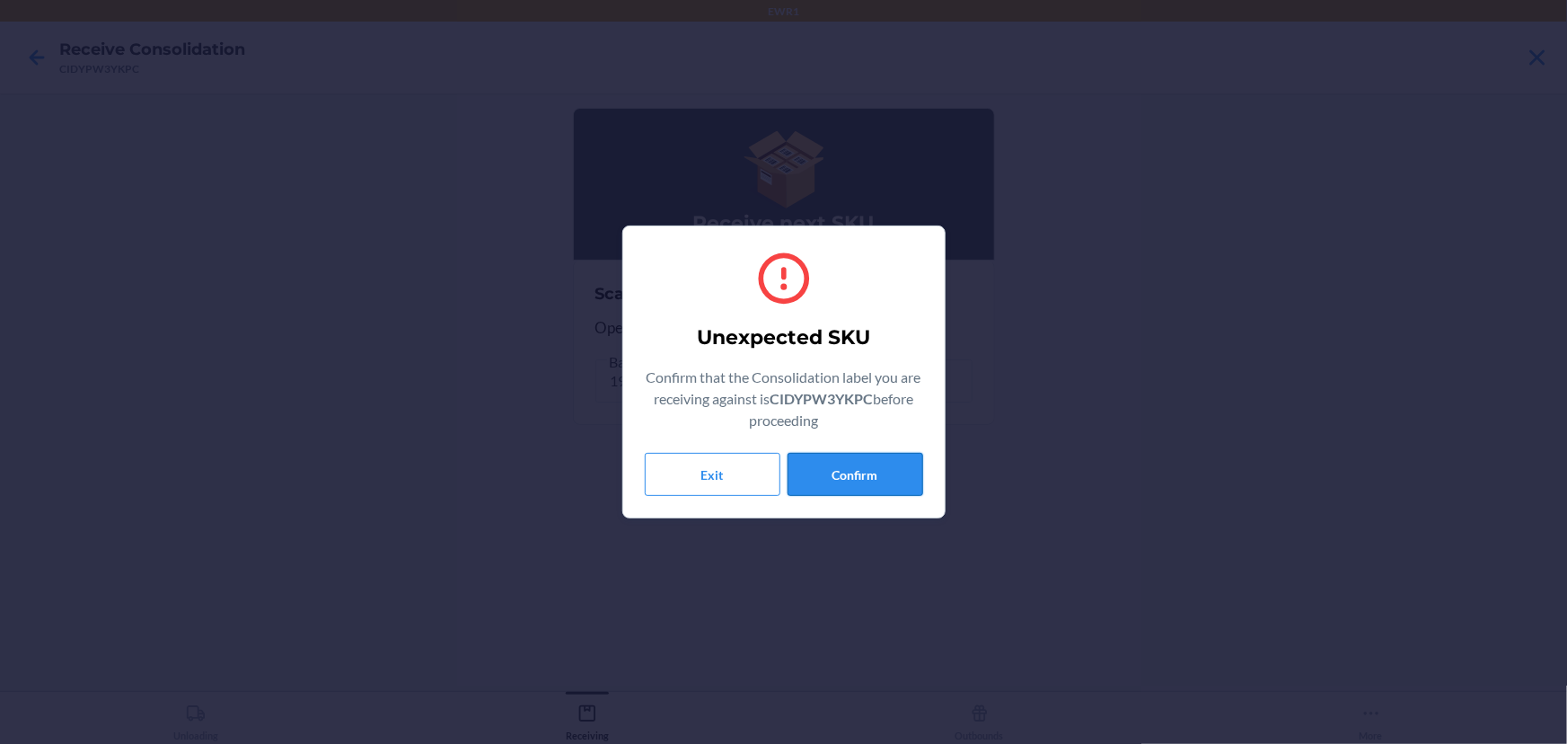
click at [843, 465] on button "Confirm" at bounding box center [856, 474] width 136 height 43
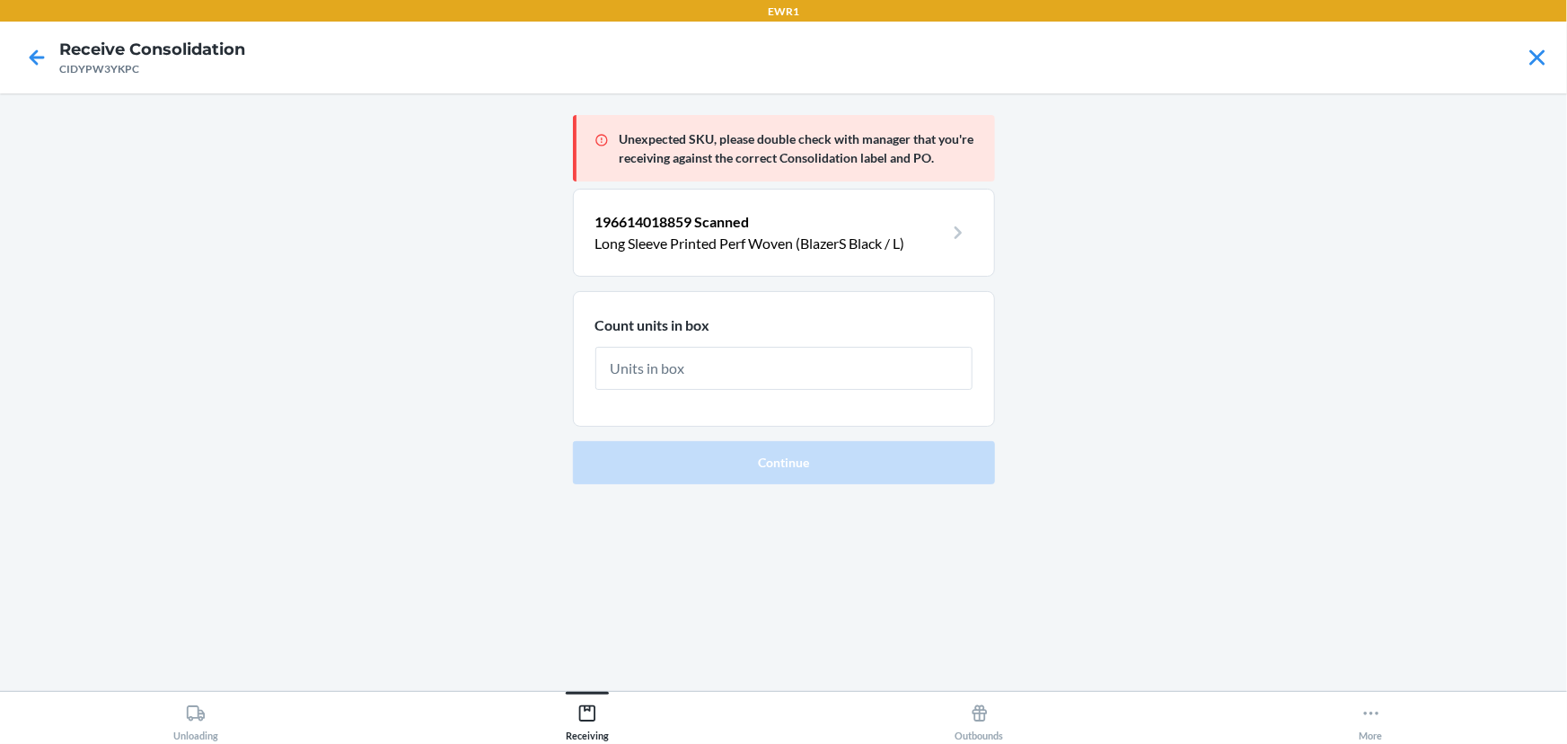
click at [17, 52] on div at bounding box center [36, 57] width 45 height 45
click at [35, 49] on icon at bounding box center [37, 57] width 31 height 31
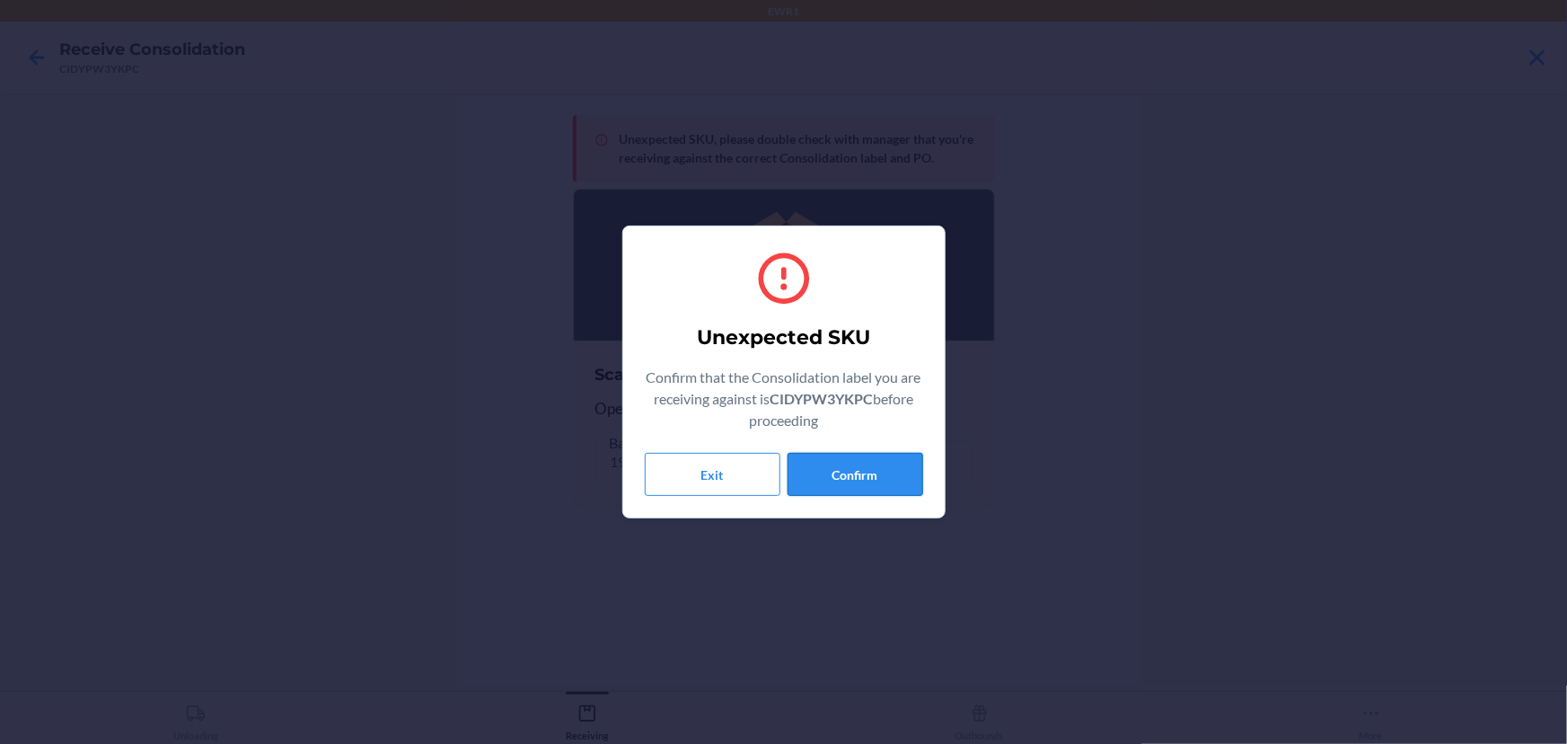
click at [858, 470] on button "Confirm" at bounding box center [856, 474] width 136 height 43
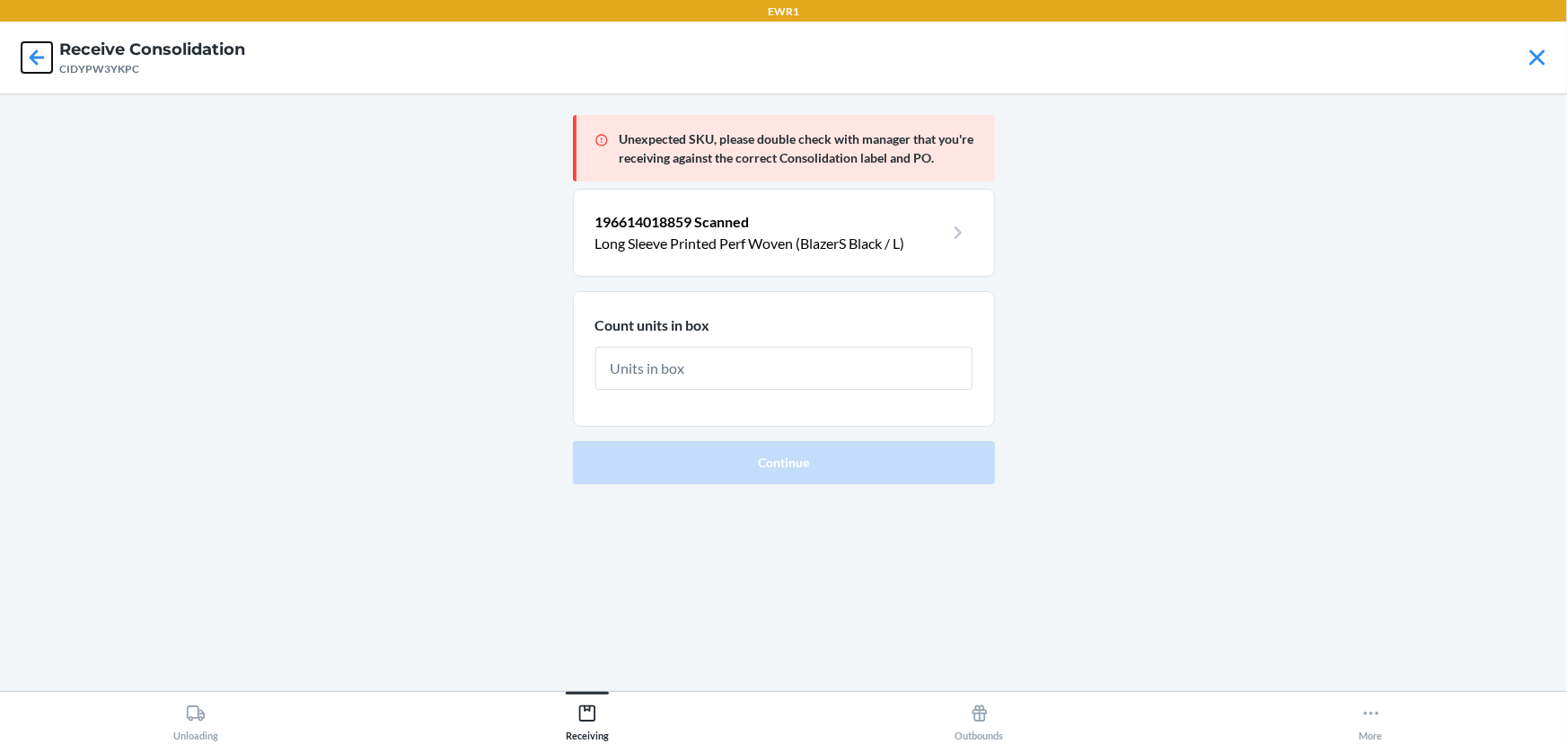
click at [44, 61] on icon at bounding box center [37, 57] width 31 height 31
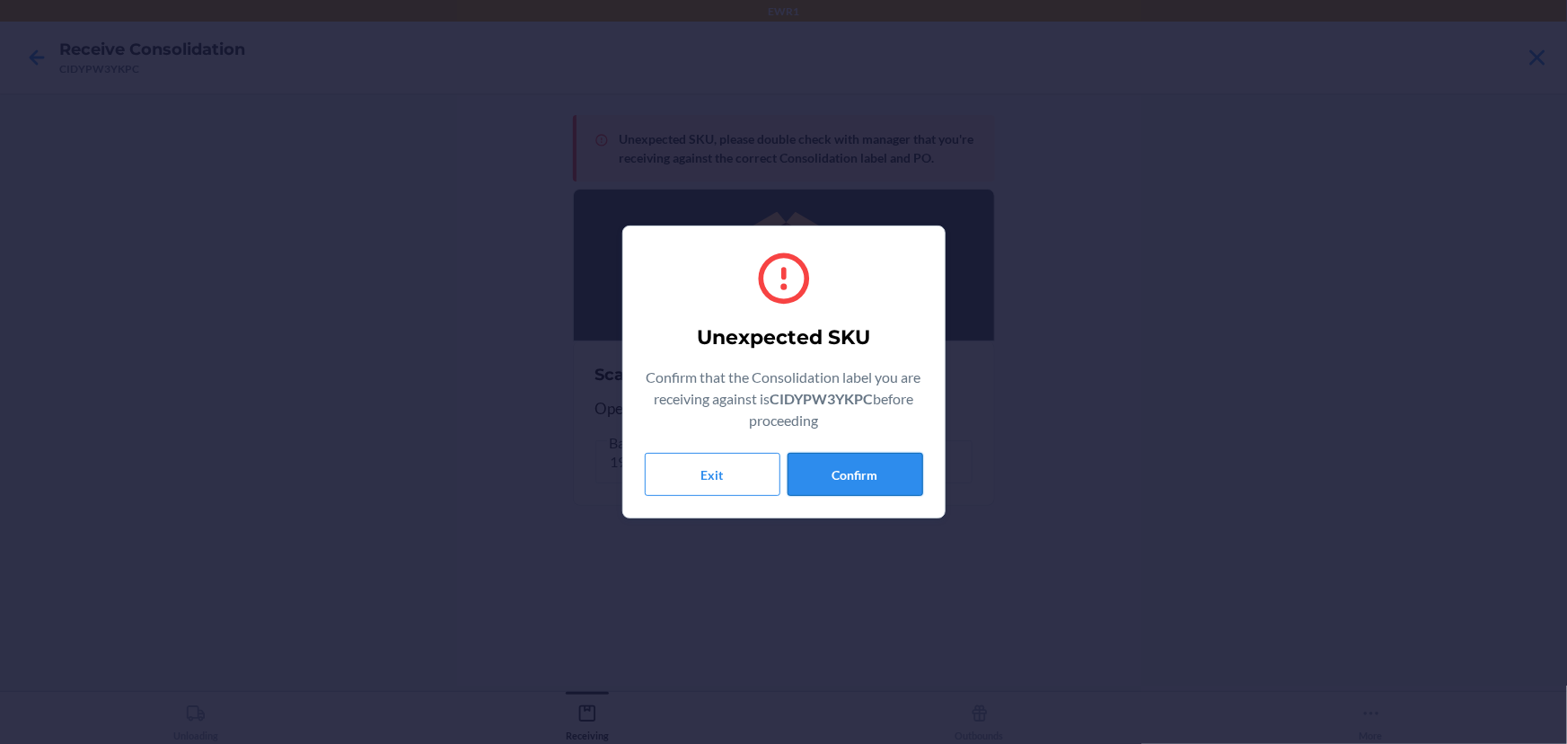
click at [823, 460] on button "Confirm" at bounding box center [856, 474] width 136 height 43
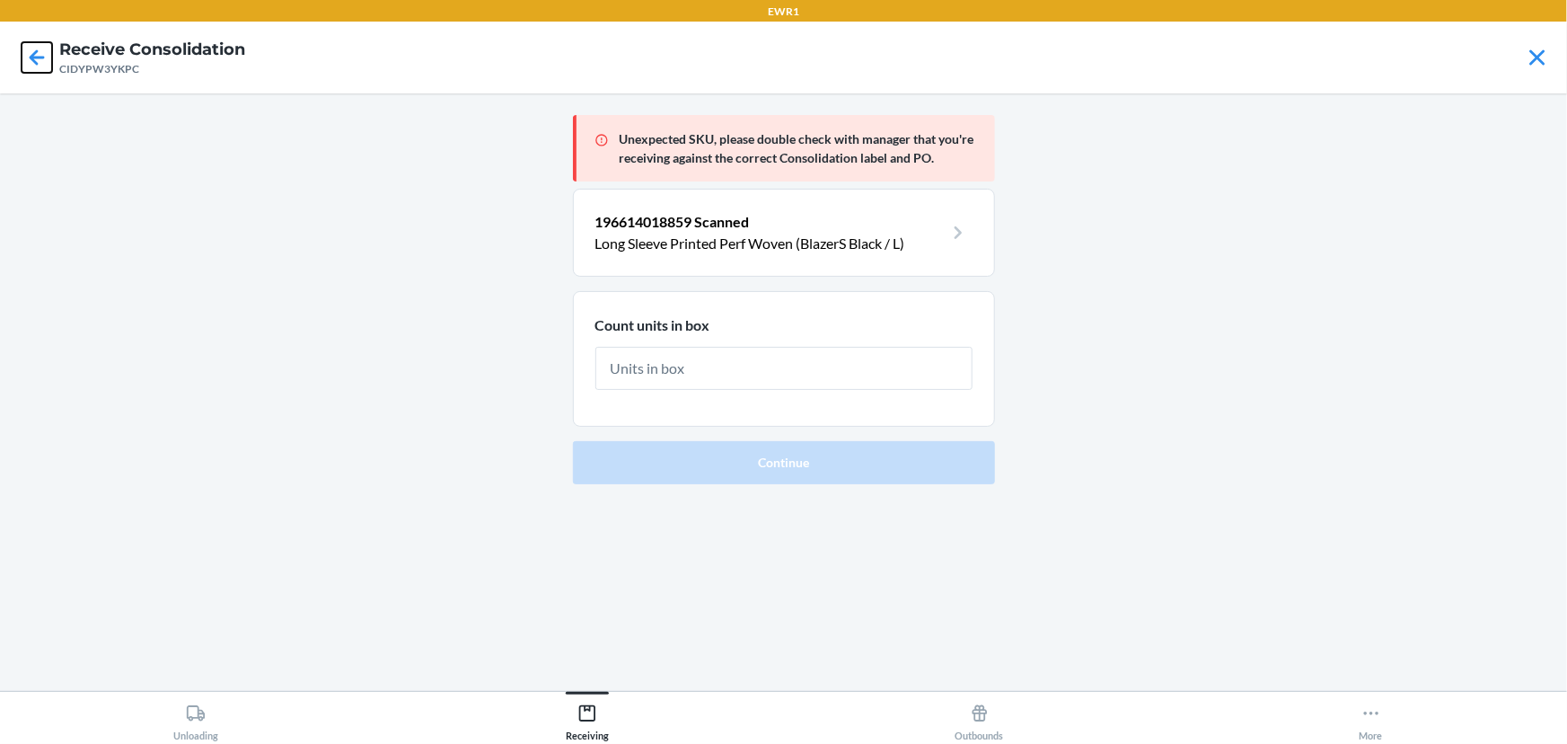
click at [26, 65] on icon at bounding box center [37, 57] width 31 height 31
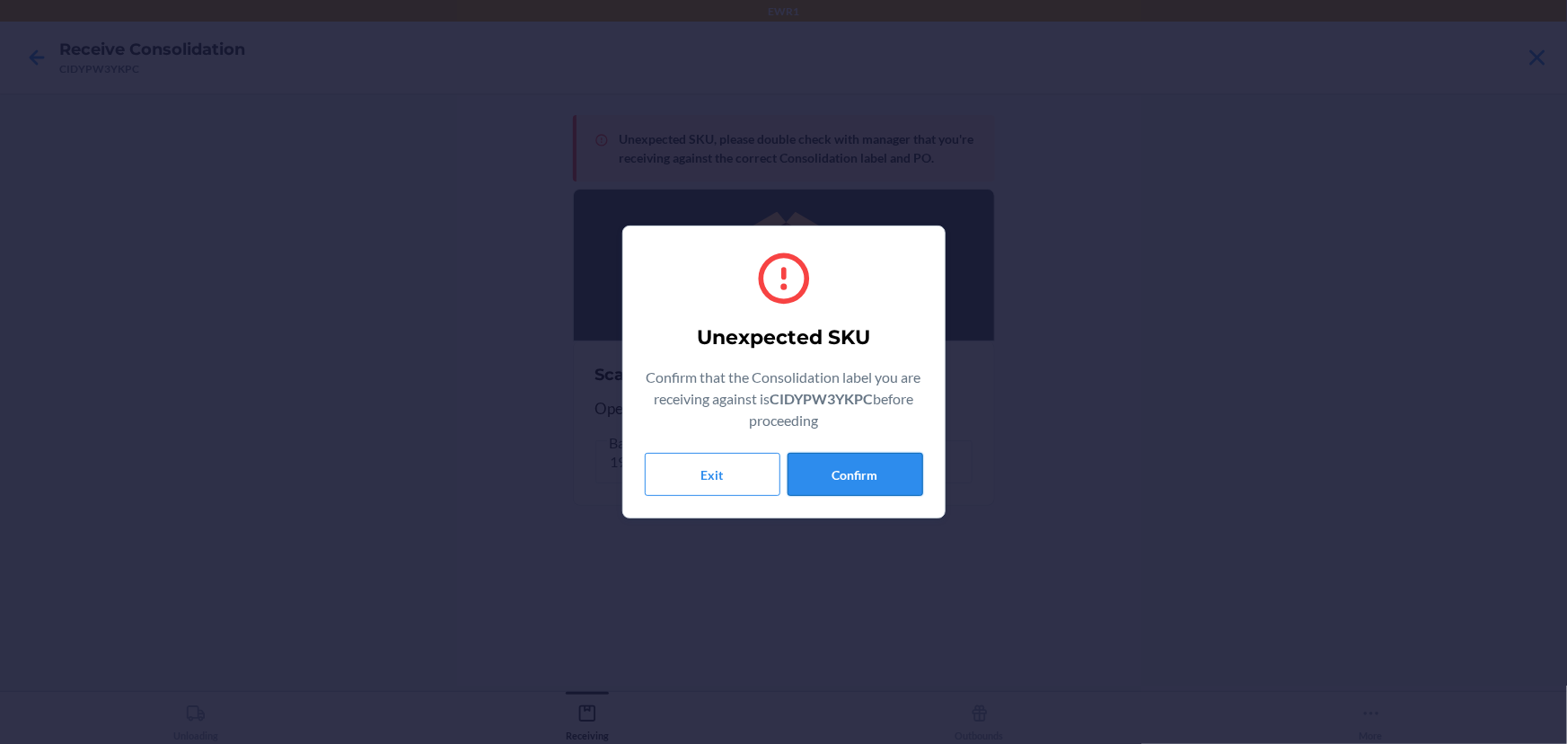
click at [835, 483] on button "Confirm" at bounding box center [856, 474] width 136 height 43
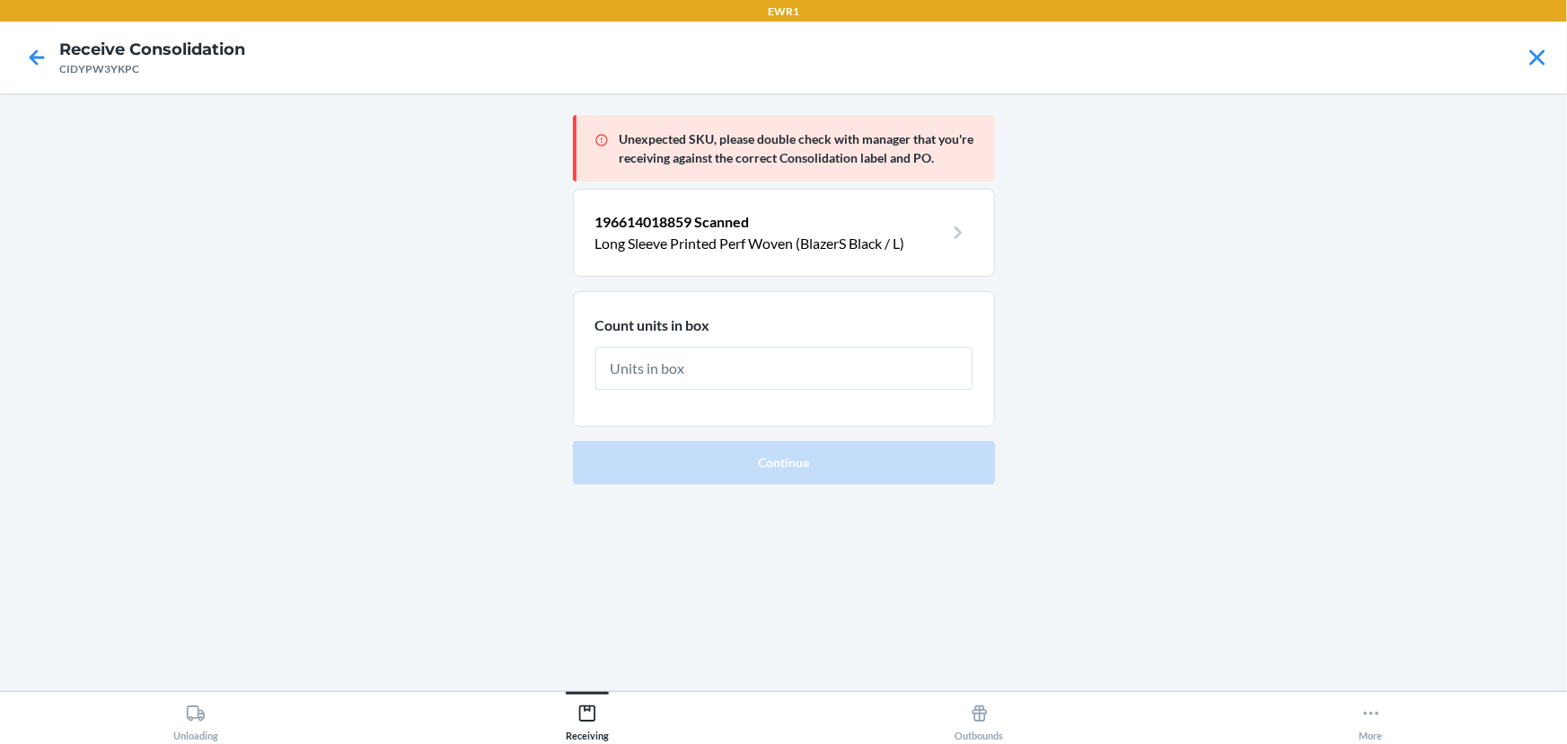
click at [62, 58] on h4 "Receive Consolidation" at bounding box center [152, 49] width 186 height 23
click at [49, 63] on icon at bounding box center [37, 57] width 31 height 31
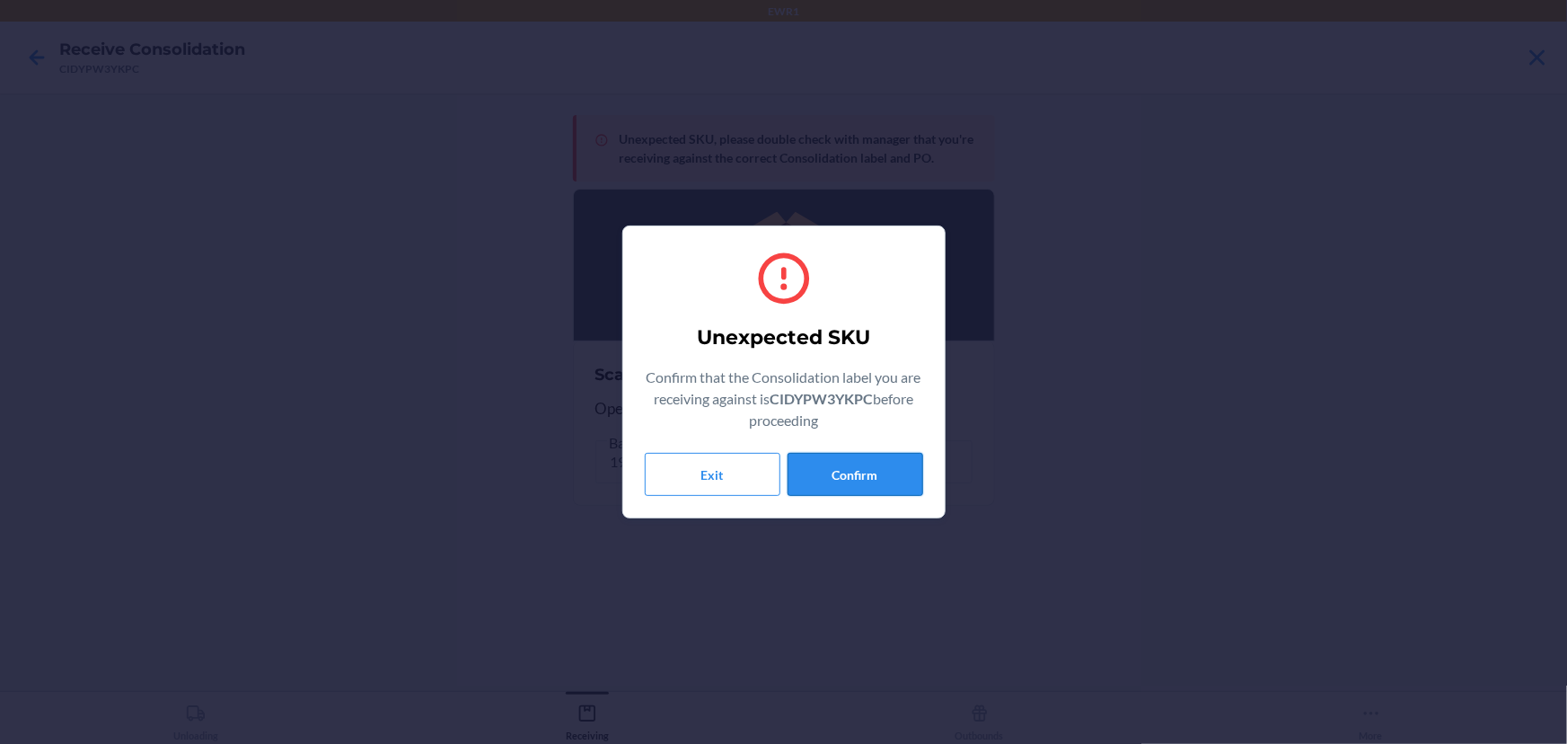
click at [858, 486] on button "Confirm" at bounding box center [856, 474] width 136 height 43
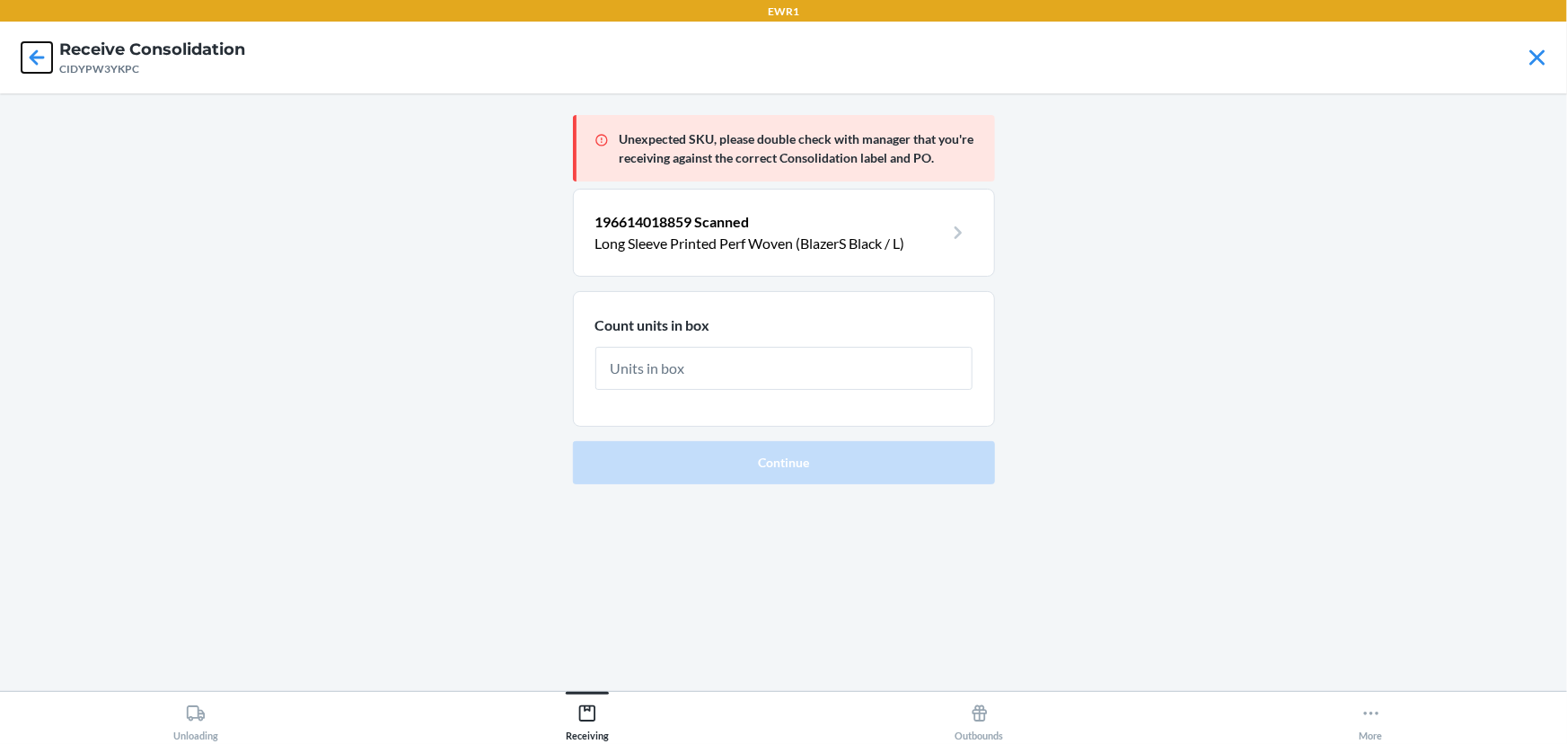
click at [28, 60] on icon at bounding box center [37, 57] width 31 height 31
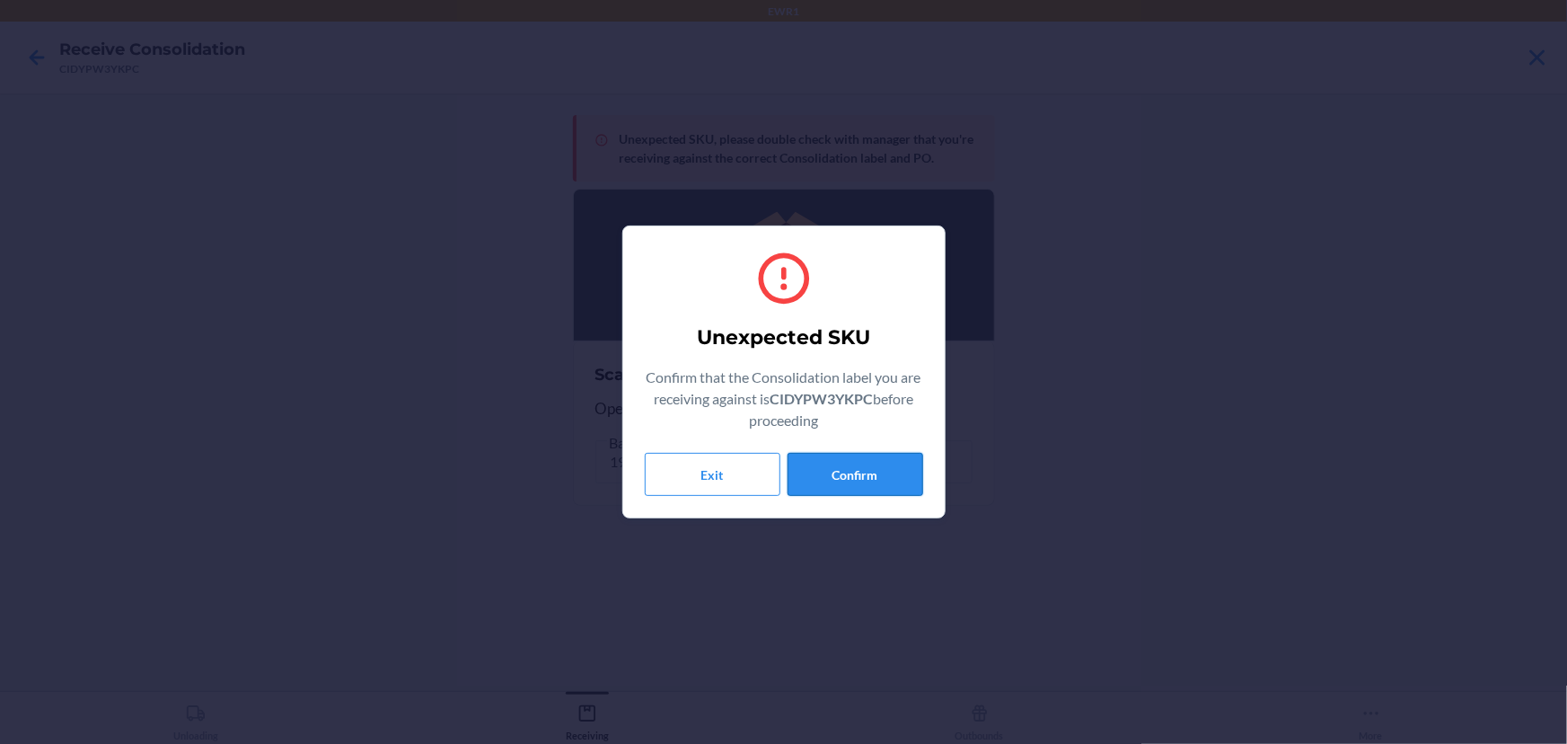
click at [838, 463] on button "Confirm" at bounding box center [856, 474] width 136 height 43
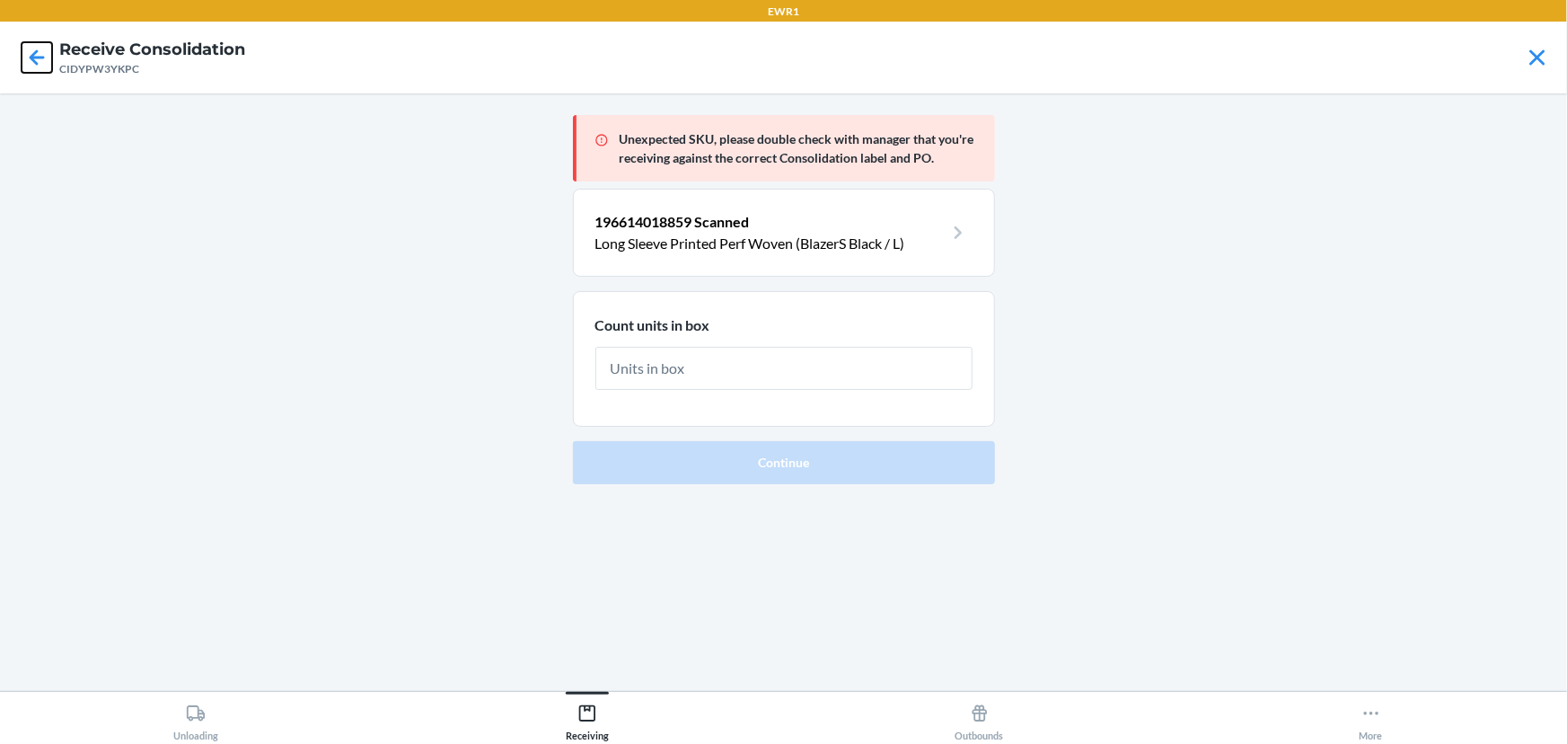
click at [24, 54] on icon at bounding box center [37, 57] width 31 height 31
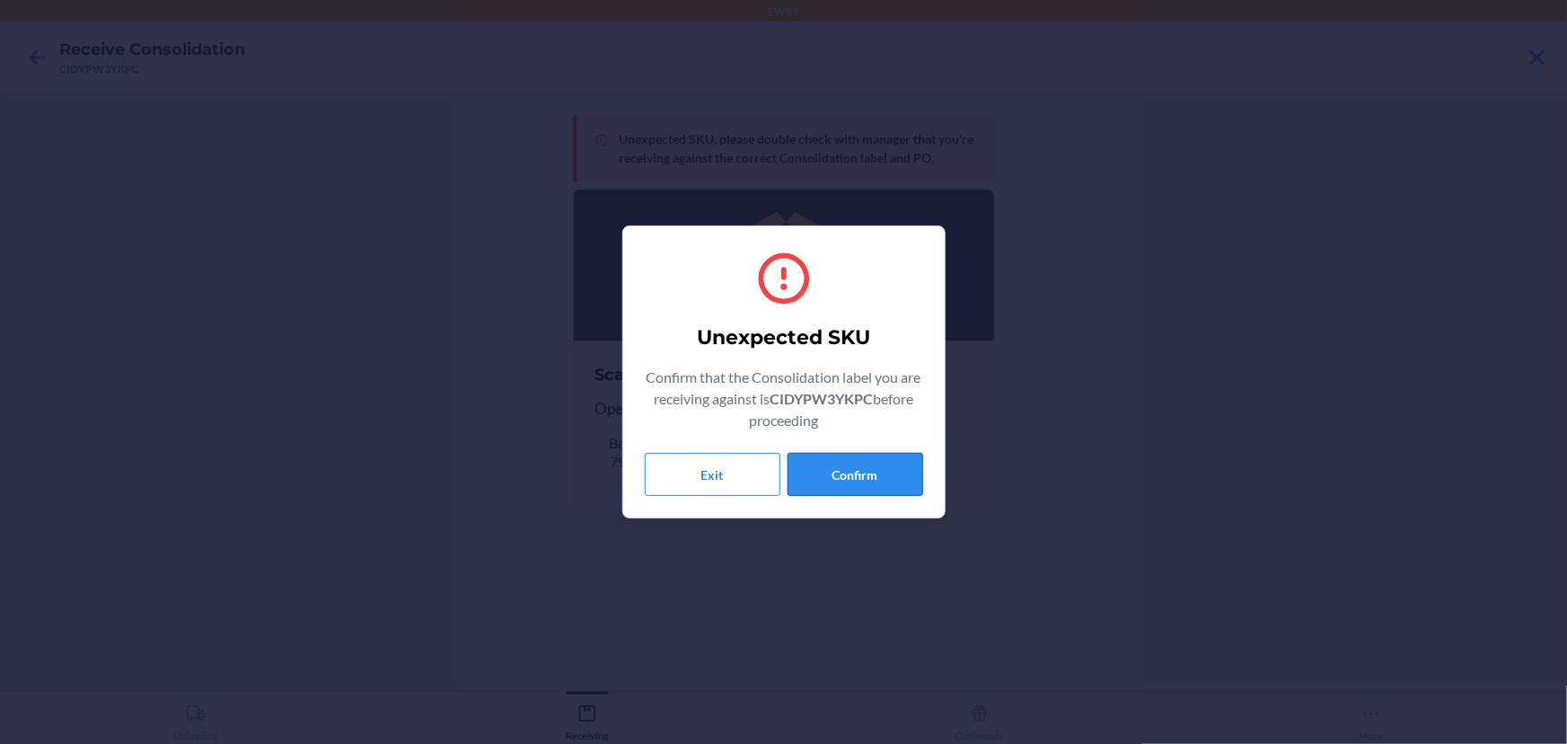
click at [860, 471] on button "Confirm" at bounding box center [856, 474] width 136 height 43
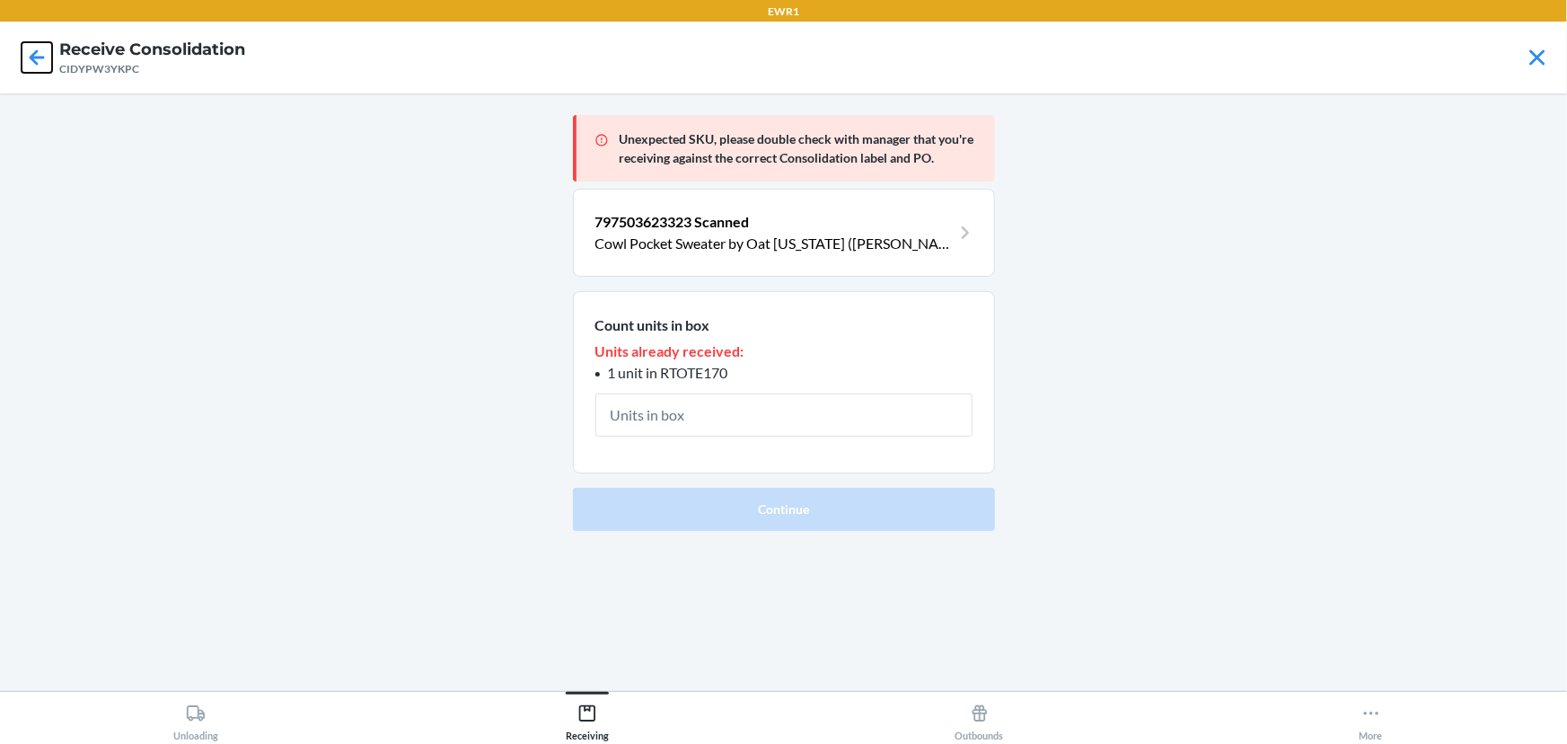
click at [32, 56] on icon at bounding box center [37, 56] width 15 height 15
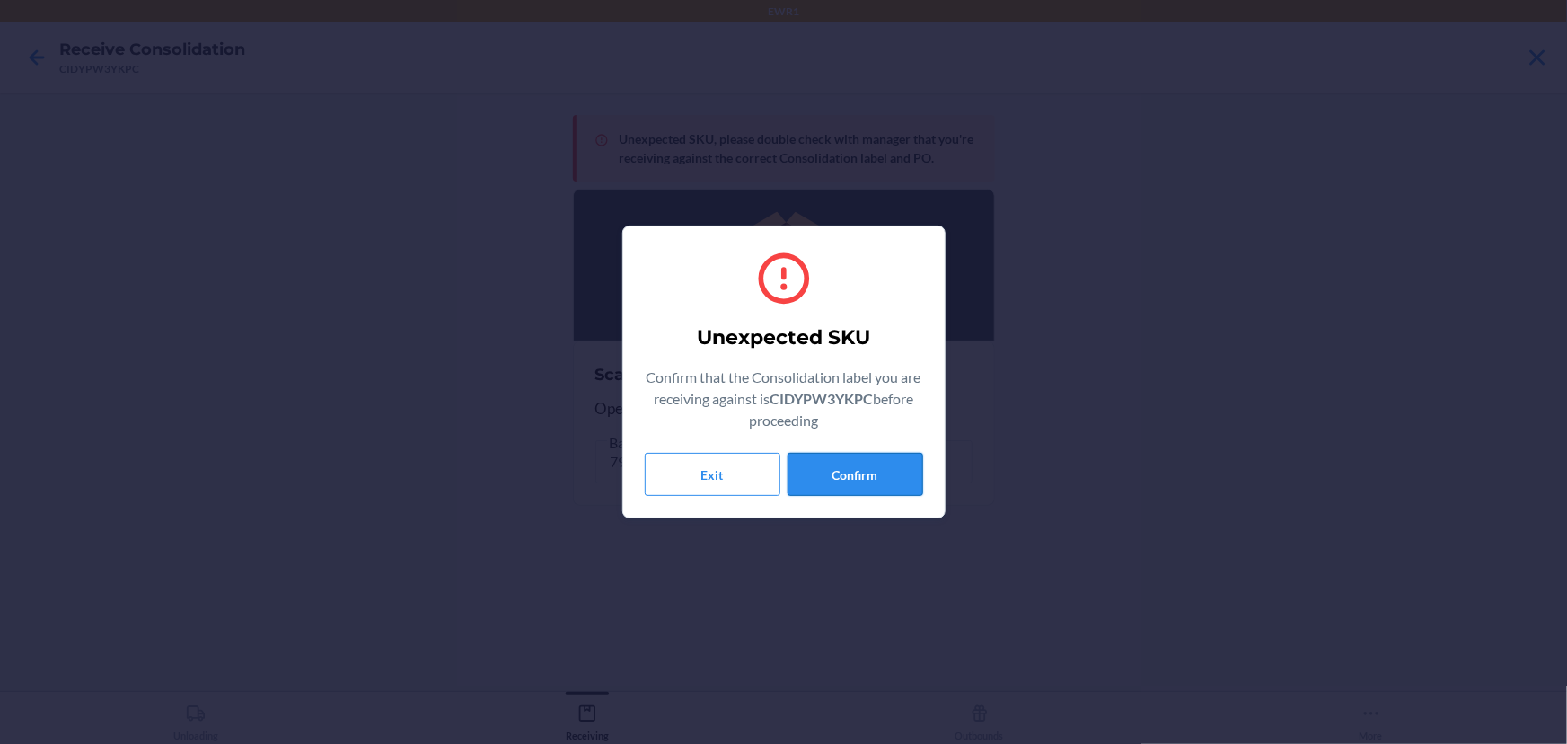
click at [874, 453] on button "Confirm" at bounding box center [856, 474] width 136 height 43
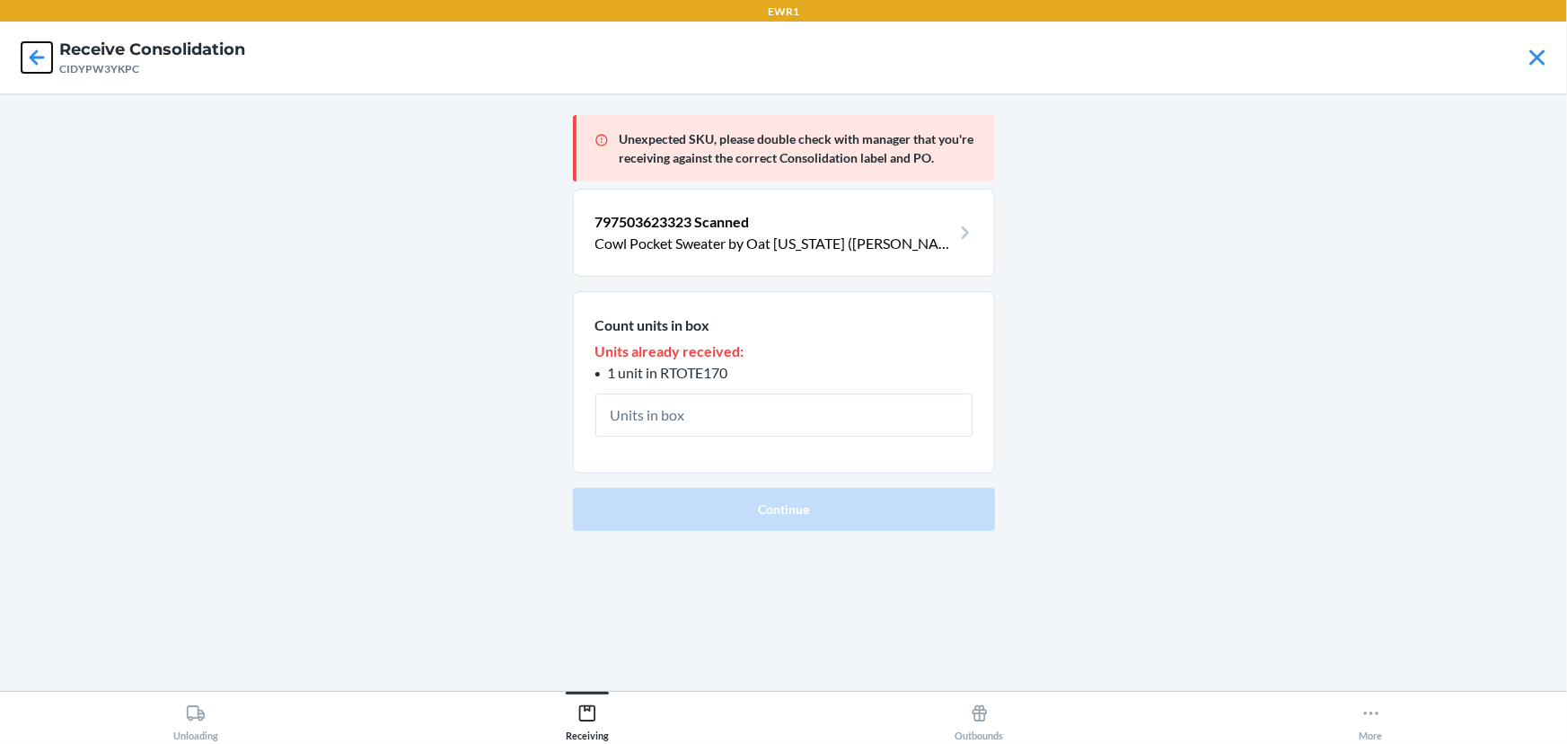
click at [36, 63] on icon at bounding box center [37, 56] width 15 height 15
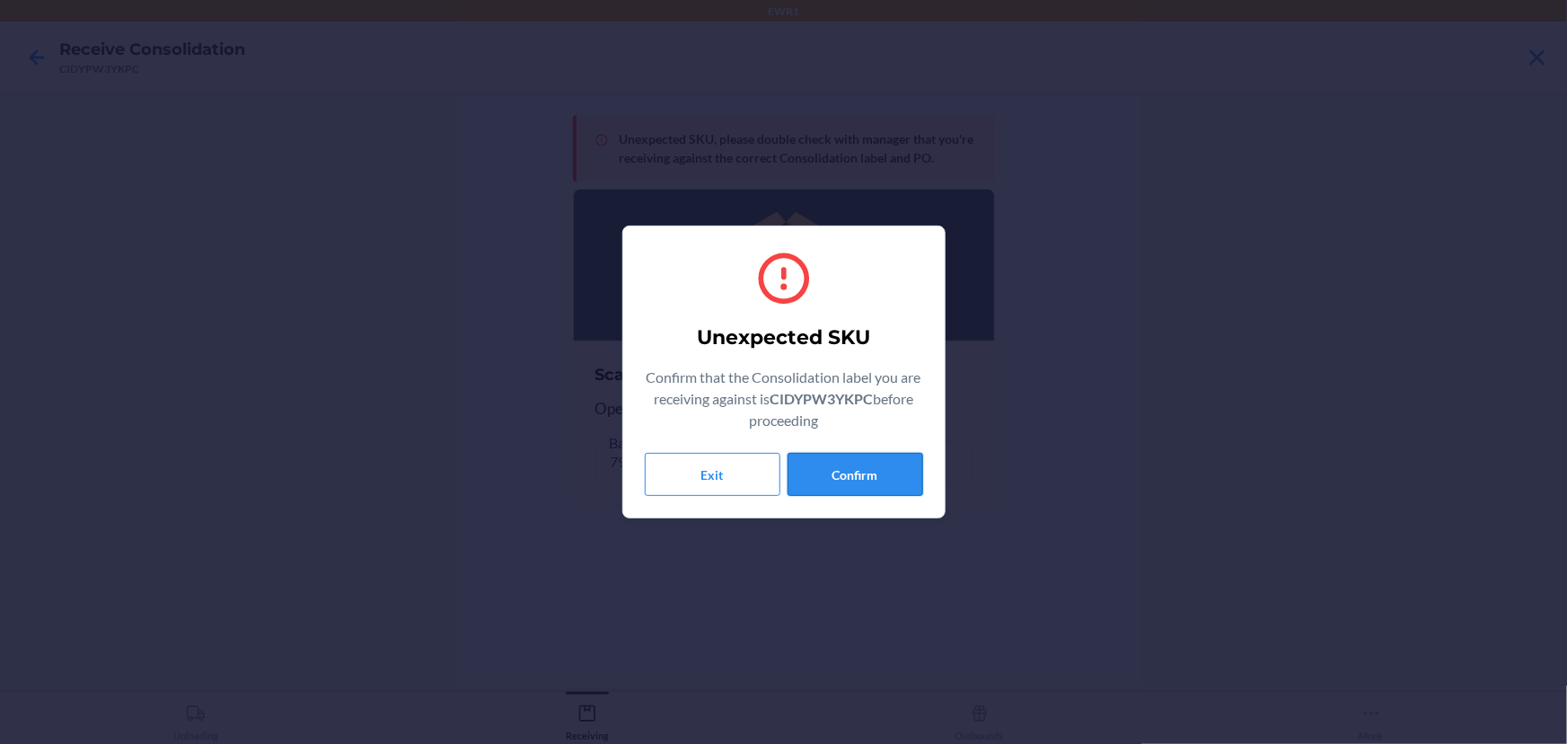
click at [917, 479] on button "Confirm" at bounding box center [856, 474] width 136 height 43
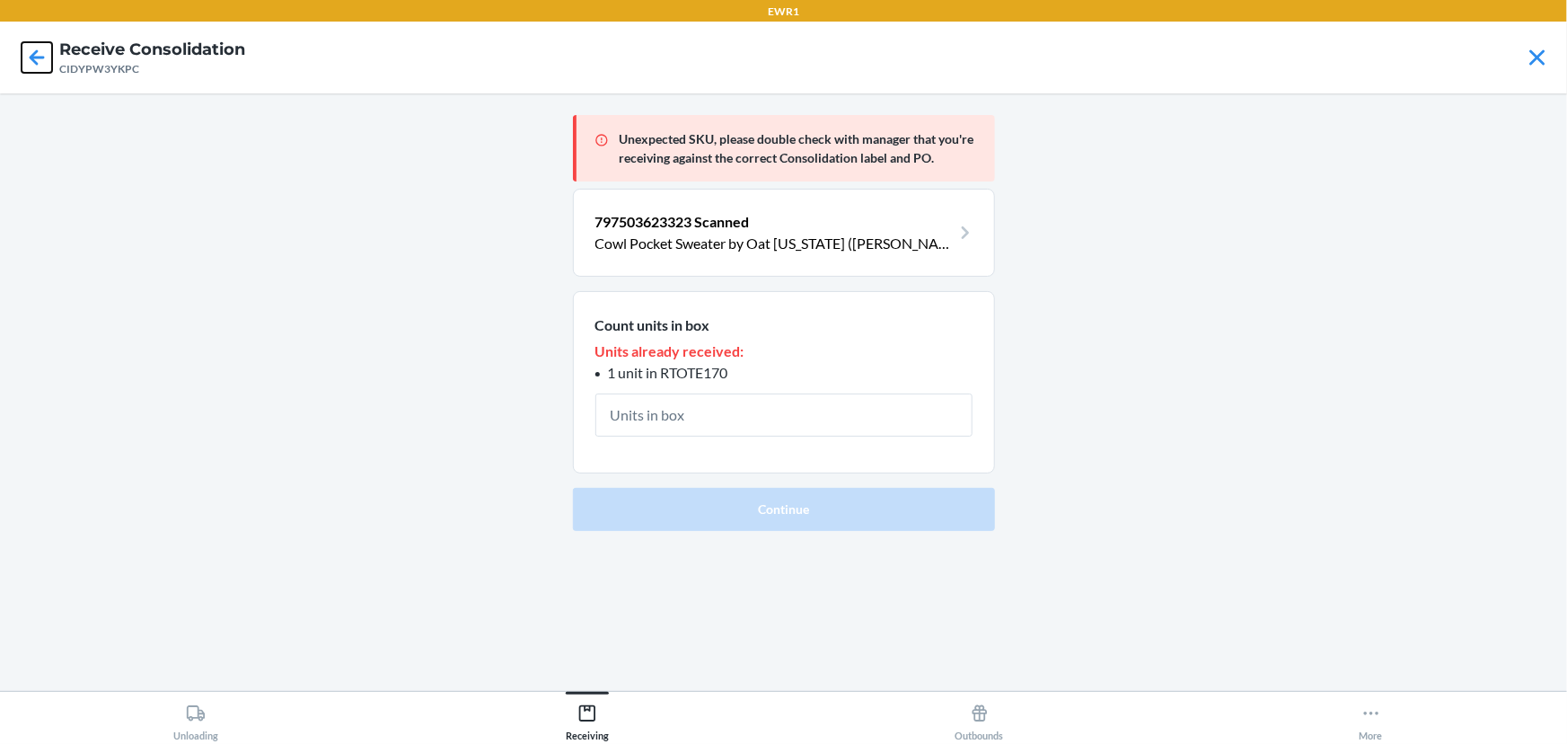
click at [44, 68] on icon at bounding box center [37, 57] width 31 height 31
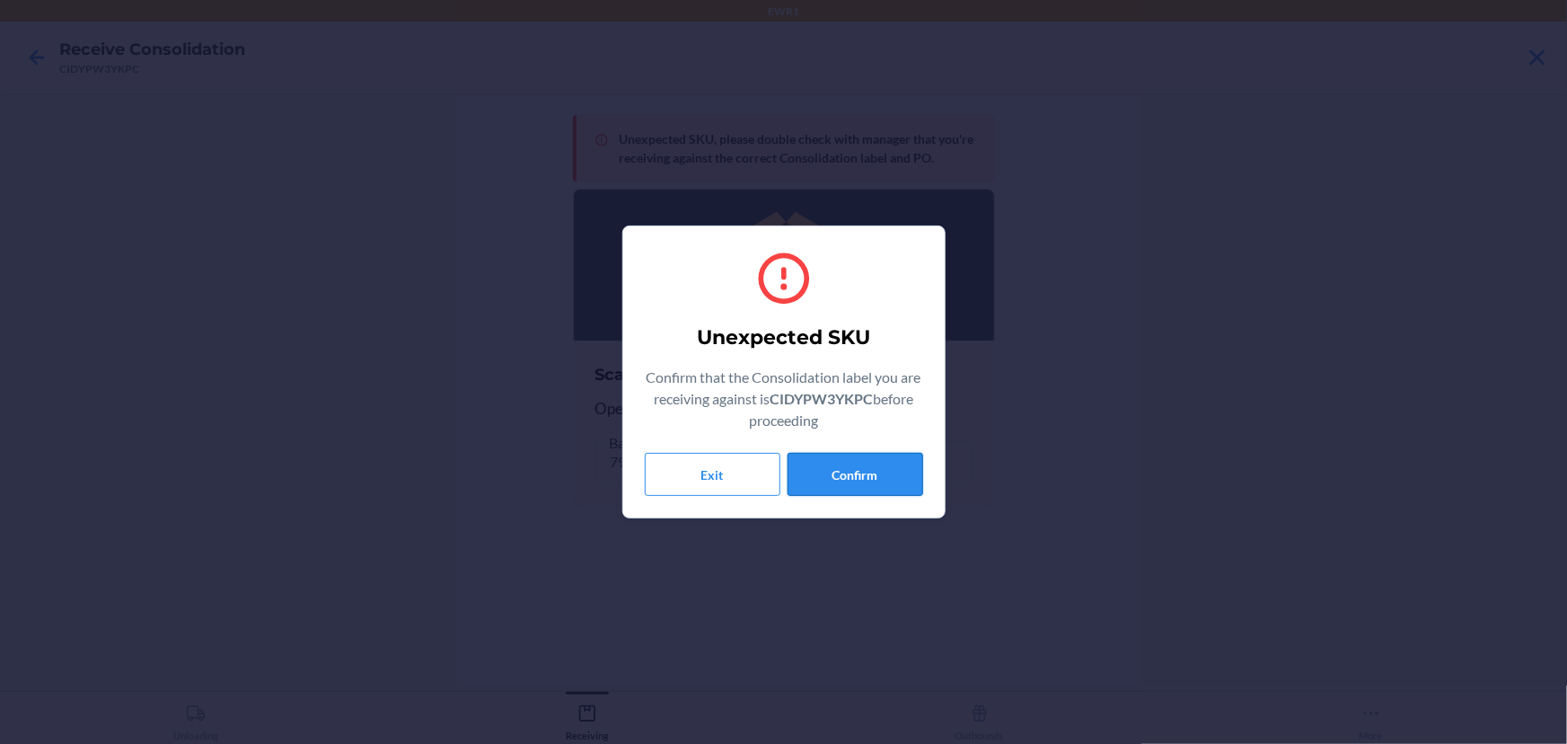
click at [848, 480] on button "Confirm" at bounding box center [856, 474] width 136 height 43
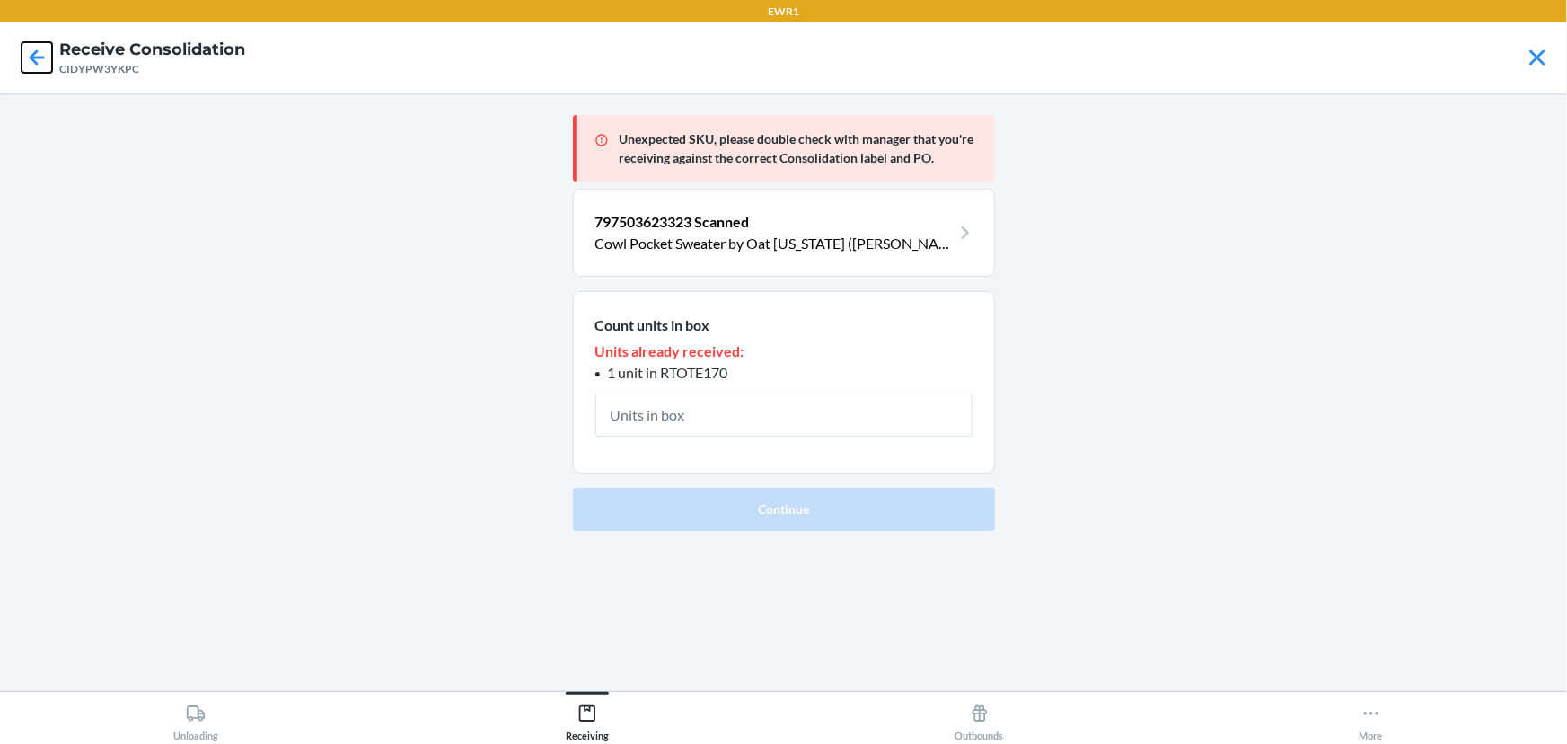
click at [24, 52] on icon at bounding box center [37, 57] width 31 height 31
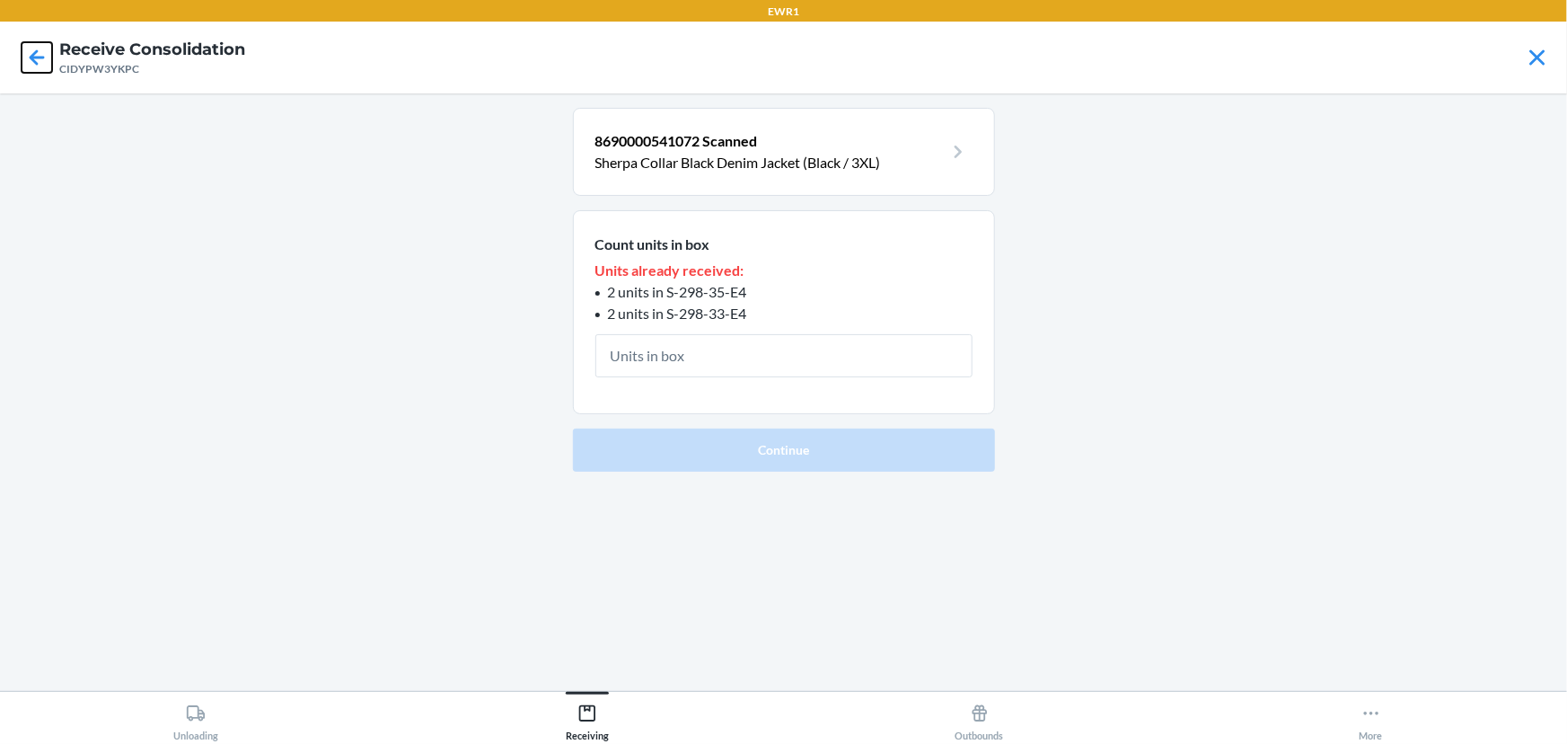
click at [45, 63] on icon at bounding box center [37, 57] width 31 height 31
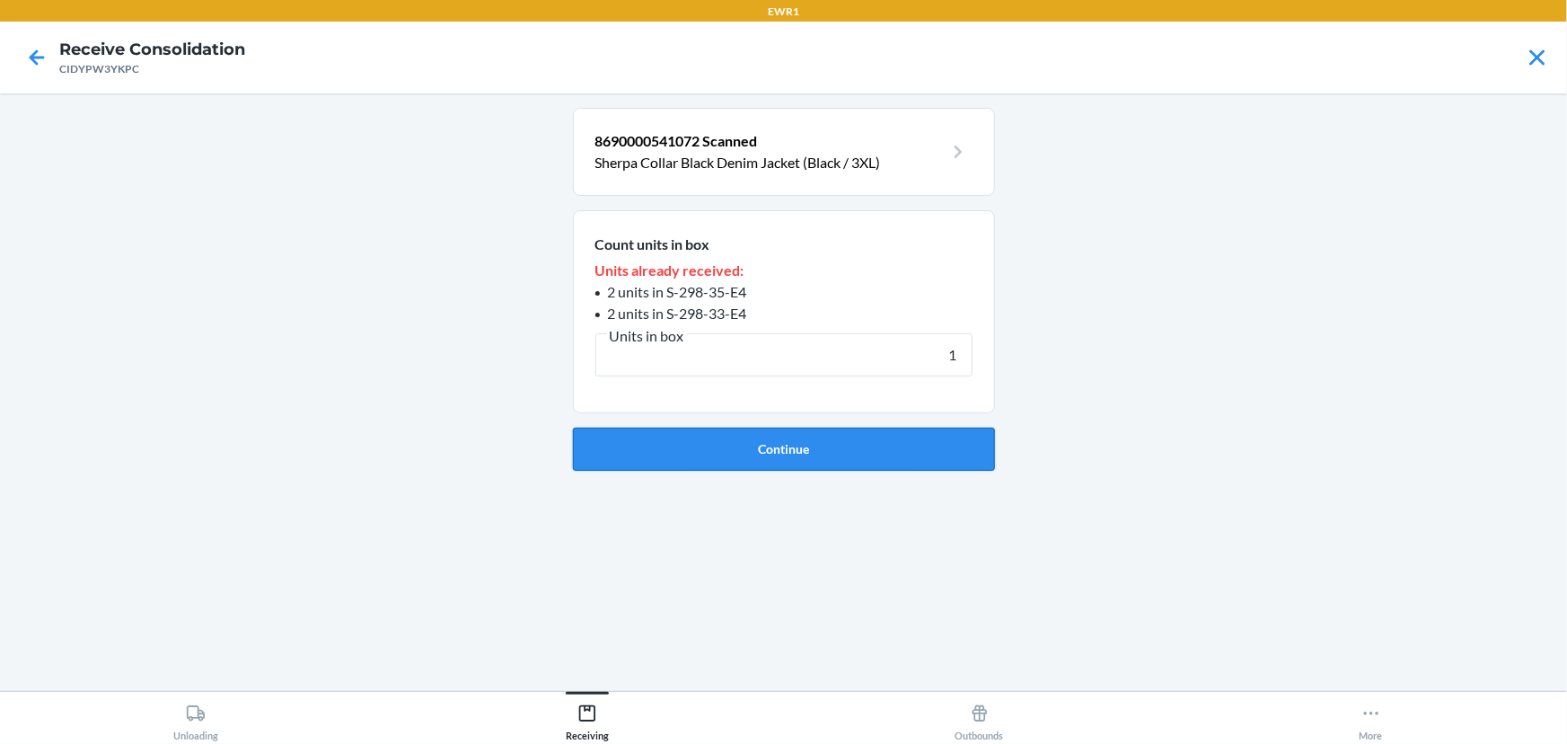
type input "1"
click at [785, 450] on button "Continue" at bounding box center [784, 448] width 422 height 43
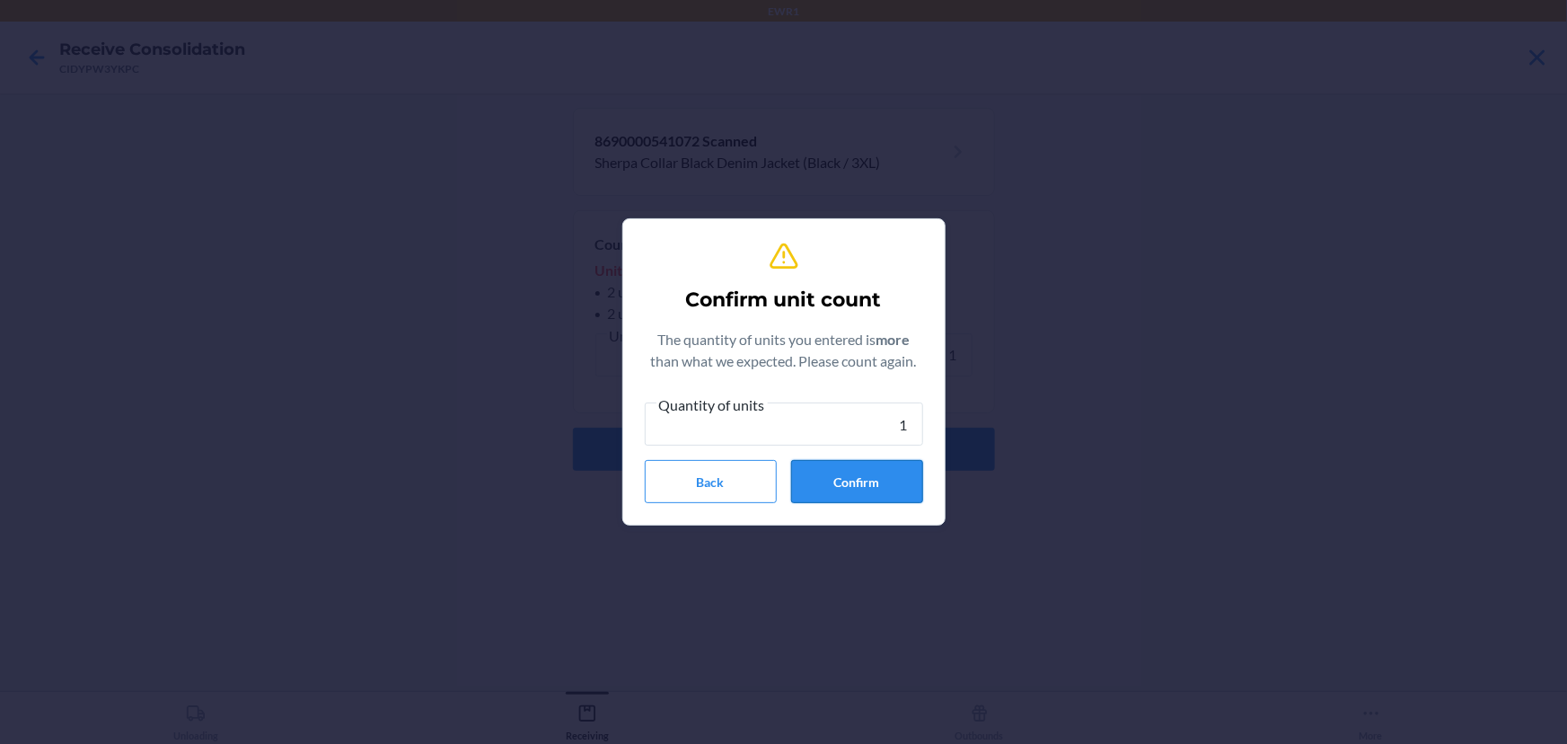
type input "1"
click at [857, 479] on button "Confirm" at bounding box center [857, 481] width 132 height 43
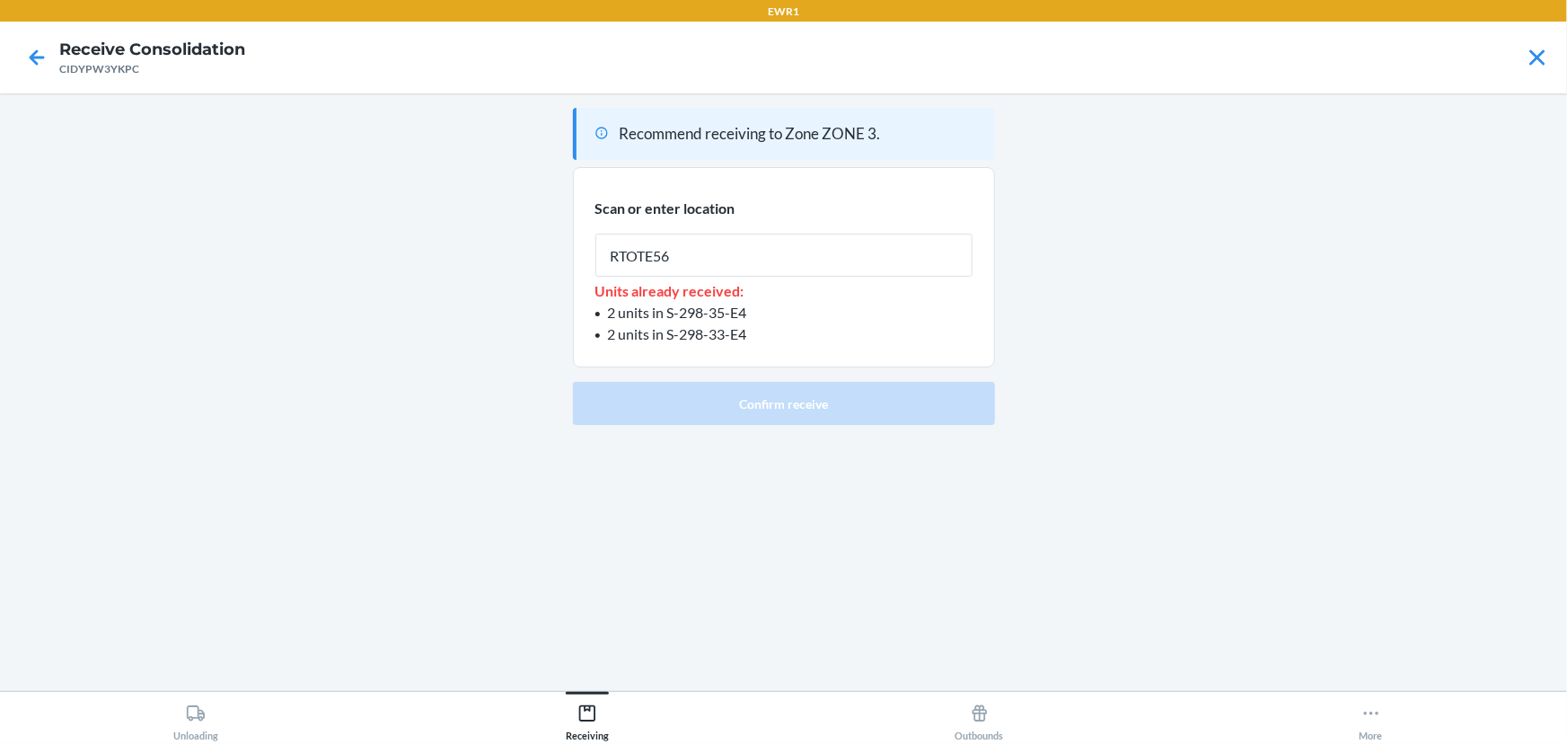
type input "RTOTE566"
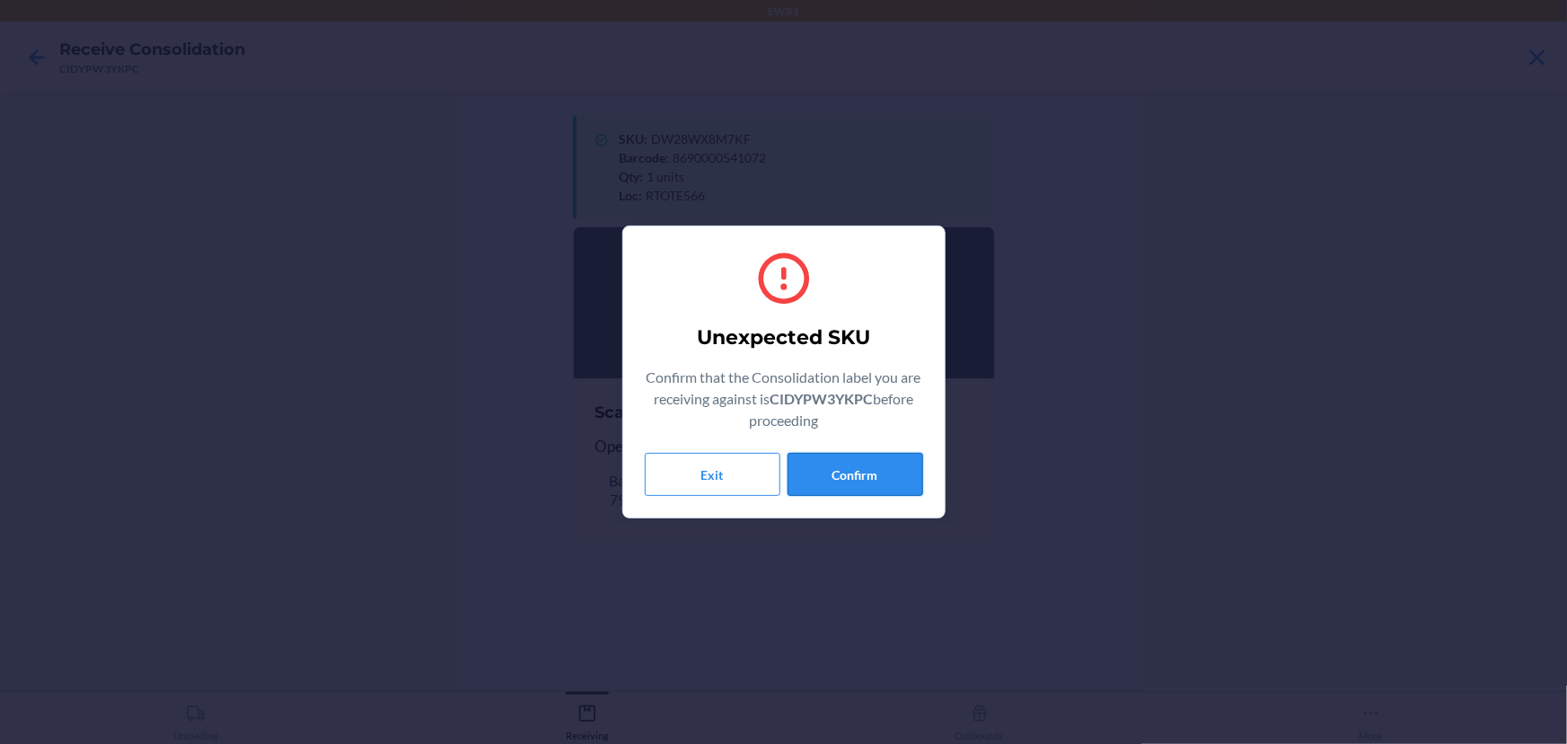
click at [838, 481] on button "Confirm" at bounding box center [856, 474] width 136 height 43
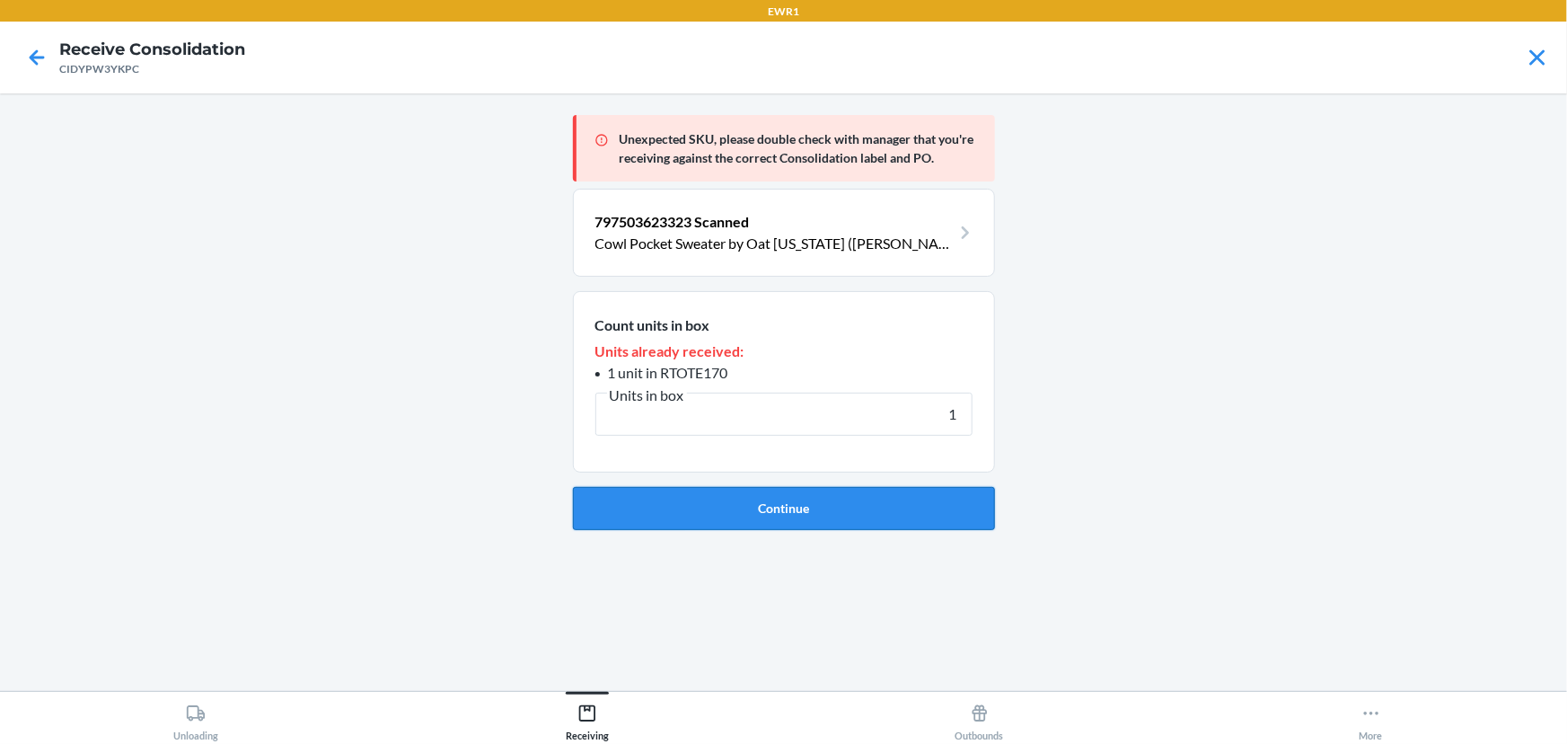
type input "1"
click at [792, 506] on button "Continue" at bounding box center [784, 508] width 422 height 43
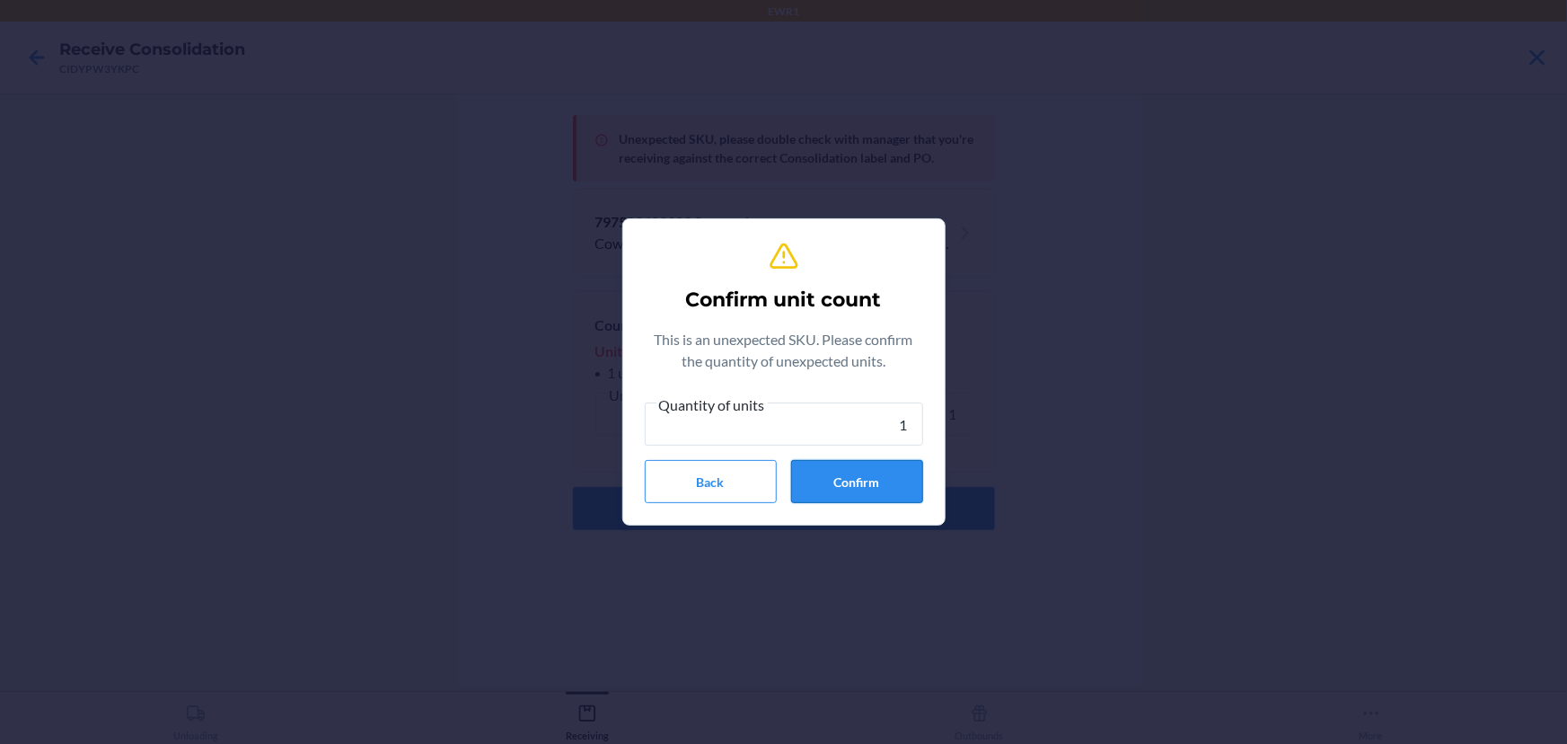
type input "1"
click at [896, 481] on button "Confirm" at bounding box center [857, 481] width 132 height 43
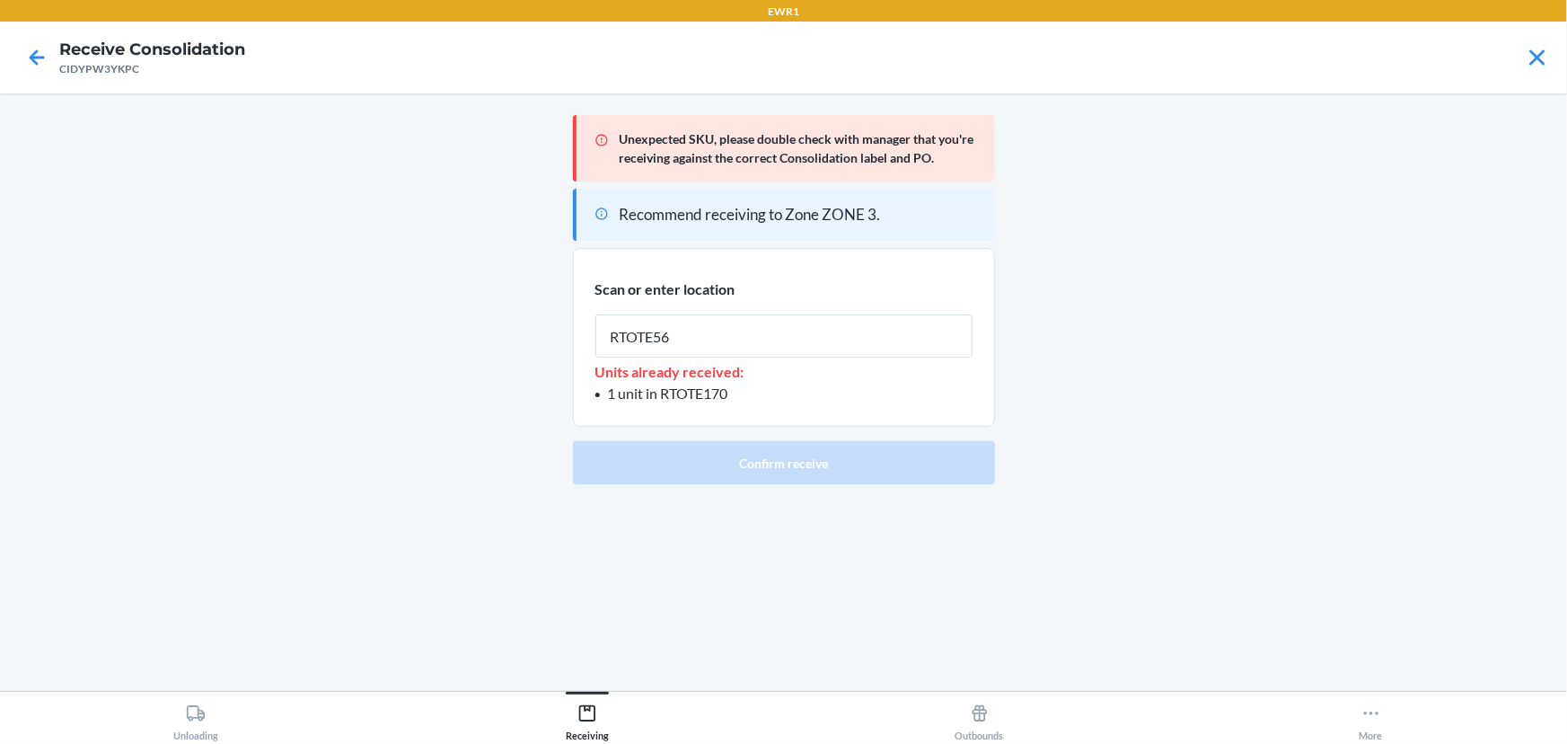
type input "RTOTE566"
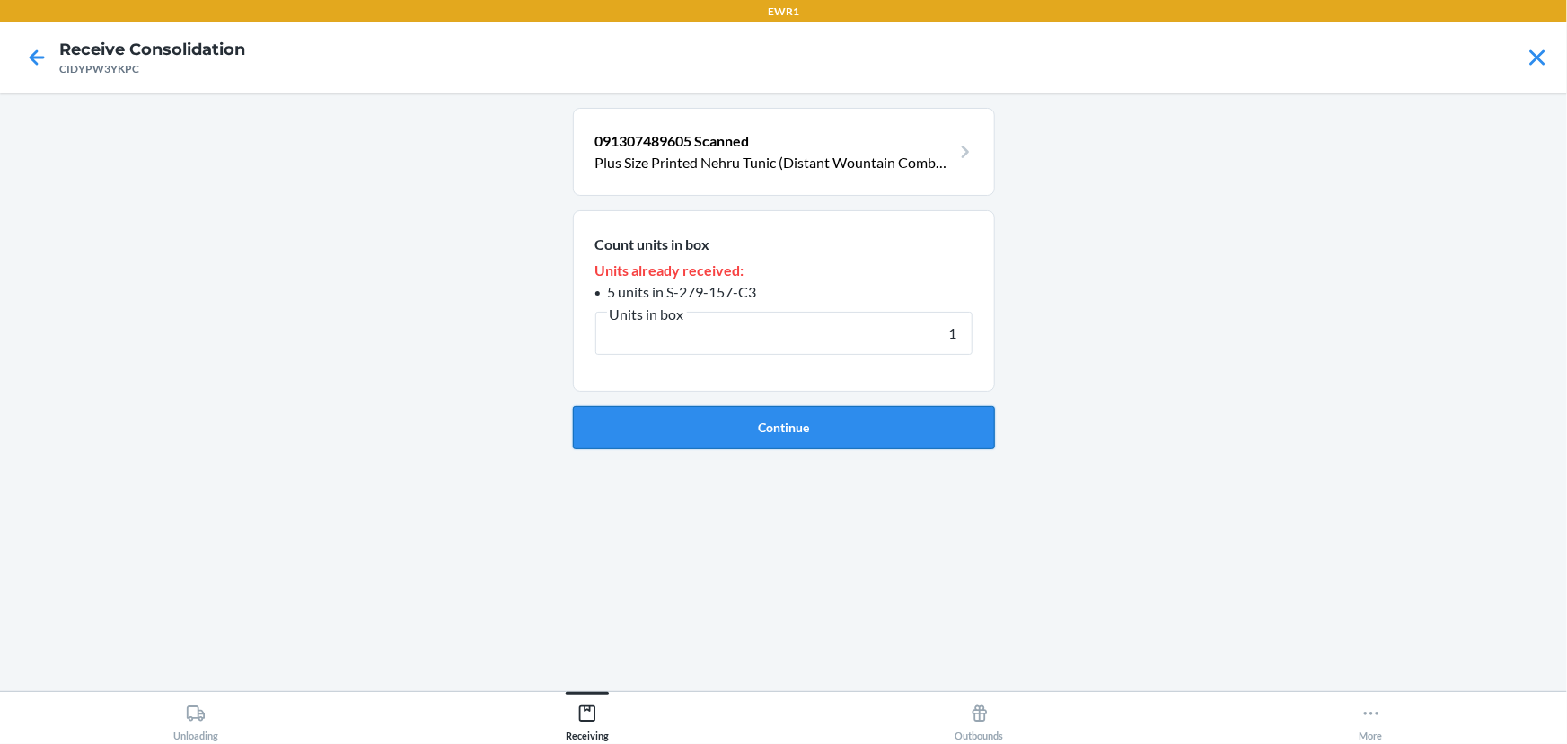
type input "1"
click at [768, 434] on button "Continue" at bounding box center [784, 427] width 422 height 43
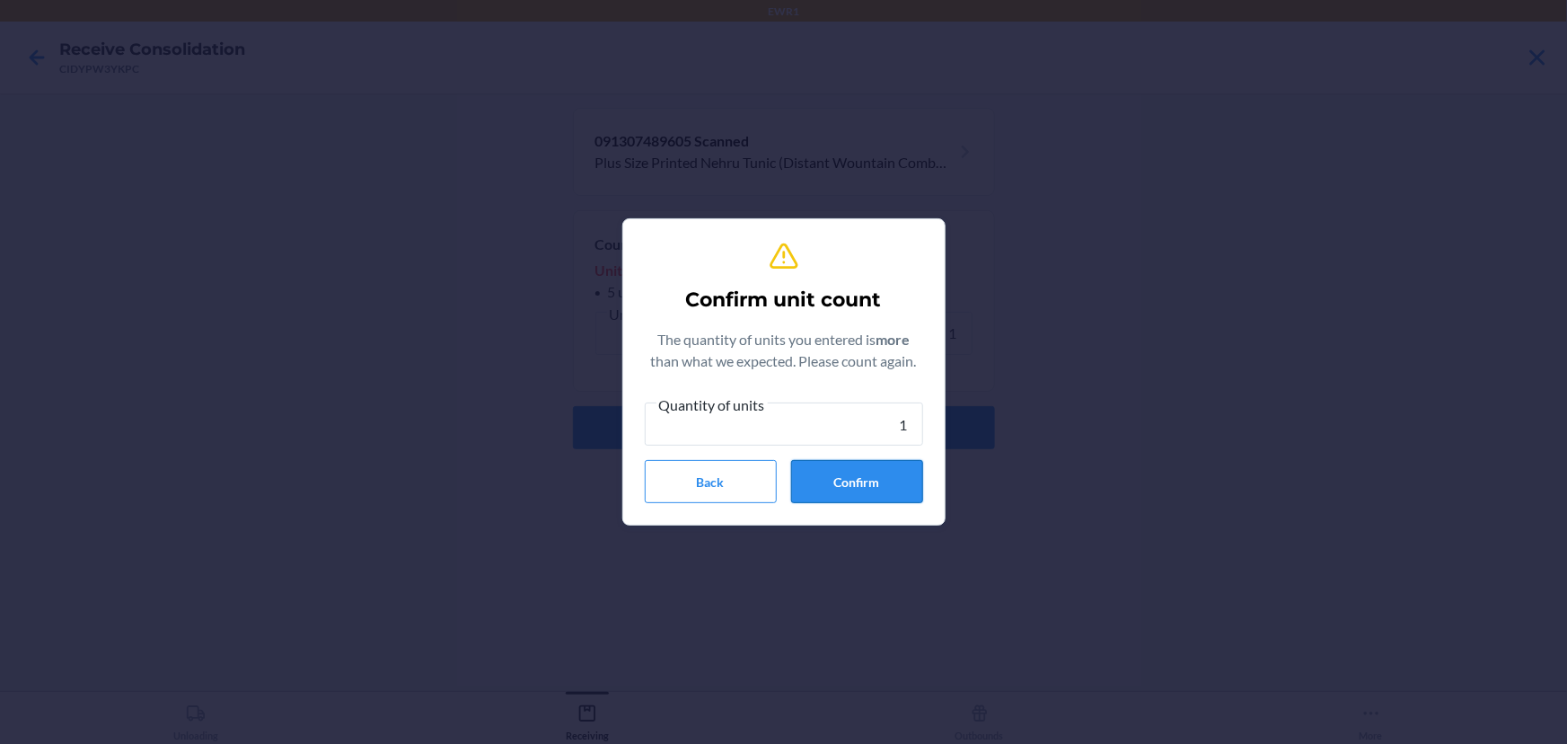
type input "1"
click at [852, 476] on button "Confirm" at bounding box center [857, 481] width 132 height 43
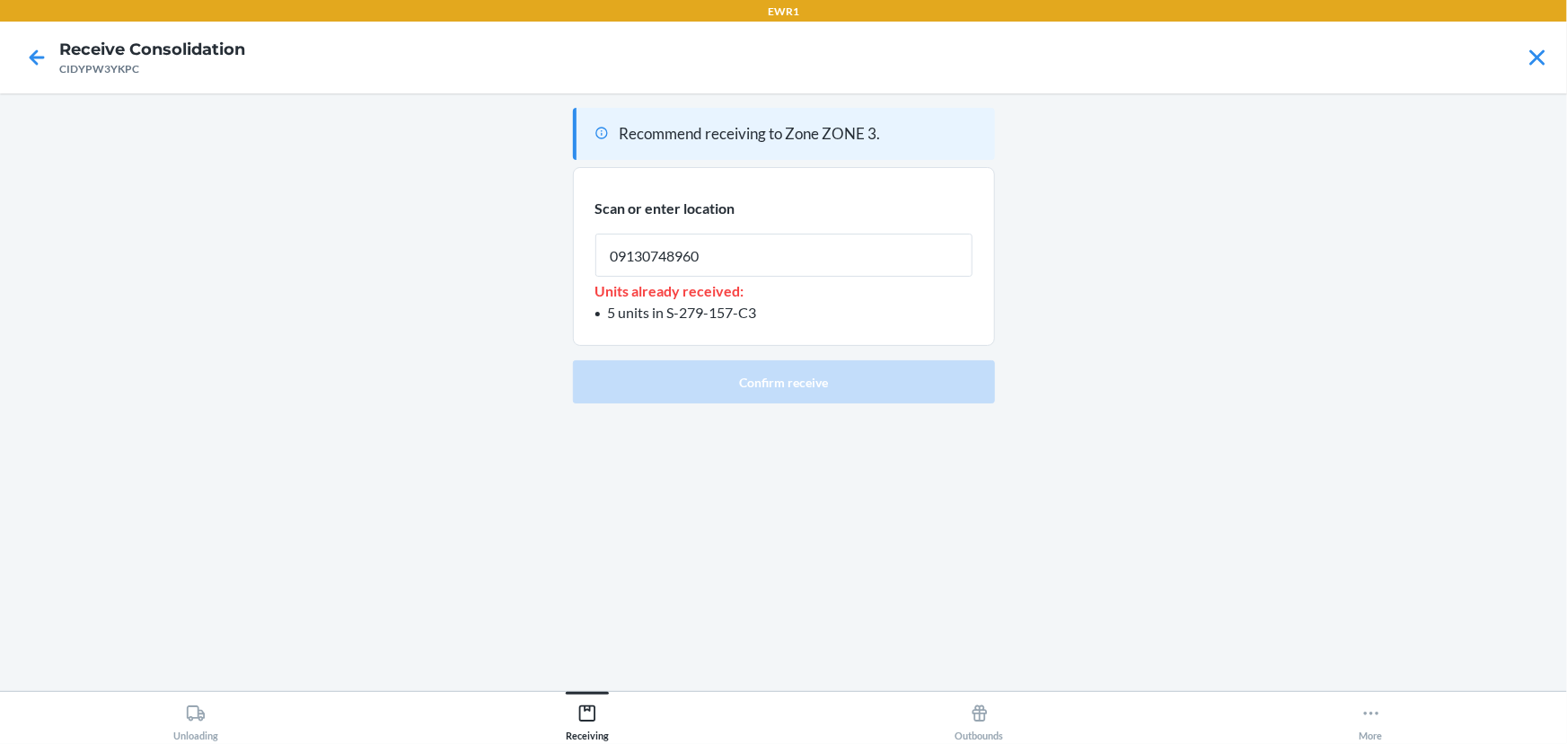
type input "091307489605"
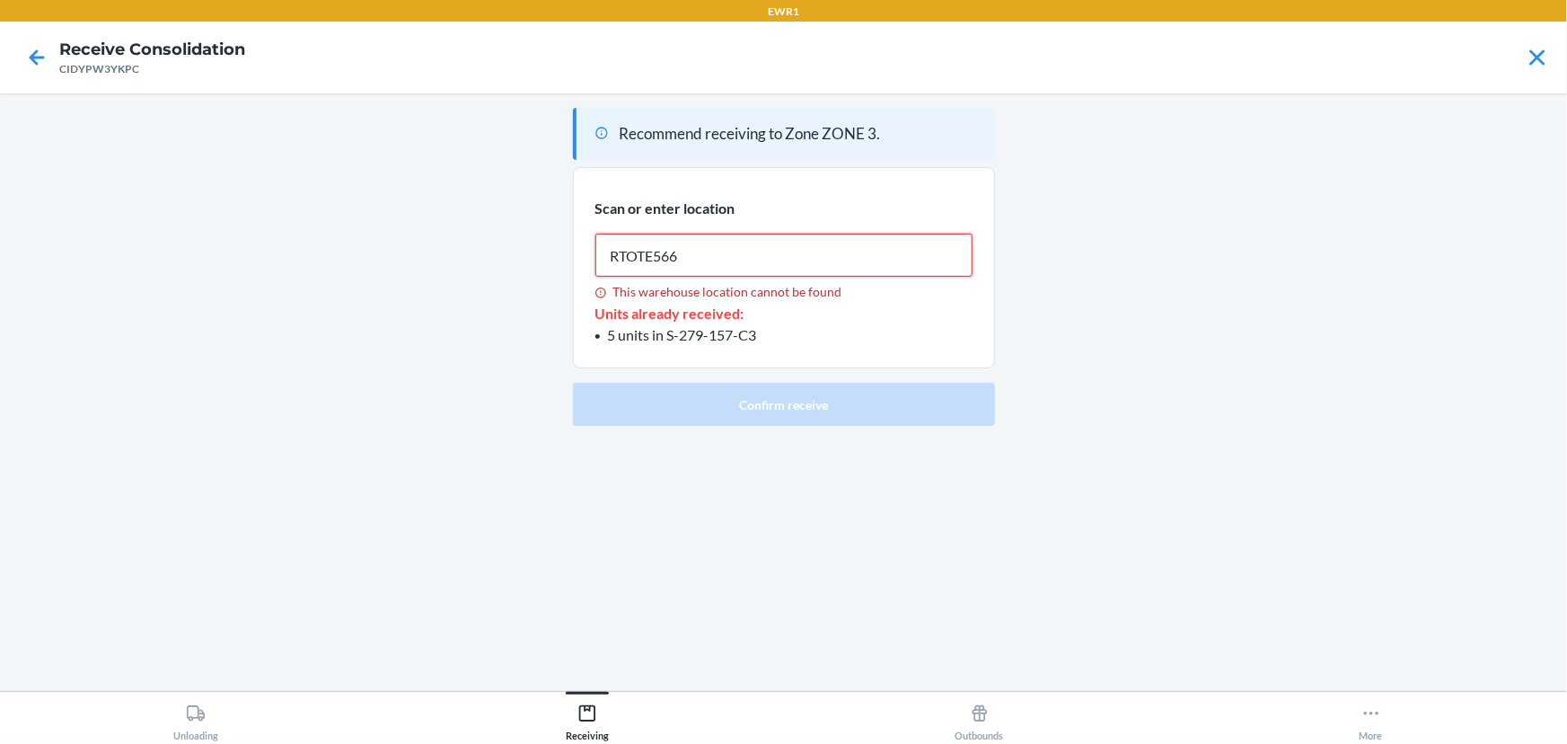
type input "RTOTE566"
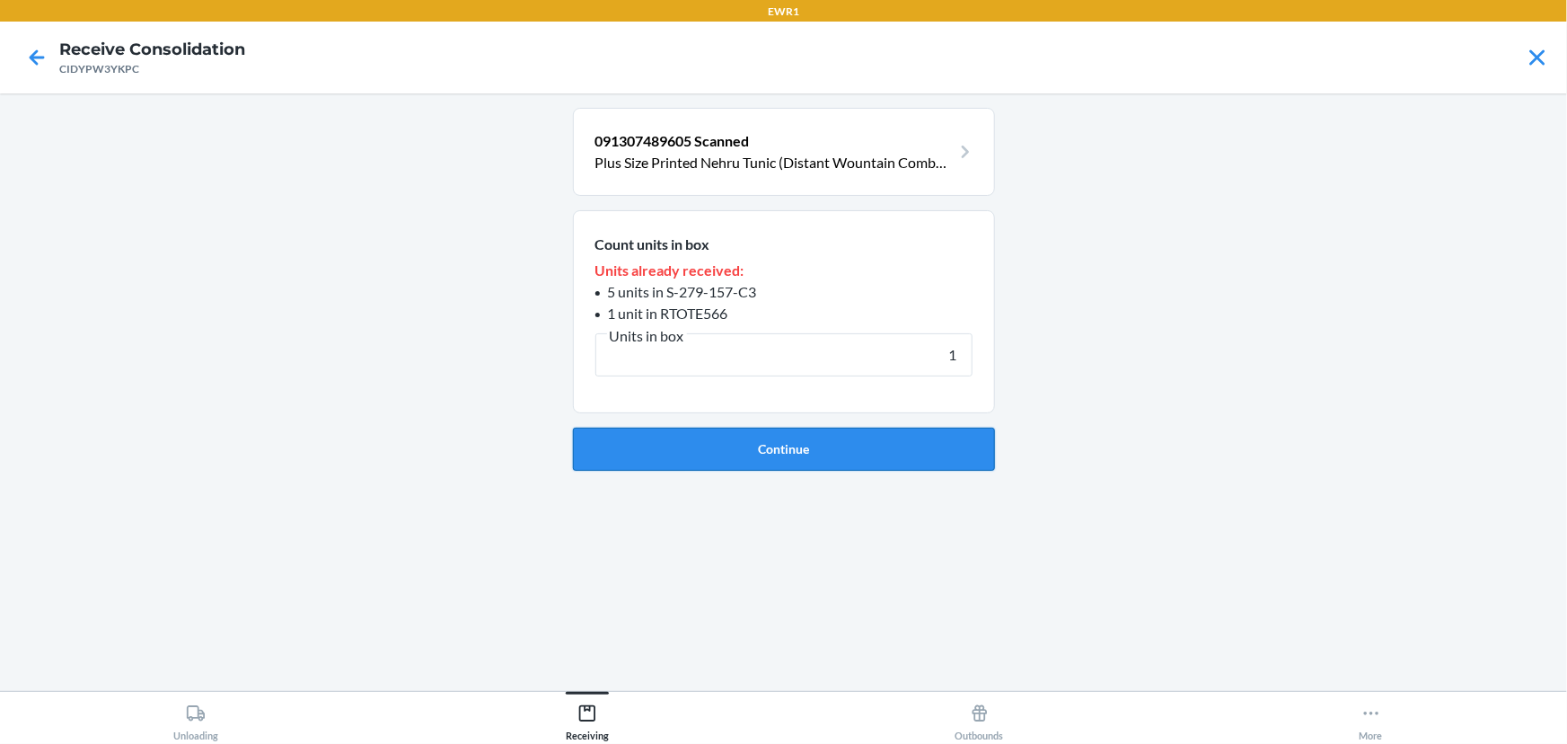
type input "1"
click at [829, 446] on button "Continue" at bounding box center [784, 448] width 422 height 43
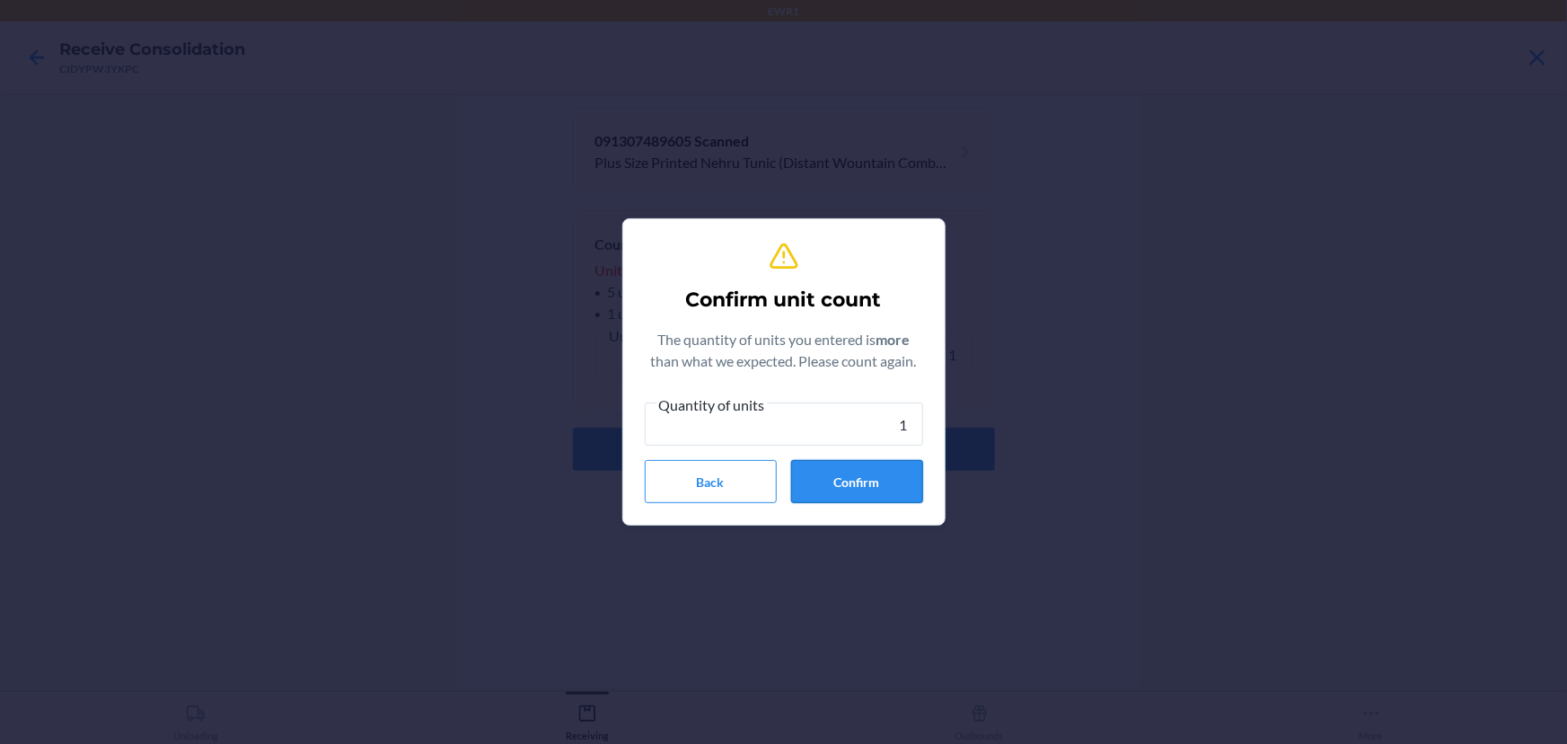
type input "1"
click at [858, 486] on button "Confirm" at bounding box center [857, 481] width 132 height 43
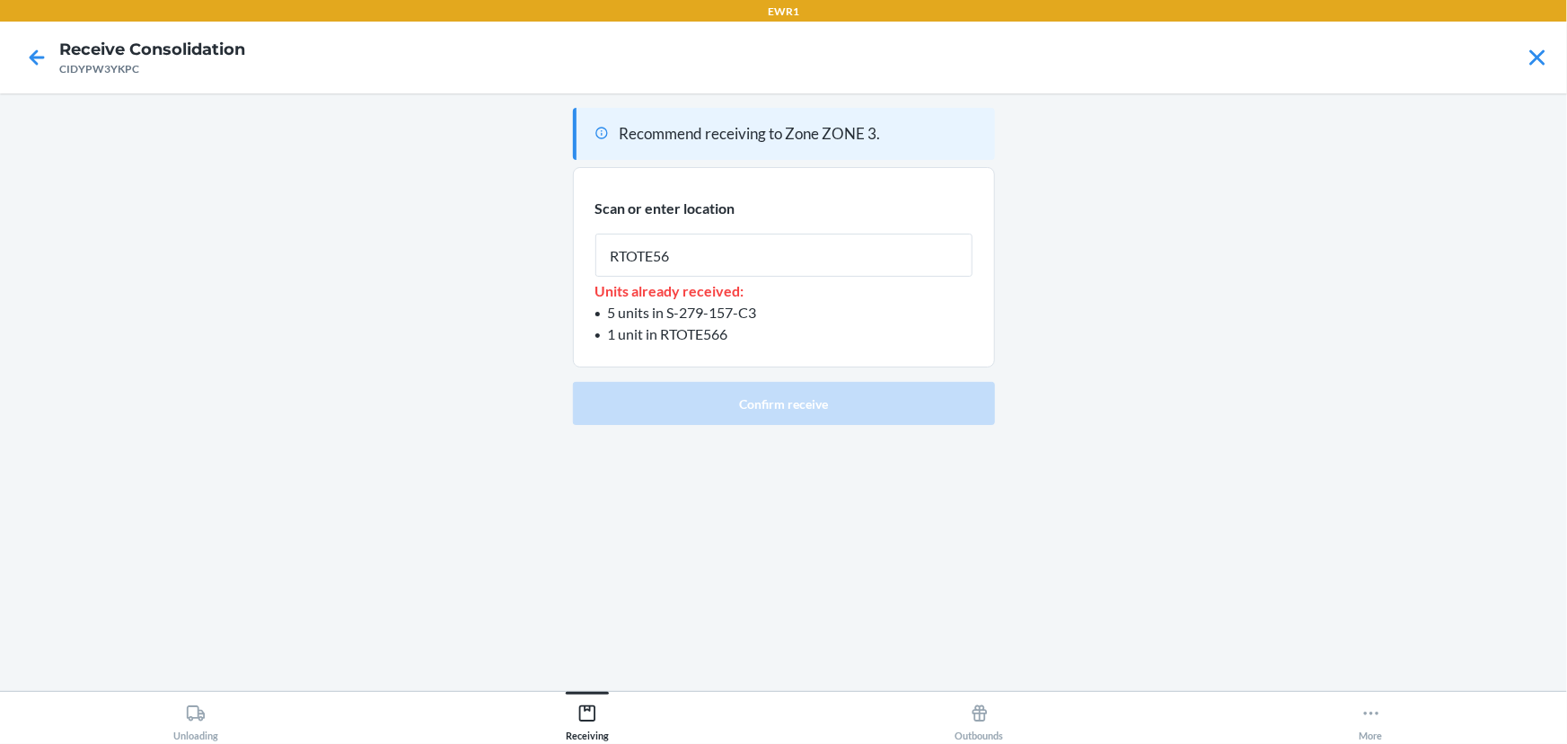
type input "RTOTE566"
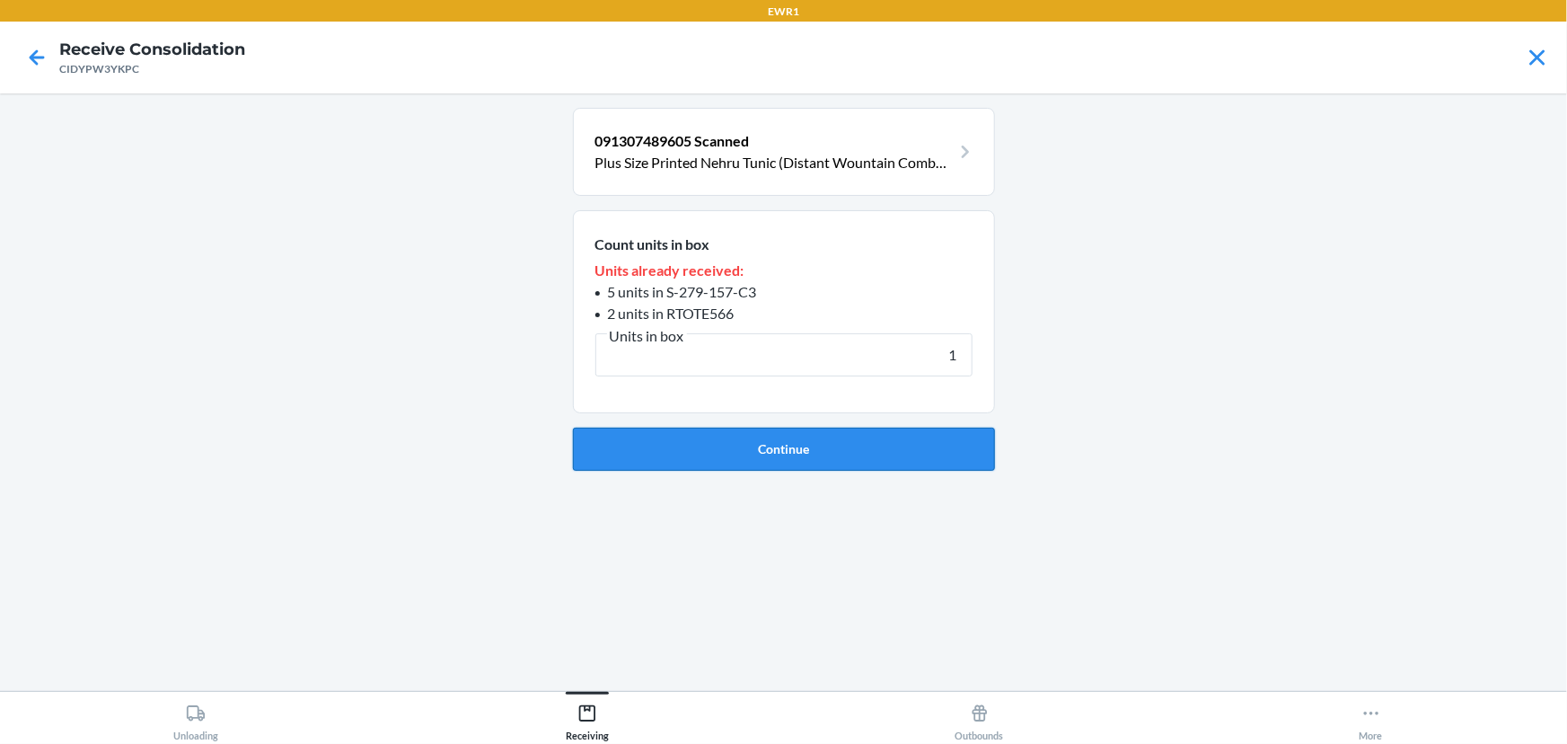
type input "1"
click at [877, 459] on button "Continue" at bounding box center [784, 448] width 422 height 43
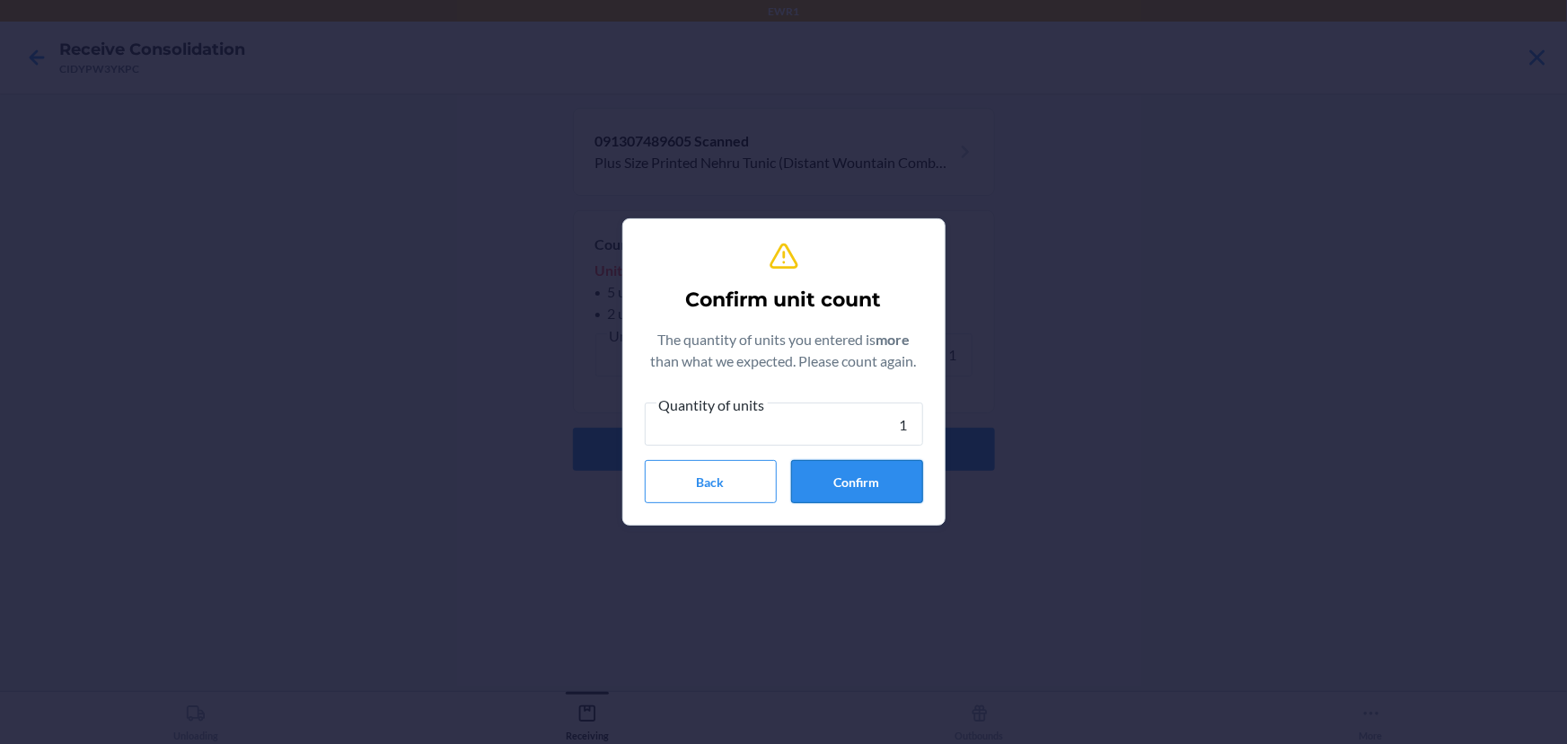
type input "1"
click at [867, 494] on button "Confirm" at bounding box center [857, 481] width 132 height 43
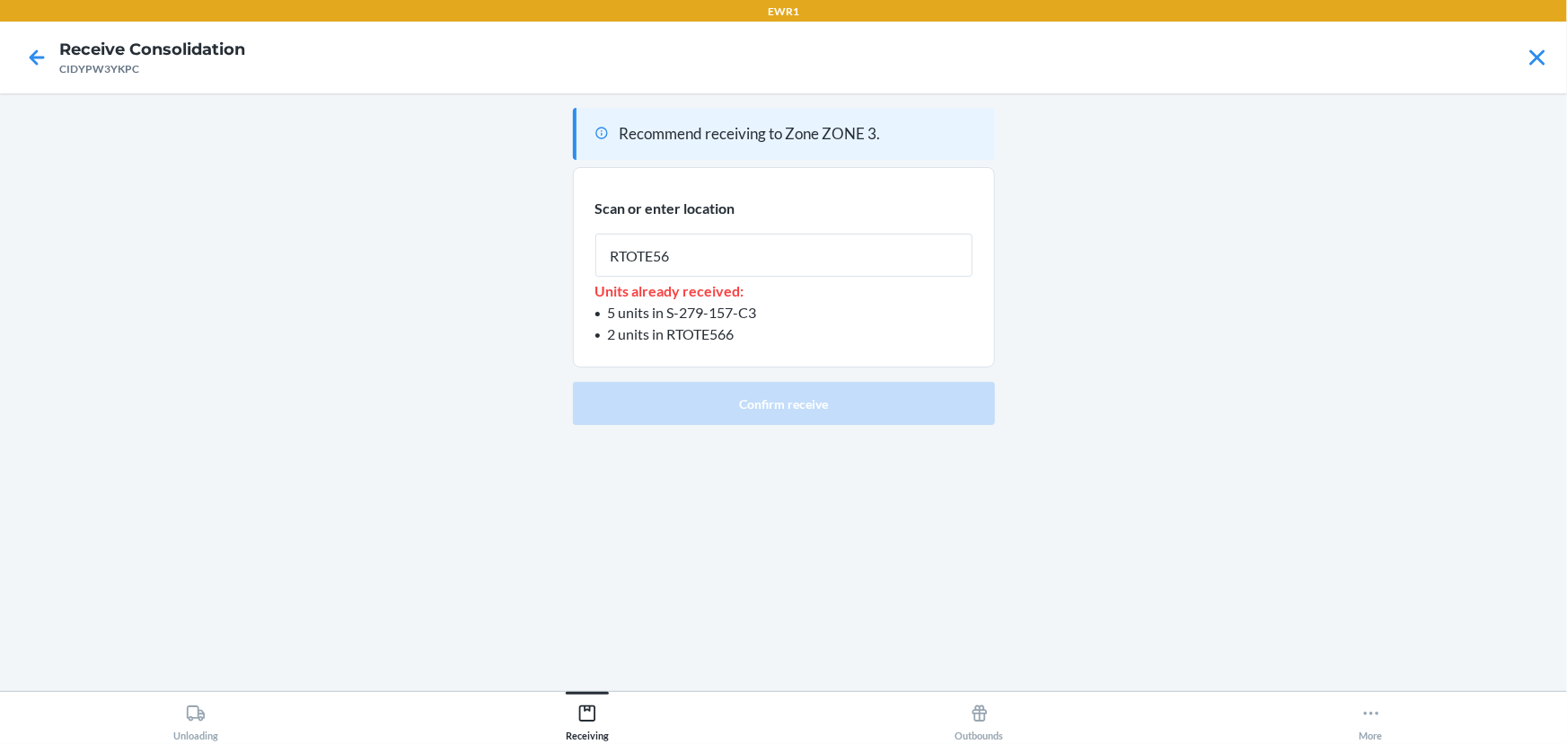
type input "RTOTE566"
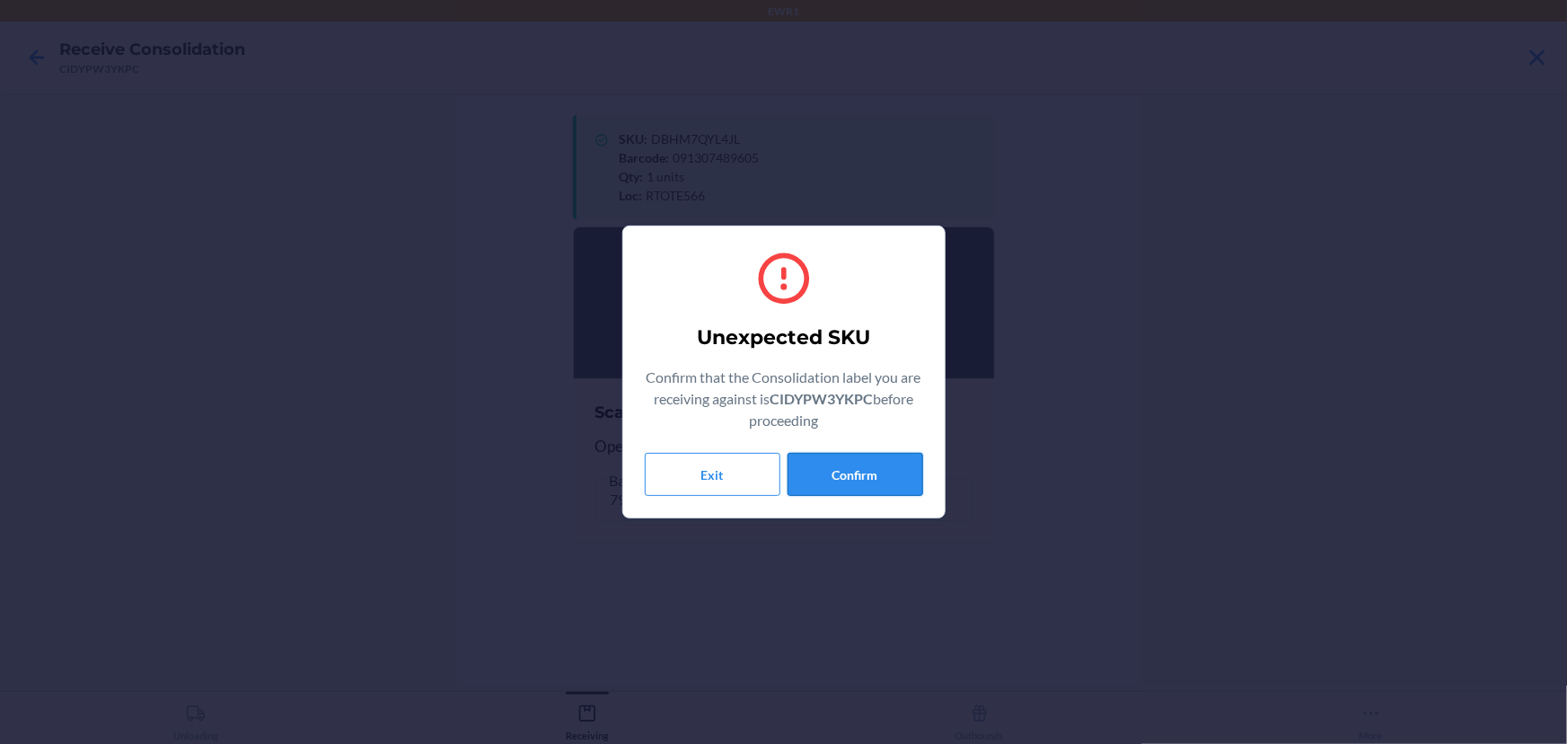
click at [877, 468] on button "Confirm" at bounding box center [856, 474] width 136 height 43
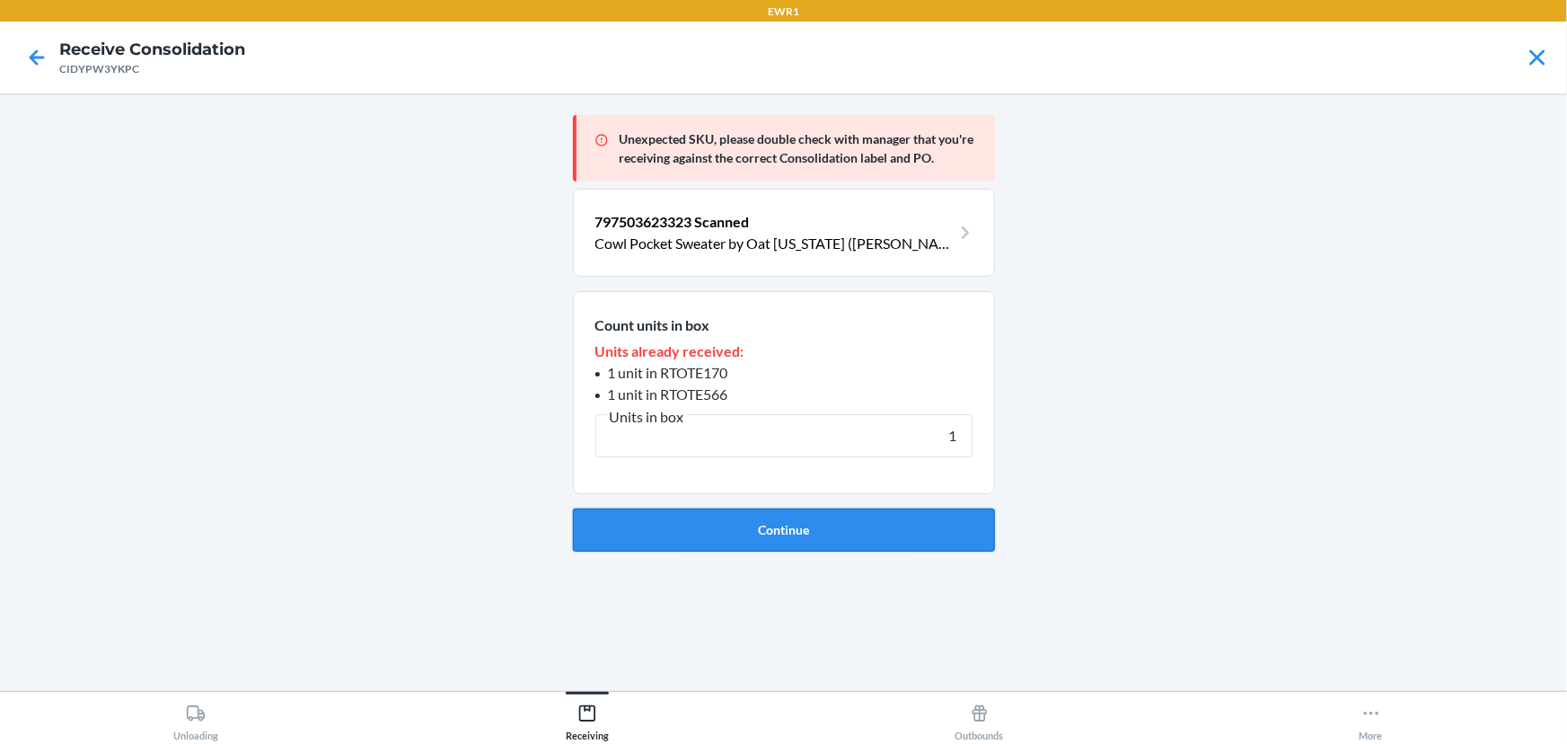
type input "1"
click at [843, 540] on button "Continue" at bounding box center [784, 529] width 422 height 43
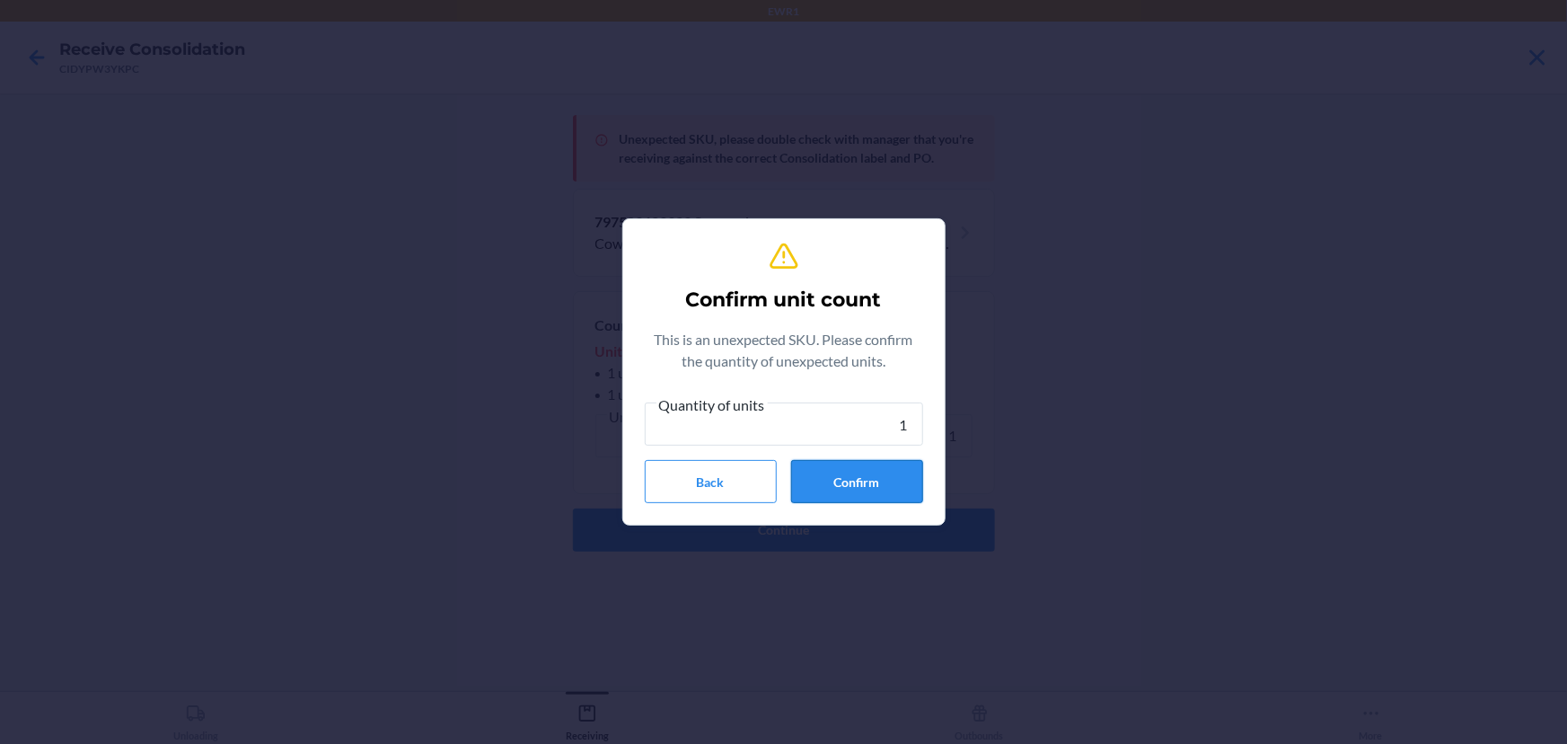
type input "1"
click at [845, 480] on button "Confirm" at bounding box center [857, 481] width 132 height 43
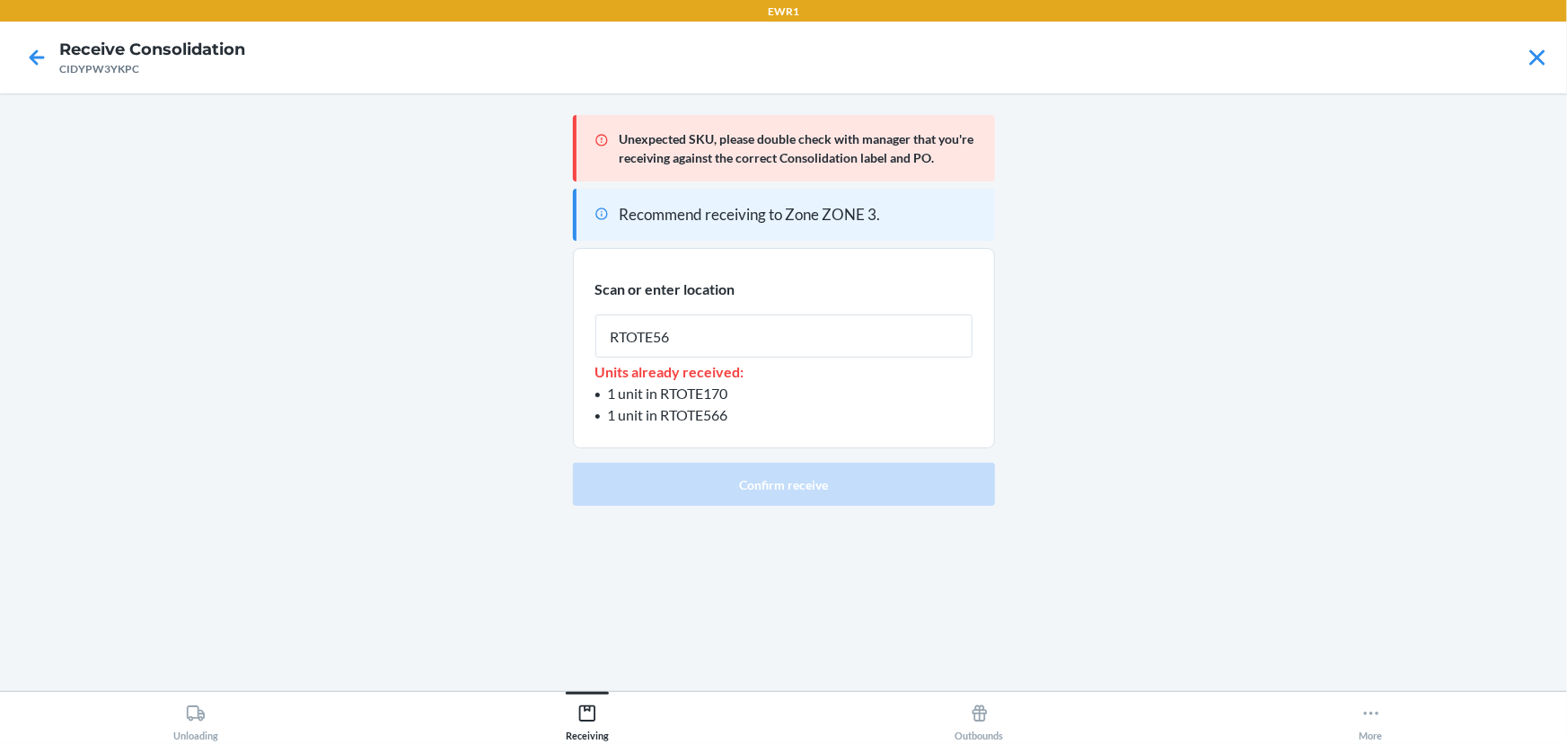
type input "RTOTE566"
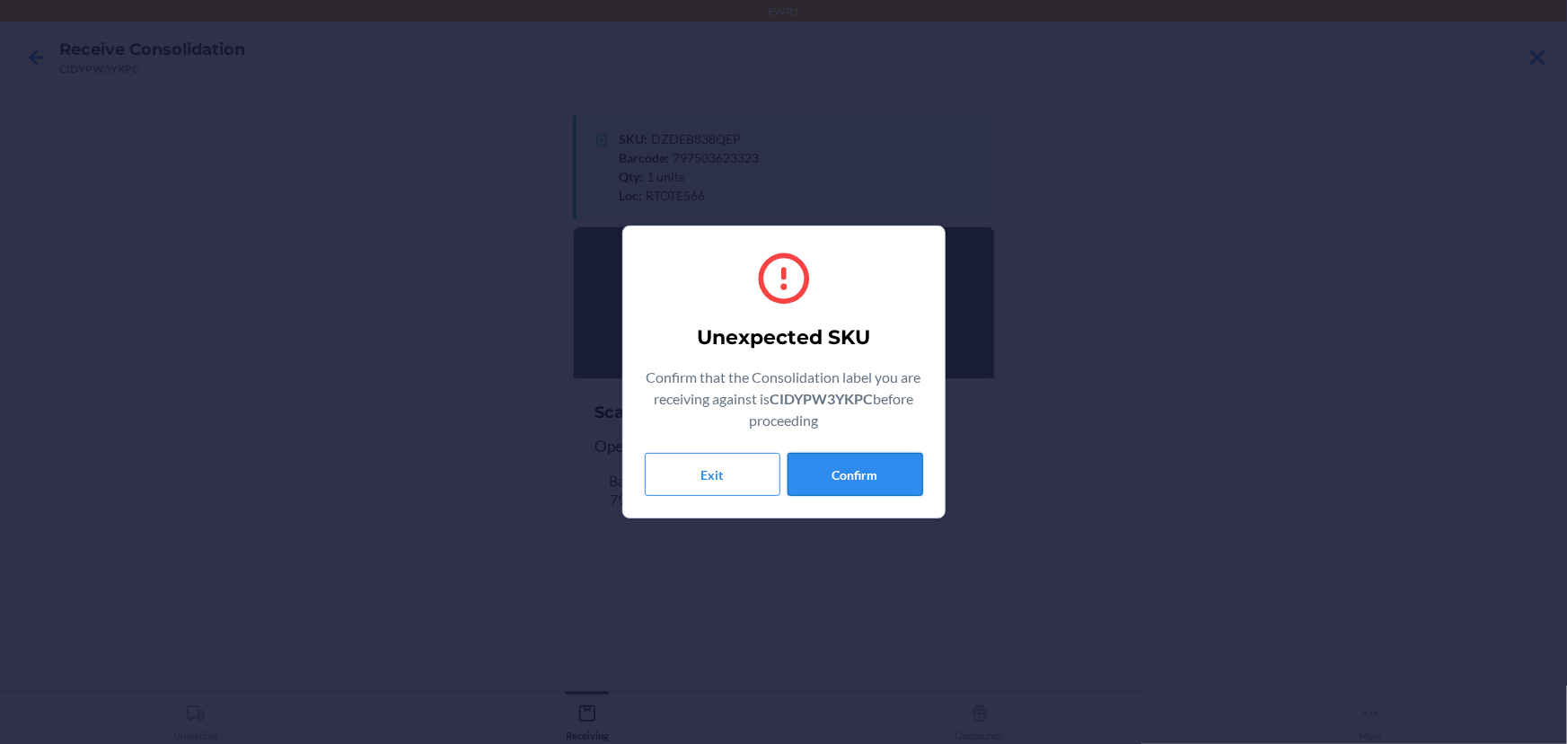
click at [840, 485] on button "Confirm" at bounding box center [856, 474] width 136 height 43
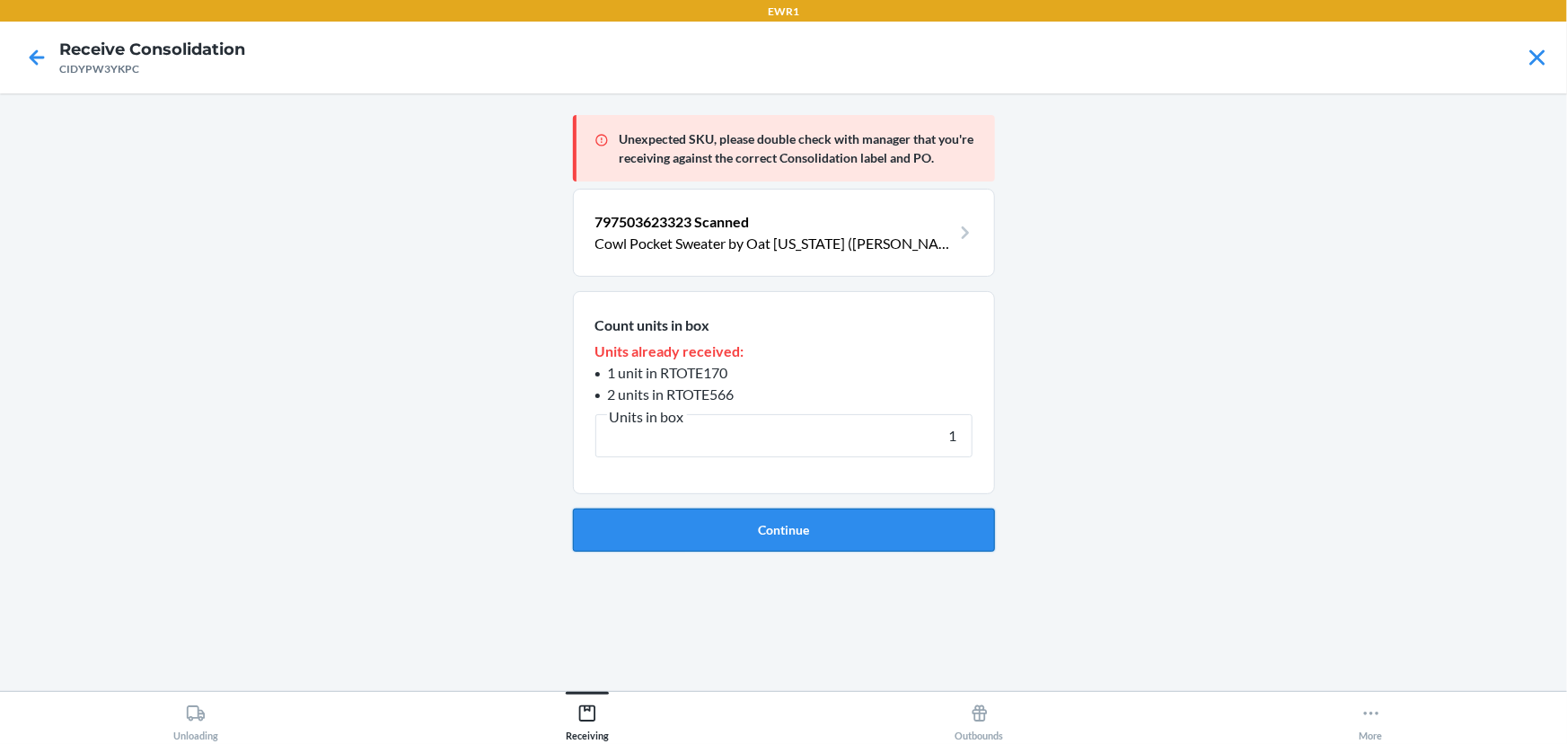
type input "1"
click at [789, 525] on button "Continue" at bounding box center [784, 529] width 422 height 43
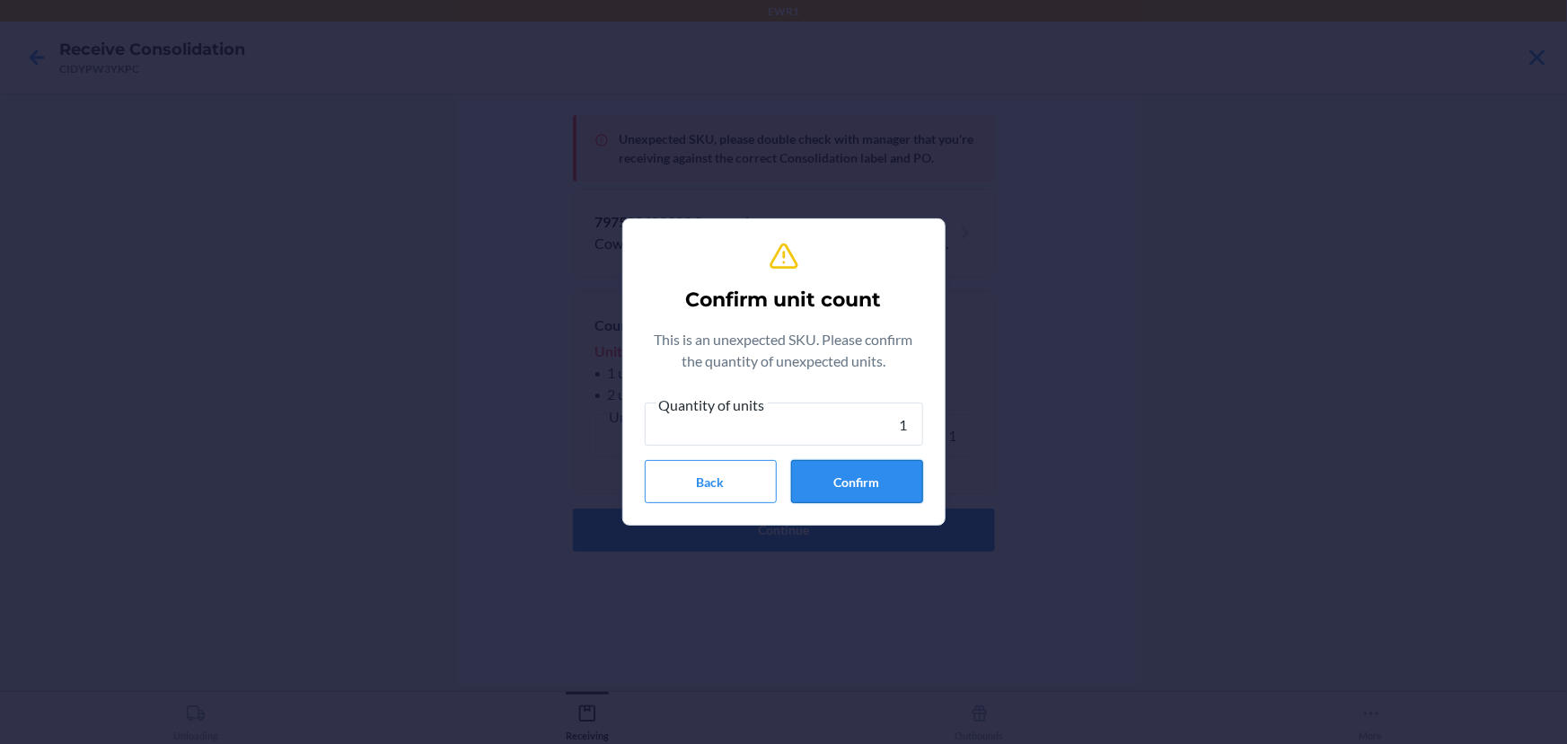
type input "1"
click at [858, 479] on button "Confirm" at bounding box center [857, 481] width 132 height 43
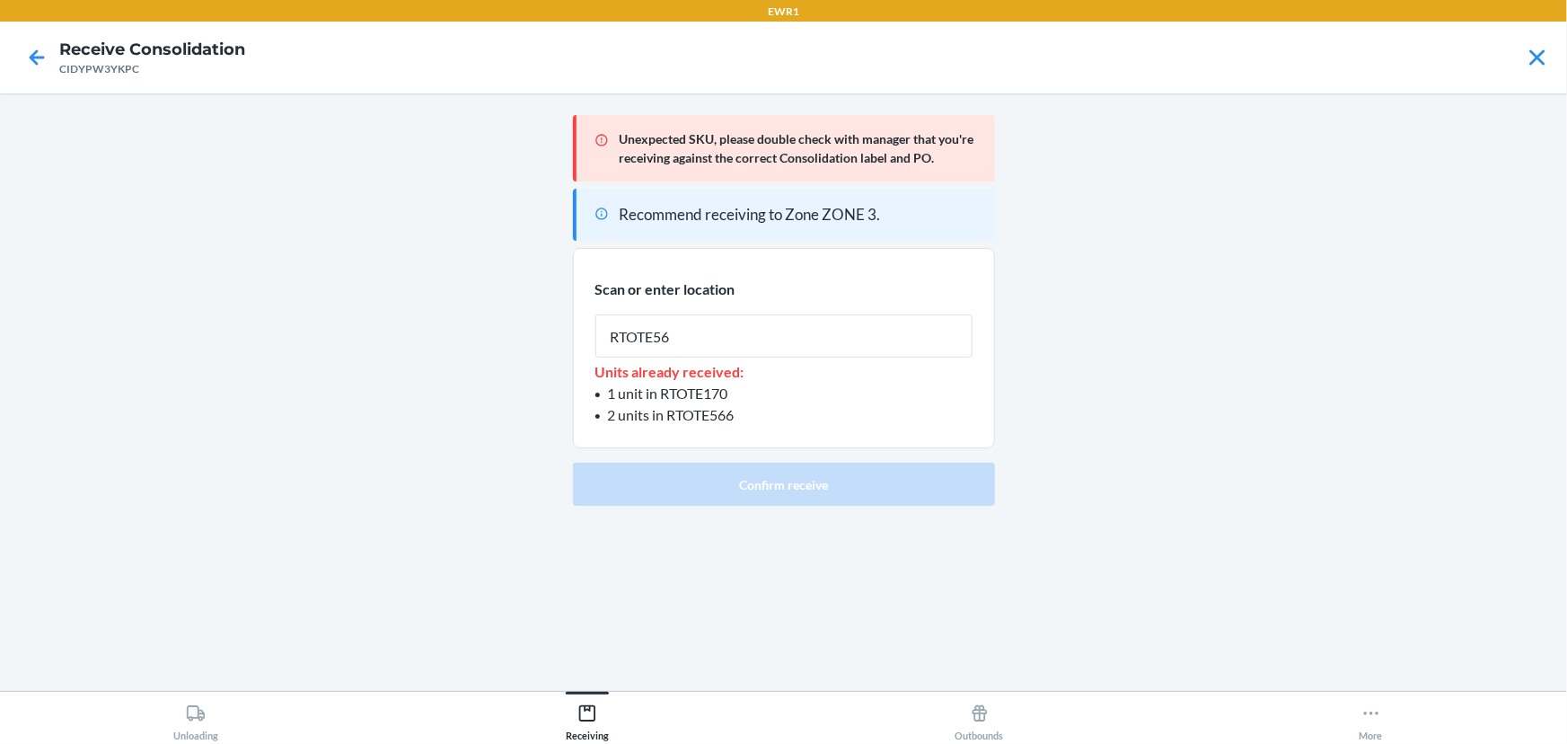
type input "RTOTE566"
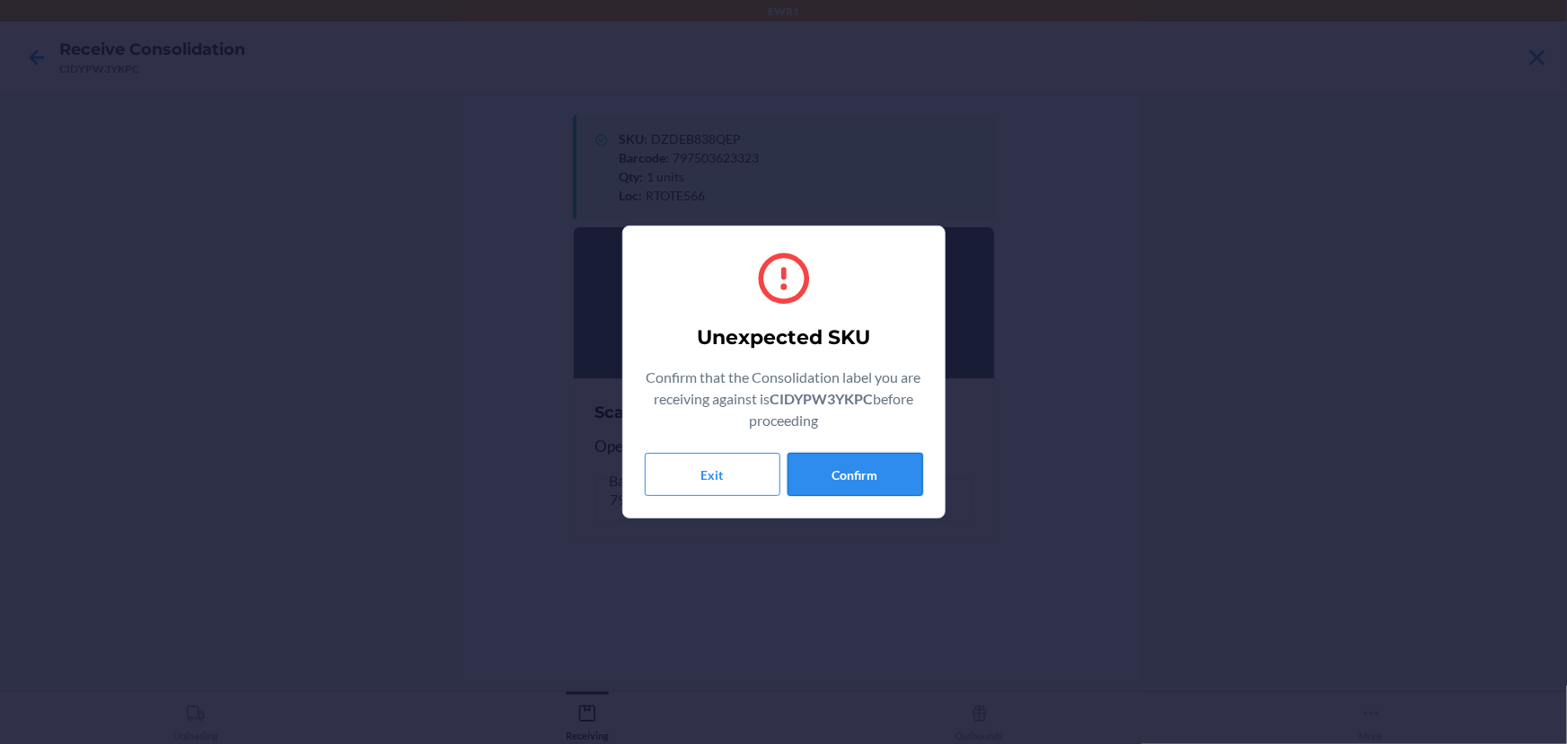
click at [858, 463] on button "Confirm" at bounding box center [856, 474] width 136 height 43
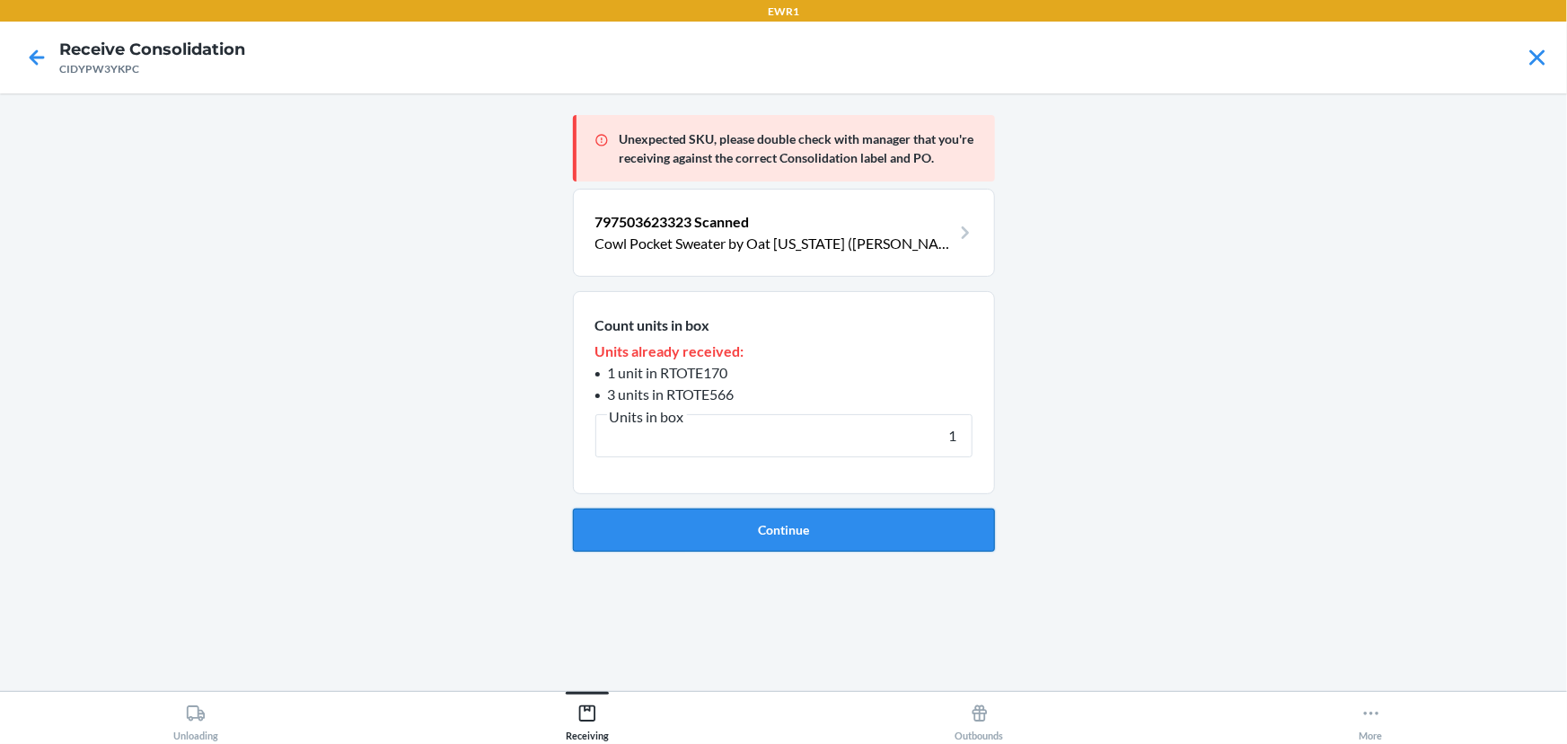
type input "1"
click at [788, 532] on button "Continue" at bounding box center [784, 529] width 422 height 43
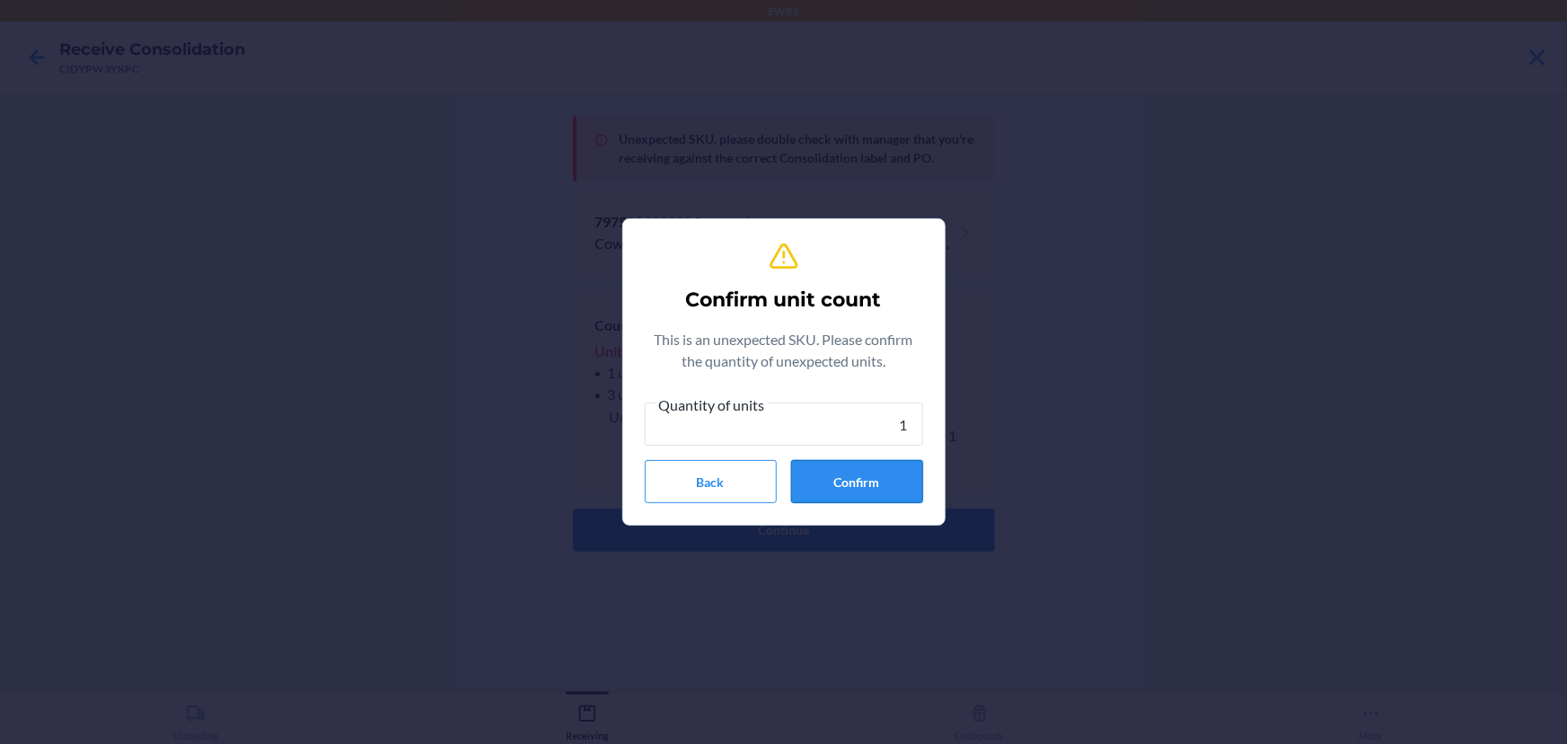
type input "1"
click at [859, 486] on button "Confirm" at bounding box center [857, 481] width 132 height 43
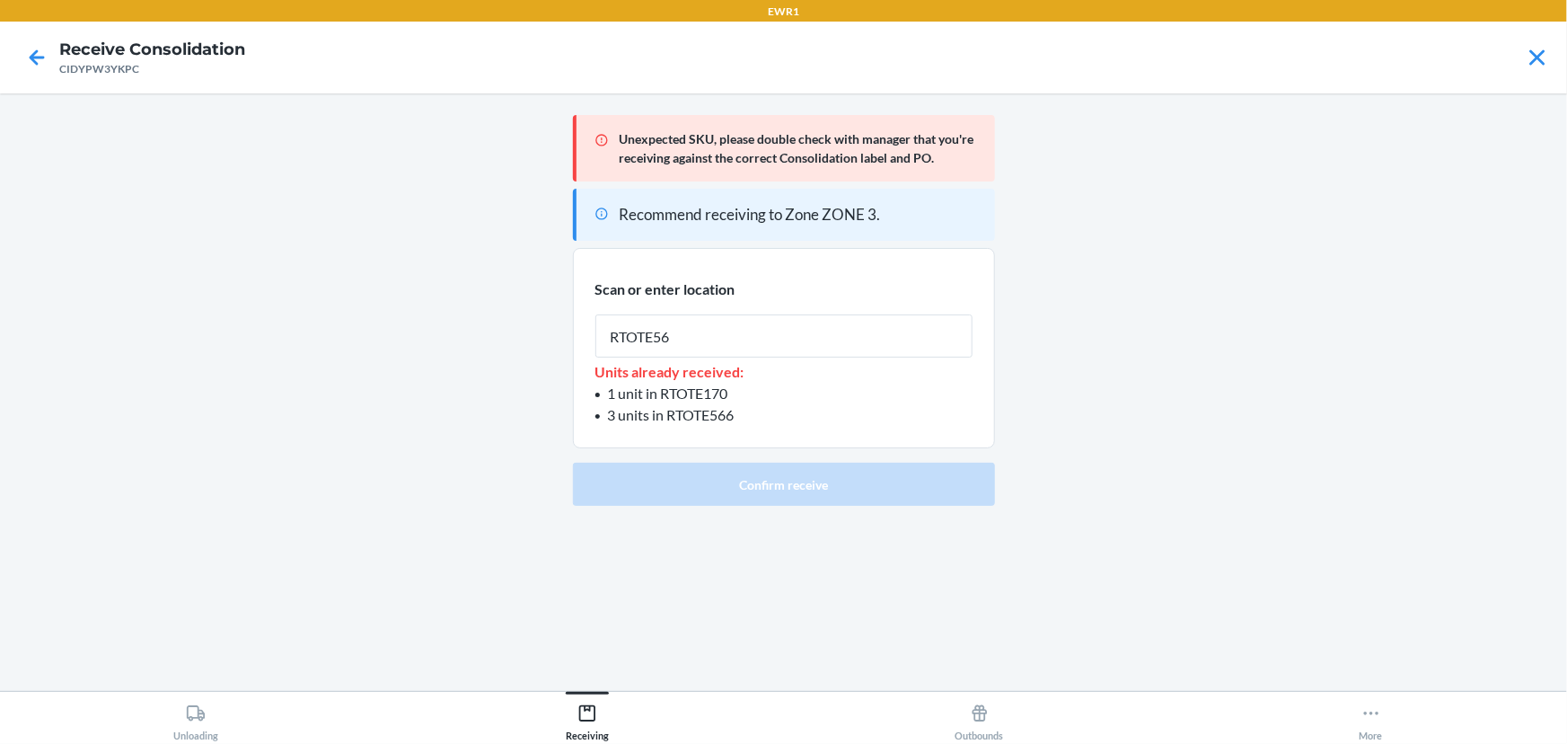
type input "RTOTE566"
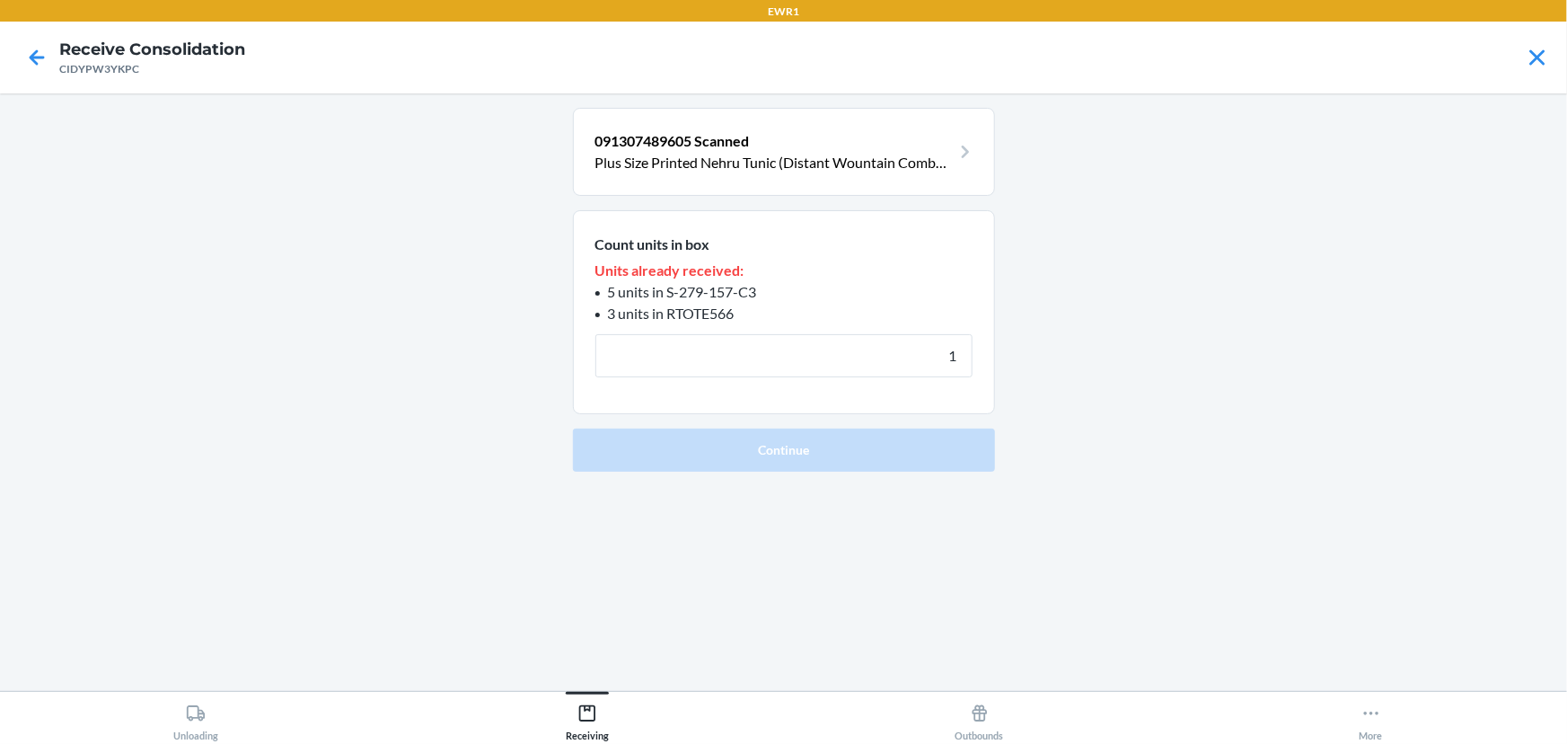
type input "1"
click at [573, 428] on button "Continue" at bounding box center [784, 449] width 422 height 43
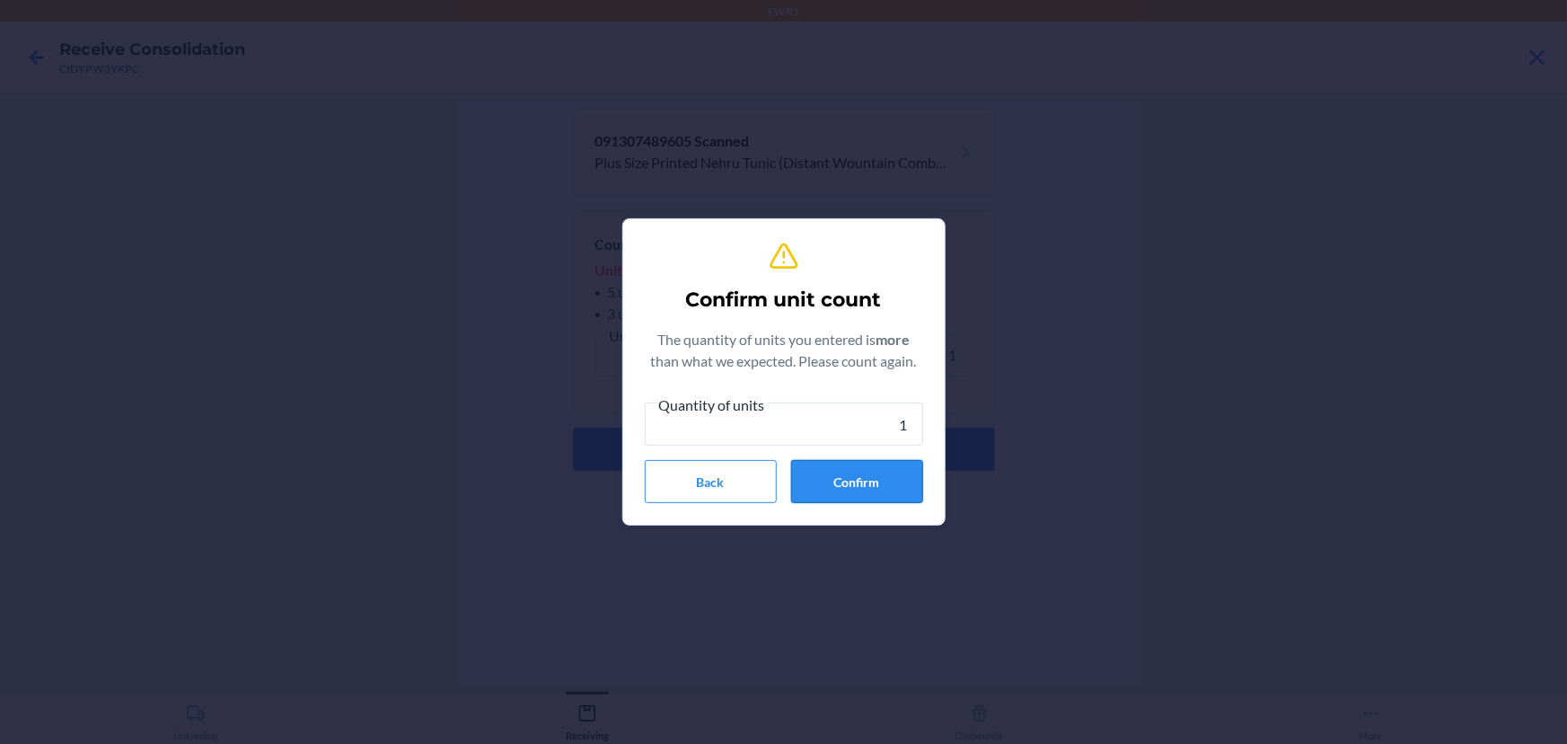
type input "1"
click at [825, 490] on button "Confirm" at bounding box center [857, 481] width 132 height 43
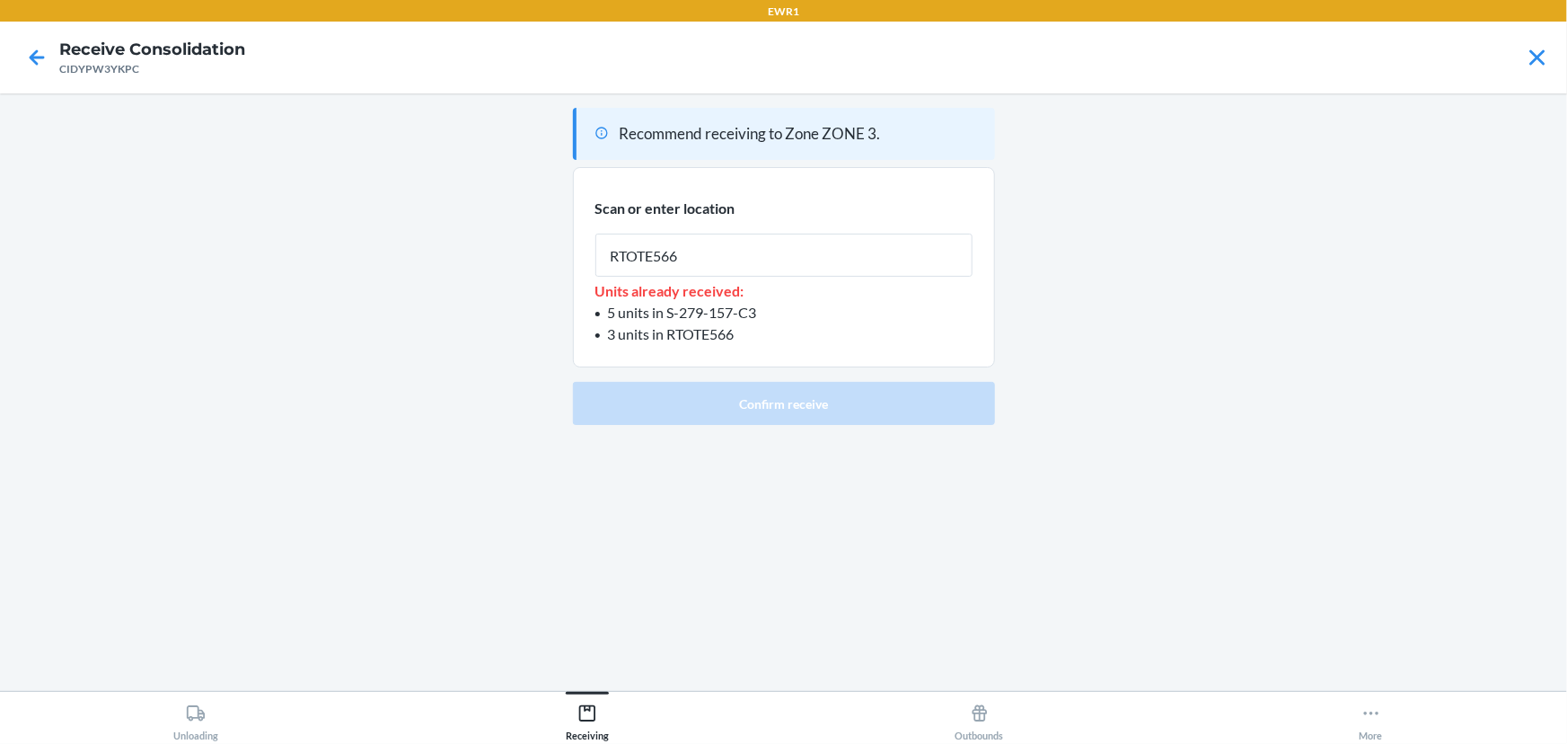
type input "RTOTE566"
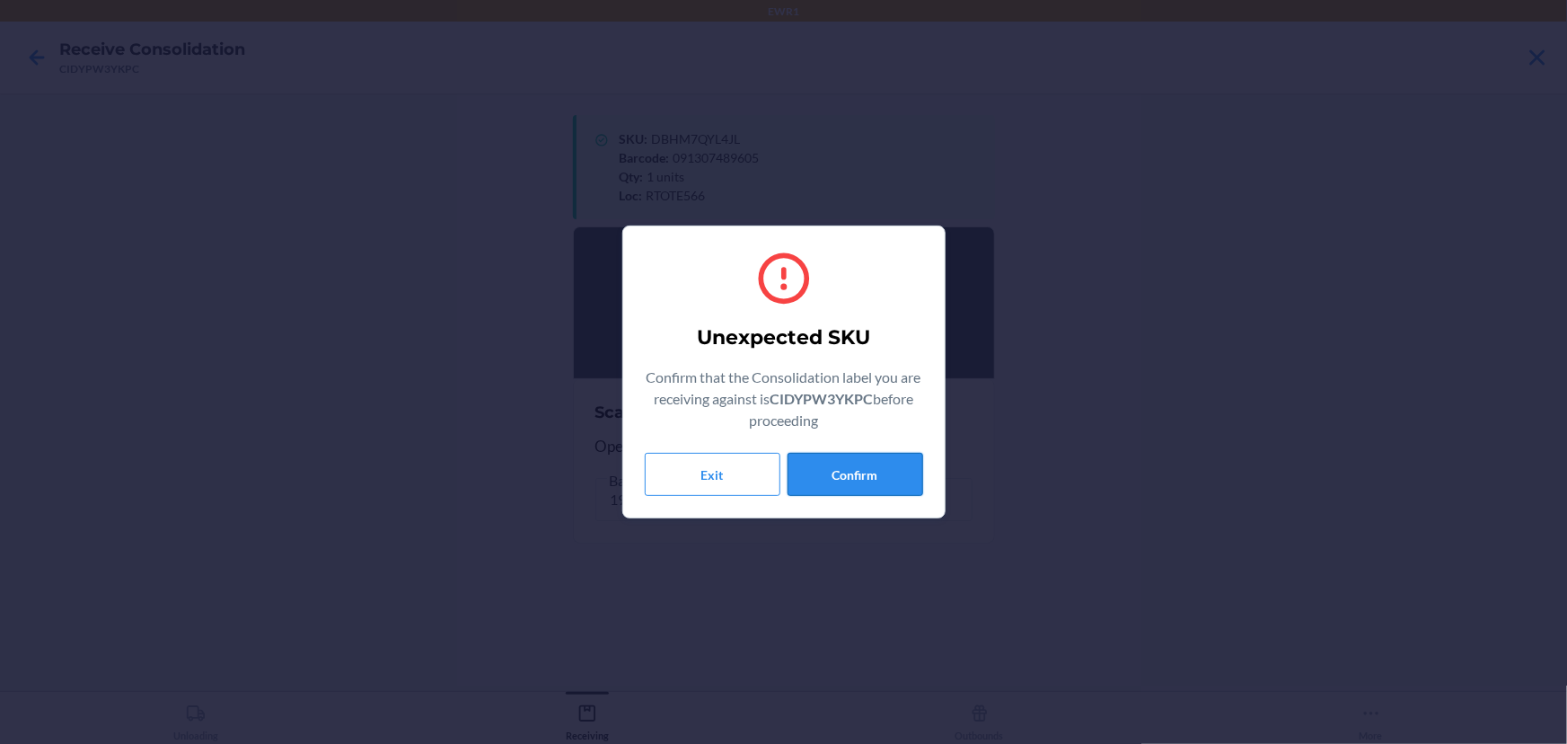
click at [873, 463] on button "Confirm" at bounding box center [856, 474] width 136 height 43
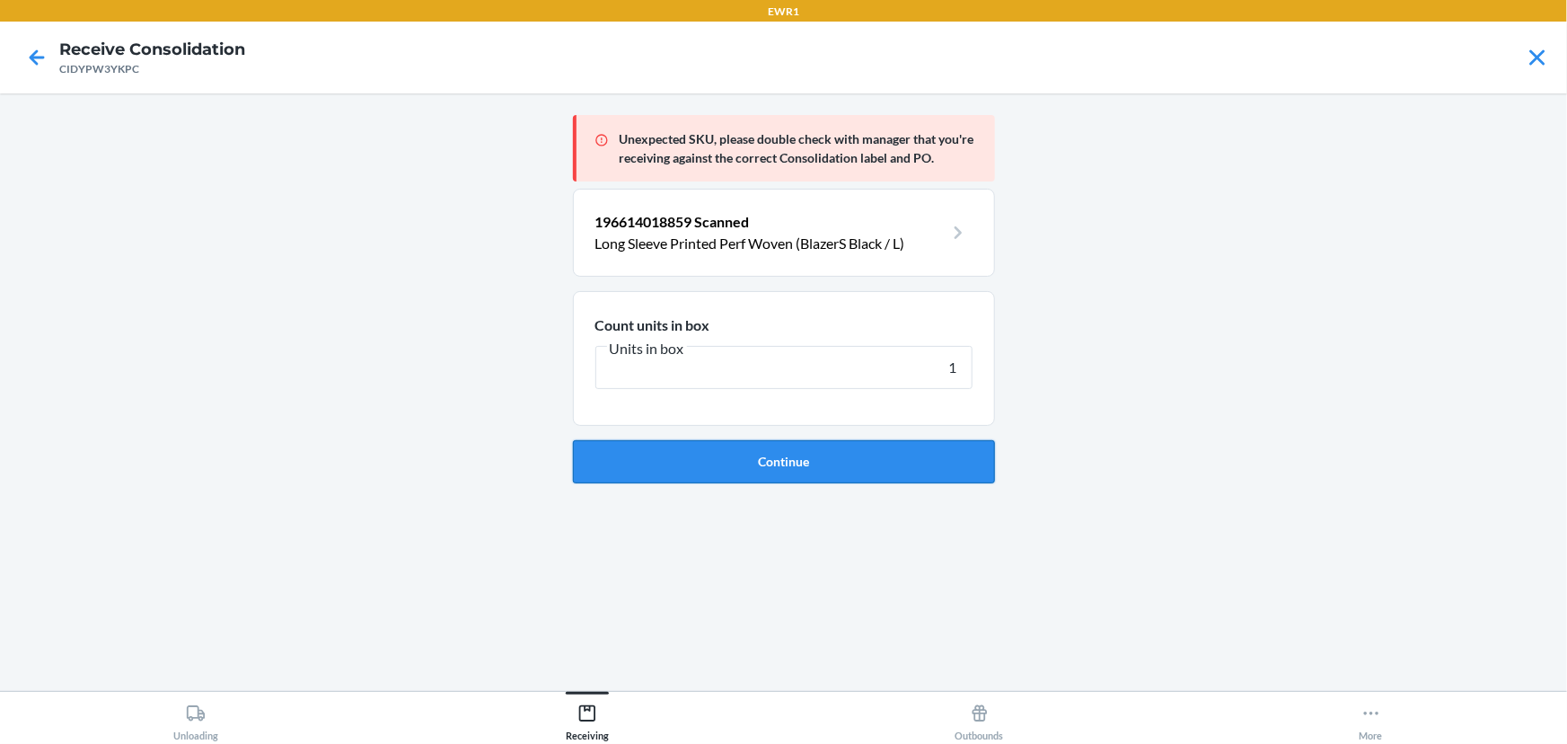
type input "1"
click at [778, 474] on button "Continue" at bounding box center [784, 461] width 422 height 43
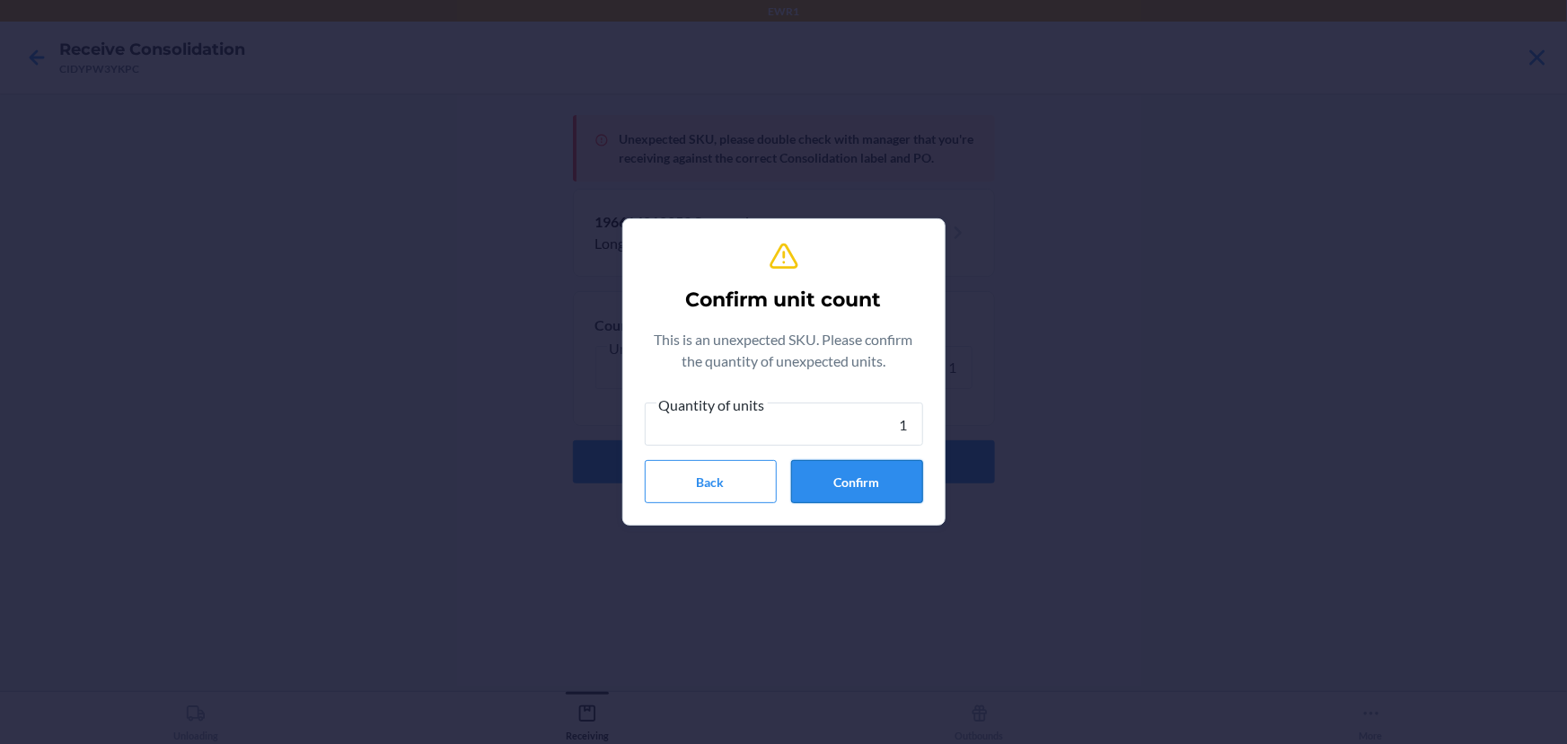
type input "1"
click at [853, 473] on button "Confirm" at bounding box center [857, 481] width 132 height 43
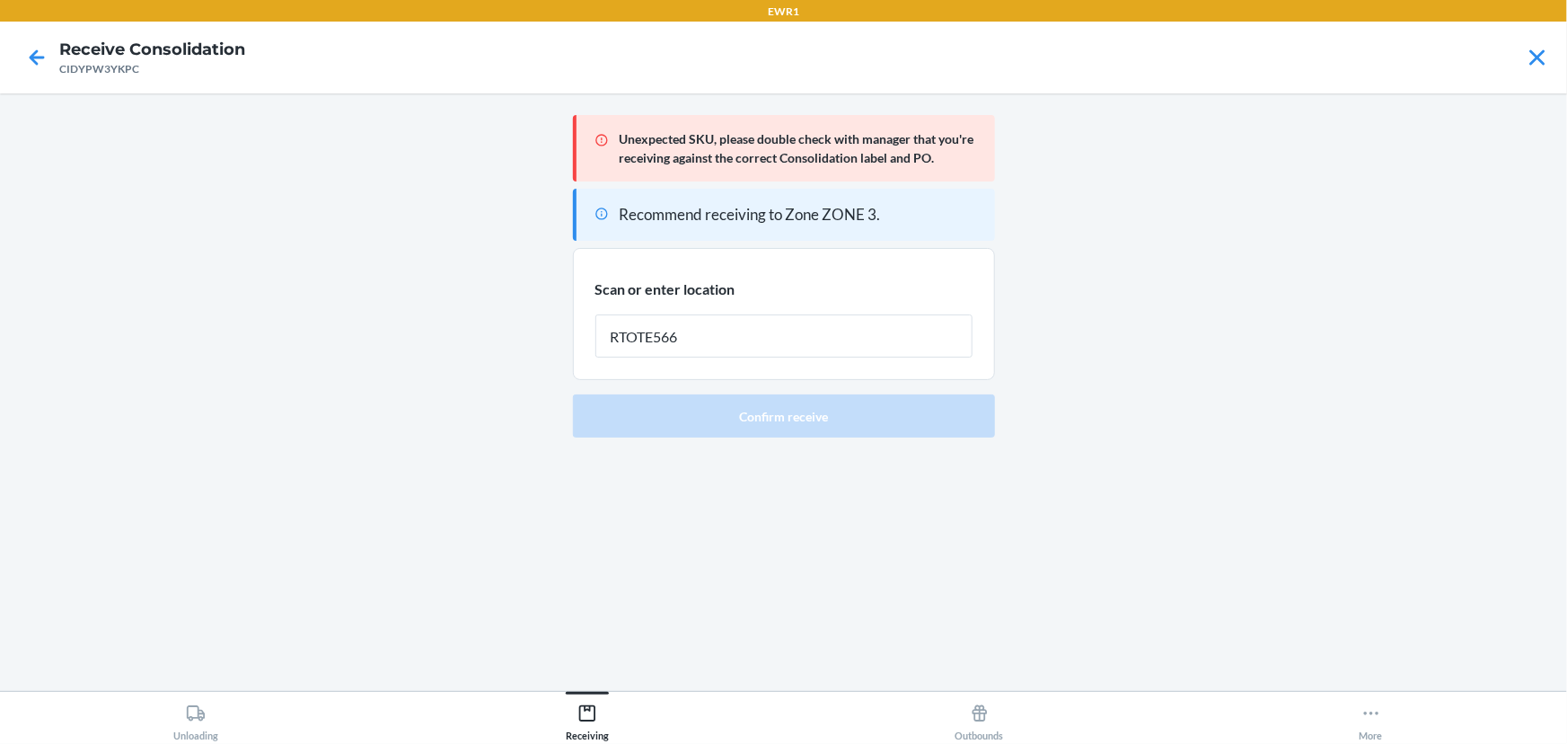
type input "RTOTE566"
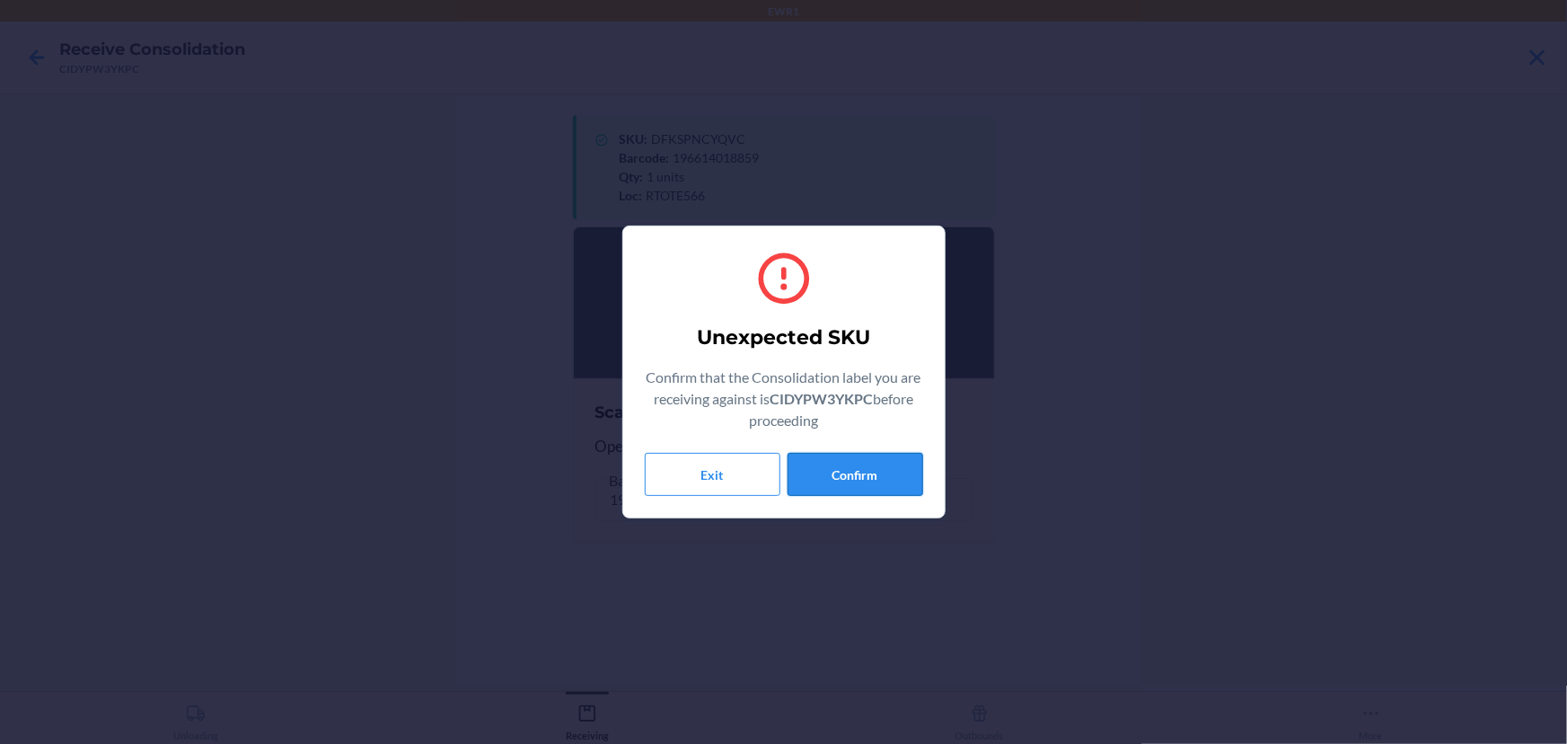
click at [856, 477] on button "Confirm" at bounding box center [856, 474] width 136 height 43
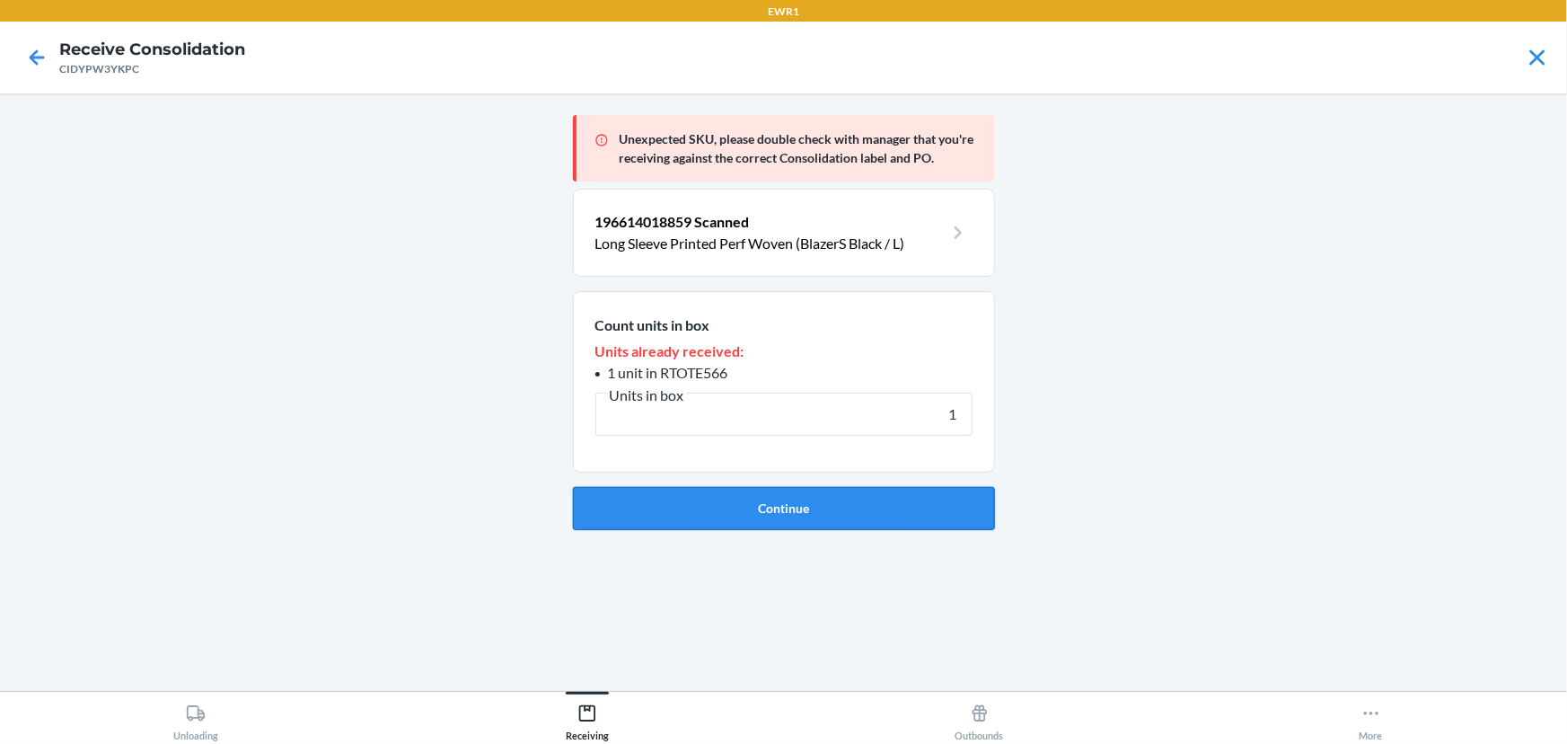
type input "1"
click at [842, 508] on button "Continue" at bounding box center [784, 508] width 422 height 43
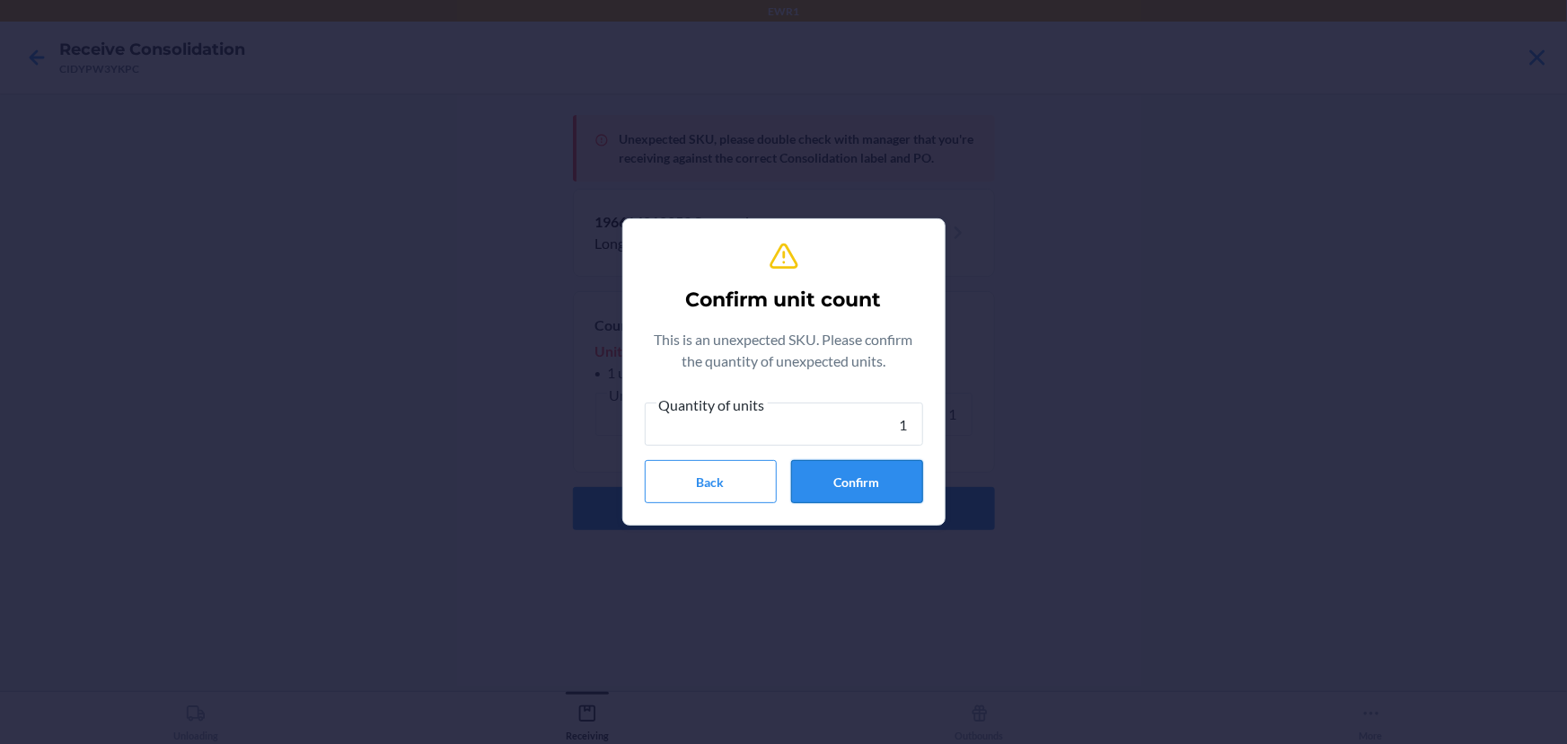
type input "1"
click at [847, 492] on button "Confirm" at bounding box center [857, 481] width 132 height 43
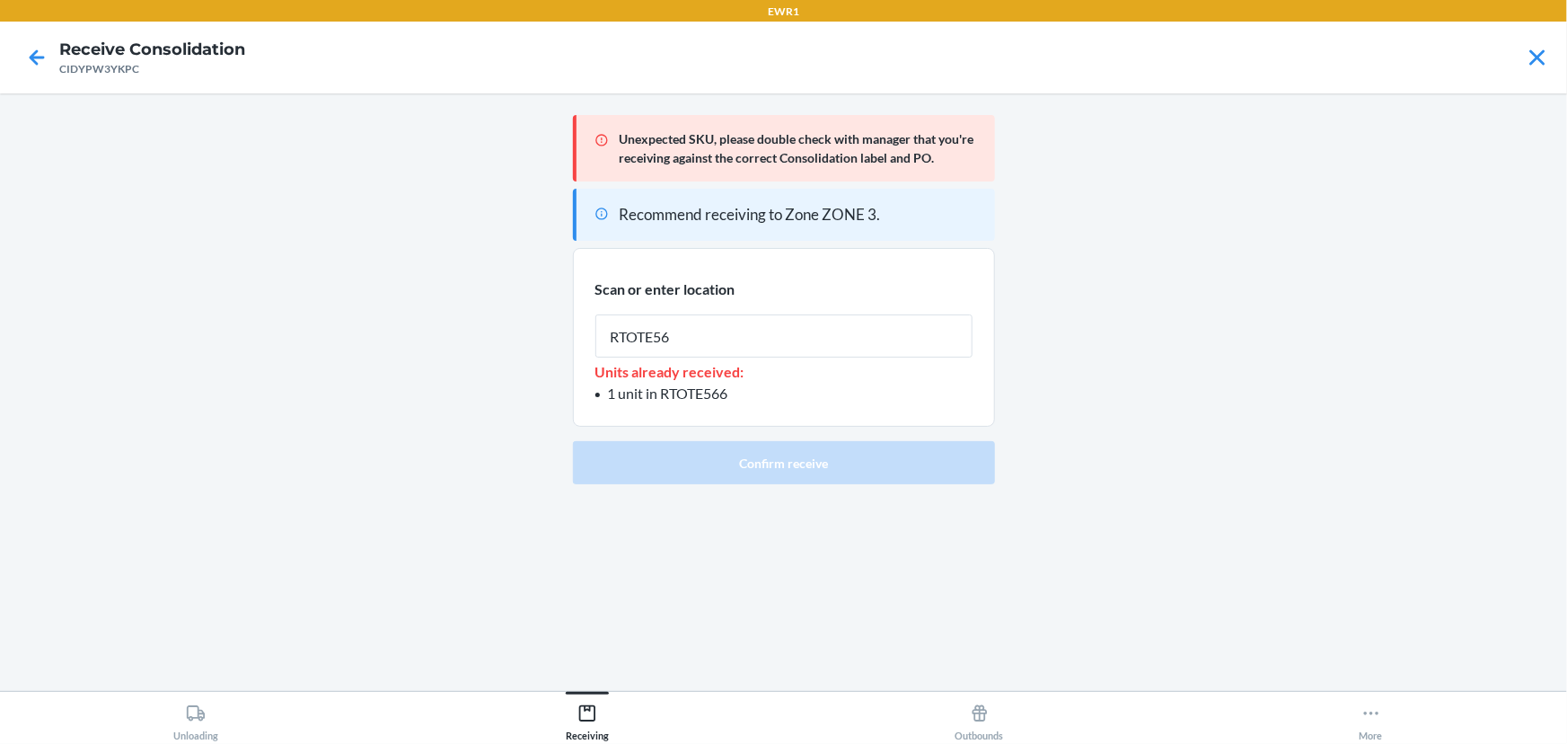
type input "RTOTE566"
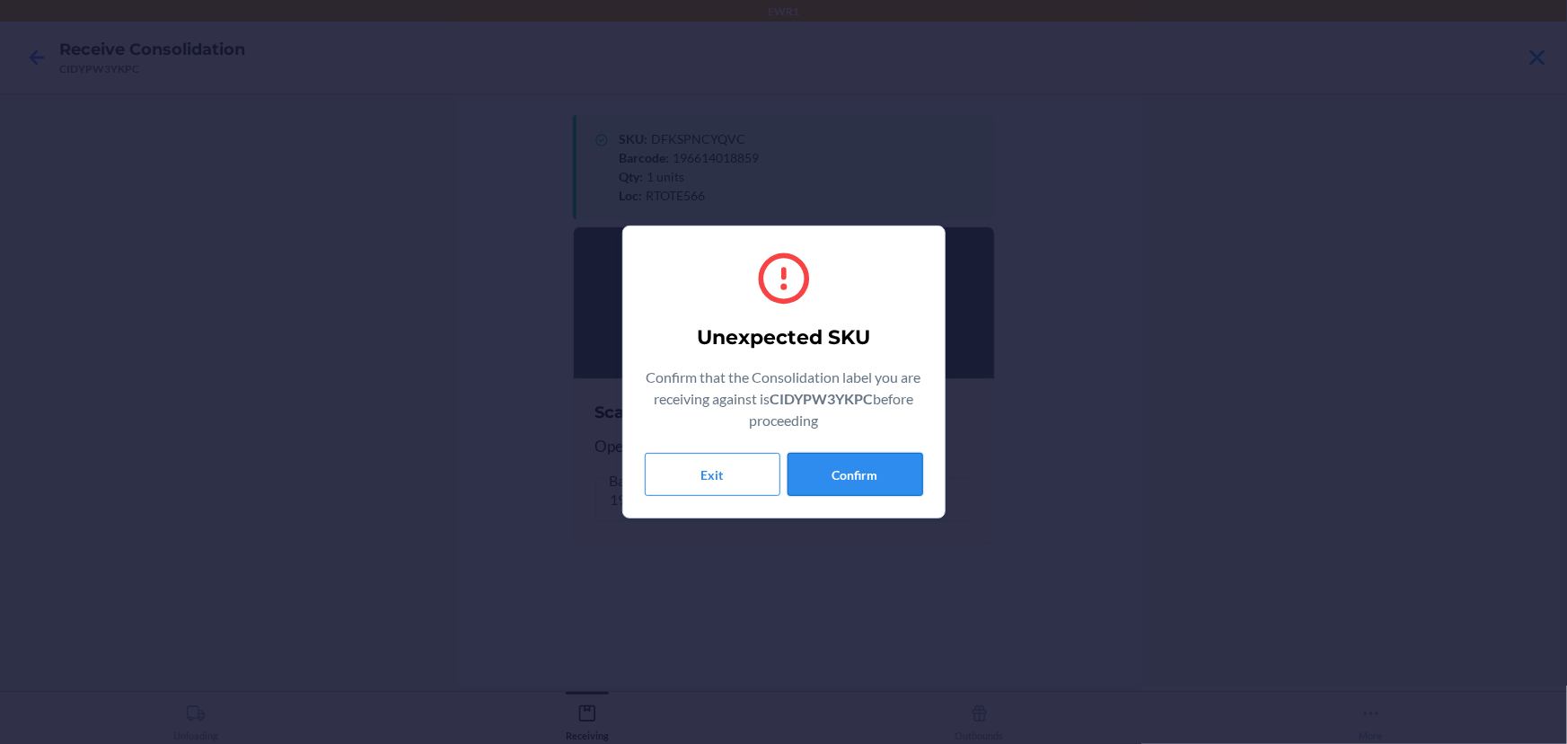
click at [861, 463] on button "Confirm" at bounding box center [856, 474] width 136 height 43
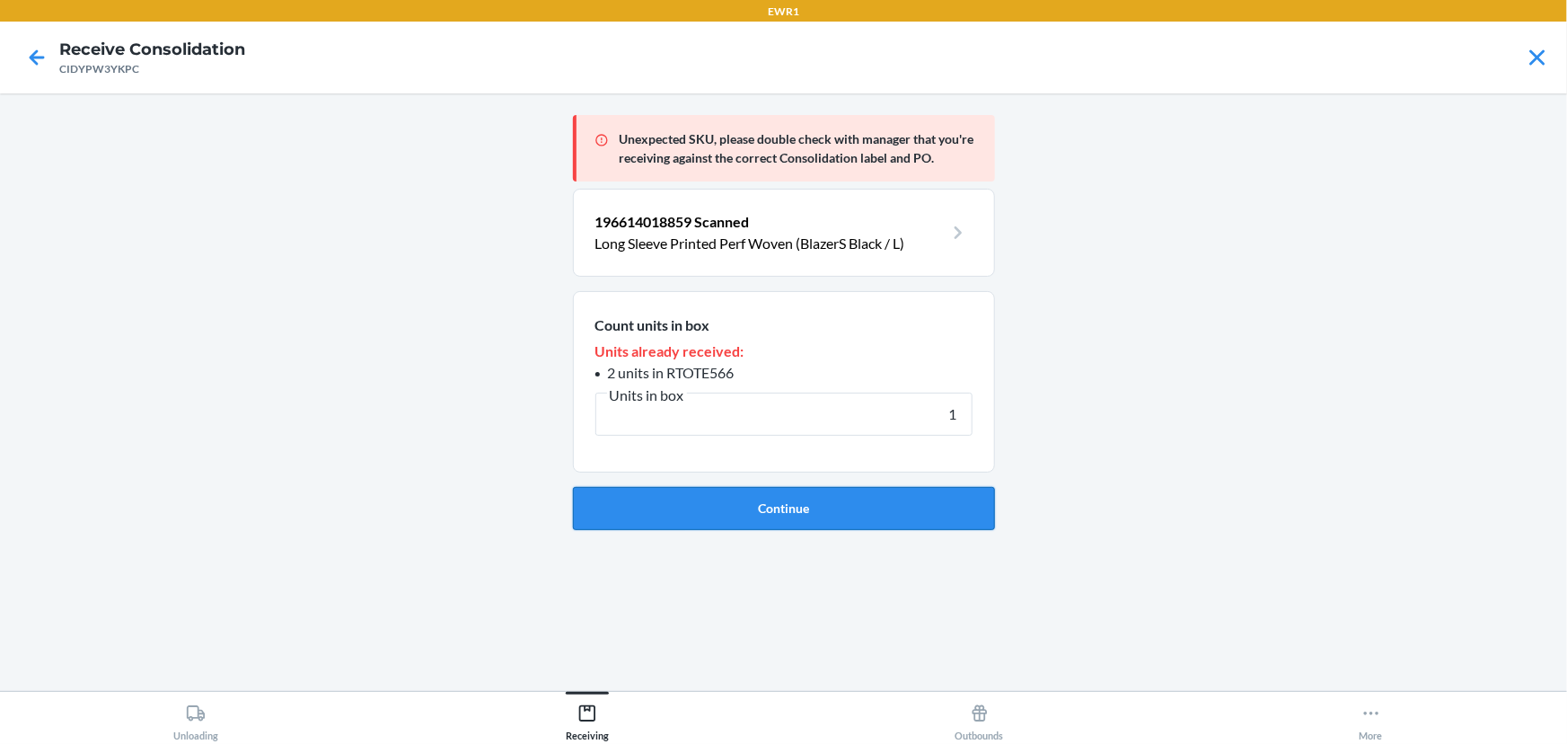
type input "1"
click at [786, 507] on button "Continue" at bounding box center [784, 508] width 422 height 43
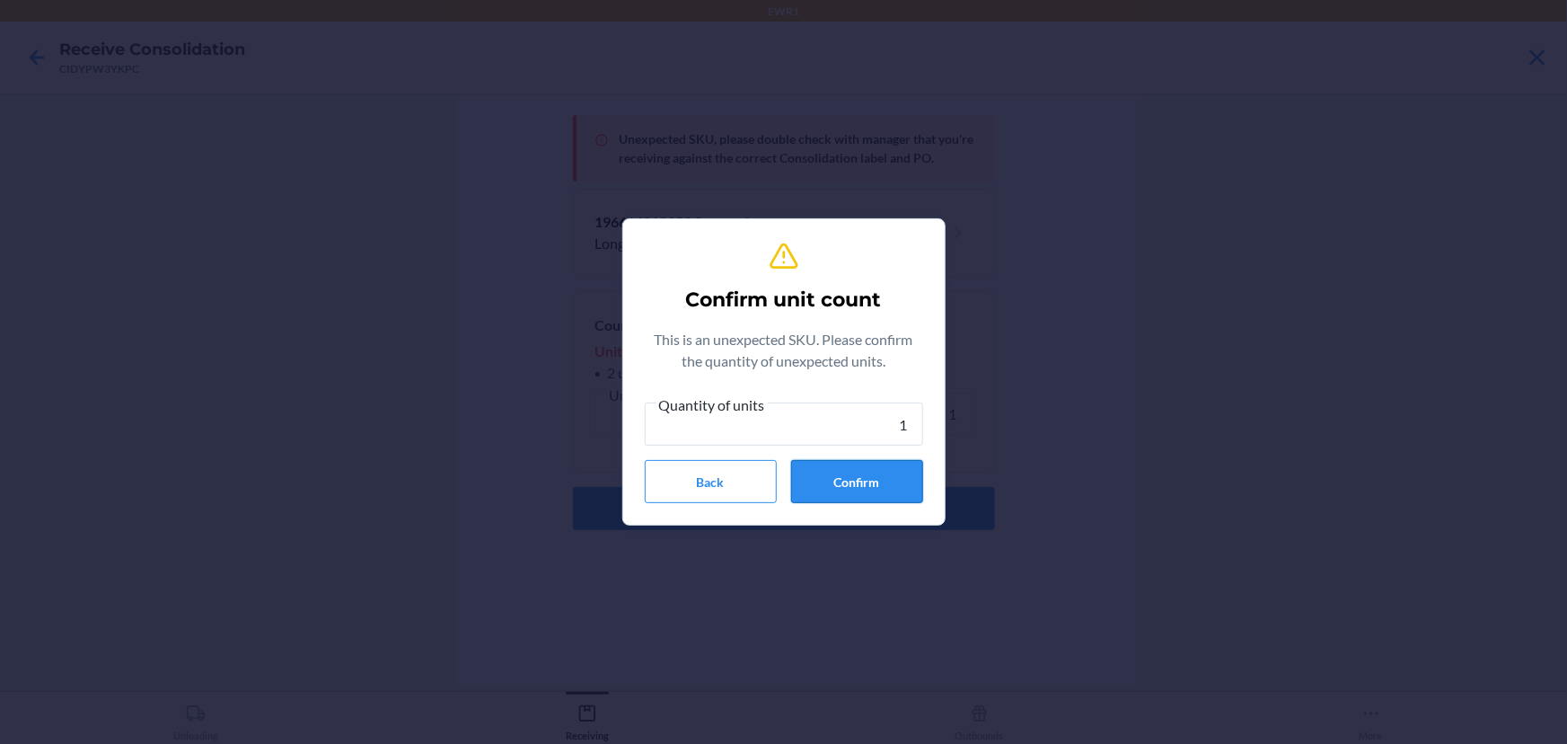
type input "1"
click at [861, 472] on button "Confirm" at bounding box center [857, 481] width 132 height 43
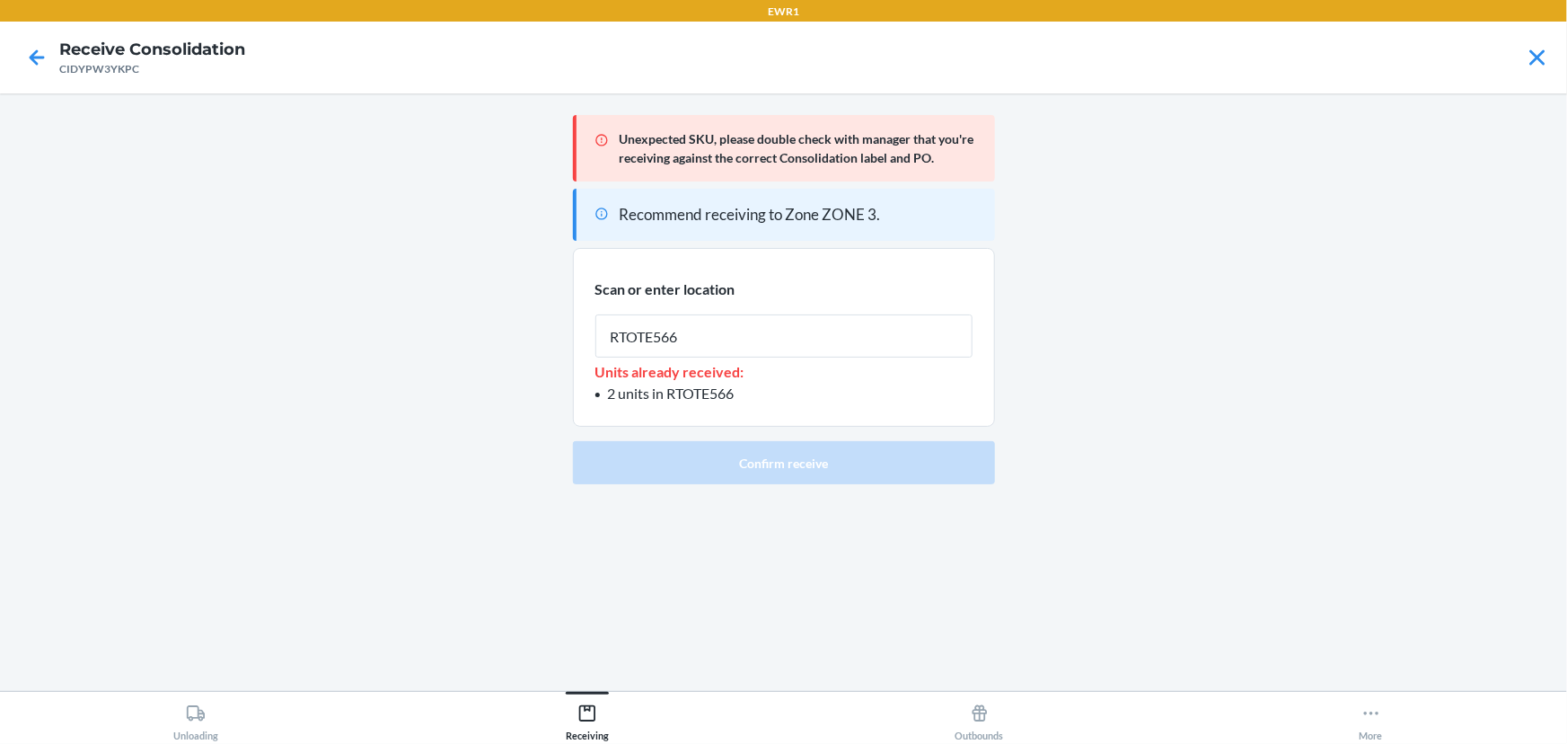
type input "RTOTE566"
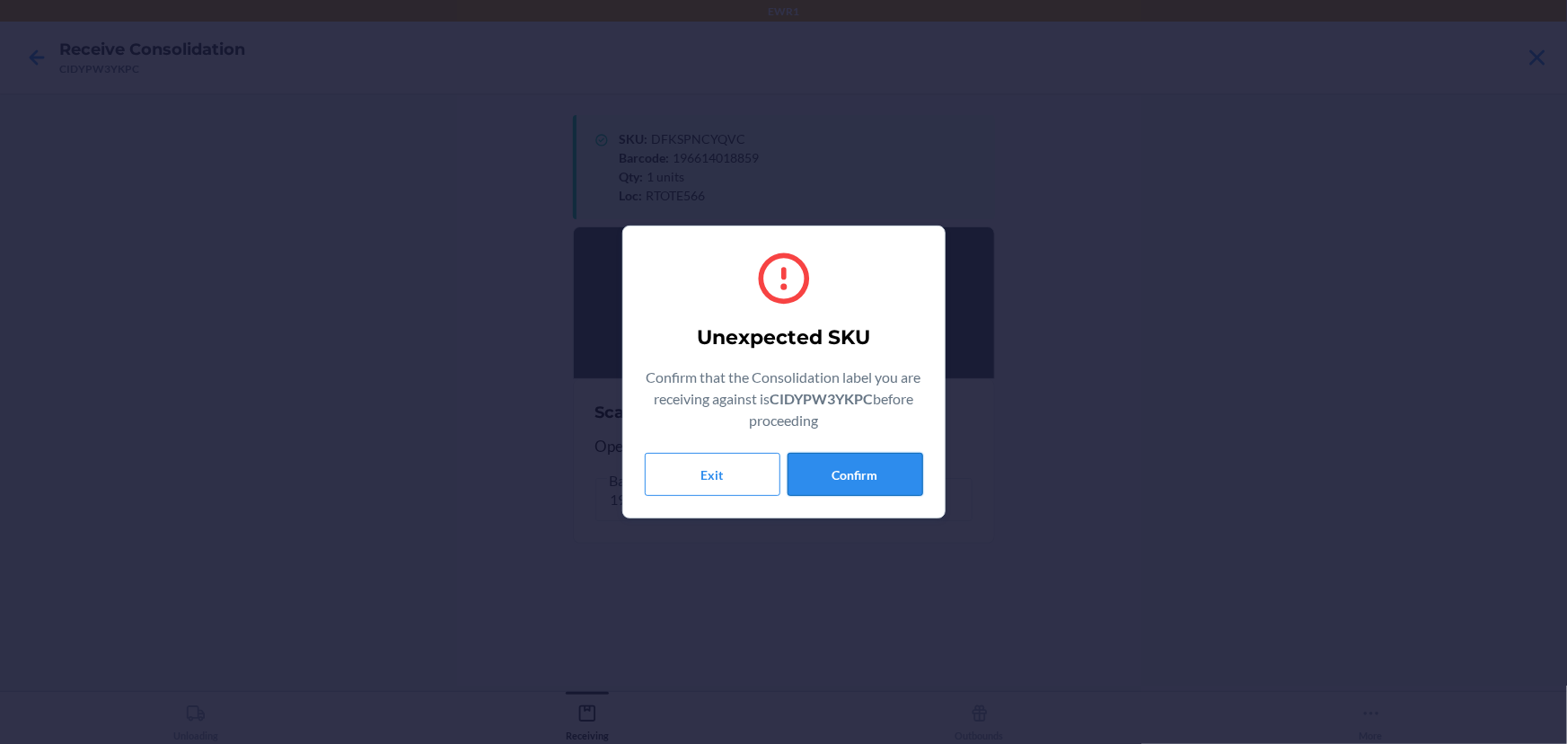
click at [849, 465] on button "Confirm" at bounding box center [856, 474] width 136 height 43
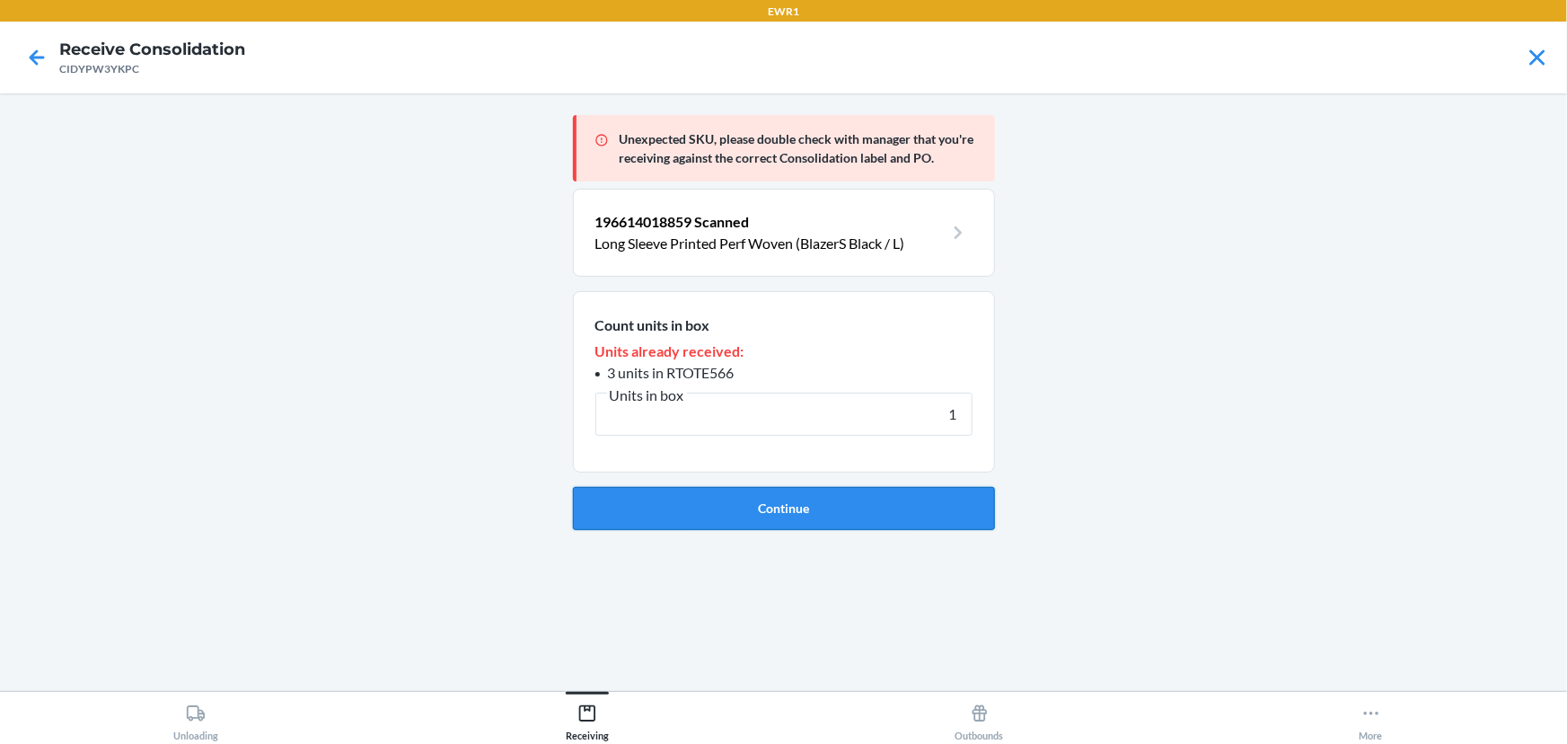
type input "1"
click at [638, 505] on button "Continue" at bounding box center [784, 508] width 422 height 43
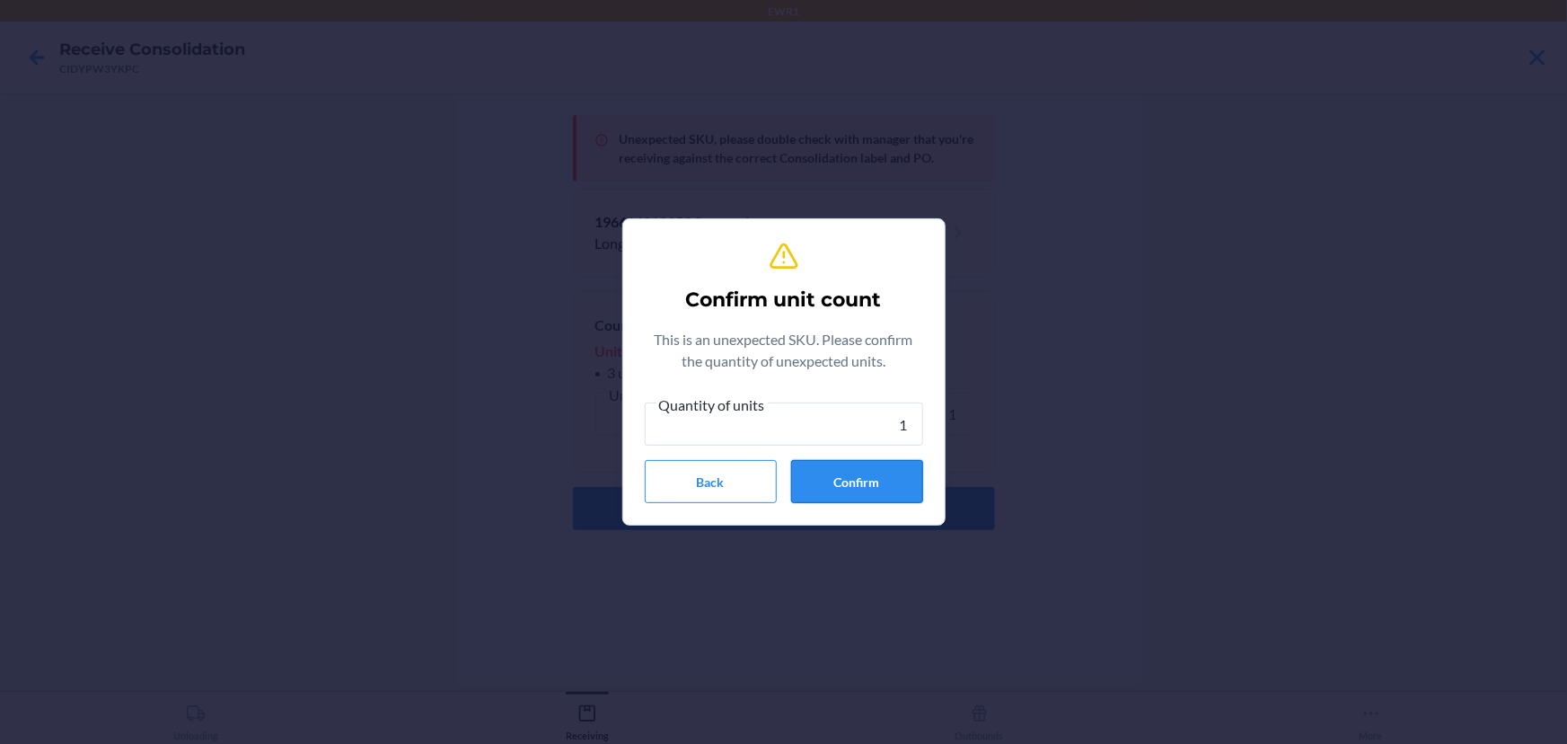
type input "1"
click at [861, 486] on button "Confirm" at bounding box center [857, 481] width 132 height 43
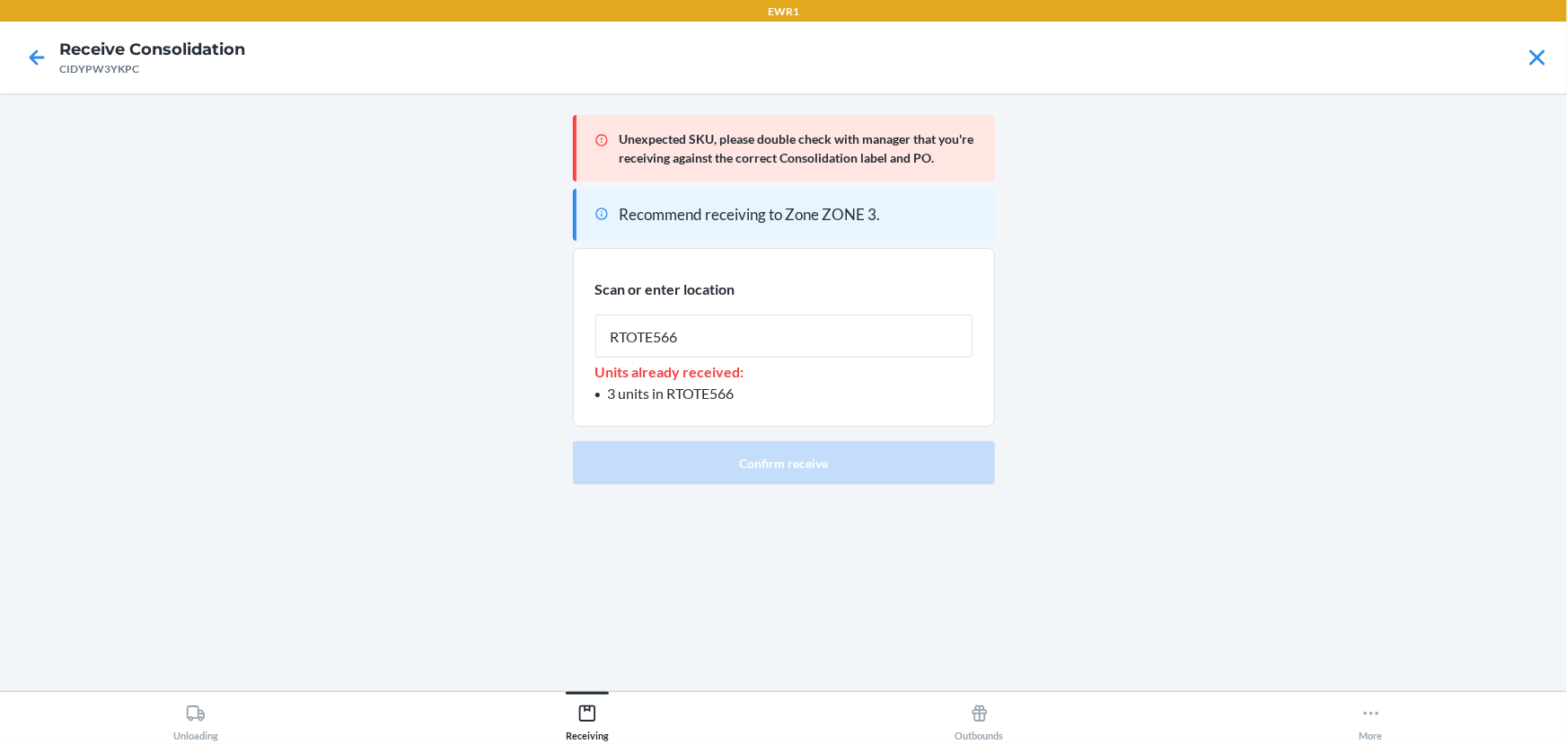
type input "RTOTE566"
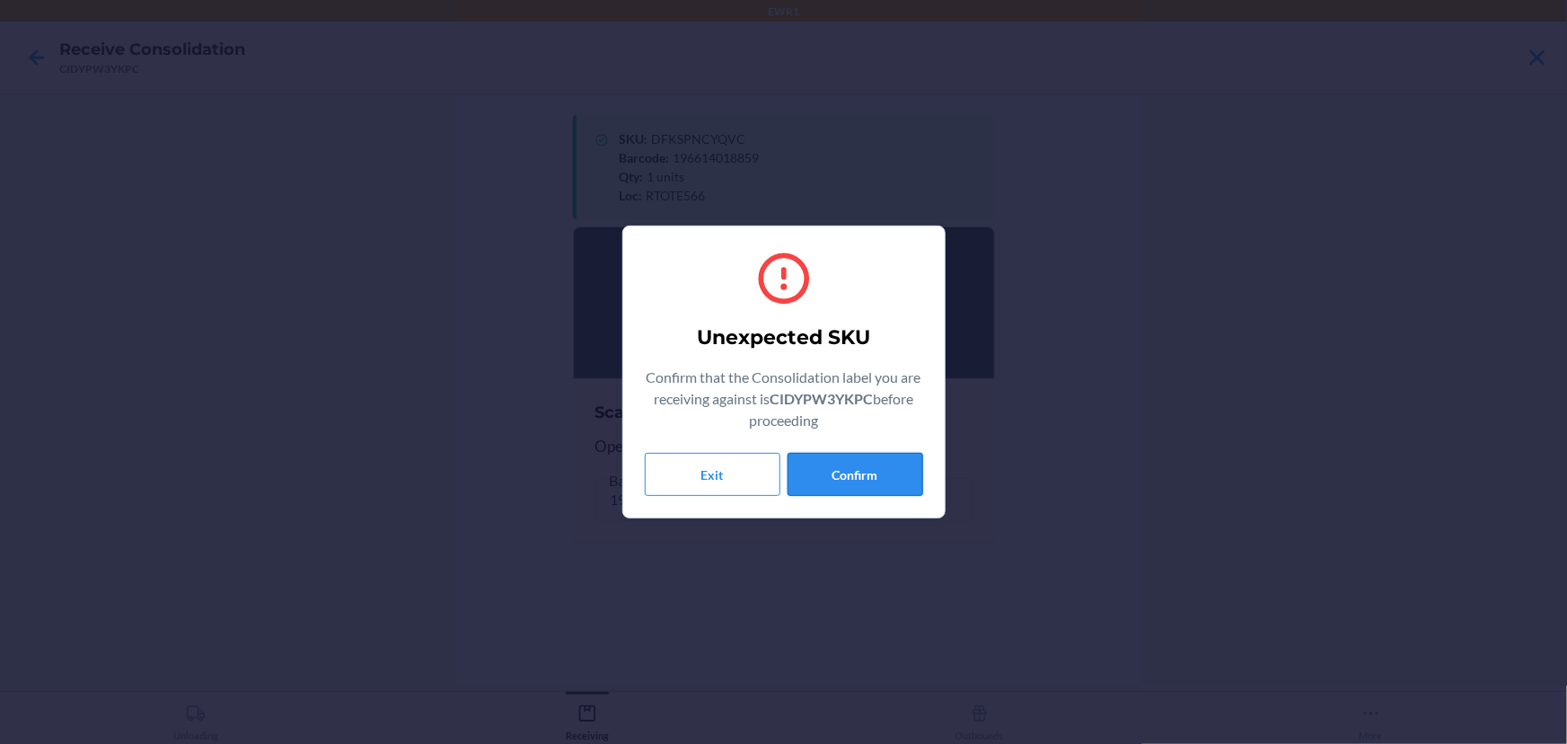
click at [893, 459] on button "Confirm" at bounding box center [856, 474] width 136 height 43
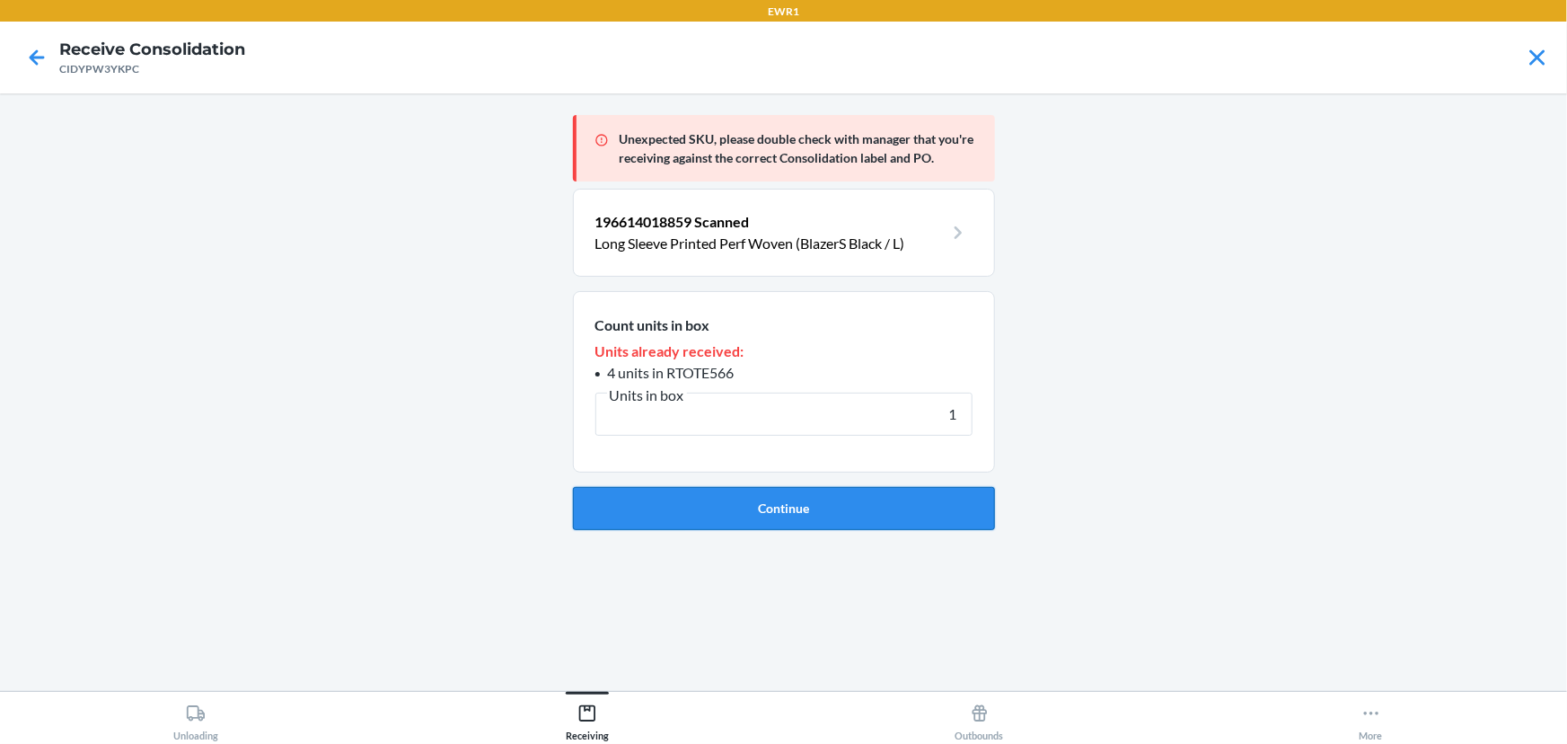
type input "1"
click at [786, 504] on button "Continue" at bounding box center [784, 508] width 422 height 43
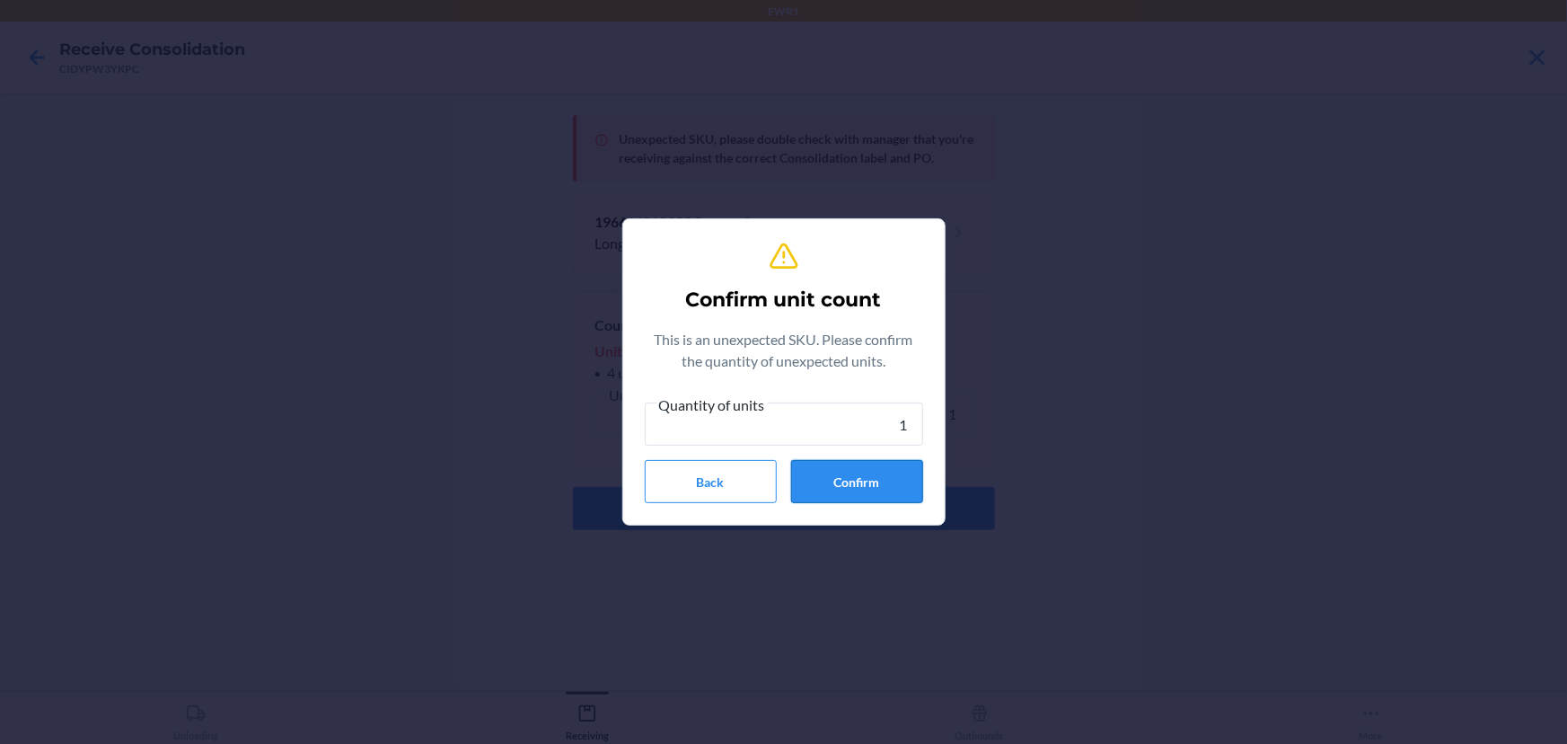
type input "1"
click at [843, 476] on button "Confirm" at bounding box center [857, 481] width 132 height 43
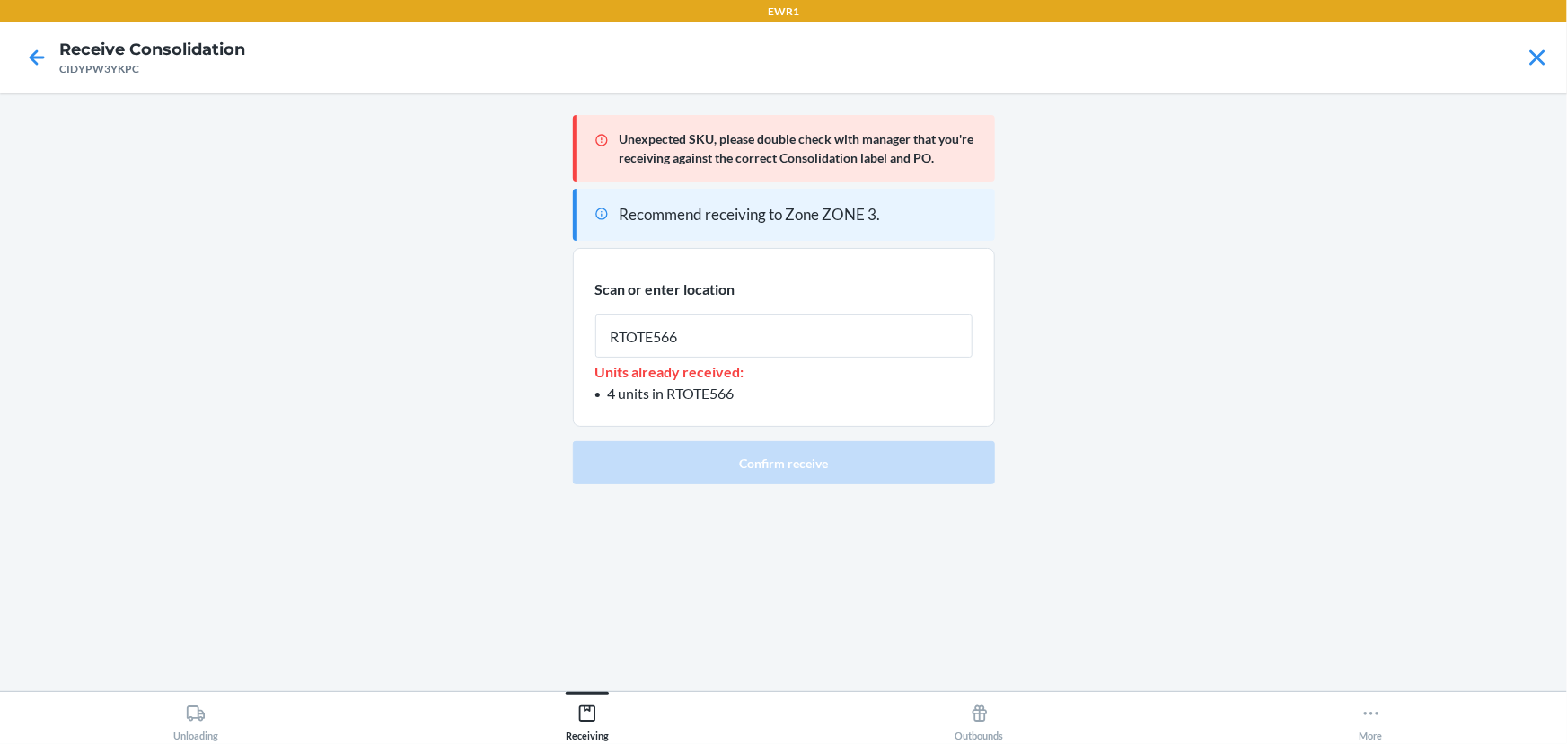
type input "RTOTE566"
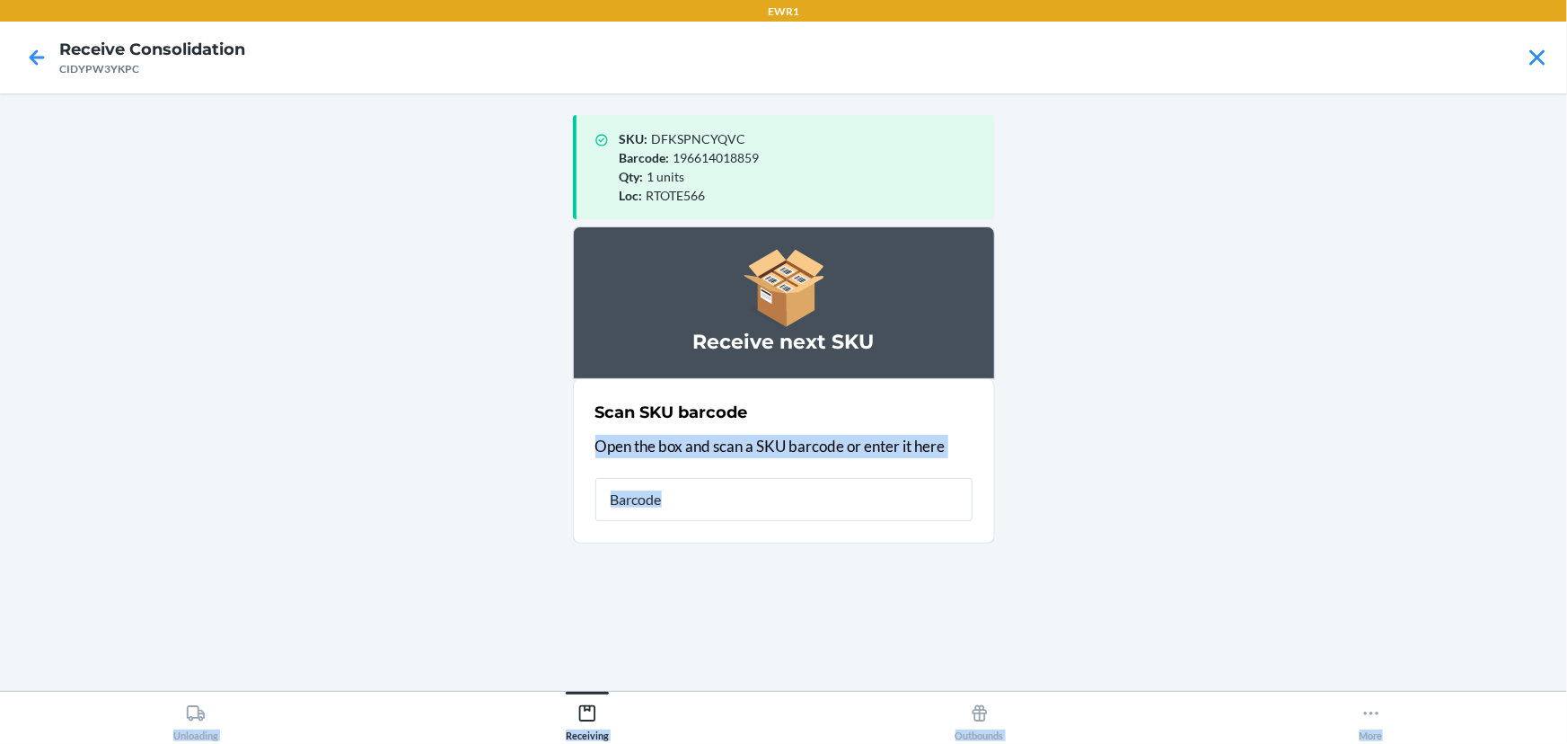
drag, startPoint x: 1566, startPoint y: 739, endPoint x: 1566, endPoint y: 758, distance: 18.9
click at [1566, 743] on html "EWR1 Receive Consolidation CIDYPW3YKPC SKU : DFKSPNCYQVC Barcode : 196614018859…" at bounding box center [783, 372] width 1567 height 744
click at [773, 505] on input "text" at bounding box center [783, 499] width 377 height 43
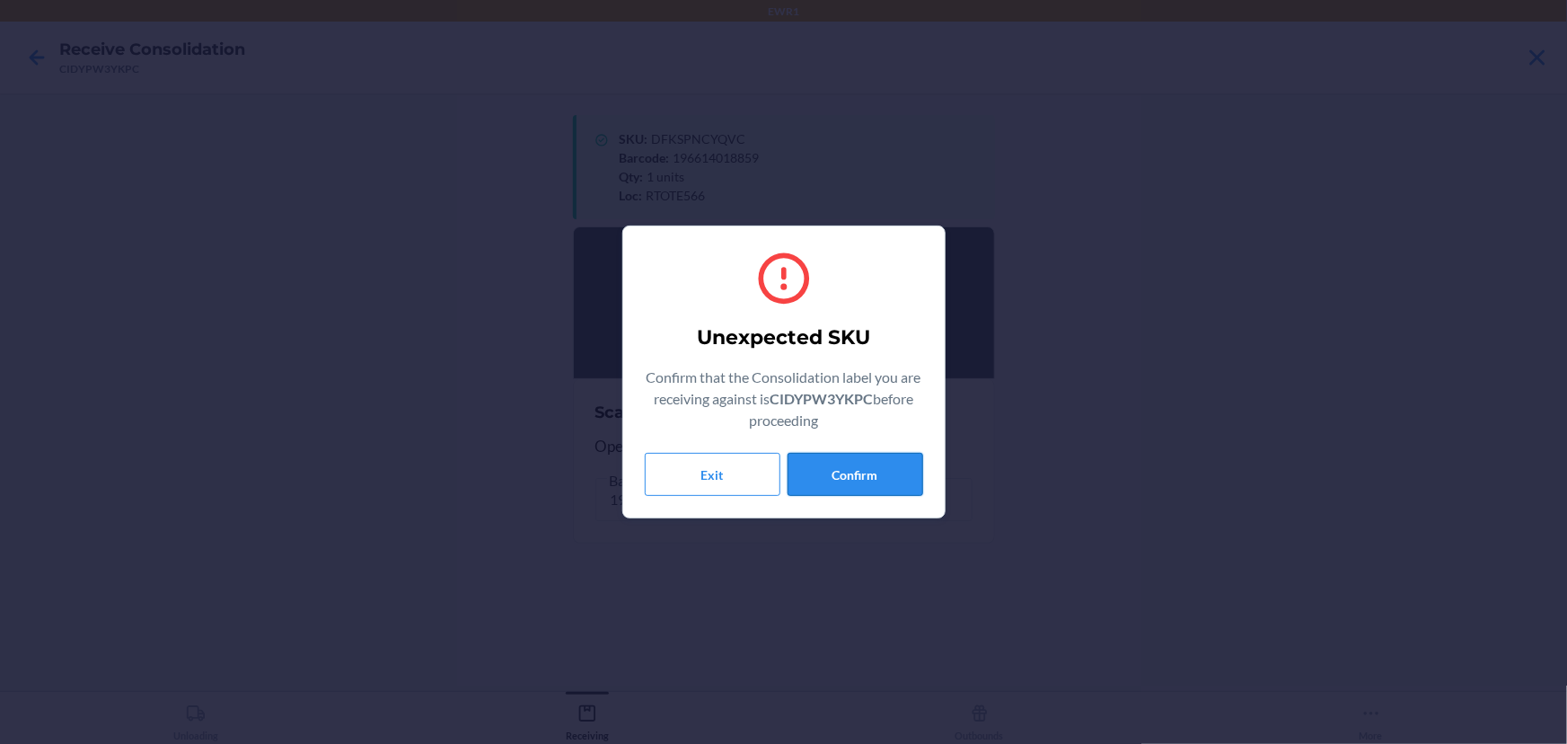
click at [880, 468] on button "Confirm" at bounding box center [856, 474] width 136 height 43
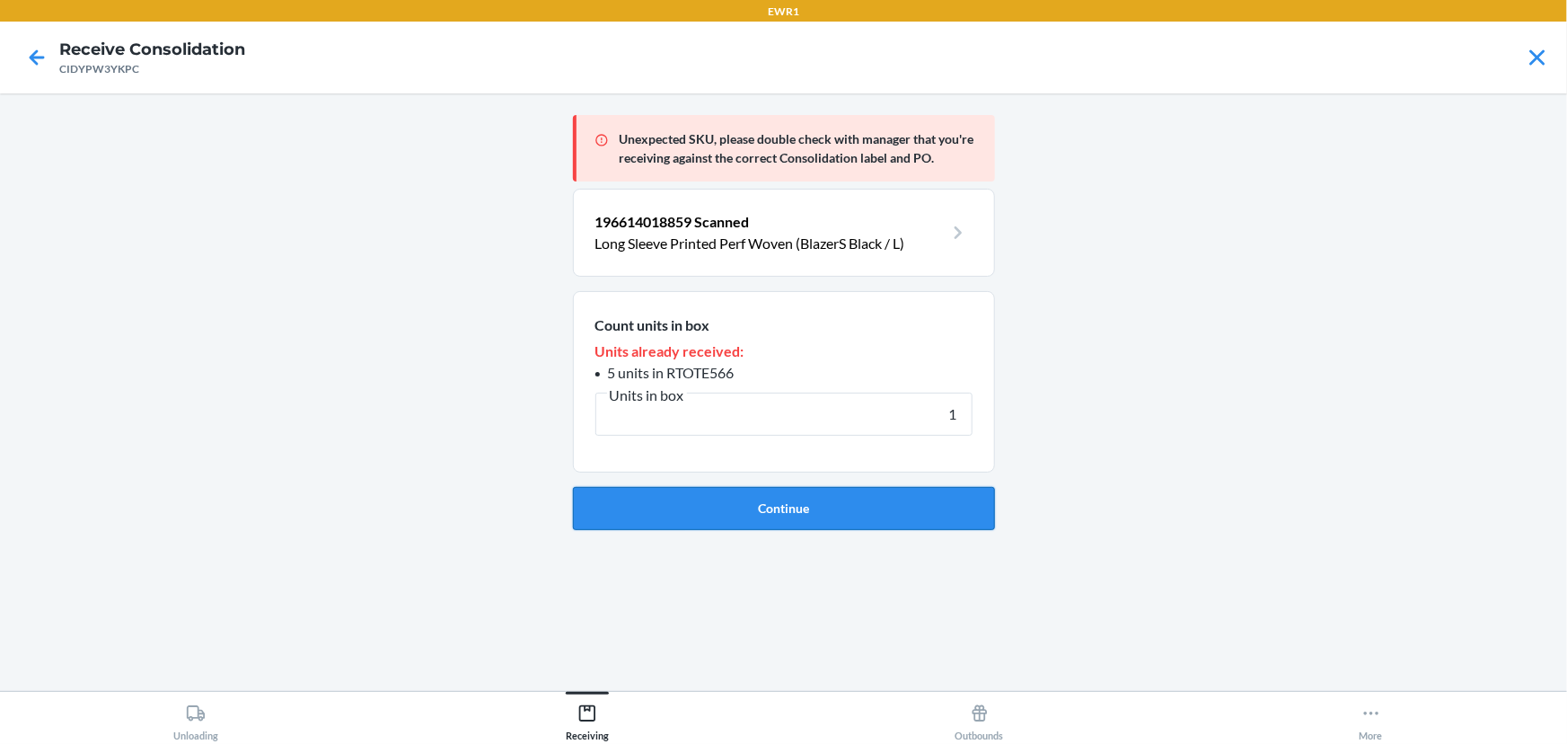
type input "1"
click at [744, 503] on button "Continue" at bounding box center [784, 508] width 422 height 43
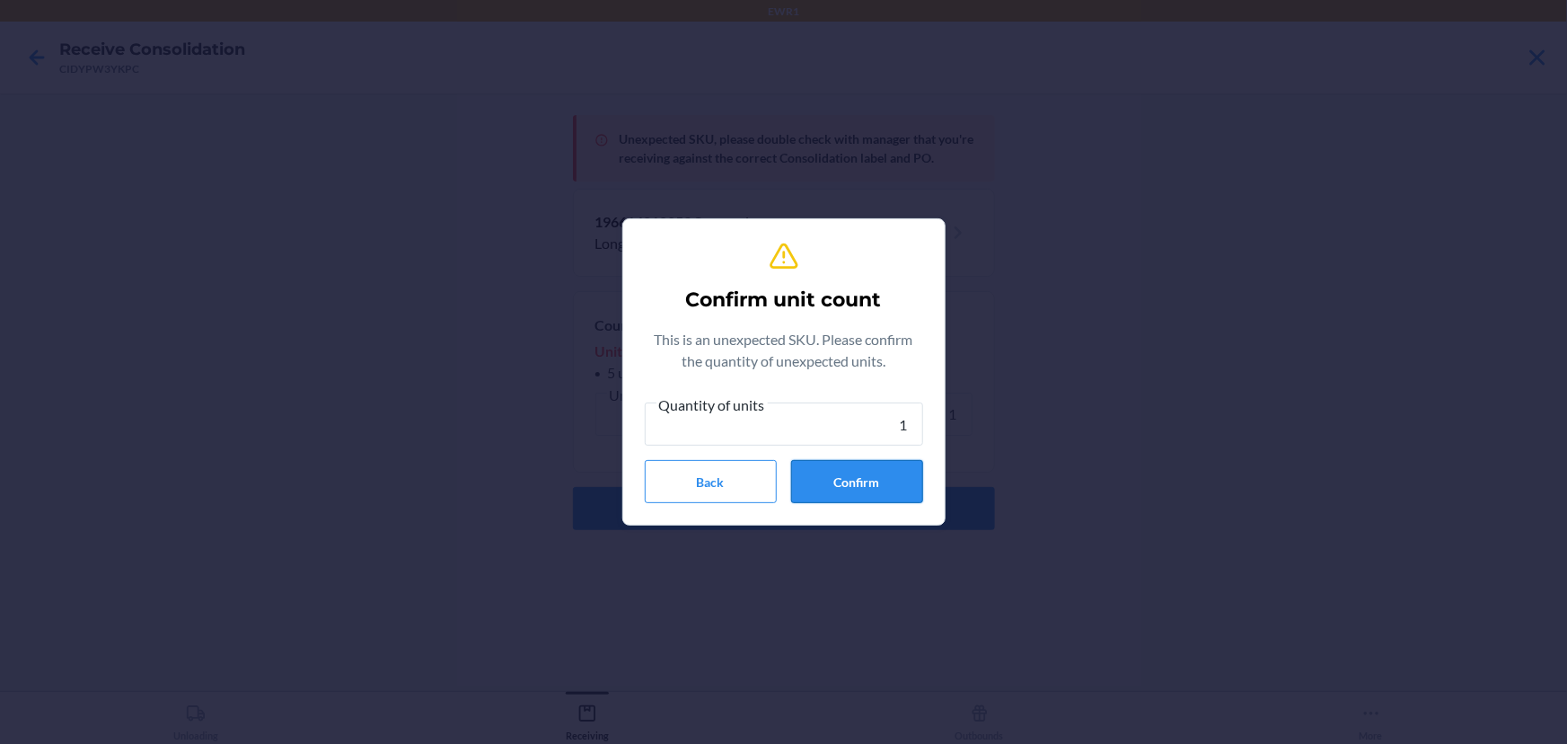
type input "1"
click at [852, 469] on button "Confirm" at bounding box center [857, 481] width 132 height 43
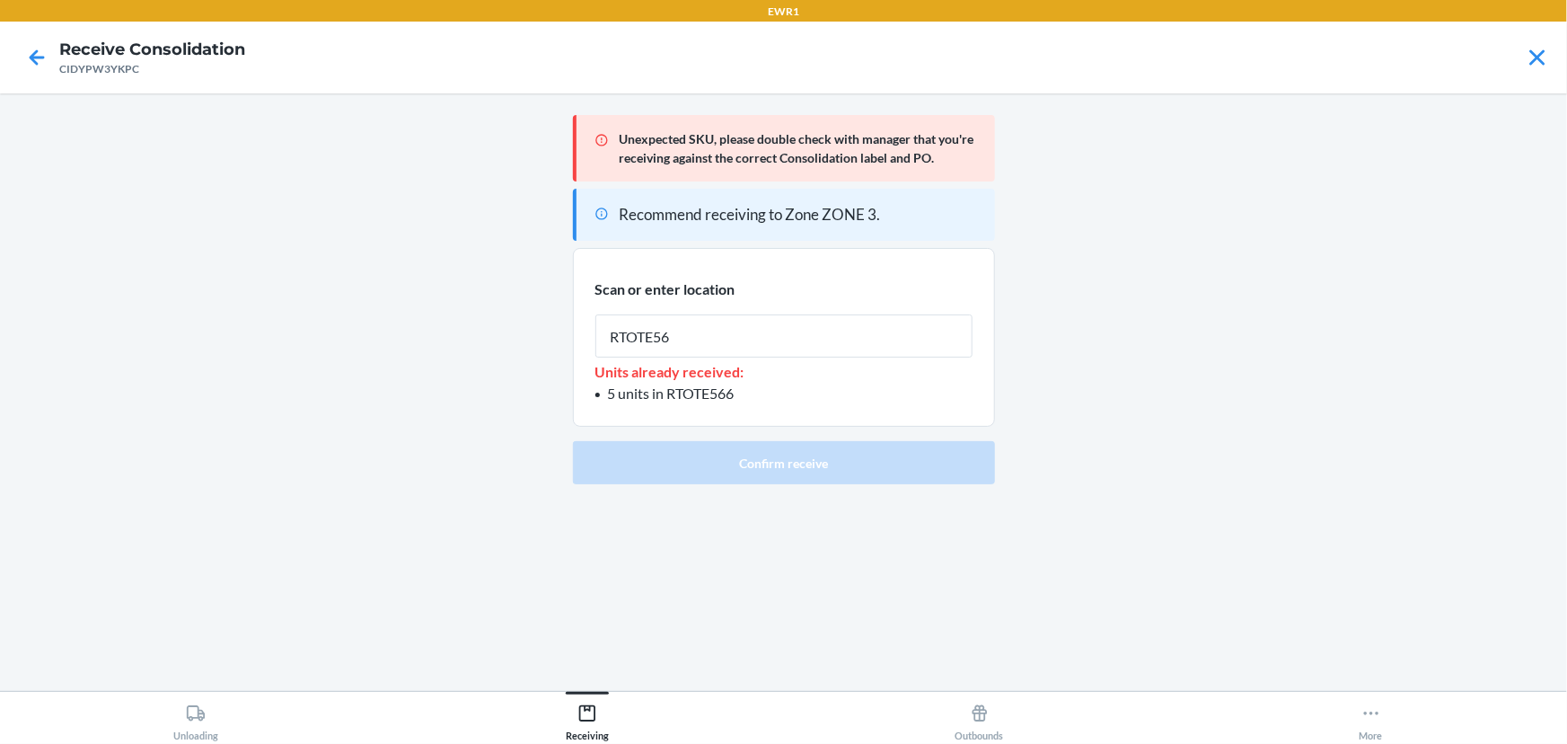
type input "RTOTE566"
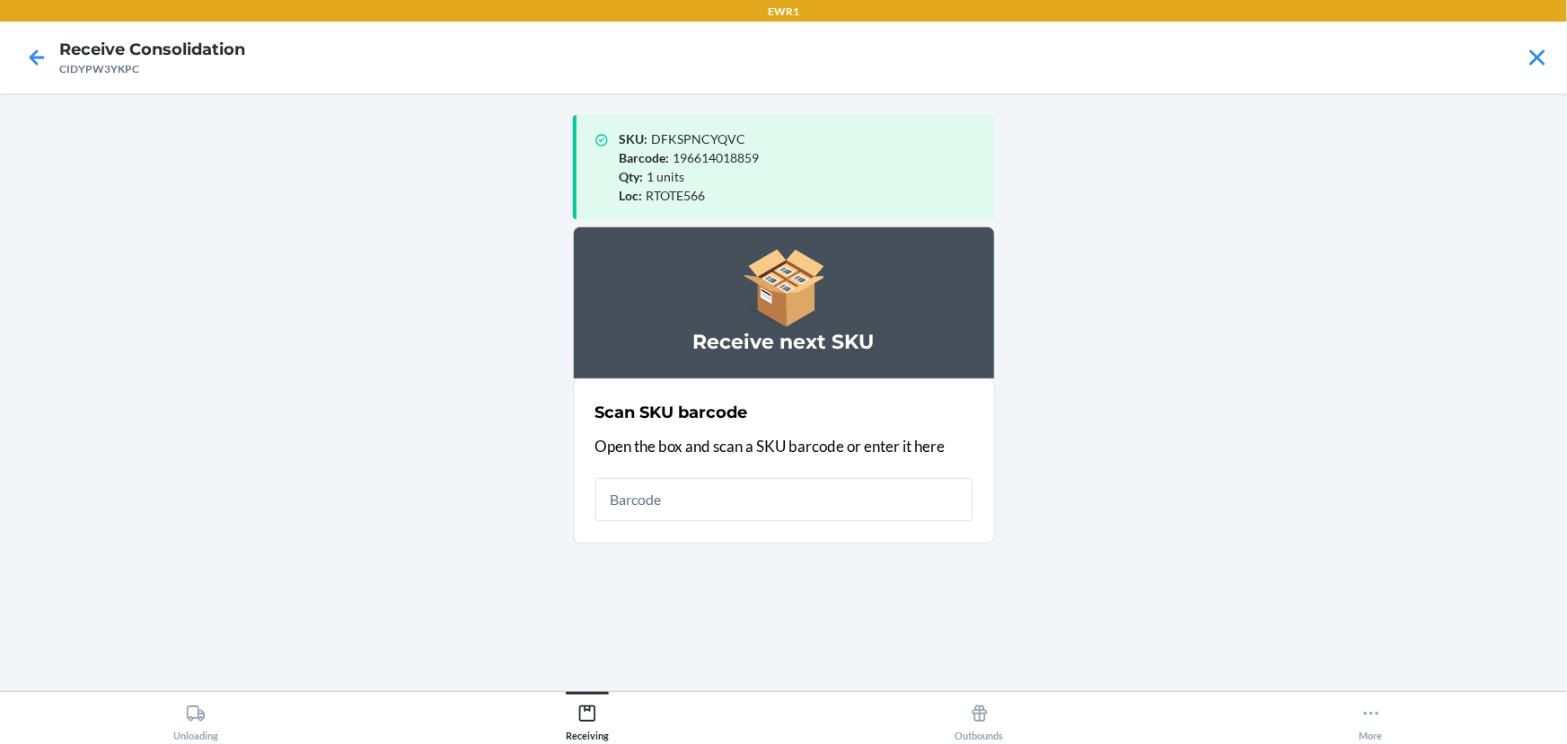
click at [453, 385] on main "SKU : DFKSPNCYQVC Barcode : 196614018859 Qty : 1 units Loc : RTOTE566 Receive n…" at bounding box center [783, 391] width 1567 height 597
drag, startPoint x: 753, startPoint y: 514, endPoint x: 647, endPoint y: 723, distance: 234.5
click at [732, 523] on div "Scan SKU barcode Open the box and scan a SKU barcode or enter it here" at bounding box center [783, 460] width 377 height 131
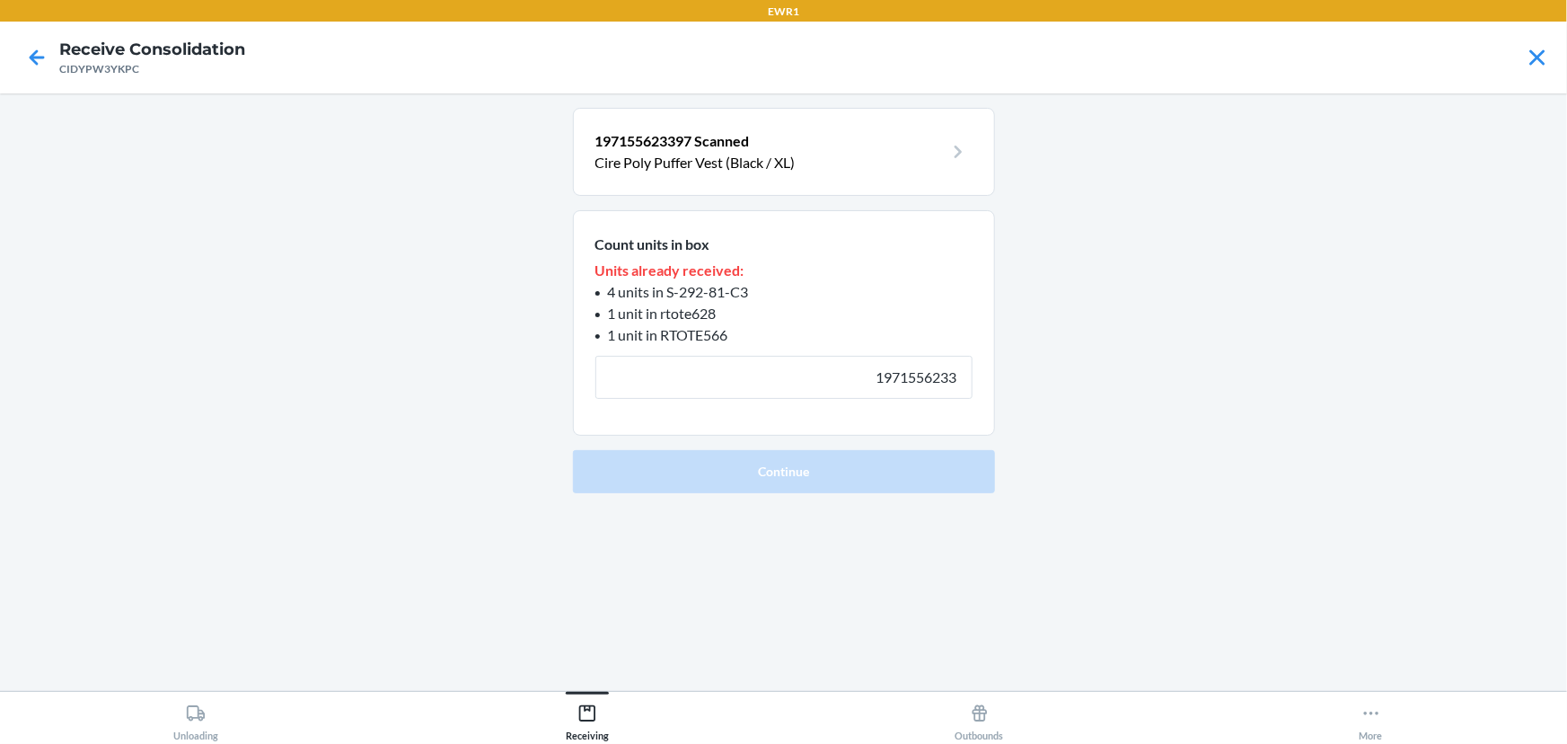
type input "1971556233"
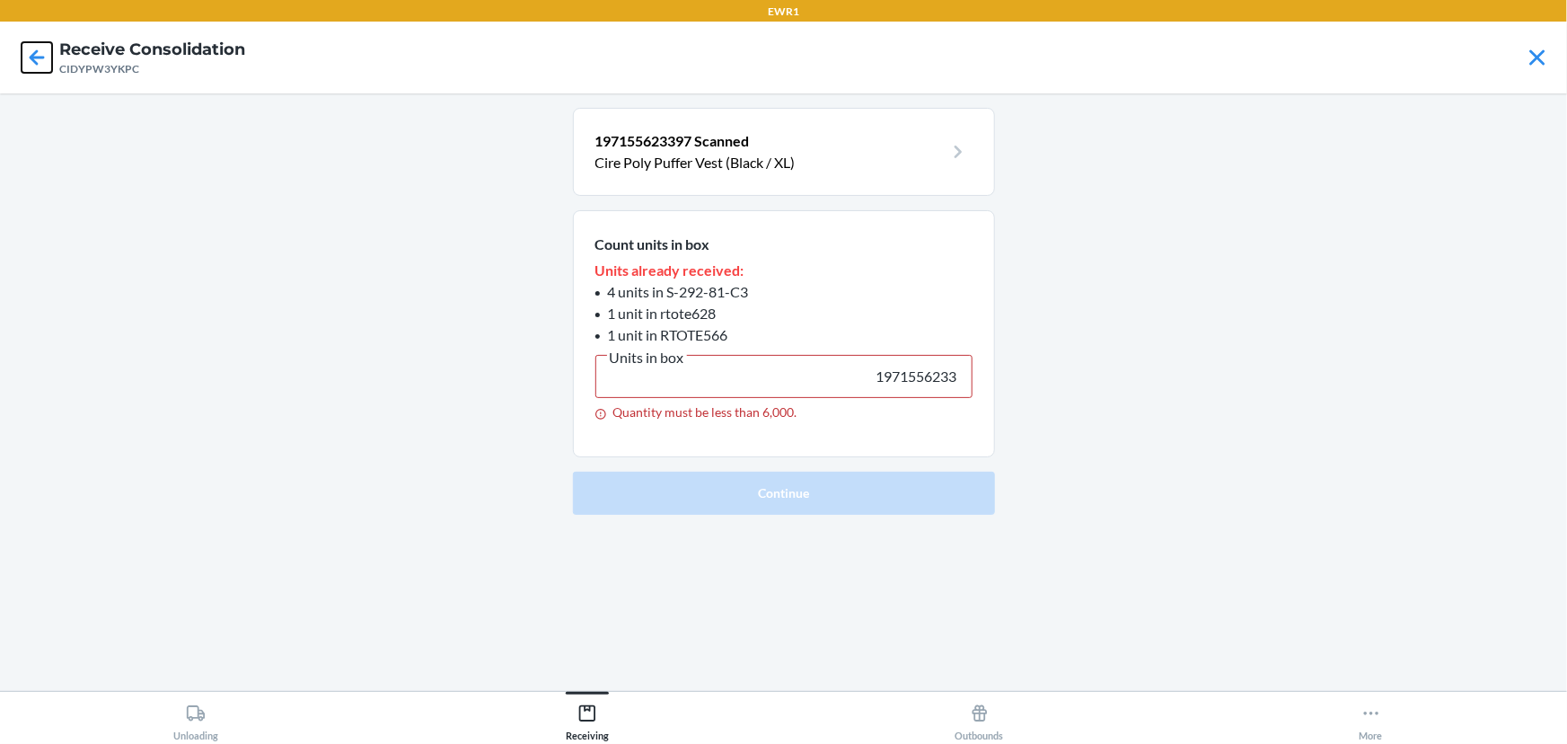
click at [39, 55] on icon at bounding box center [37, 57] width 31 height 31
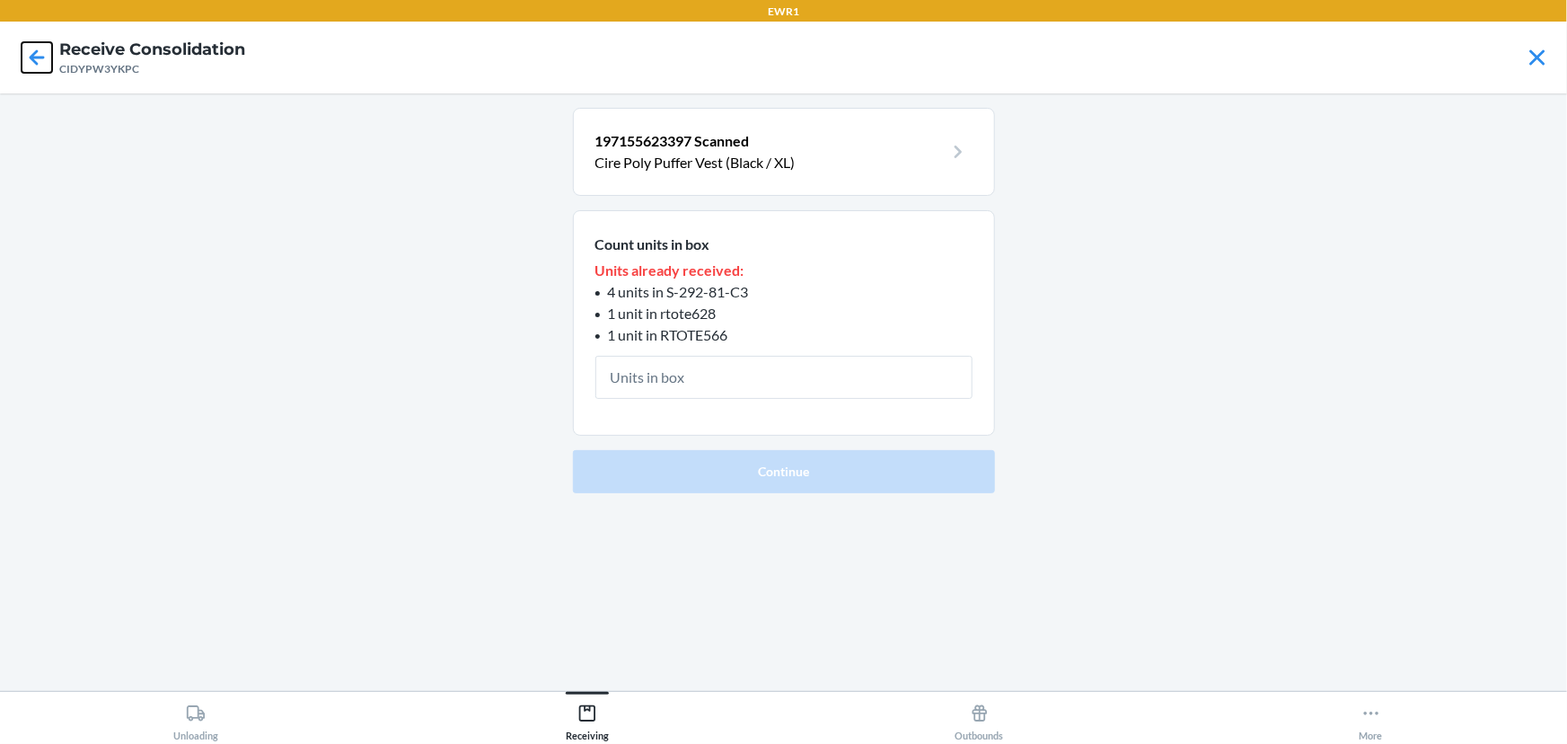
click at [46, 54] on icon at bounding box center [37, 57] width 31 height 31
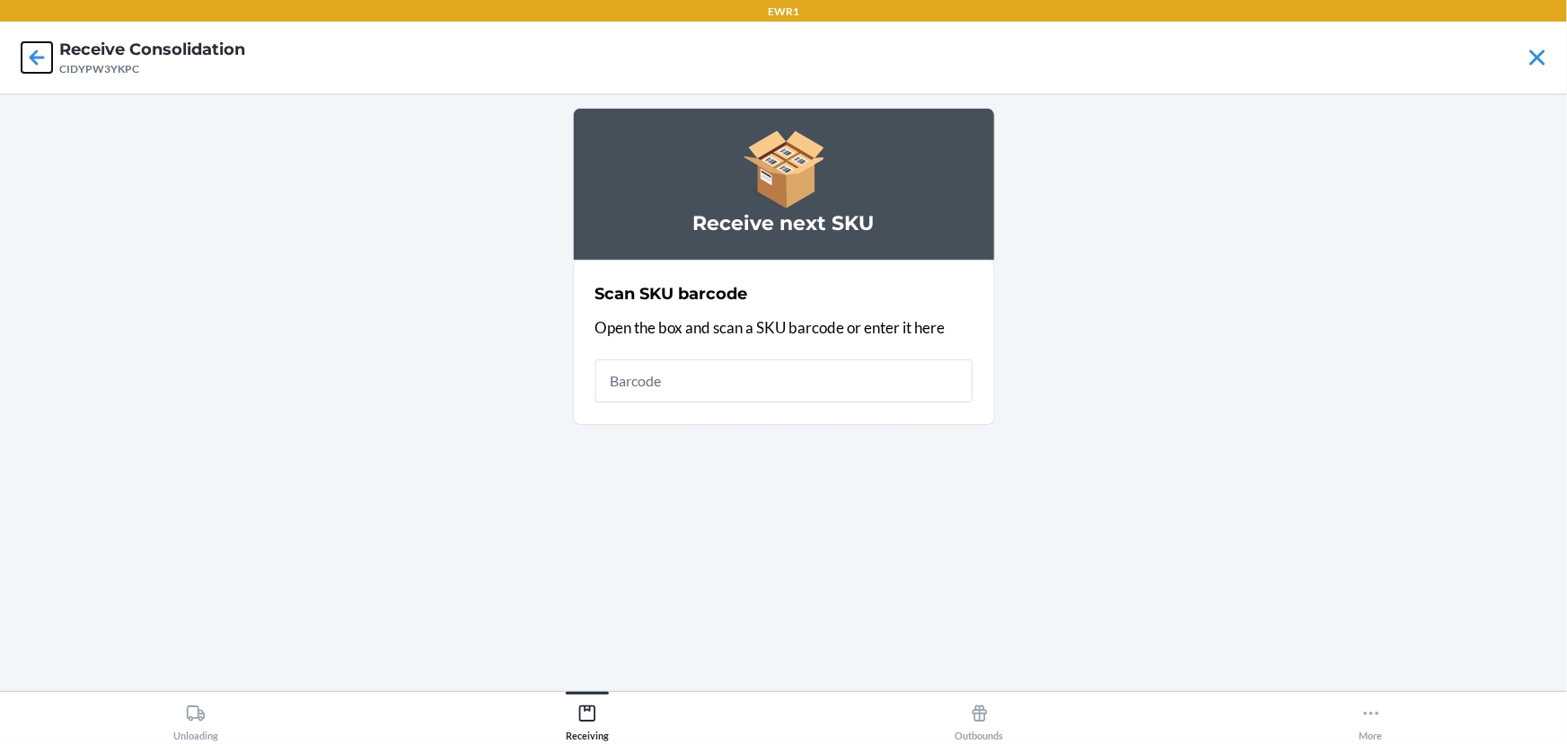
click at [49, 63] on icon at bounding box center [37, 57] width 31 height 31
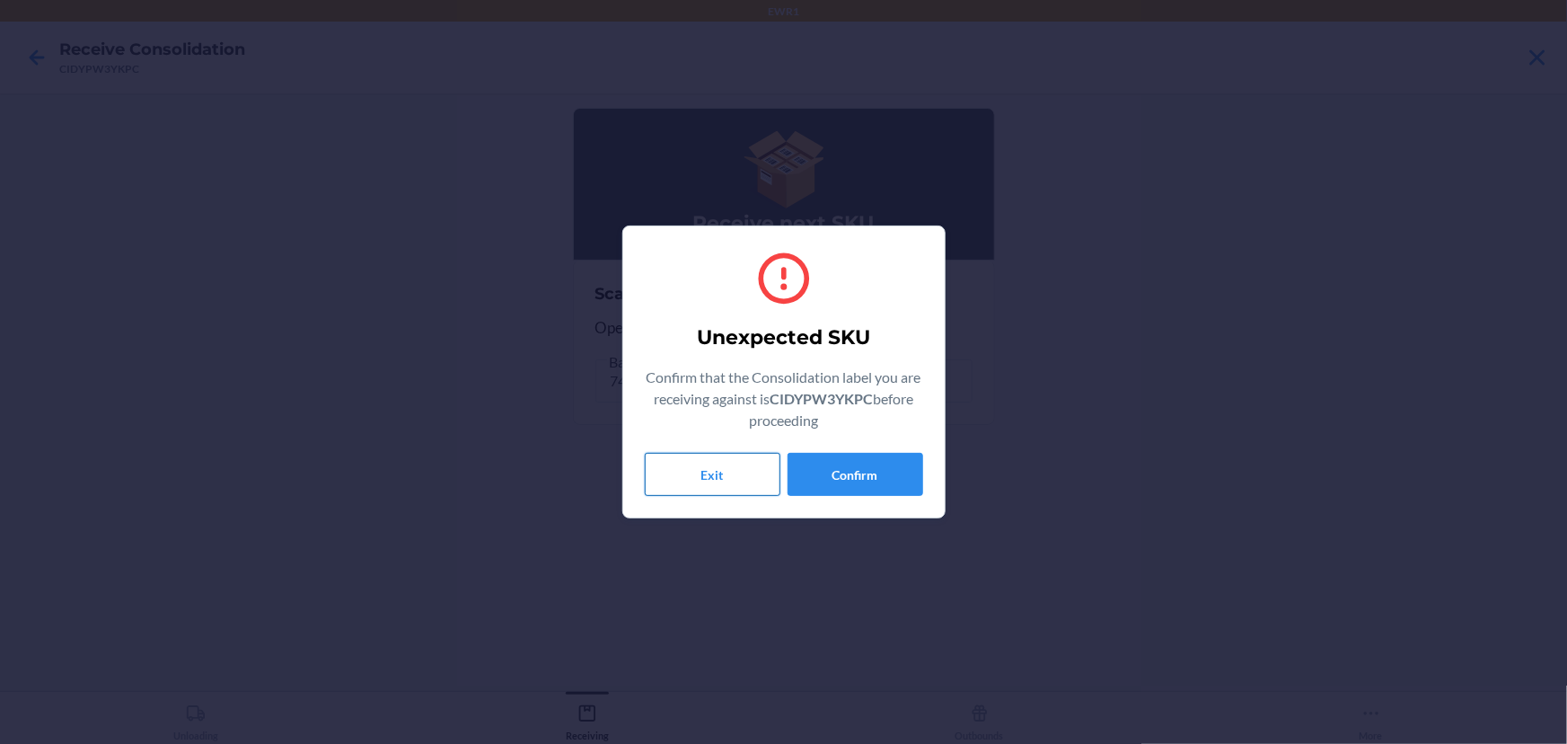
click at [688, 462] on button "Exit" at bounding box center [713, 474] width 136 height 43
click at [904, 450] on div "Unexpected SKU Confirm that the Consolidation label you are receiving against i…" at bounding box center [784, 372] width 278 height 262
click at [893, 488] on button "Confirm" at bounding box center [856, 474] width 136 height 43
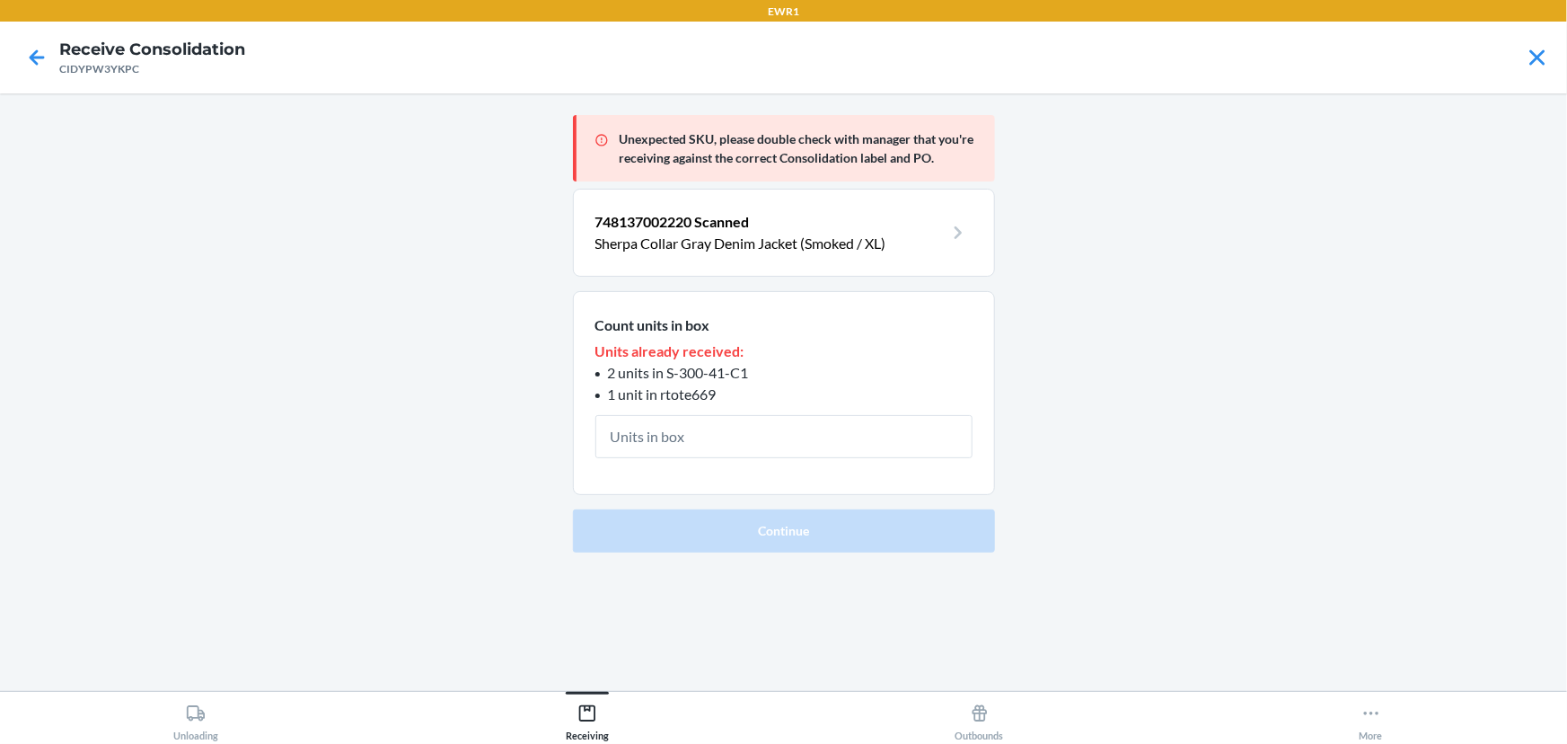
click at [33, 73] on div at bounding box center [36, 57] width 45 height 45
click at [45, 69] on icon at bounding box center [37, 57] width 31 height 31
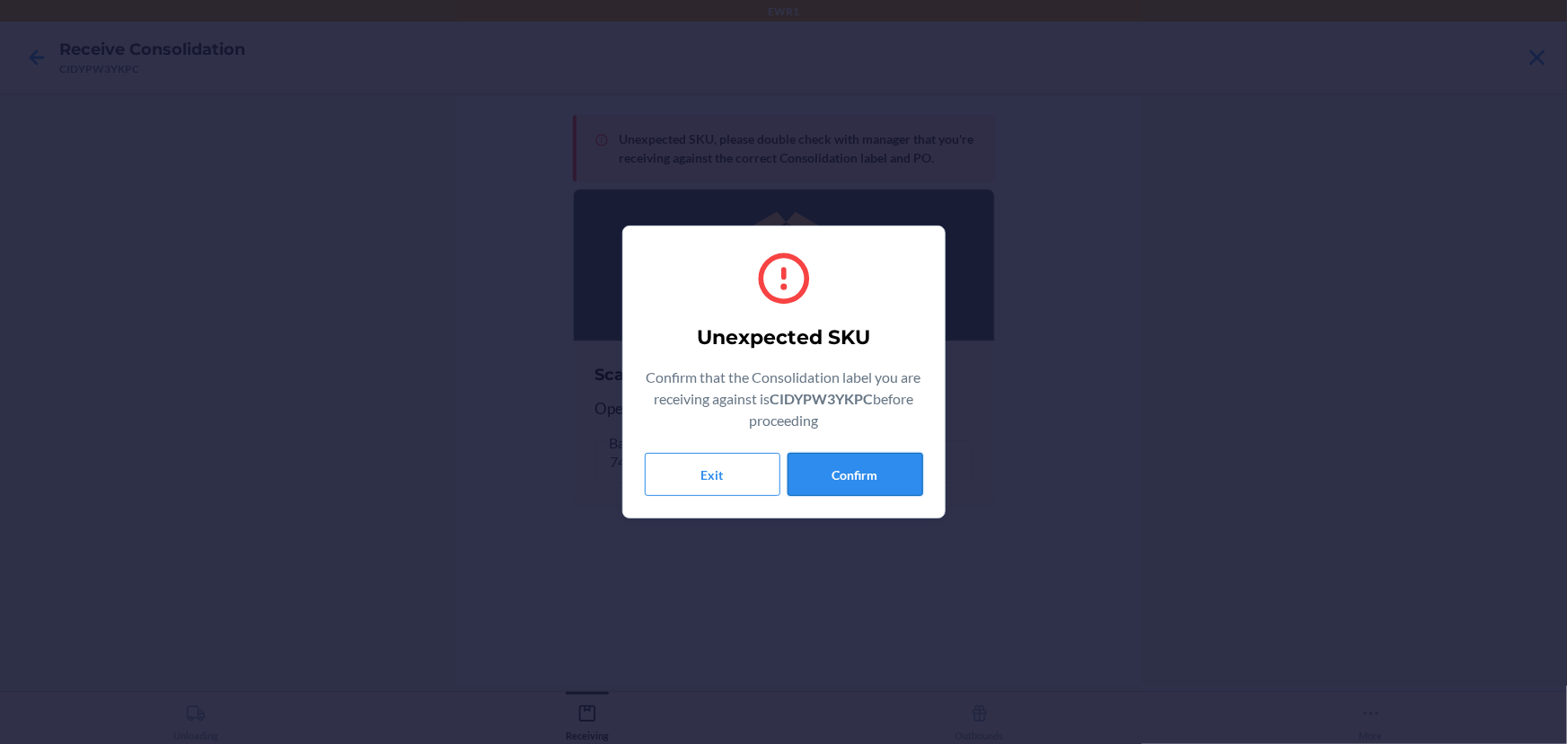
click at [879, 476] on button "Confirm" at bounding box center [856, 474] width 136 height 43
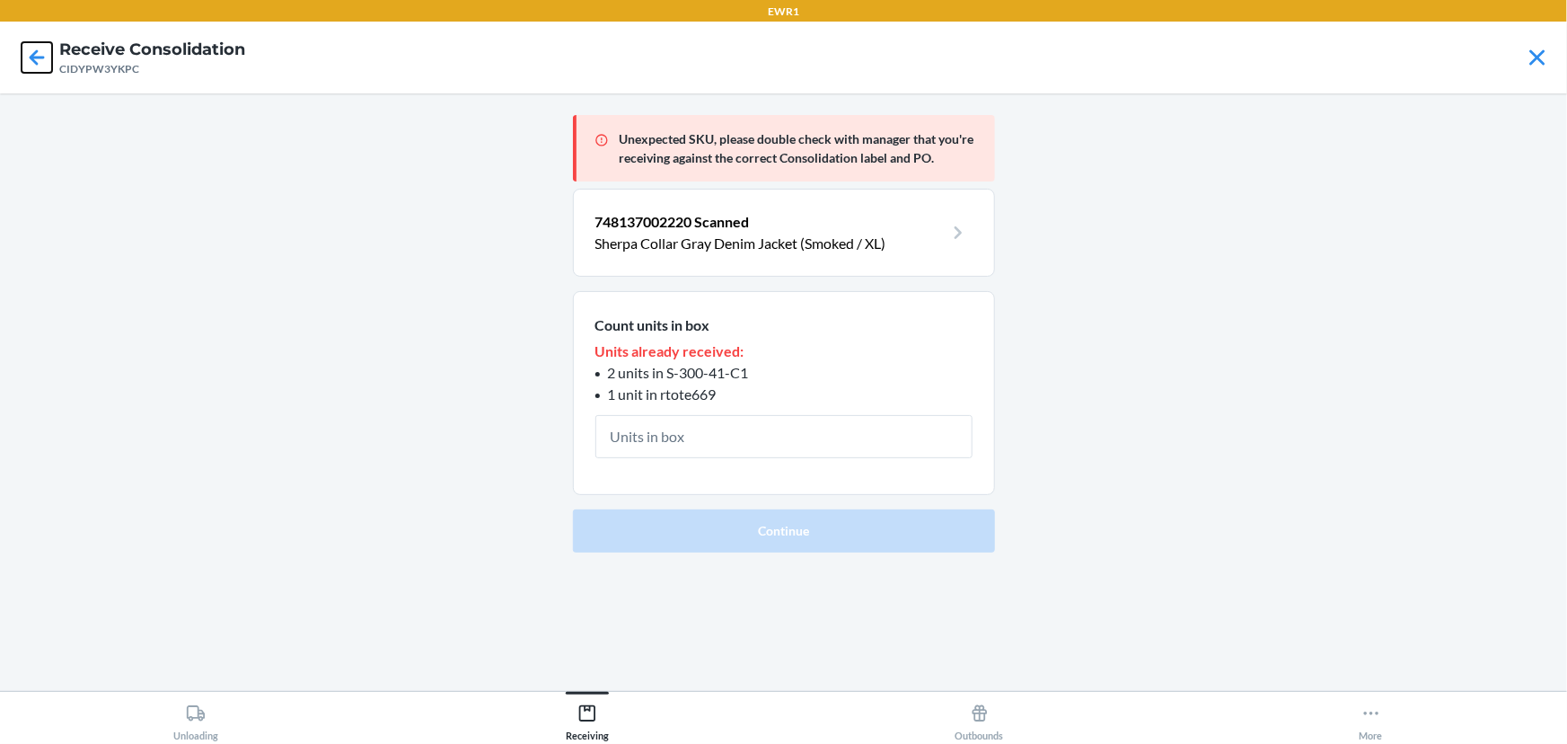
click at [31, 50] on icon at bounding box center [37, 57] width 31 height 31
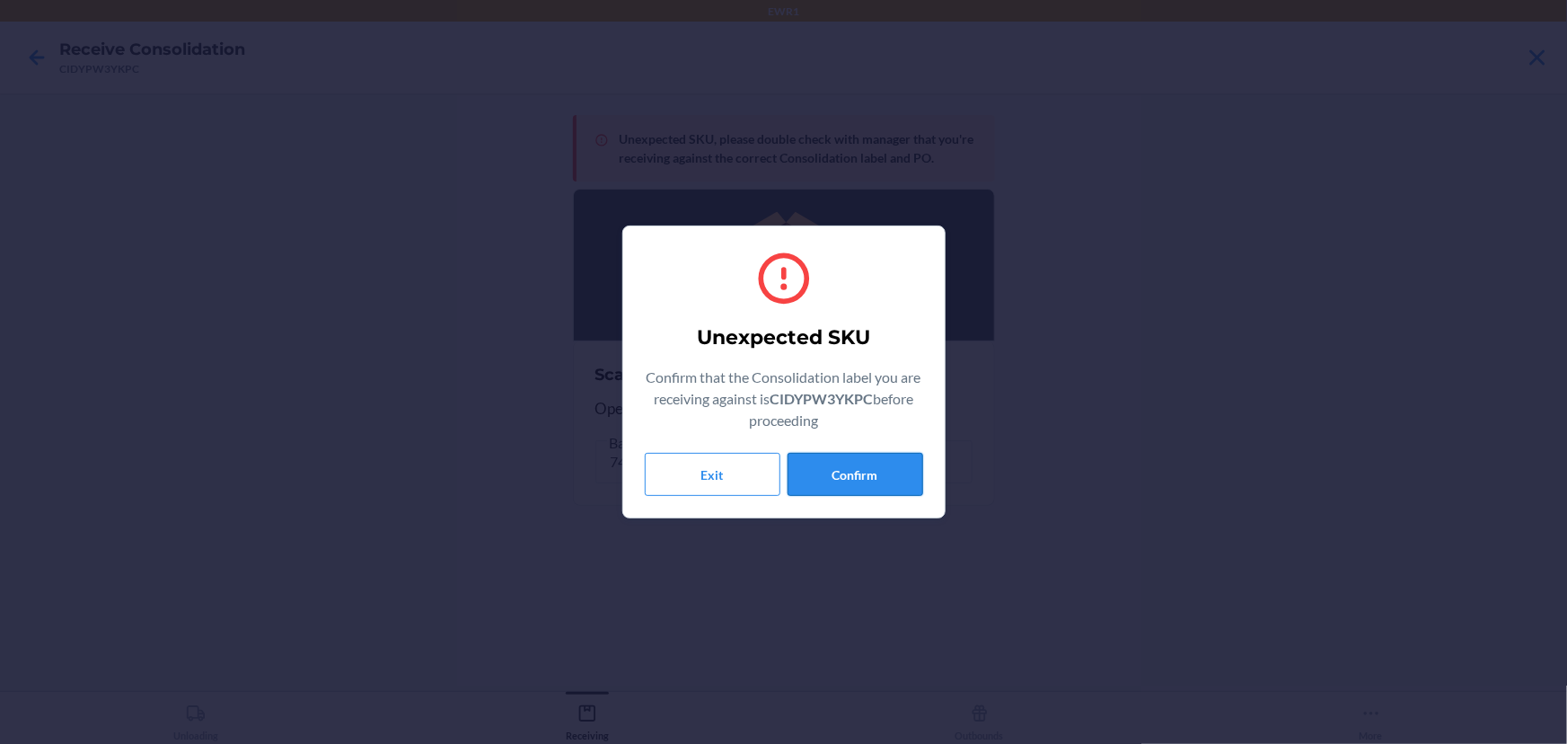
click at [828, 494] on button "Confirm" at bounding box center [856, 474] width 136 height 43
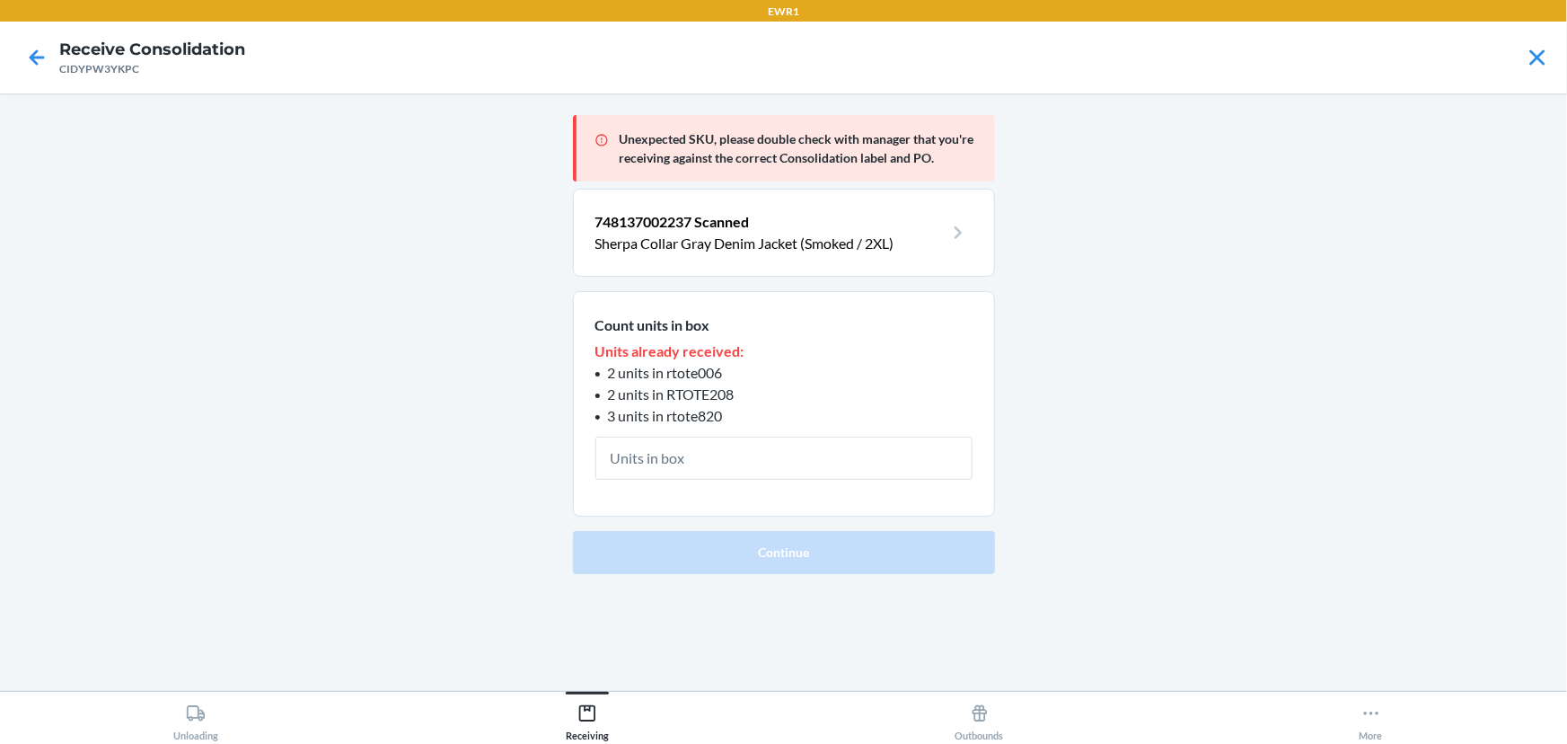
click at [19, 55] on div at bounding box center [36, 57] width 45 height 45
click at [45, 65] on icon at bounding box center [37, 57] width 31 height 31
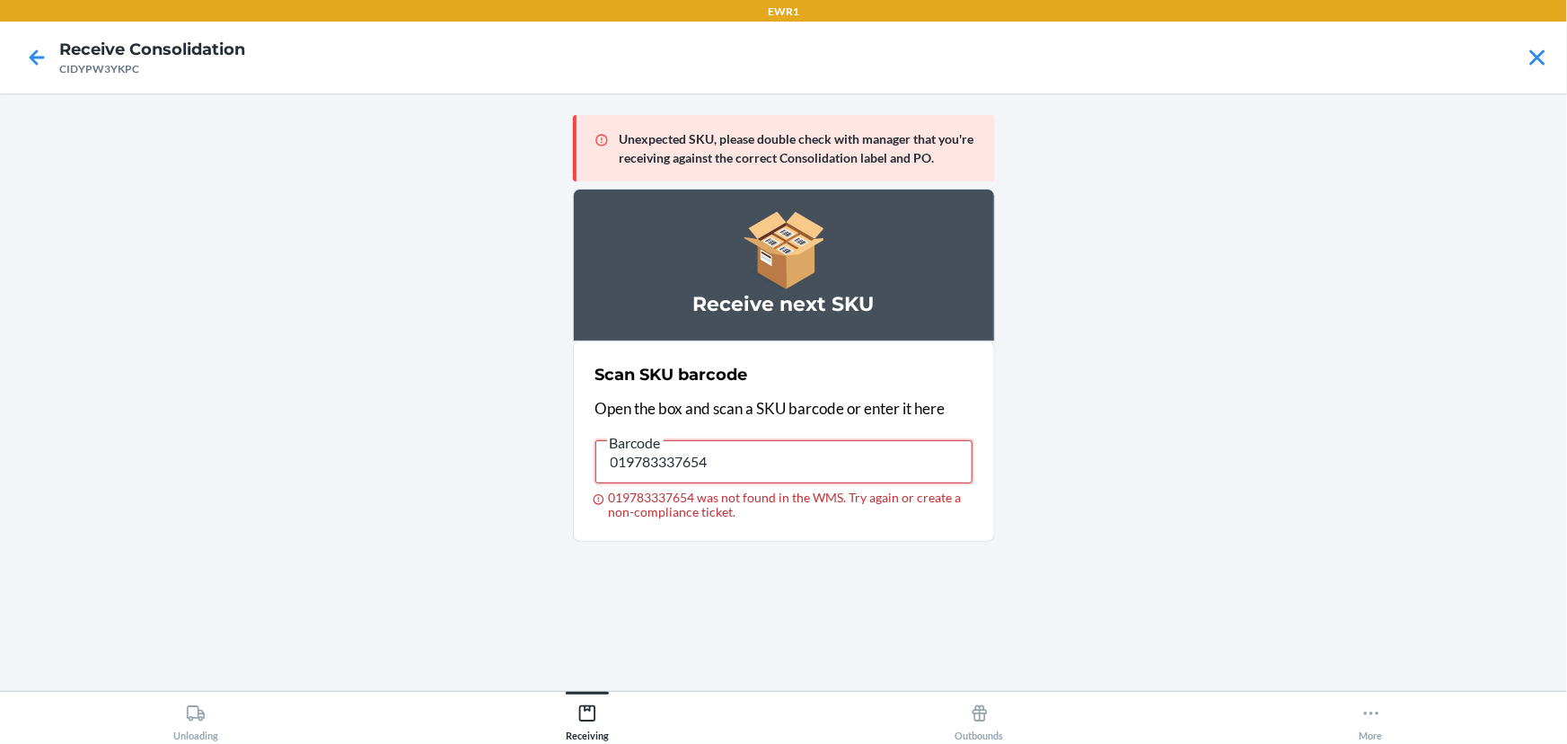
drag, startPoint x: 779, startPoint y: 460, endPoint x: 591, endPoint y: 483, distance: 189.1
click at [591, 483] on section "Scan SKU barcode Open the box and scan a SKU barcode or enter it here Barcode 0…" at bounding box center [784, 441] width 422 height 200
type input "196806022114"
drag, startPoint x: 833, startPoint y: 499, endPoint x: 741, endPoint y: 462, distance: 99.9
click at [741, 462] on input "196806022114" at bounding box center [783, 461] width 377 height 43
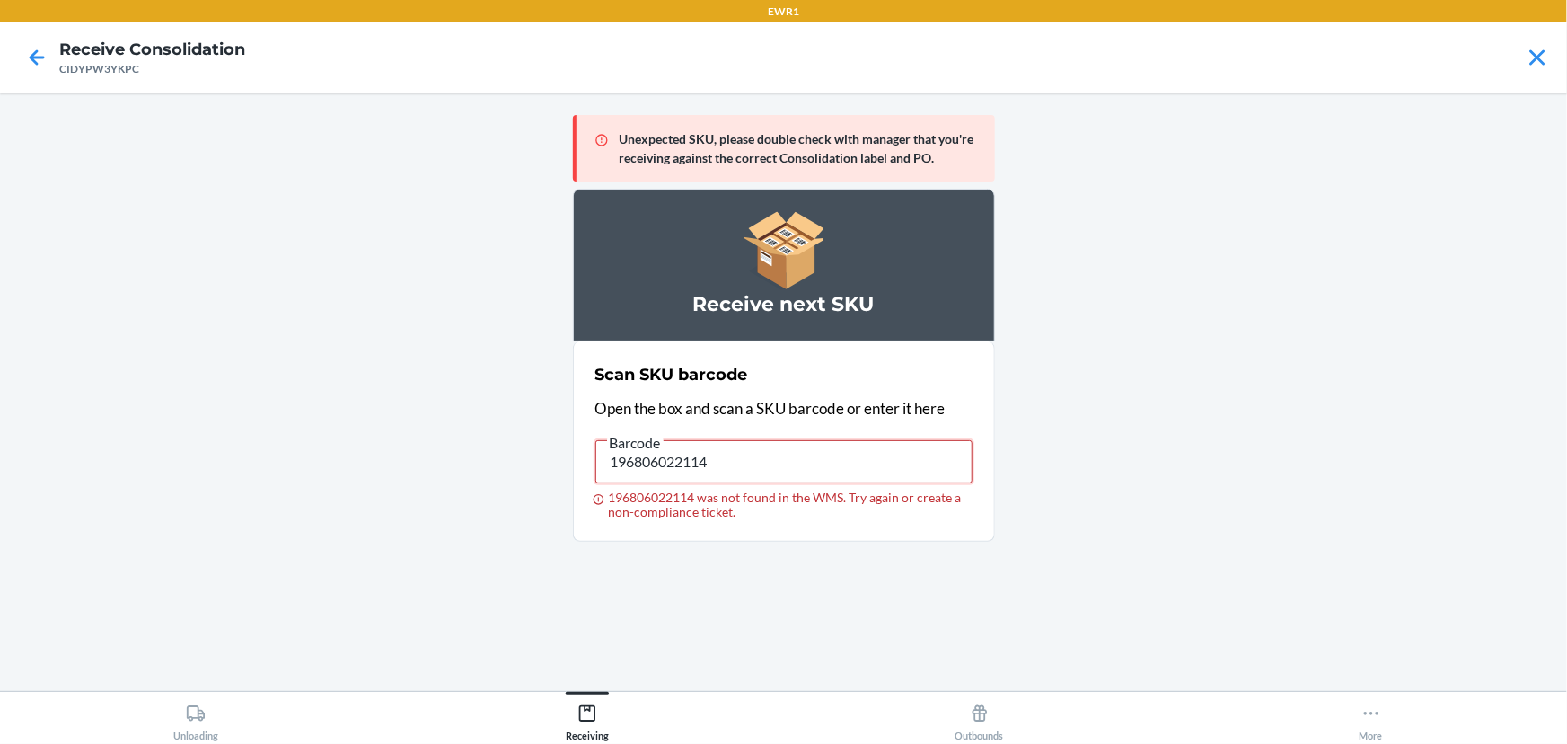
click at [741, 462] on input "196806022114" at bounding box center [783, 461] width 377 height 43
drag, startPoint x: 924, startPoint y: 397, endPoint x: 375, endPoint y: 363, distance: 549.7
click at [373, 365] on main "Unexpected SKU, please double check with manager that you're receiving against …" at bounding box center [783, 391] width 1567 height 597
drag, startPoint x: 749, startPoint y: 444, endPoint x: 463, endPoint y: 415, distance: 287.0
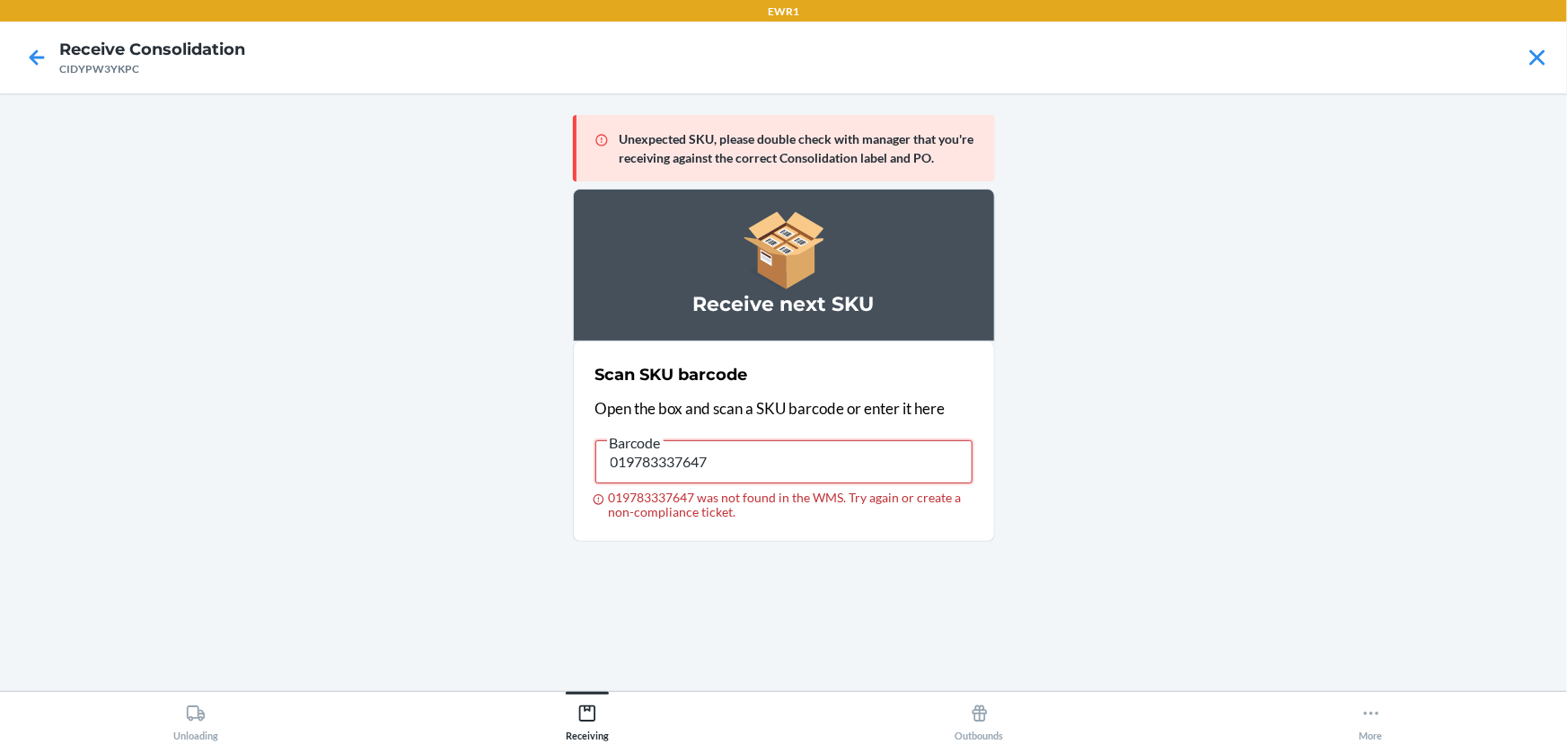
click at [463, 415] on main "Unexpected SKU, please double check with manager that you're receiving against …" at bounding box center [783, 391] width 1567 height 597
type input "019783337715"
click at [736, 448] on input "019783337715" at bounding box center [783, 461] width 377 height 43
click at [735, 448] on input "019783337715" at bounding box center [783, 461] width 377 height 43
drag, startPoint x: 789, startPoint y: 456, endPoint x: 560, endPoint y: 458, distance: 229.0
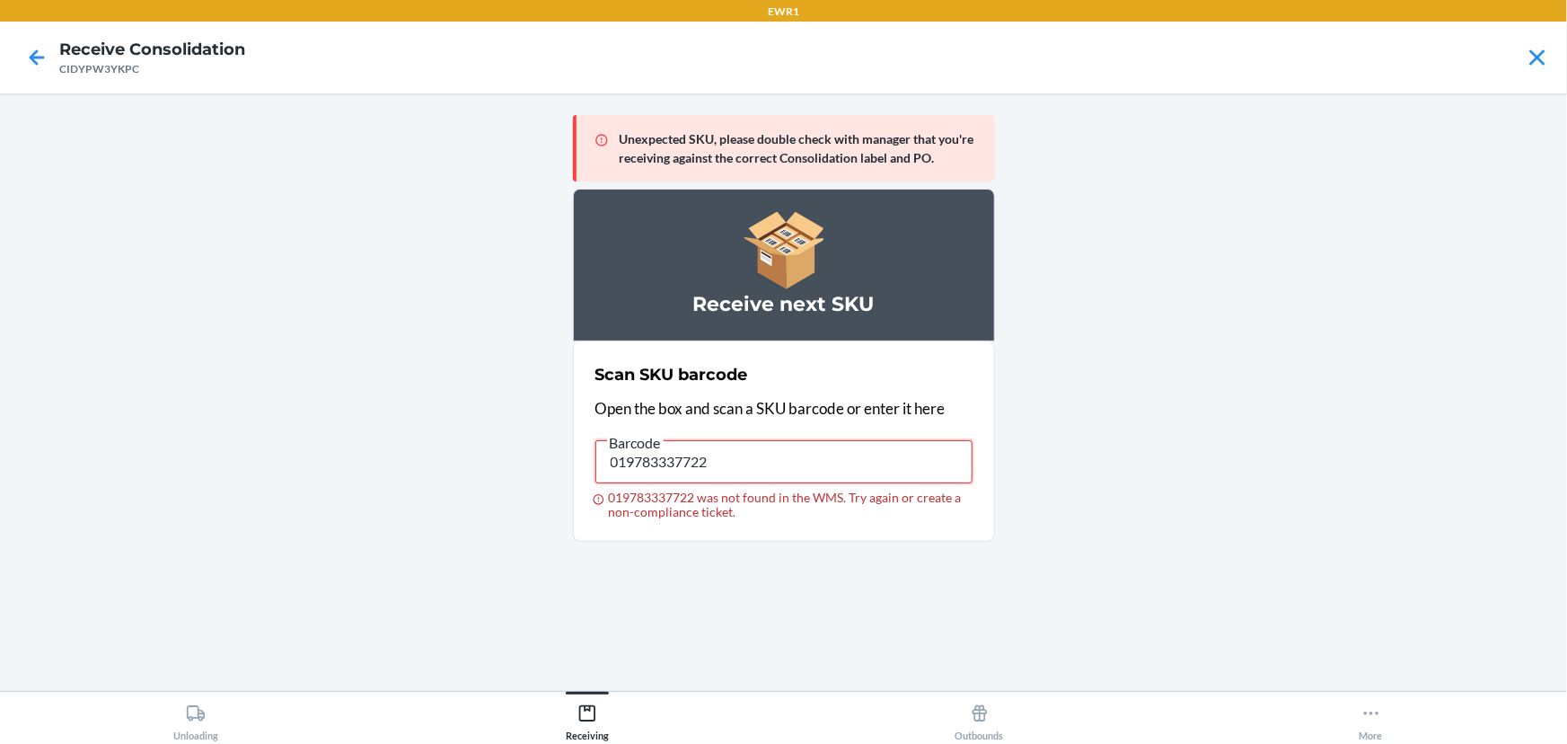
click at [560, 458] on main "Unexpected SKU, please double check with manager that you're receiving against …" at bounding box center [783, 391] width 1567 height 597
type input "196806120537"
click at [808, 462] on input "196806120537" at bounding box center [783, 461] width 377 height 43
click at [789, 465] on input "196806120544" at bounding box center [783, 461] width 377 height 43
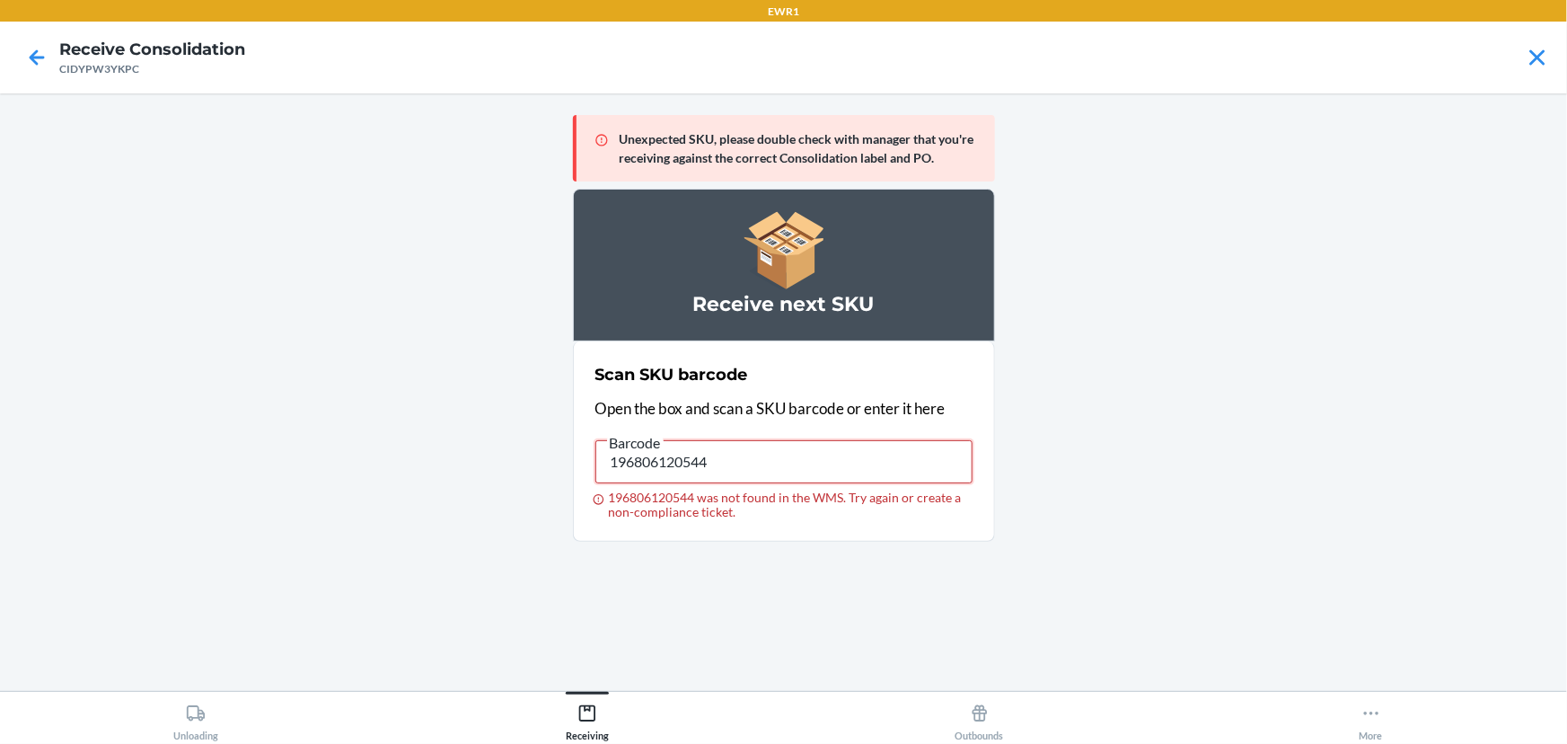
click at [789, 465] on input "196806120544" at bounding box center [783, 461] width 377 height 43
type input "196806120544"
drag, startPoint x: 788, startPoint y: 466, endPoint x: 285, endPoint y: 348, distance: 516.4
click at [285, 348] on main "Unexpected SKU, please double check with manager that you're receiving against …" at bounding box center [783, 391] width 1567 height 597
click at [23, 63] on icon at bounding box center [37, 57] width 31 height 31
